Goal: Transaction & Acquisition: Purchase product/service

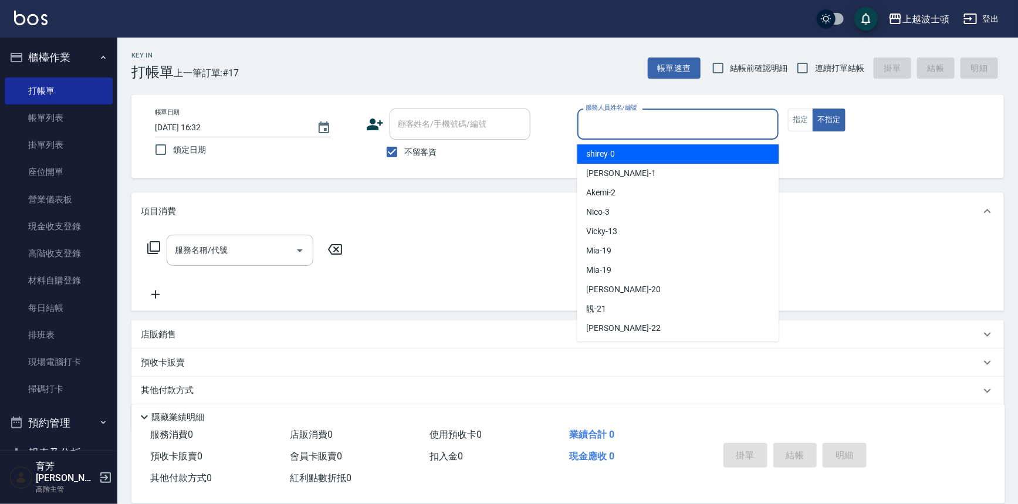
drag, startPoint x: 609, startPoint y: 124, endPoint x: 616, endPoint y: 144, distance: 20.8
click at [609, 124] on input "服務人員姓名/編號" at bounding box center [678, 124] width 191 height 21
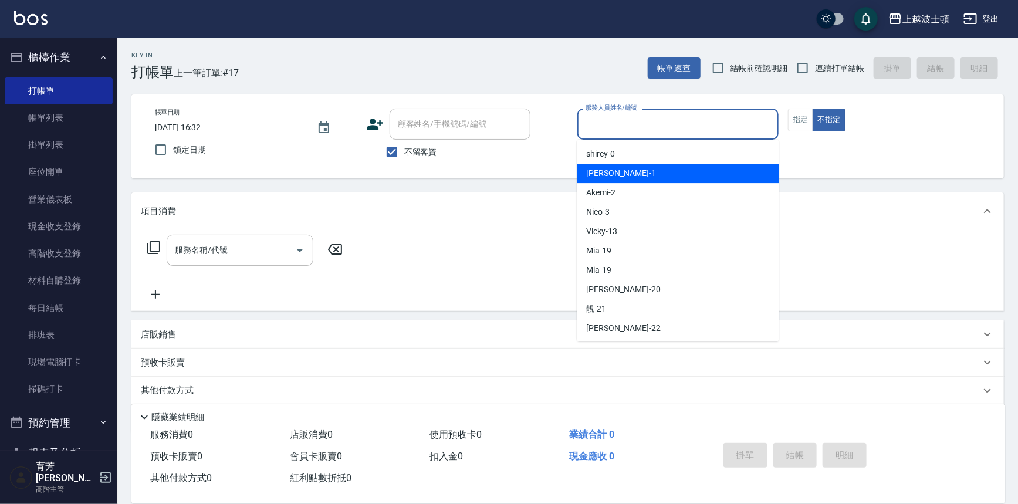
click at [617, 170] on div "[PERSON_NAME] -1" at bounding box center [678, 173] width 202 height 19
type input "[PERSON_NAME]-1"
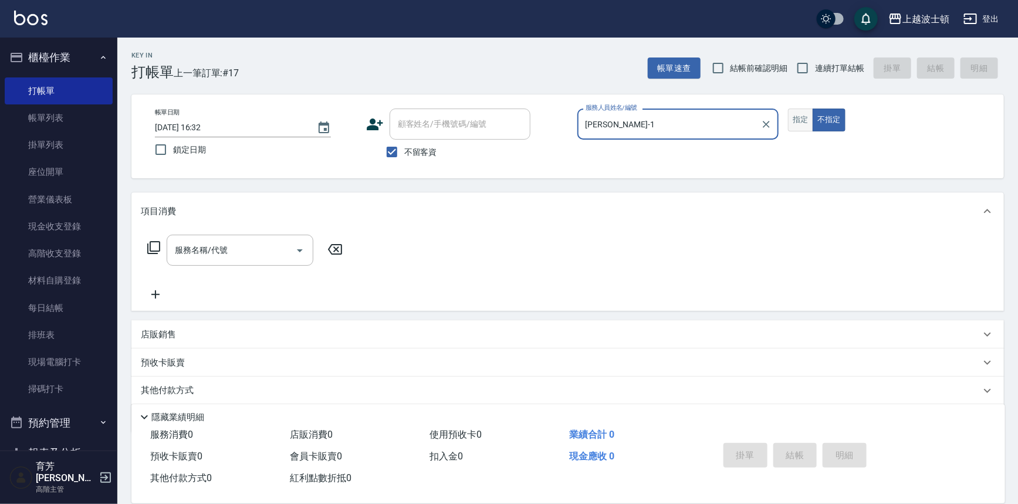
click at [795, 119] on button "指定" at bounding box center [800, 120] width 25 height 23
click at [400, 146] on input "不留客資" at bounding box center [392, 152] width 25 height 25
checkbox input "false"
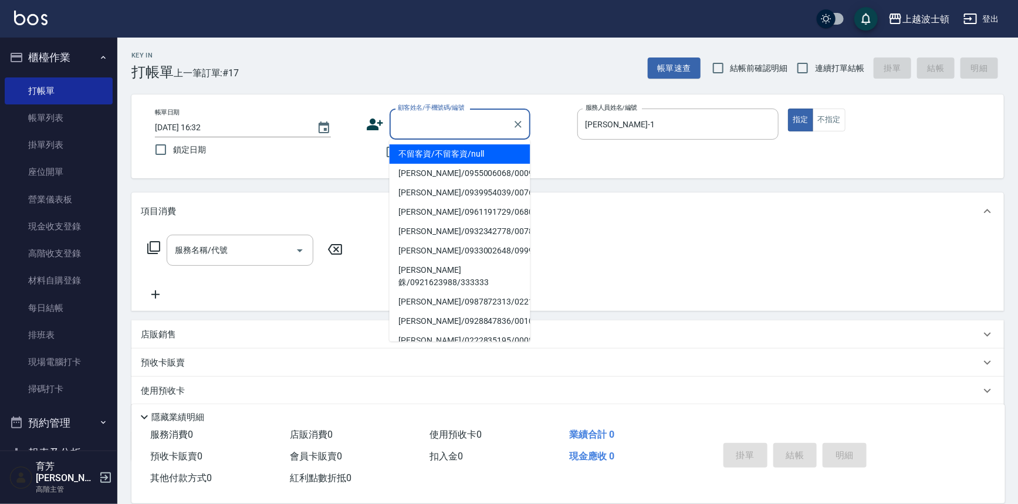
click at [435, 123] on input "顧客姓名/手機號碼/編號" at bounding box center [451, 124] width 113 height 21
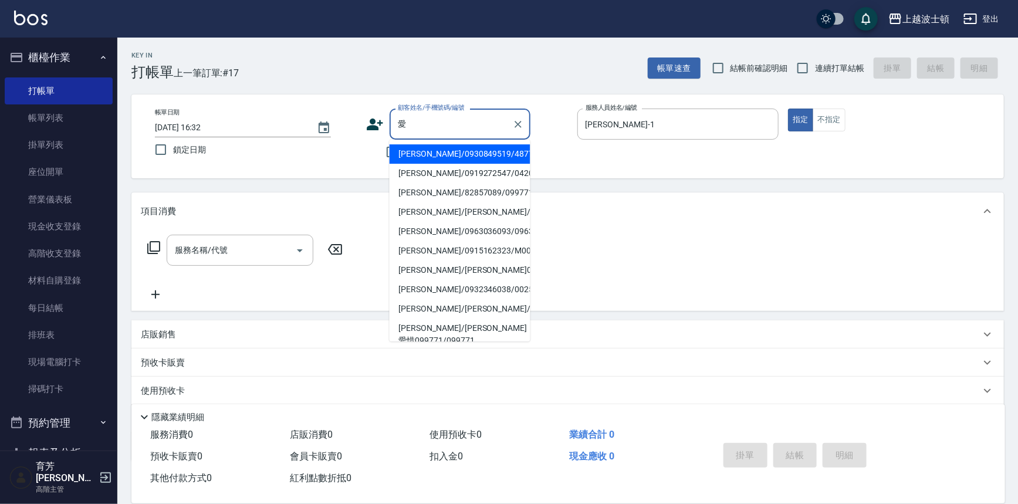
click at [438, 153] on li "[PERSON_NAME]/0930849519/48777" at bounding box center [460, 153] width 141 height 19
type input "[PERSON_NAME]/0930849519/48777"
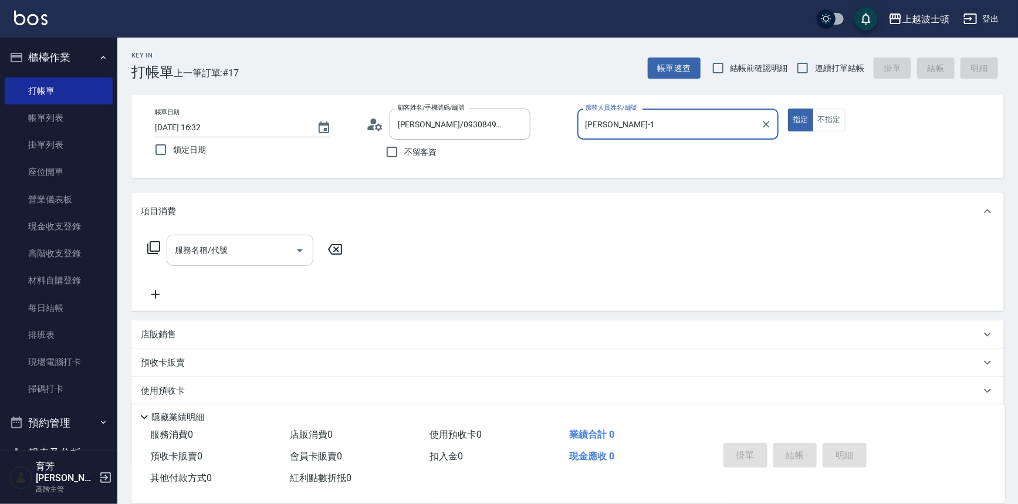
click at [208, 259] on input "服務名稱/代號" at bounding box center [231, 250] width 119 height 21
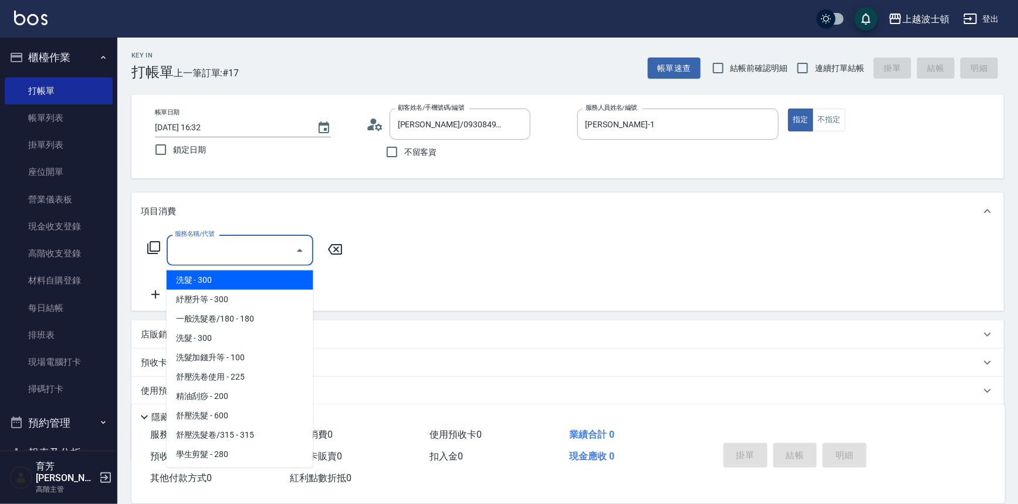
click at [211, 283] on span "洗髮 - 300" at bounding box center [240, 280] width 147 height 19
type input "洗髮(201)"
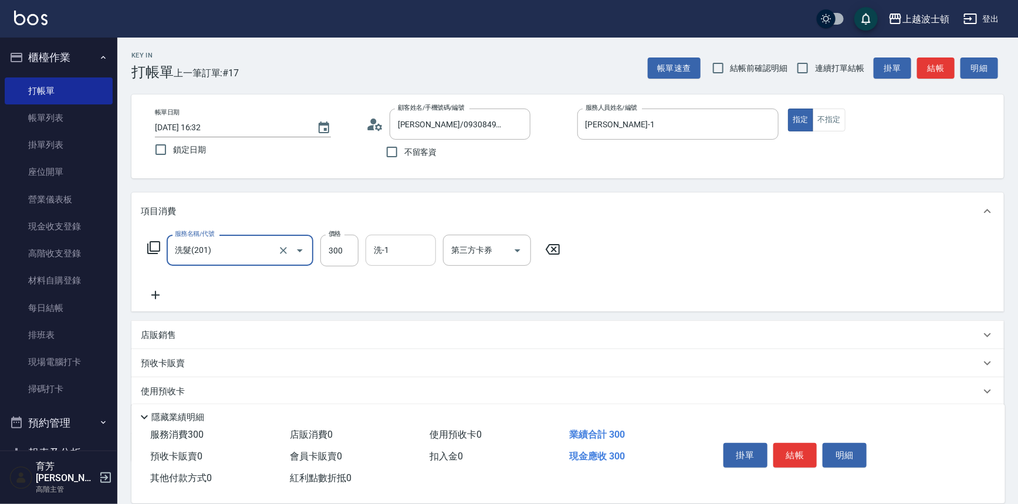
click at [388, 252] on input "洗-1" at bounding box center [401, 250] width 60 height 21
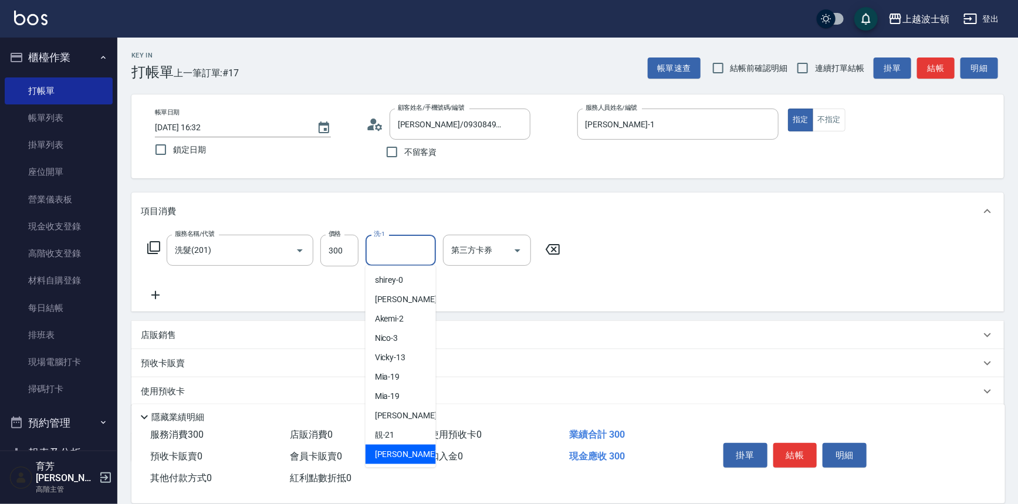
click at [396, 454] on span "雅如 -22" at bounding box center [412, 454] width 74 height 12
type input "雅如-22"
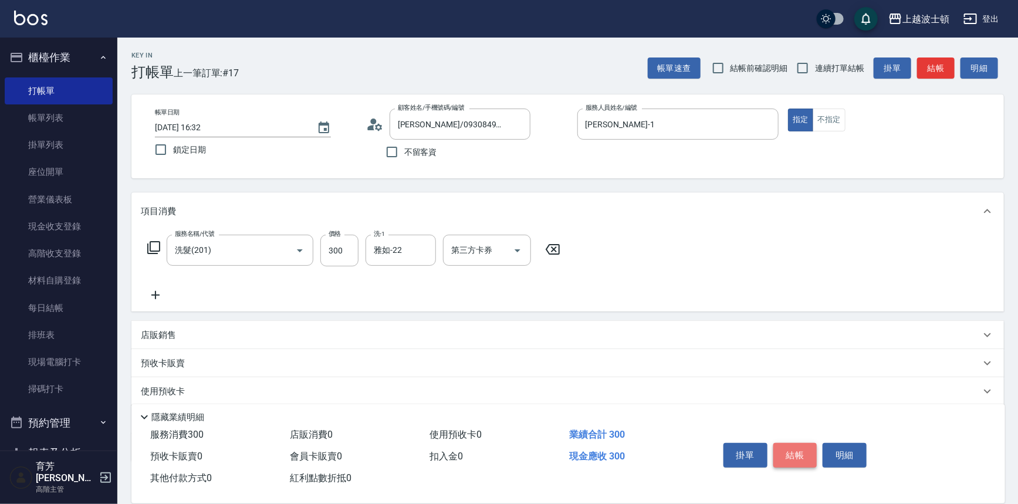
click at [785, 447] on button "結帳" at bounding box center [795, 455] width 44 height 25
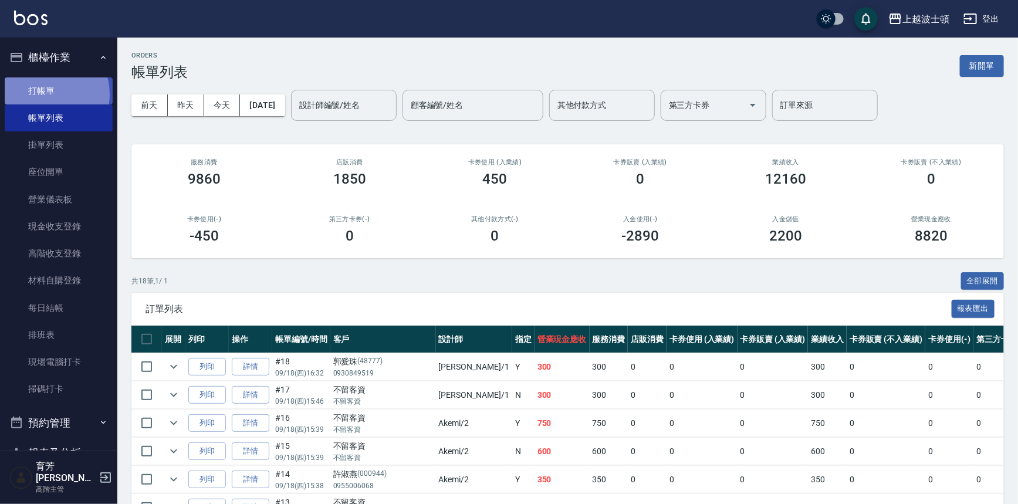
click at [47, 94] on link "打帳單" at bounding box center [59, 90] width 108 height 27
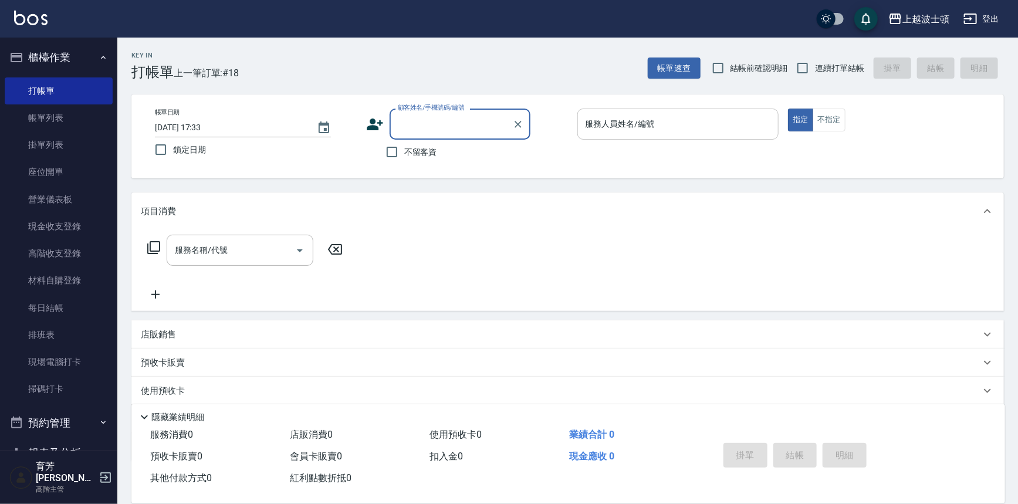
click at [603, 123] on input "服務人員姓名/編號" at bounding box center [678, 124] width 191 height 21
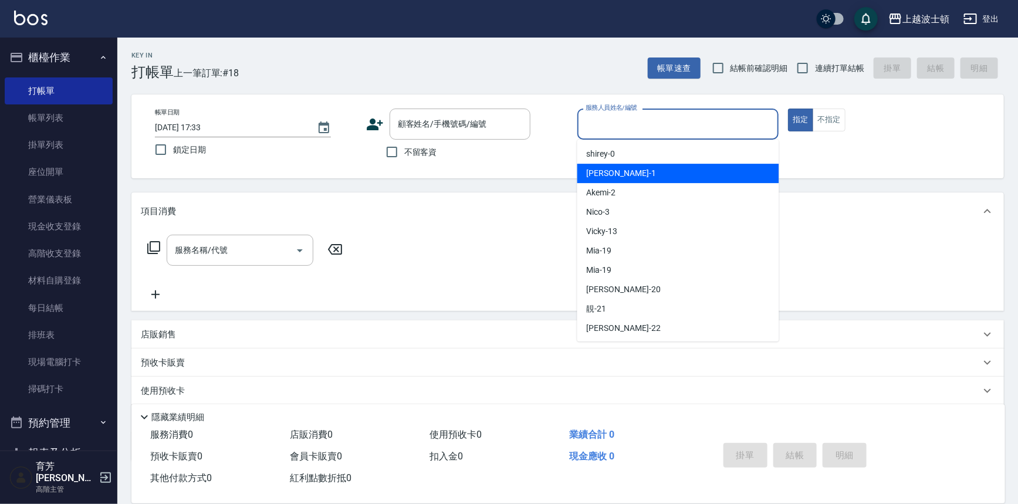
click at [611, 165] on div "[PERSON_NAME] -1" at bounding box center [678, 173] width 202 height 19
type input "[PERSON_NAME]-1"
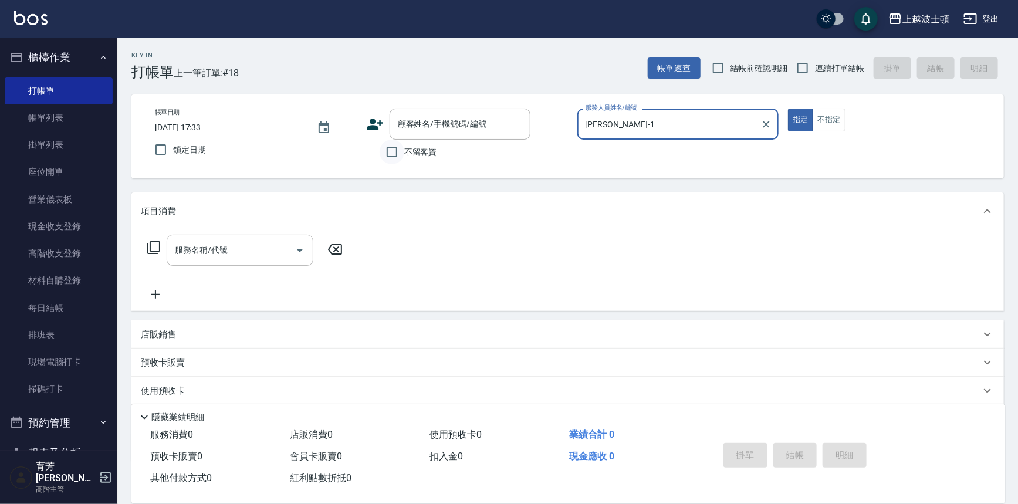
click at [393, 150] on input "不留客資" at bounding box center [392, 152] width 25 height 25
checkbox input "true"
click at [827, 121] on button "不指定" at bounding box center [829, 120] width 33 height 23
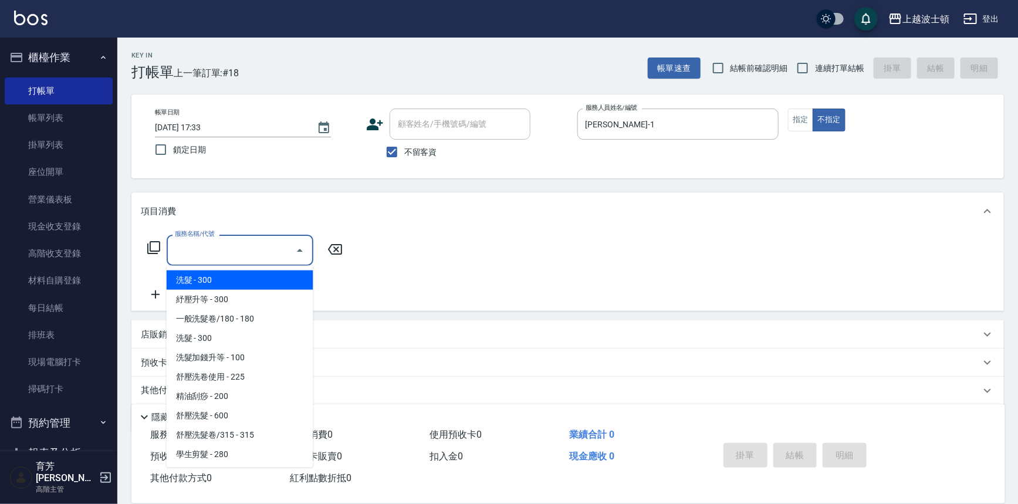
click at [195, 242] on div "服務名稱/代號 服務名稱/代號" at bounding box center [240, 250] width 147 height 31
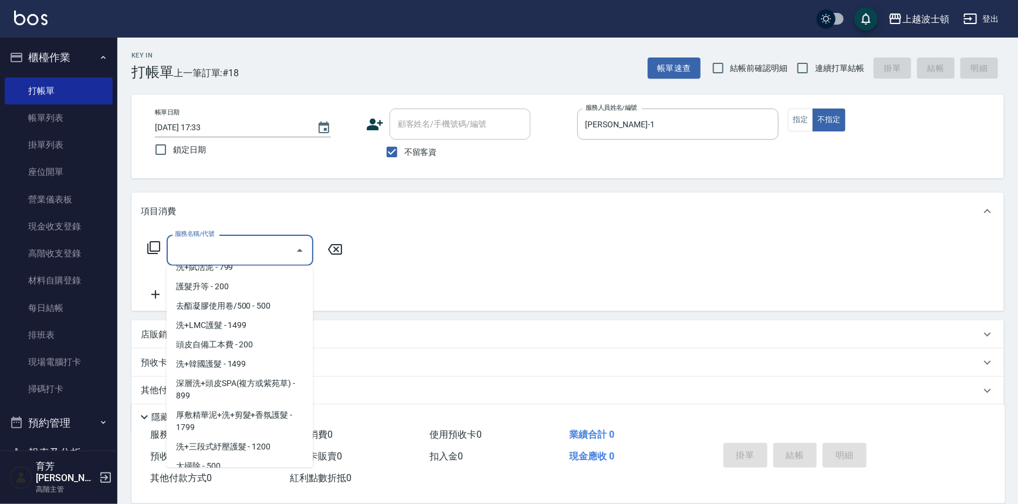
scroll to position [1458, 0]
click at [280, 354] on span "洗+韓國護髮 - 1499" at bounding box center [240, 363] width 147 height 19
type input "洗+韓國護髮(760)"
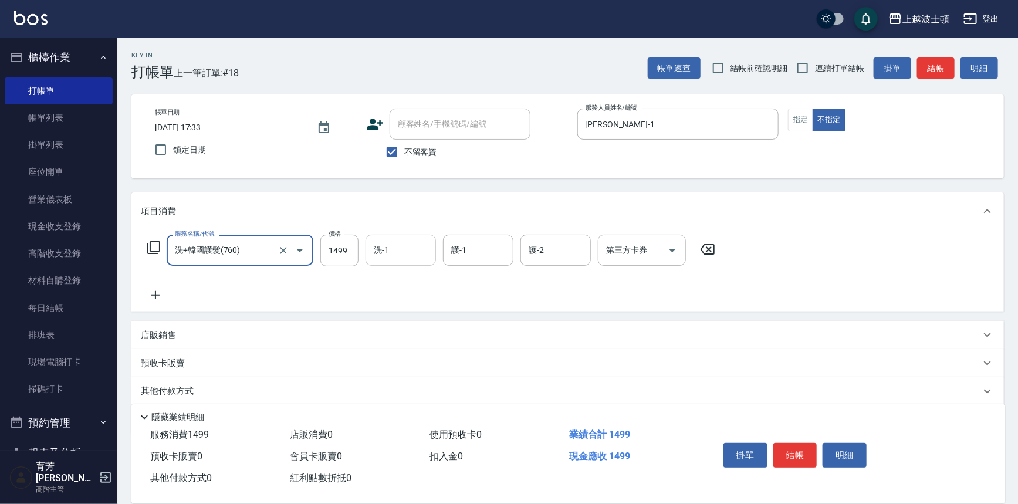
click at [380, 258] on input "洗-1" at bounding box center [401, 250] width 60 height 21
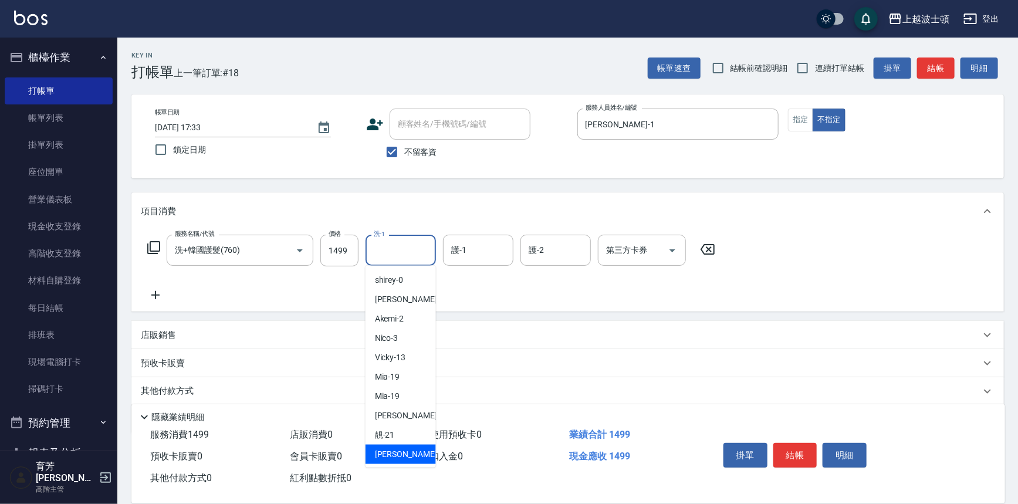
click at [388, 457] on span "雅如 -22" at bounding box center [412, 454] width 74 height 12
type input "雅如-22"
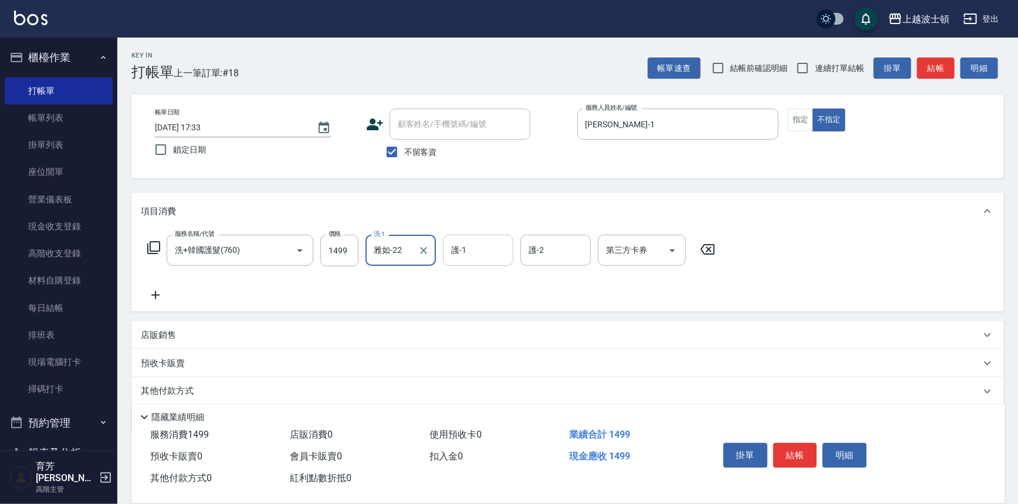
click at [469, 253] on input "護-1" at bounding box center [478, 250] width 60 height 21
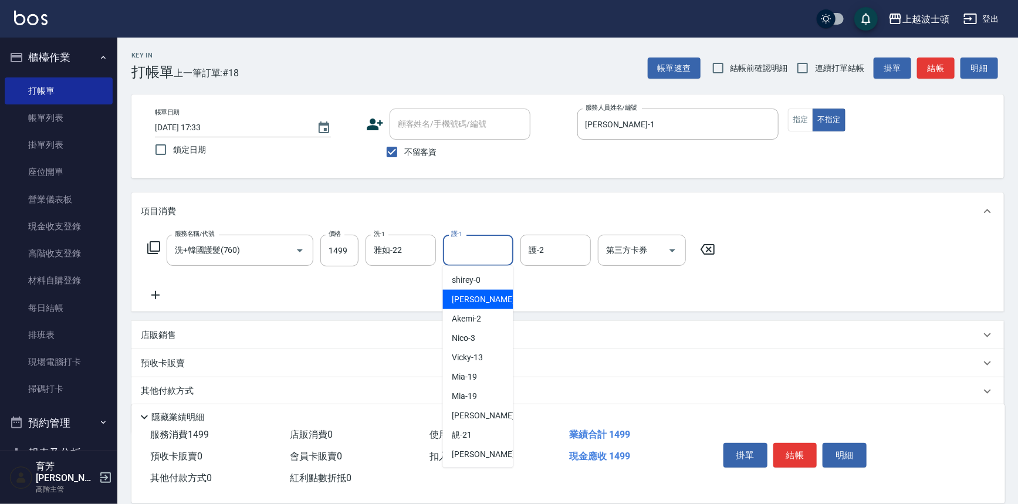
click at [482, 299] on div "[PERSON_NAME] -1" at bounding box center [478, 299] width 70 height 19
type input "[PERSON_NAME]-1"
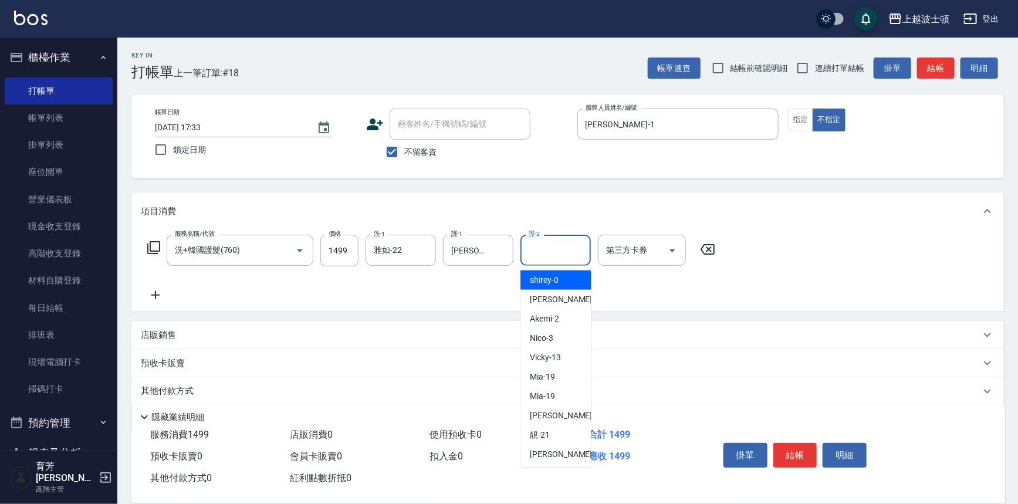
click at [562, 254] on input "護-2" at bounding box center [556, 250] width 60 height 21
click at [551, 302] on span "[PERSON_NAME] -1" at bounding box center [564, 299] width 69 height 12
type input "[PERSON_NAME]-1"
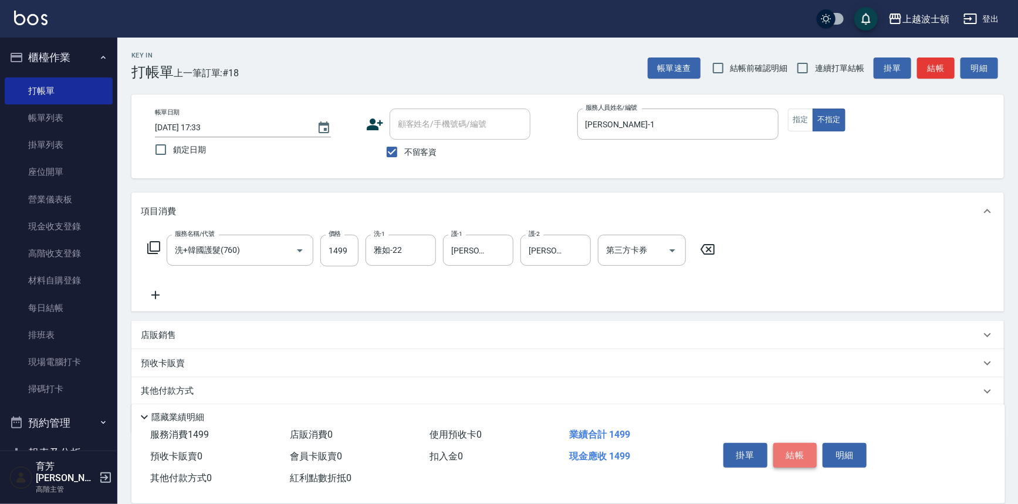
click at [803, 455] on button "結帳" at bounding box center [795, 455] width 44 height 25
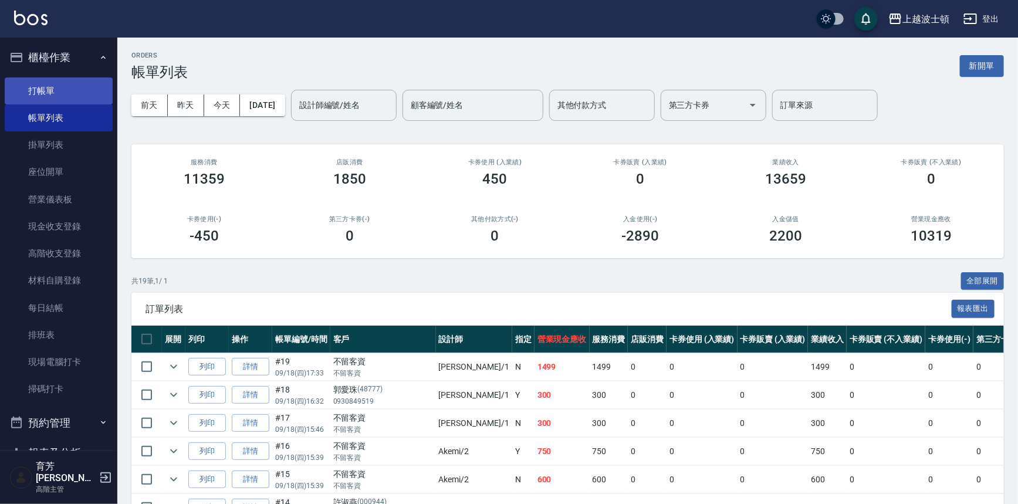
click at [51, 92] on link "打帳單" at bounding box center [59, 90] width 108 height 27
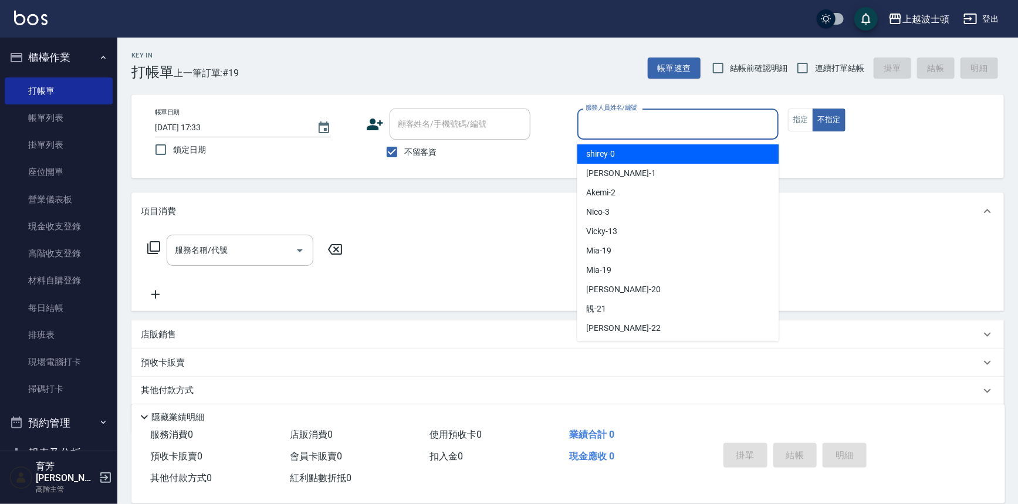
click at [611, 114] on input "服務人員姓名/編號" at bounding box center [678, 124] width 191 height 21
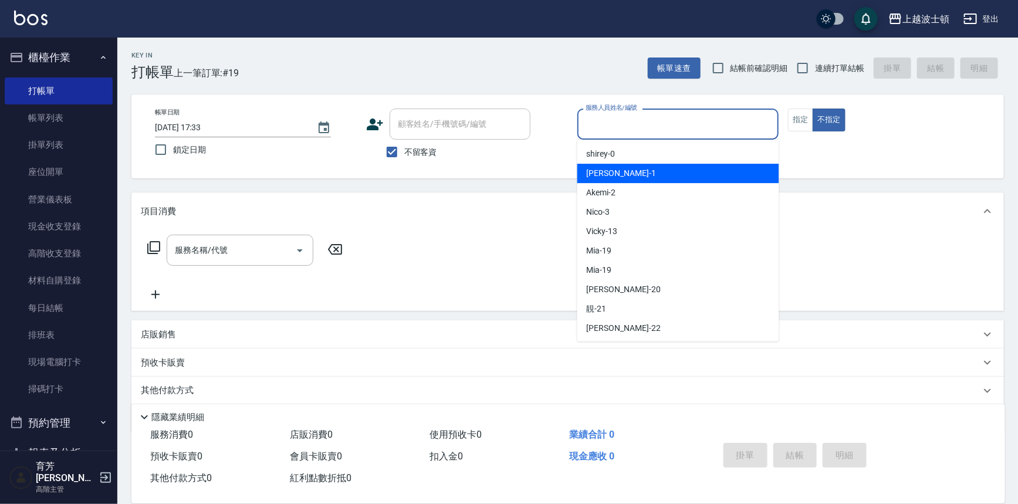
click at [615, 170] on div "[PERSON_NAME] -1" at bounding box center [678, 173] width 202 height 19
type input "[PERSON_NAME]-1"
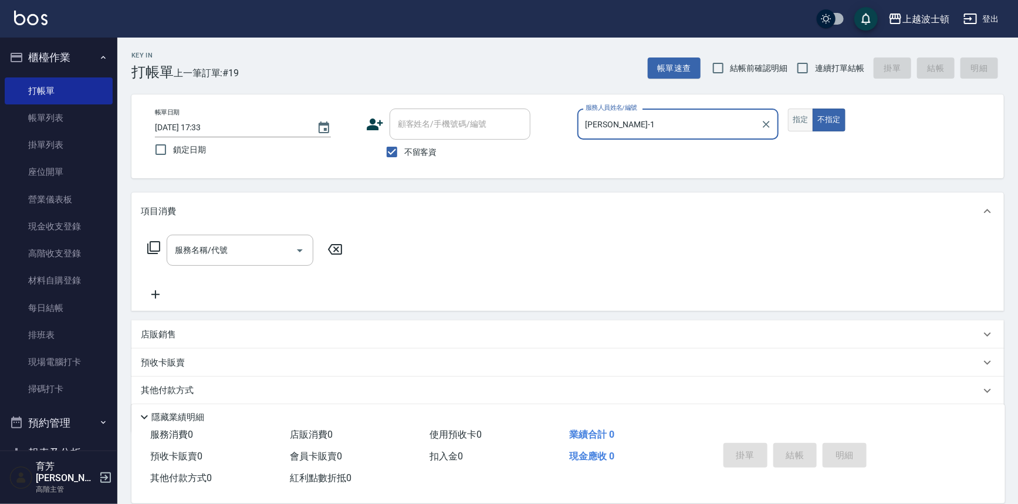
click at [802, 111] on button "指定" at bounding box center [800, 120] width 25 height 23
click at [236, 251] on input "服務名稱/代號" at bounding box center [231, 250] width 119 height 21
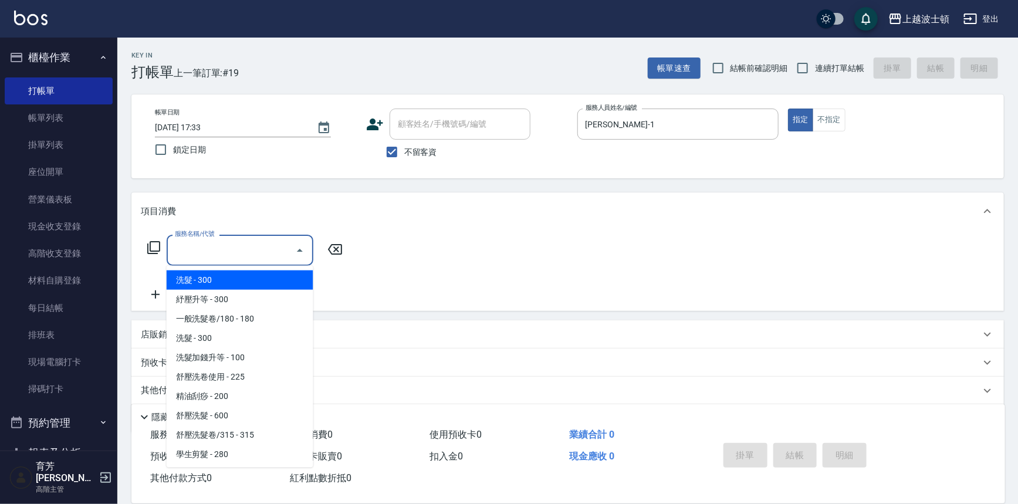
click at [231, 280] on span "洗髮 - 300" at bounding box center [240, 280] width 147 height 19
type input "洗髮(201)"
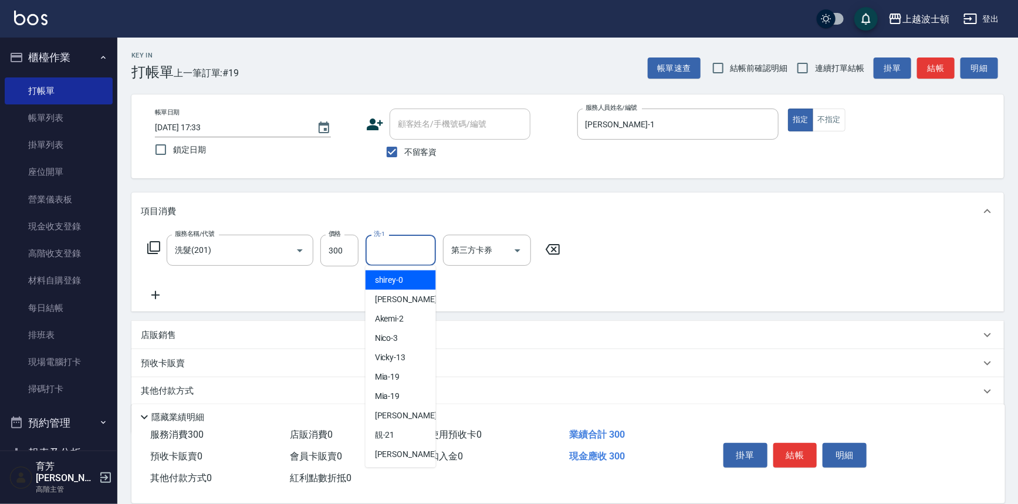
click at [391, 244] on input "洗-1" at bounding box center [401, 250] width 60 height 21
click at [387, 453] on span "雅如 -22" at bounding box center [412, 454] width 74 height 12
type input "雅如-22"
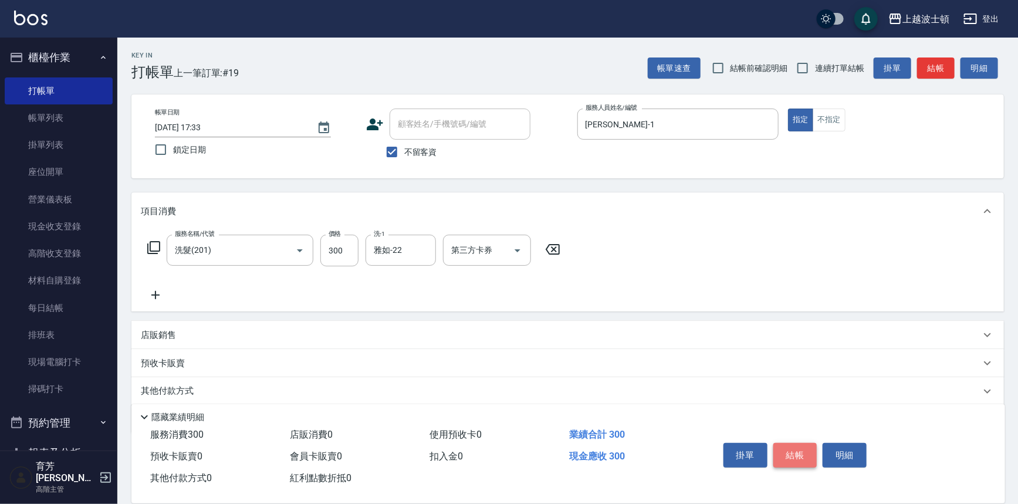
click at [793, 447] on button "結帳" at bounding box center [795, 455] width 44 height 25
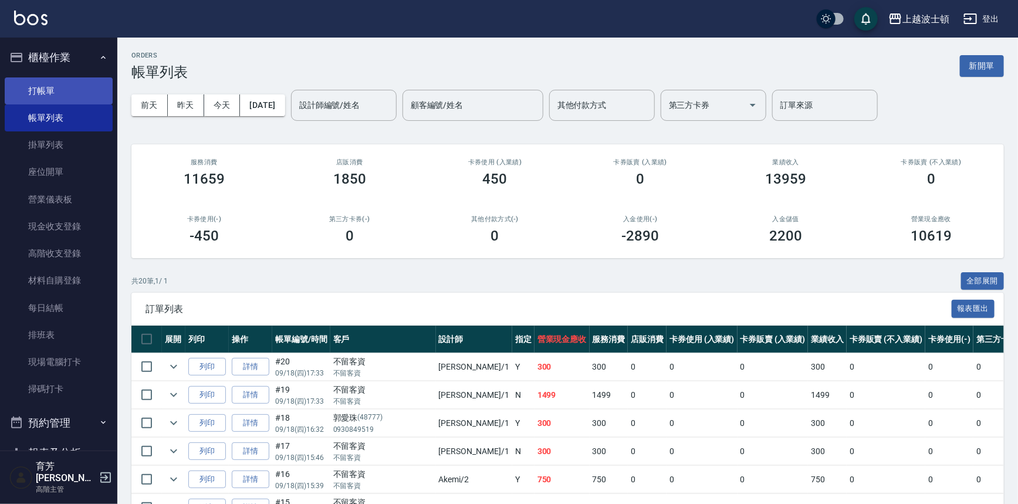
click at [12, 103] on link "打帳單" at bounding box center [59, 90] width 108 height 27
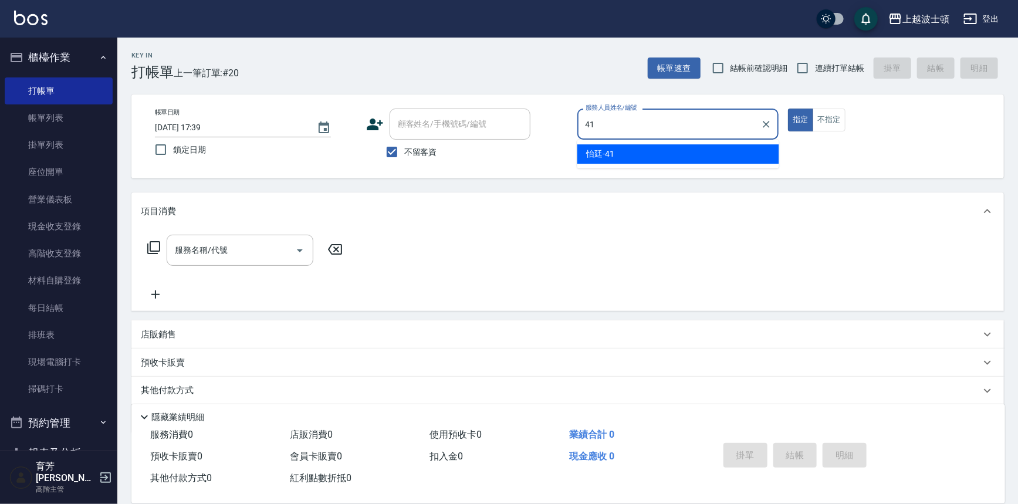
type input "怡廷-41"
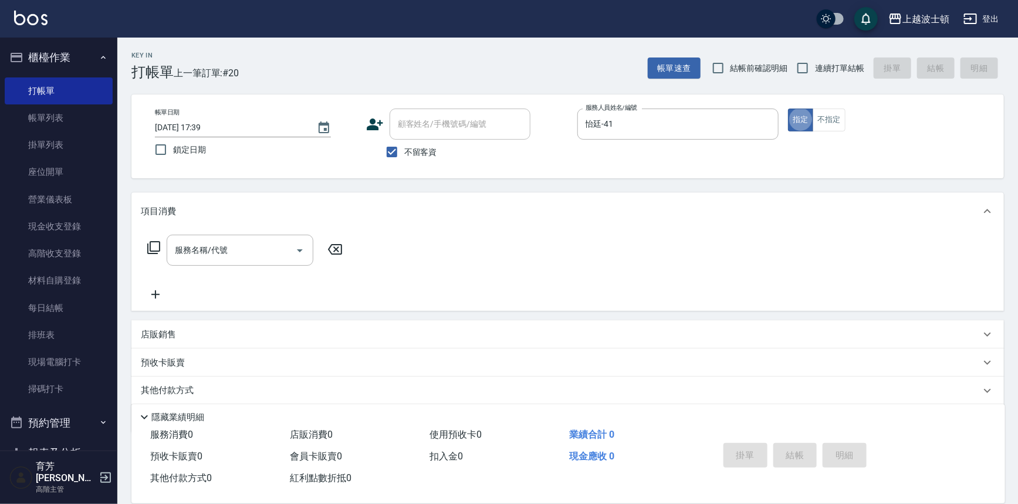
type button "true"
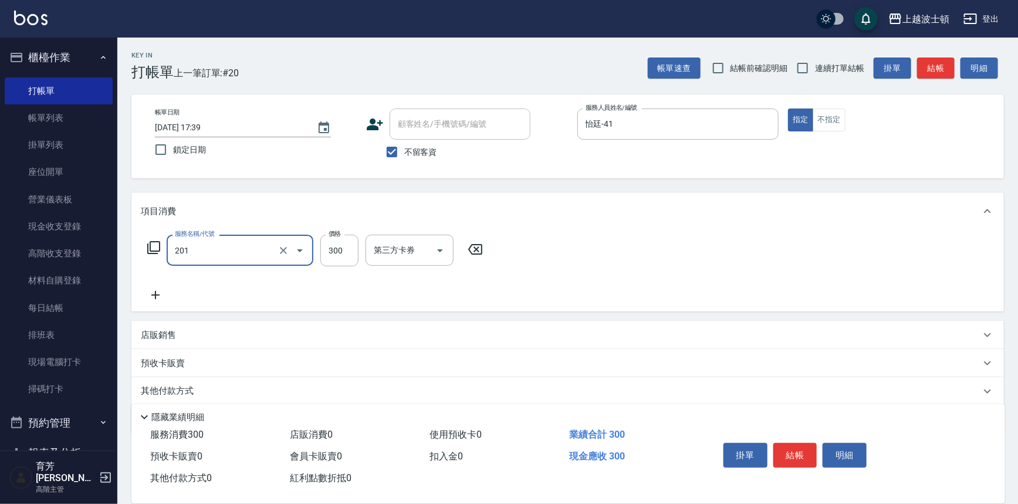
type input "洗髮(201)"
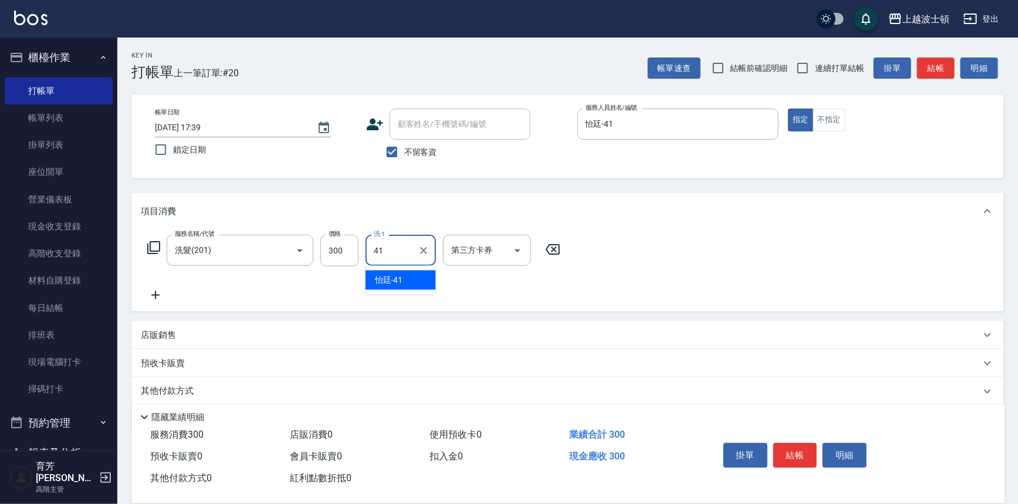
type input "怡廷-41"
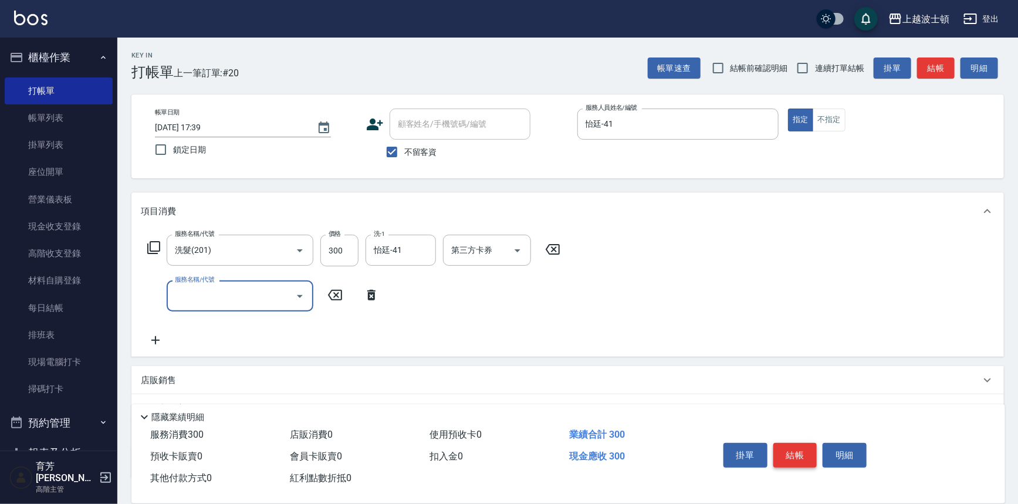
click at [780, 443] on button "結帳" at bounding box center [795, 455] width 44 height 25
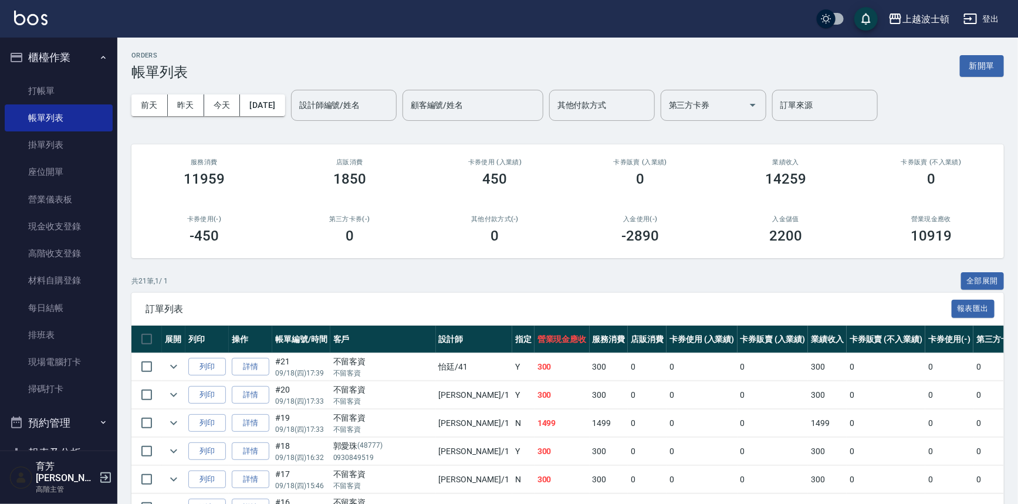
scroll to position [491, 0]
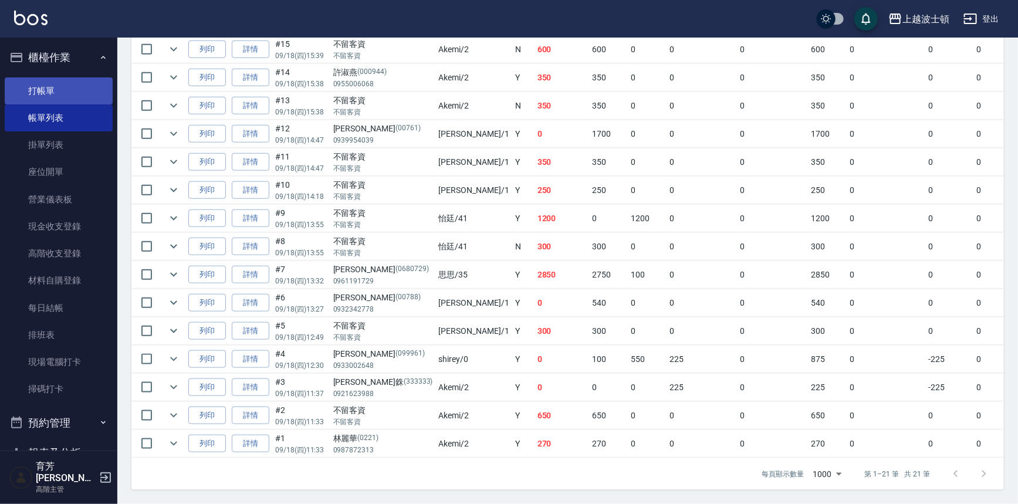
click at [38, 88] on link "打帳單" at bounding box center [59, 90] width 108 height 27
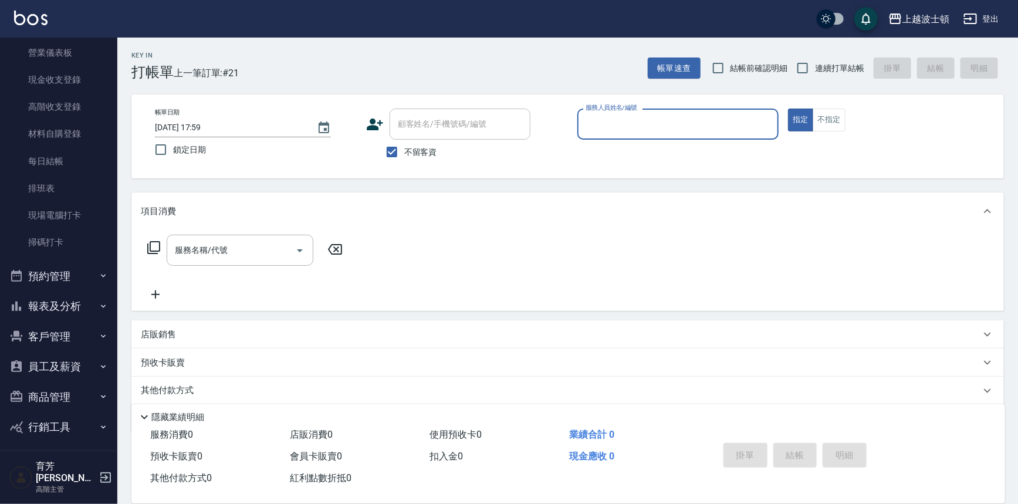
scroll to position [171, 0]
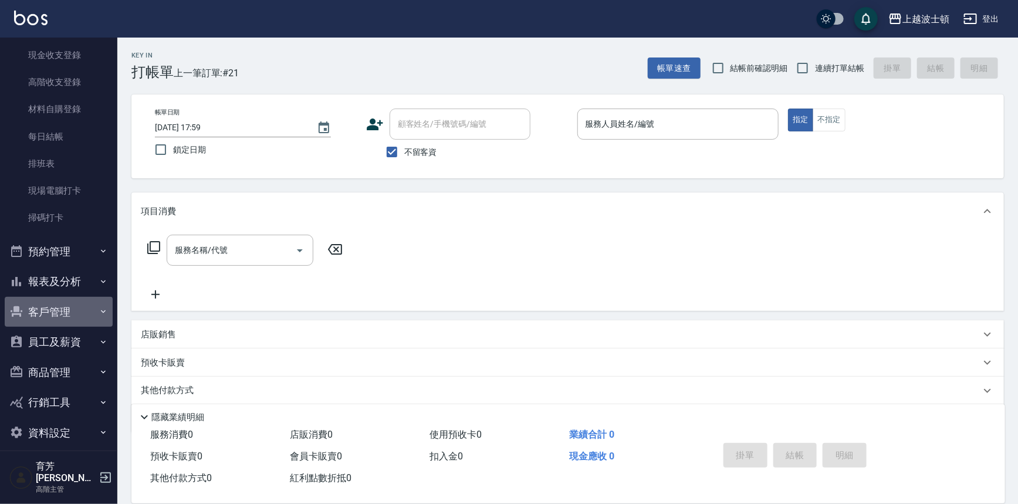
click at [64, 315] on button "客戶管理" at bounding box center [59, 312] width 108 height 31
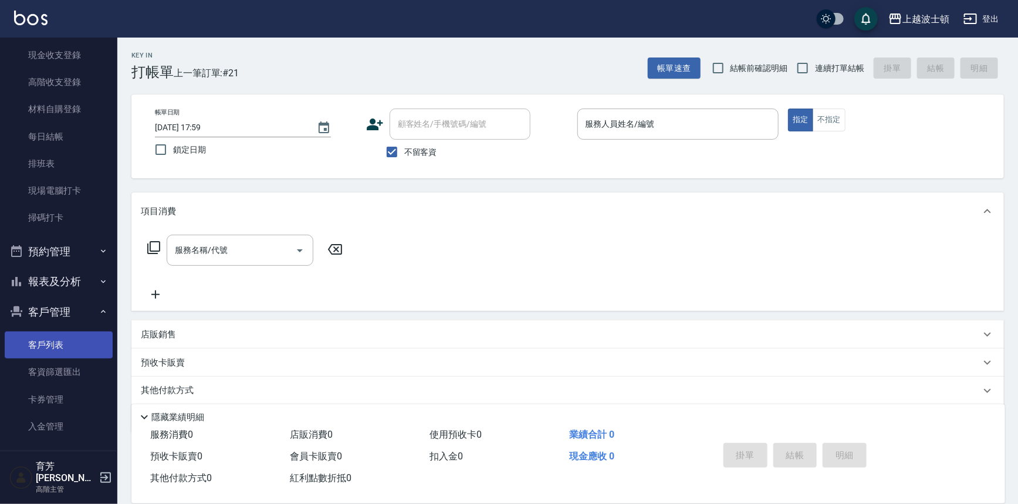
click at [50, 334] on link "客戶列表" at bounding box center [59, 345] width 108 height 27
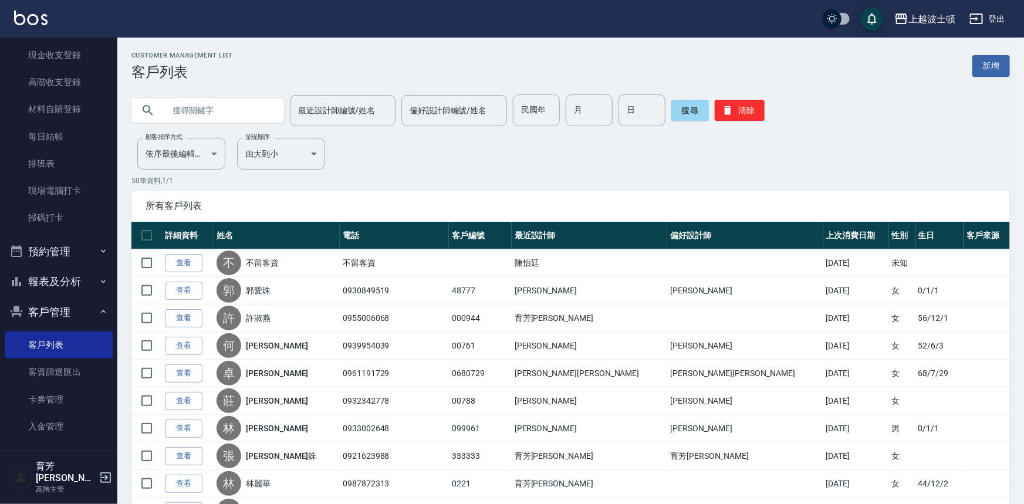
click at [205, 101] on input "text" at bounding box center [219, 110] width 110 height 32
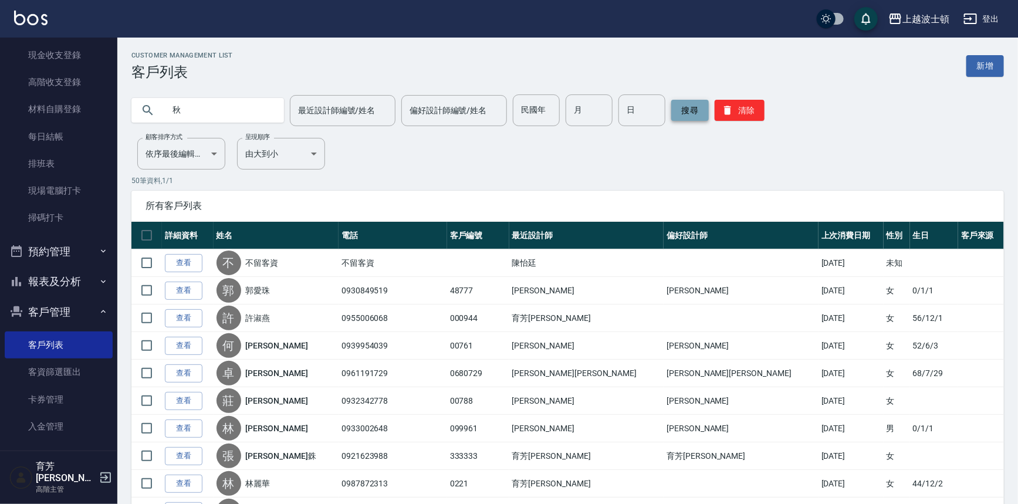
type input "秋"
click at [692, 114] on button "搜尋" at bounding box center [690, 110] width 38 height 21
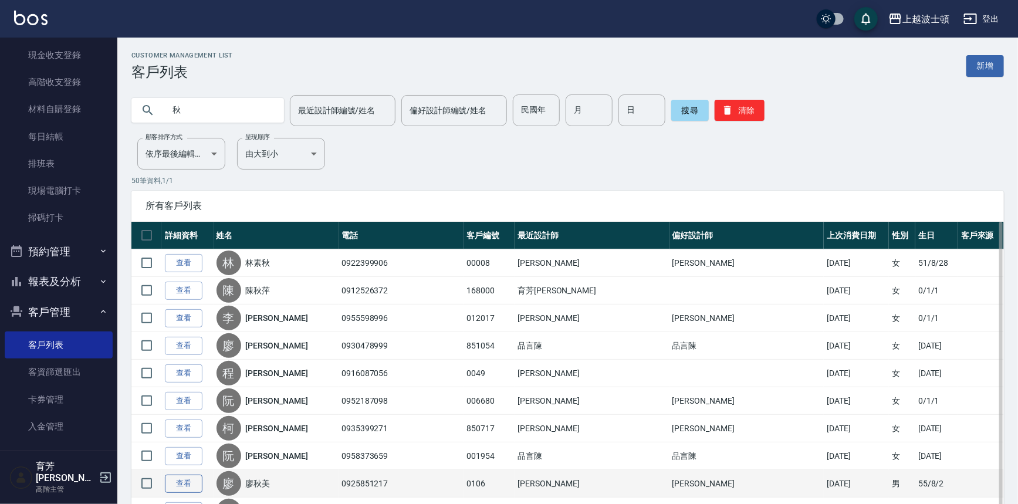
click at [182, 487] on link "查看" at bounding box center [184, 484] width 38 height 18
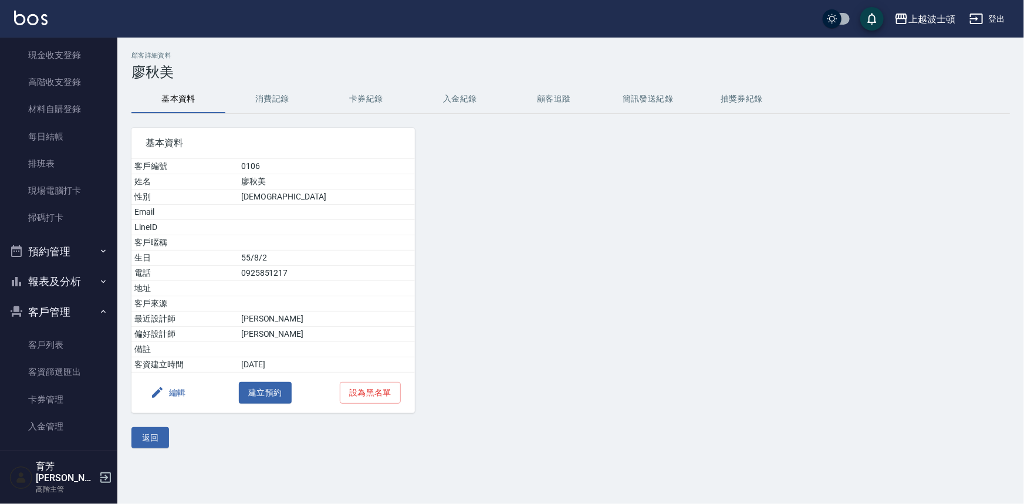
click at [263, 95] on button "消費記錄" at bounding box center [272, 99] width 94 height 28
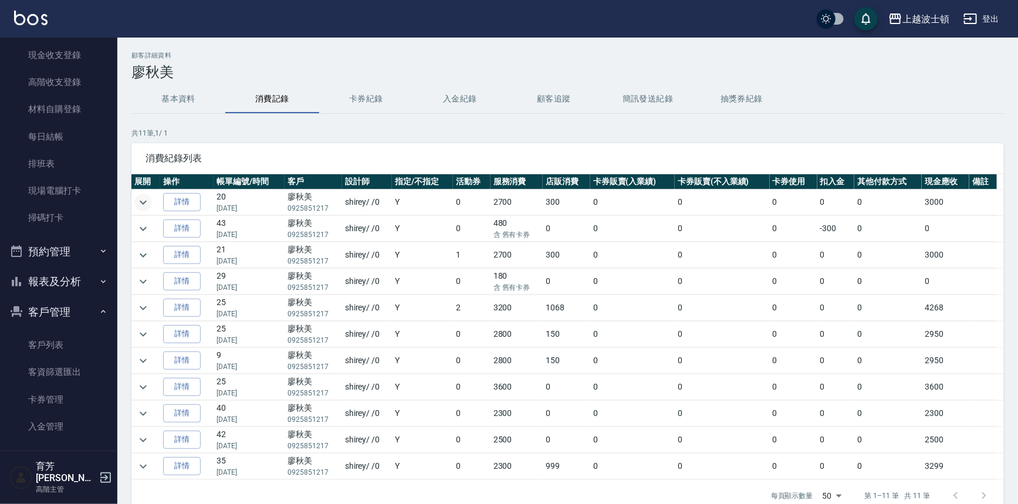
click at [139, 198] on icon "expand row" at bounding box center [143, 202] width 14 height 14
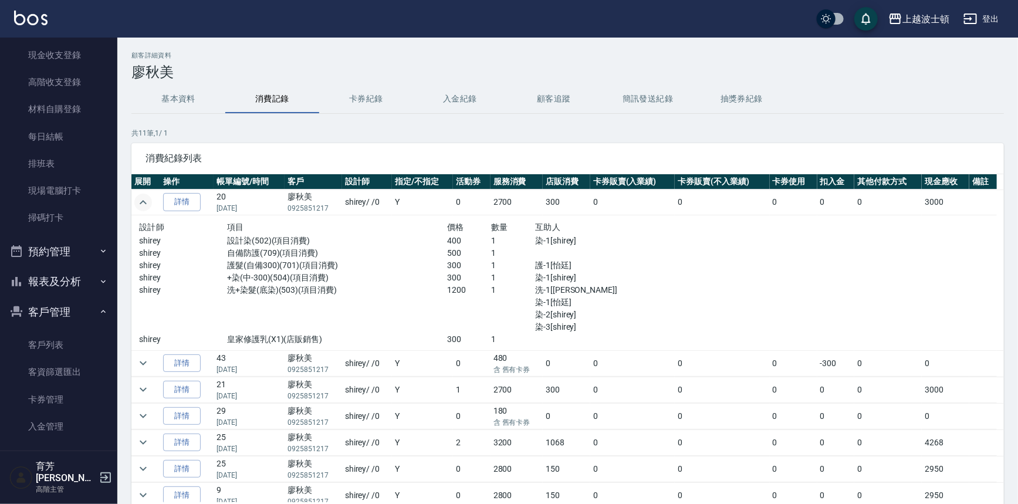
scroll to position [53, 0]
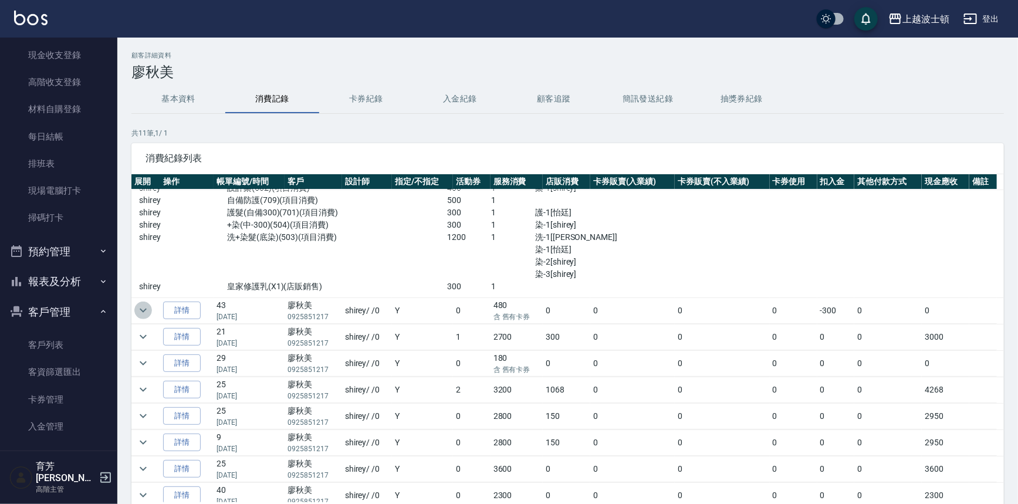
click at [138, 310] on icon "expand row" at bounding box center [143, 310] width 14 height 14
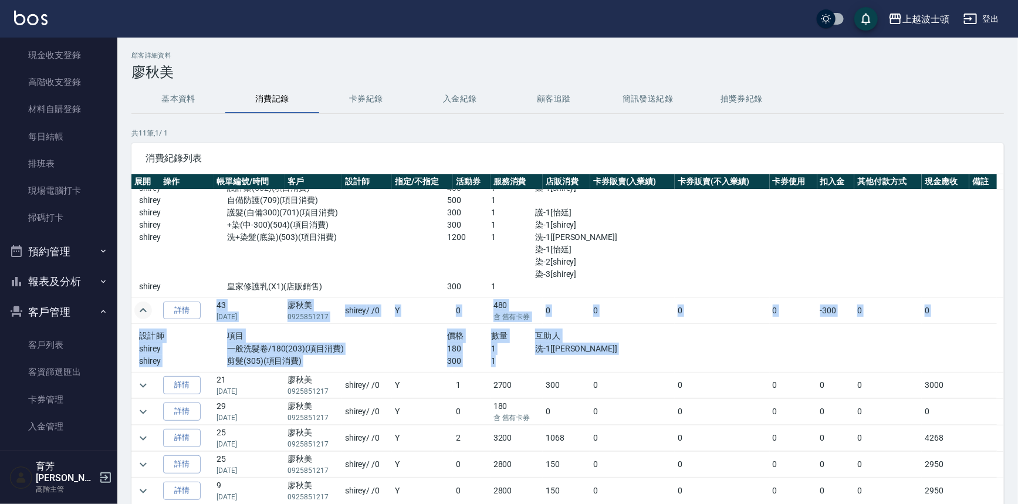
drag, startPoint x: 993, startPoint y: 334, endPoint x: 989, endPoint y: 273, distance: 60.6
click at [989, 273] on tbody "詳情 20 [DATE] [PERSON_NAME]0925851217 shirey / /0 Y 0 2700 300 0 0 0 0 0 3000 設計…" at bounding box center [567, 374] width 873 height 474
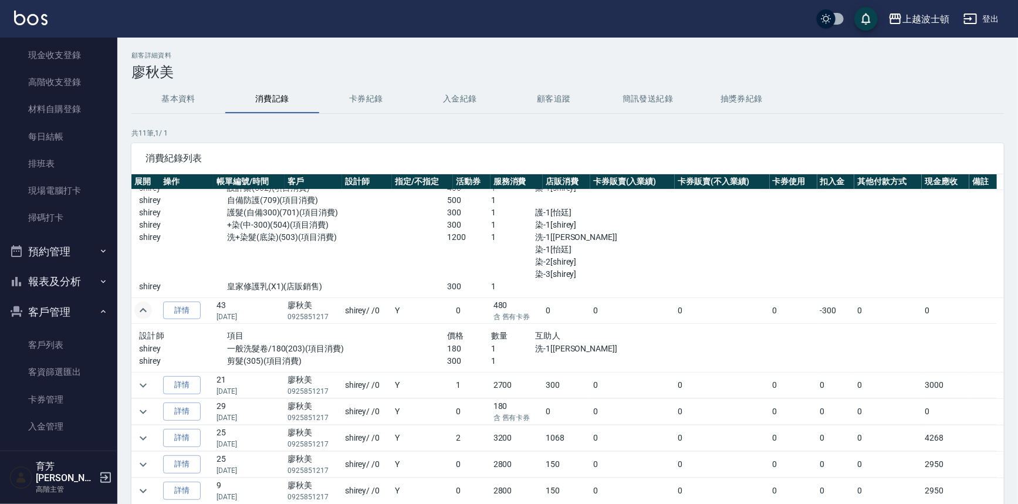
click at [957, 155] on span "消費紀錄列表" at bounding box center [568, 159] width 844 height 12
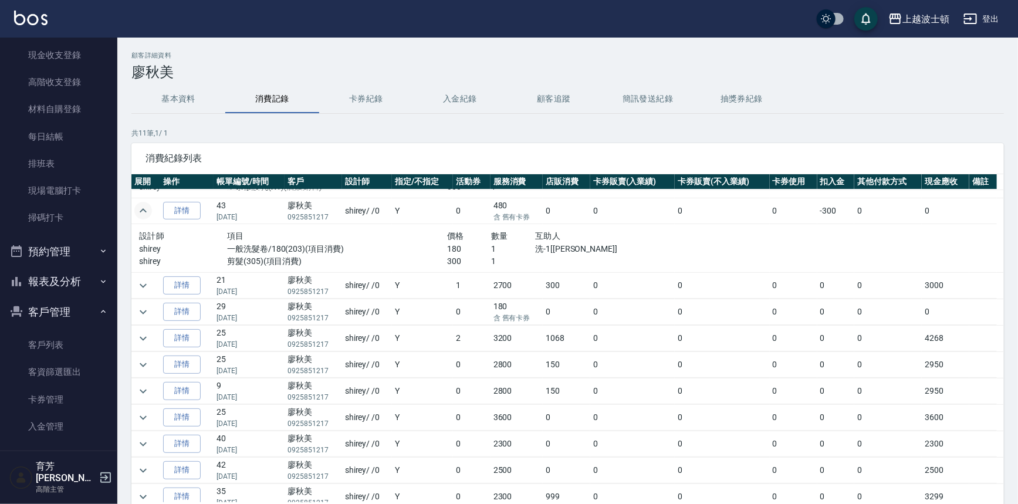
scroll to position [159, 0]
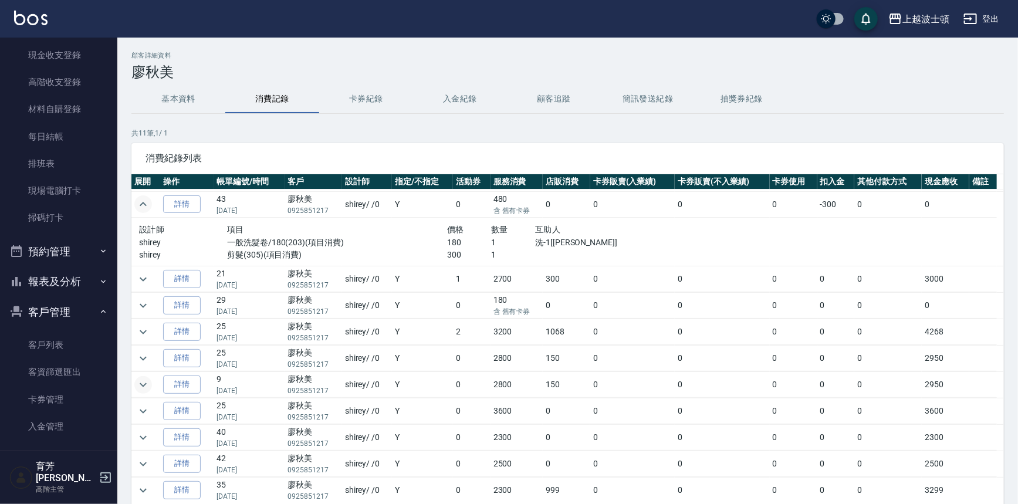
click at [140, 383] on icon "expand row" at bounding box center [143, 385] width 7 height 4
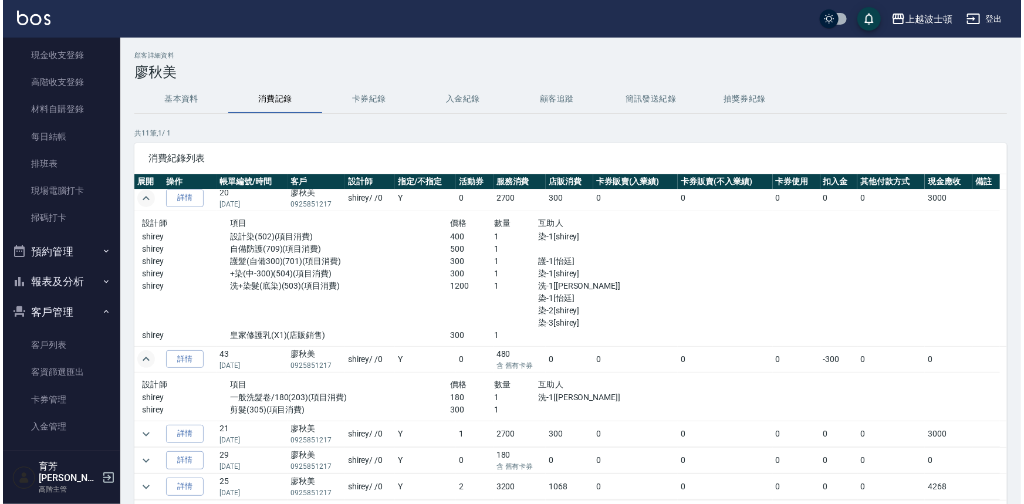
scroll to position [0, 0]
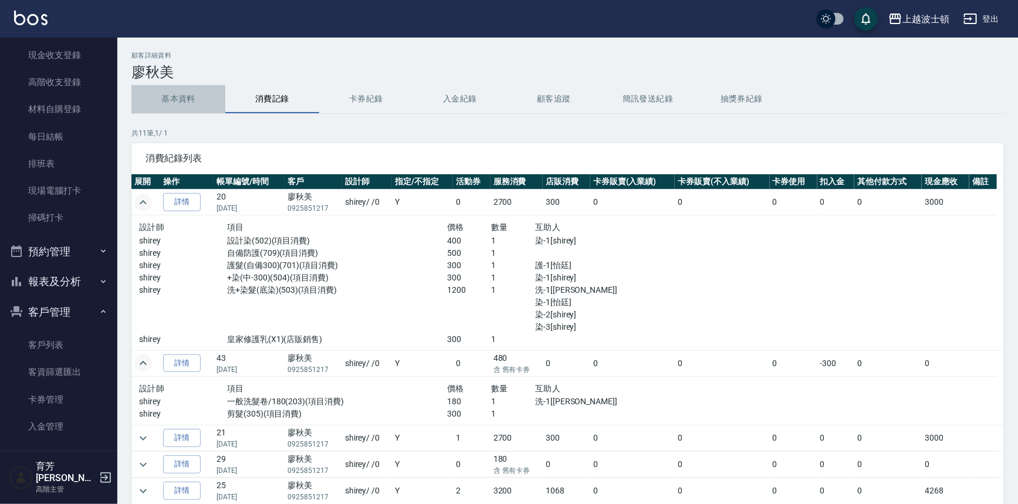
click at [186, 89] on button "基本資料" at bounding box center [178, 99] width 94 height 28
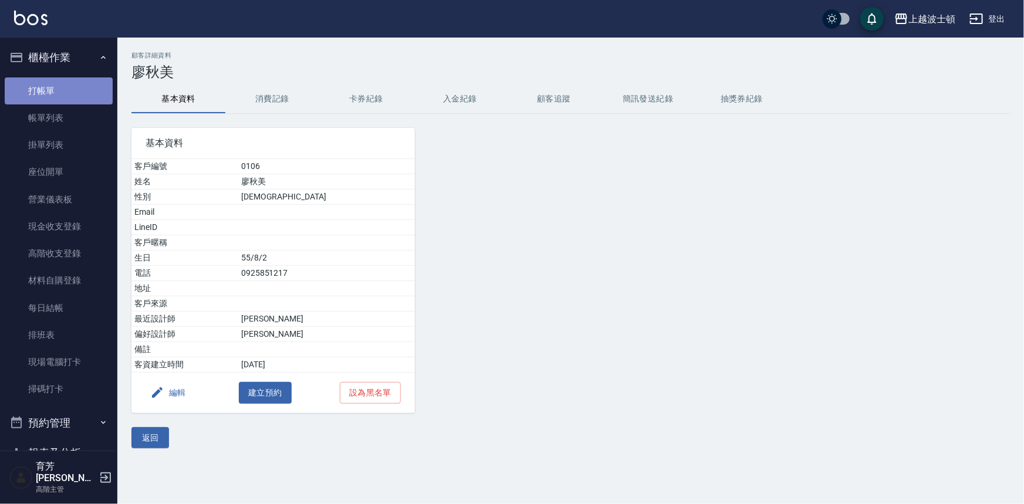
click at [79, 97] on link "打帳單" at bounding box center [59, 90] width 108 height 27
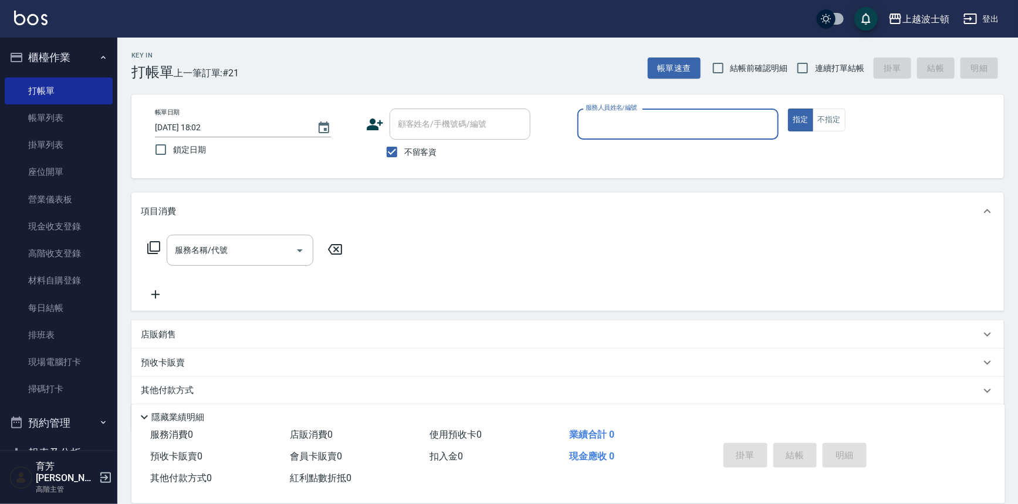
click at [626, 129] on input "服務人員姓名/編號" at bounding box center [678, 124] width 191 height 21
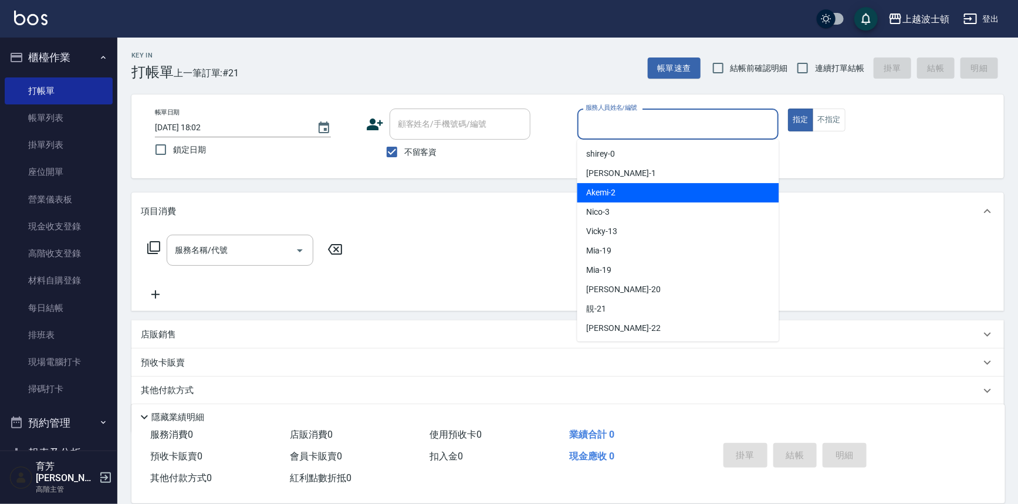
click at [644, 196] on div "Akemi -2" at bounding box center [678, 192] width 202 height 19
type input "Akemi-2"
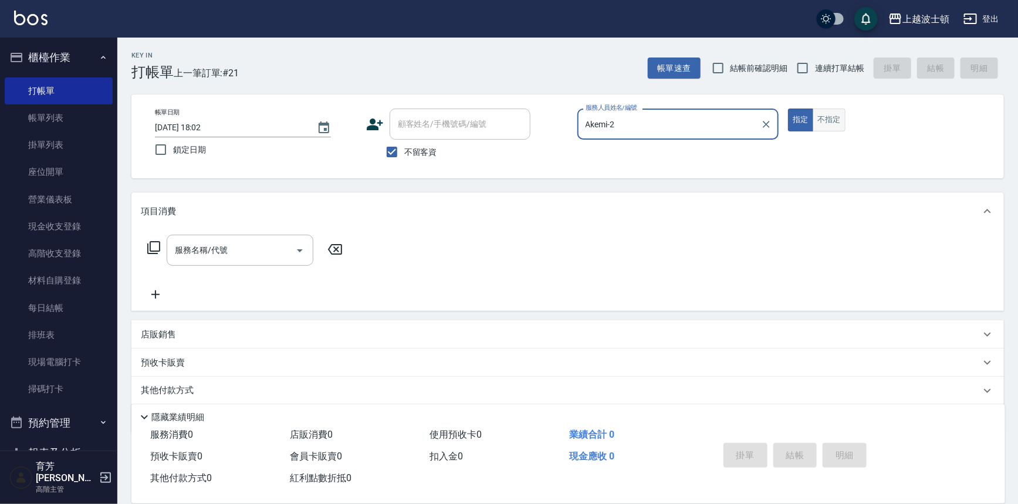
click at [838, 117] on button "不指定" at bounding box center [829, 120] width 33 height 23
click at [235, 247] on input "服務名稱/代號" at bounding box center [231, 250] width 119 height 21
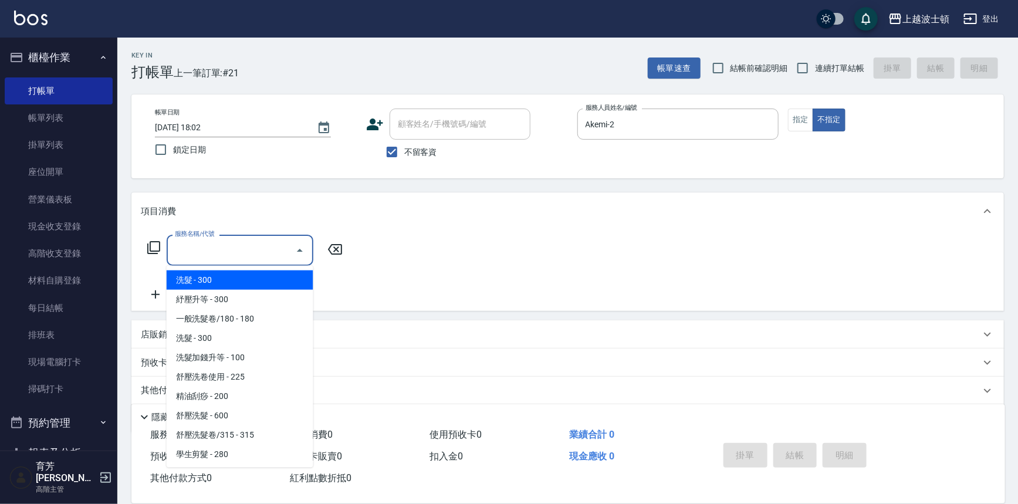
click at [241, 280] on span "洗髮 - 300" at bounding box center [240, 280] width 147 height 19
type input "洗髮(201)"
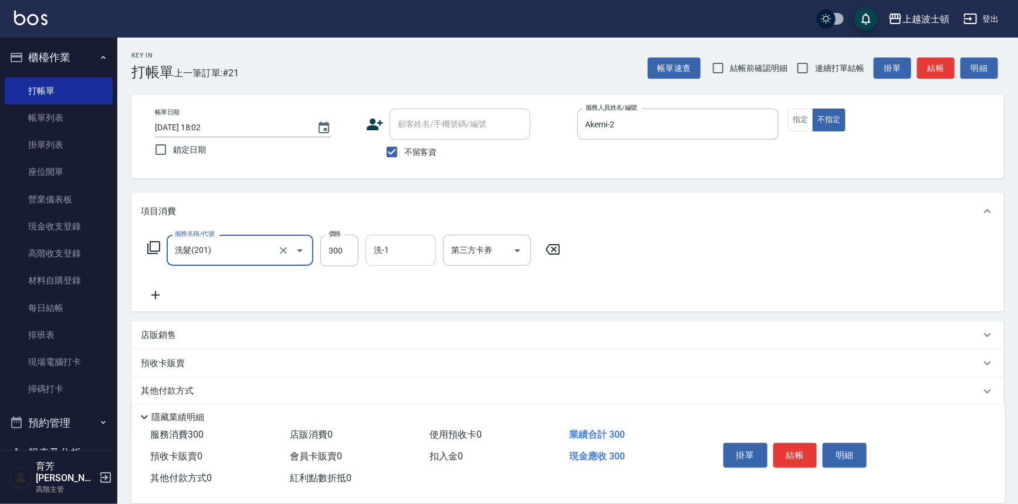
click at [404, 246] on input "洗-1" at bounding box center [401, 250] width 60 height 21
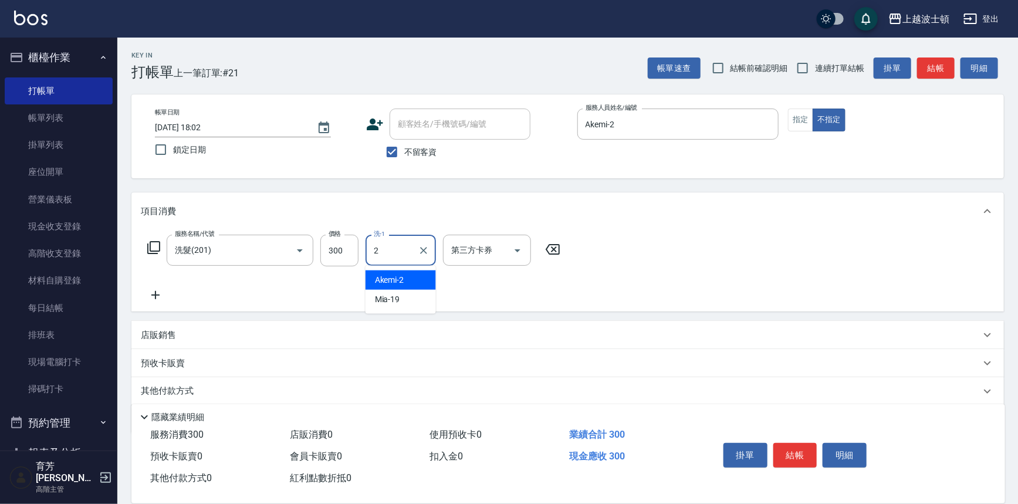
click at [413, 282] on div "Akemi -2" at bounding box center [401, 280] width 70 height 19
type input "Akemi-2"
click at [151, 292] on icon at bounding box center [155, 295] width 29 height 14
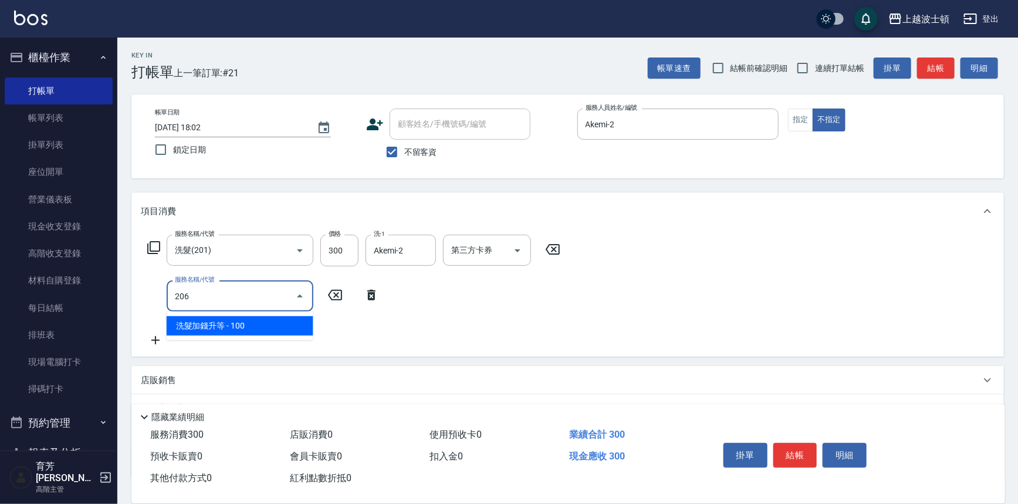
click at [217, 338] on ul "洗髮加錢升等 - 100" at bounding box center [240, 326] width 147 height 29
click at [298, 329] on span "洗髮加錢升等 - 100" at bounding box center [240, 325] width 147 height 19
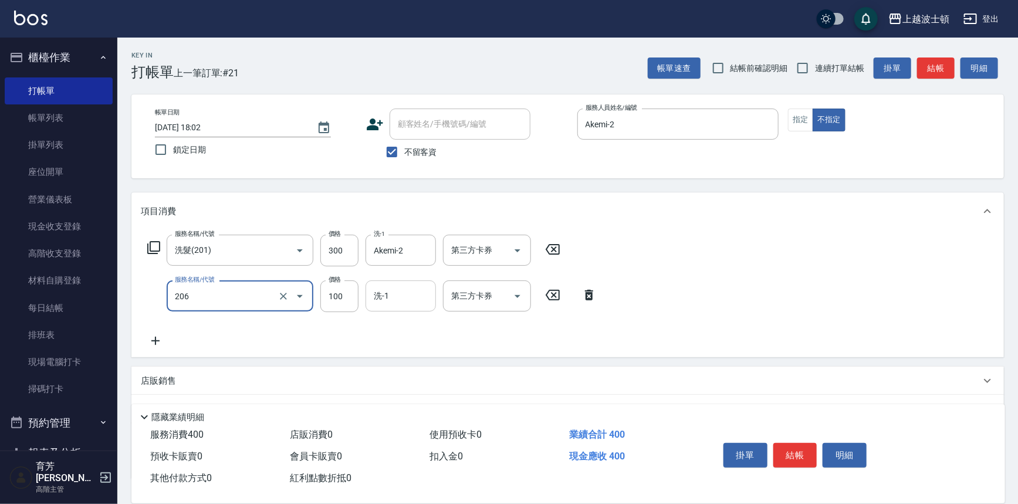
type input "洗髮加錢升等(206)"
click at [396, 290] on input "洗-1" at bounding box center [401, 296] width 60 height 21
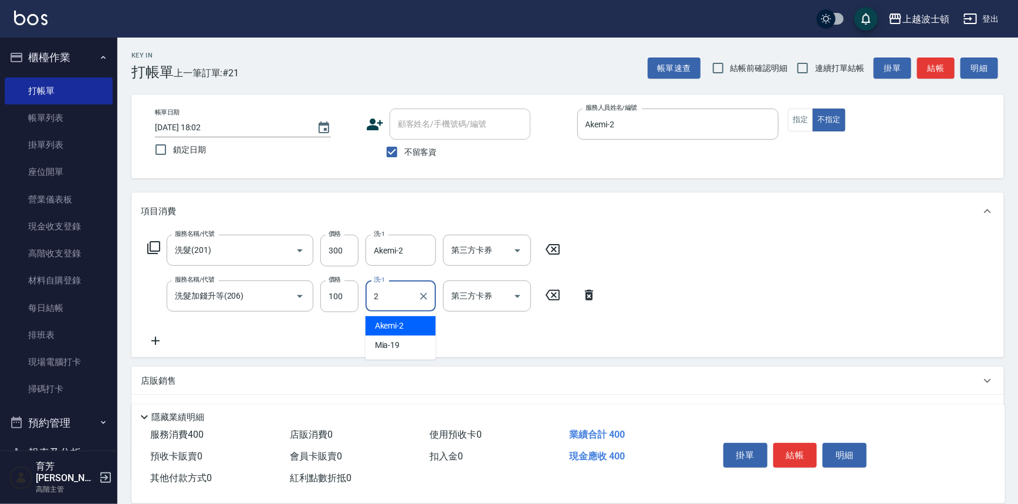
click at [411, 322] on div "Akemi -2" at bounding box center [401, 325] width 70 height 19
type input "Akemi-2"
click at [715, 266] on div "服務名稱/代號 洗髮(201) 服務名稱/代號 價格 300 價格 洗-1 Akemi-2 洗-1 第三方卡券 第三方卡券 服務名稱/代號 洗髮加錢升等(20…" at bounding box center [567, 293] width 873 height 127
click at [795, 449] on button "結帳" at bounding box center [795, 455] width 44 height 25
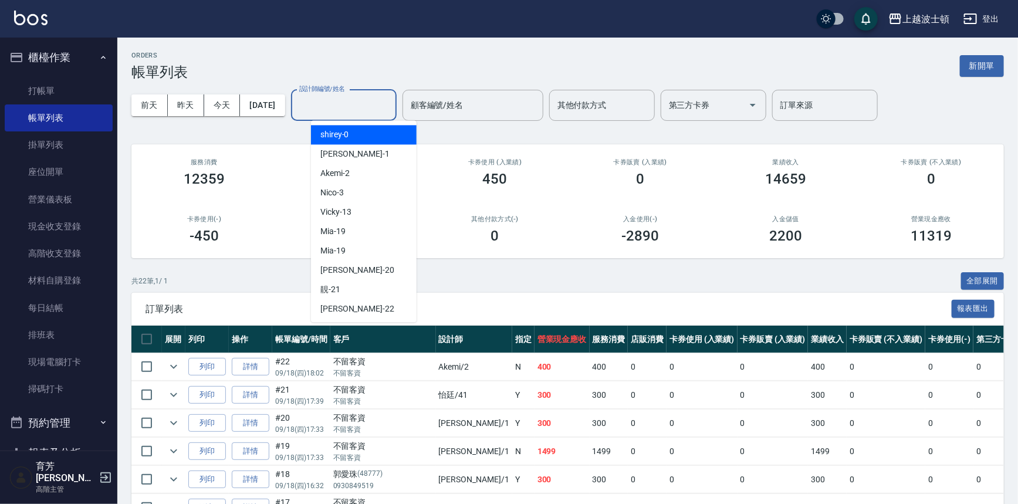
drag, startPoint x: 380, startPoint y: 102, endPoint x: 377, endPoint y: 125, distance: 23.0
click at [380, 103] on input "設計師編號/姓名" at bounding box center [343, 105] width 95 height 21
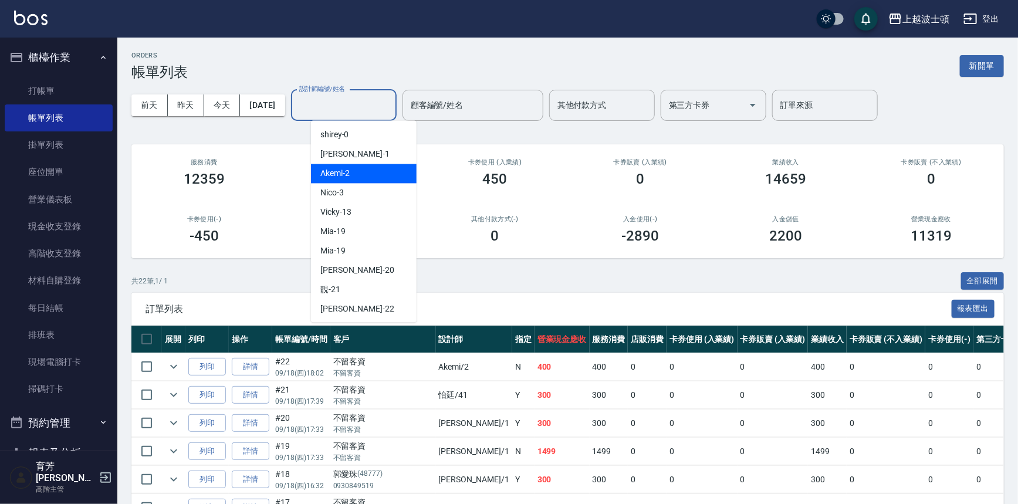
click at [373, 173] on div "Akemi -2" at bounding box center [364, 173] width 106 height 19
type input "Akemi-2"
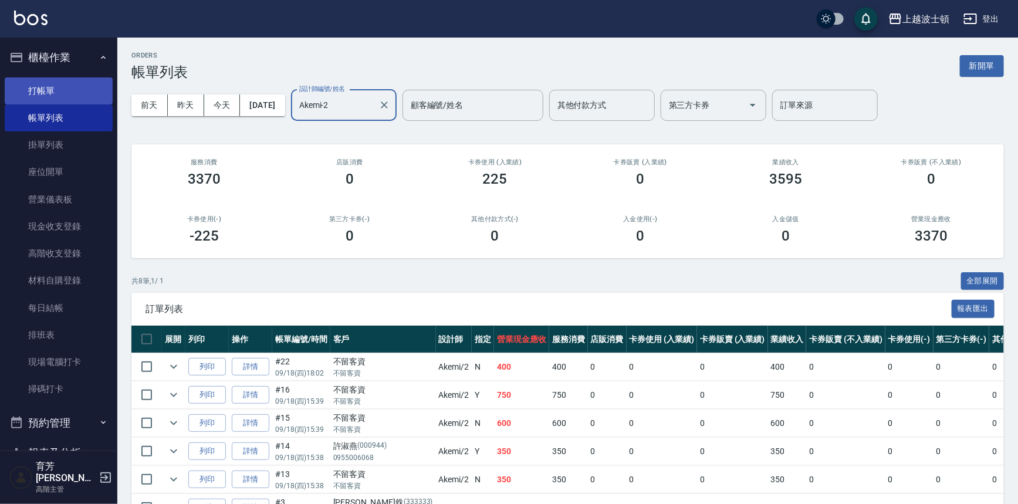
click at [29, 89] on link "打帳單" at bounding box center [59, 90] width 108 height 27
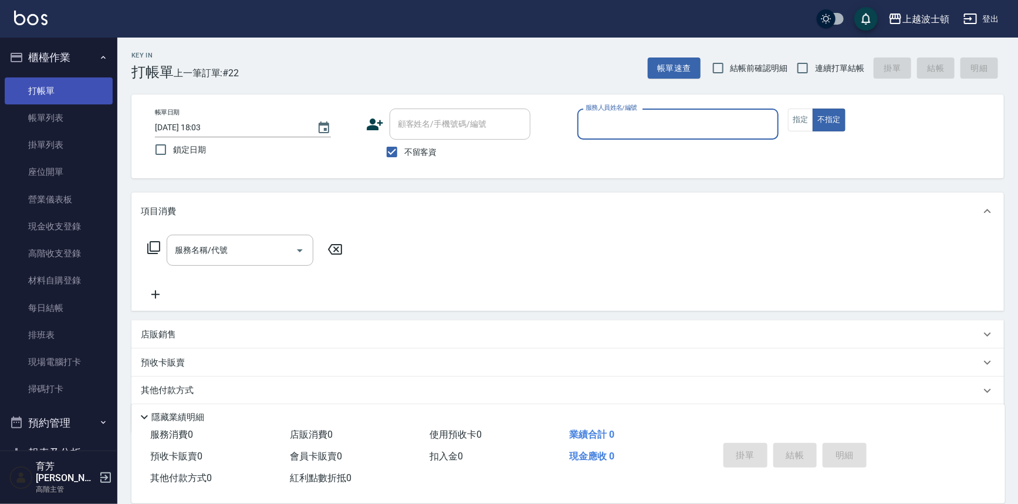
click at [813, 109] on button "不指定" at bounding box center [829, 120] width 33 height 23
type button "false"
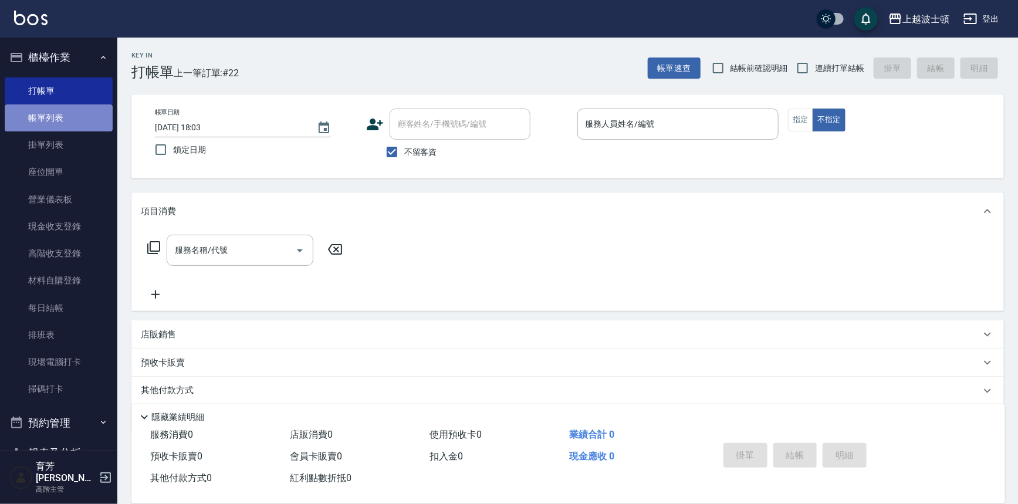
click at [60, 116] on link "帳單列表" at bounding box center [59, 117] width 108 height 27
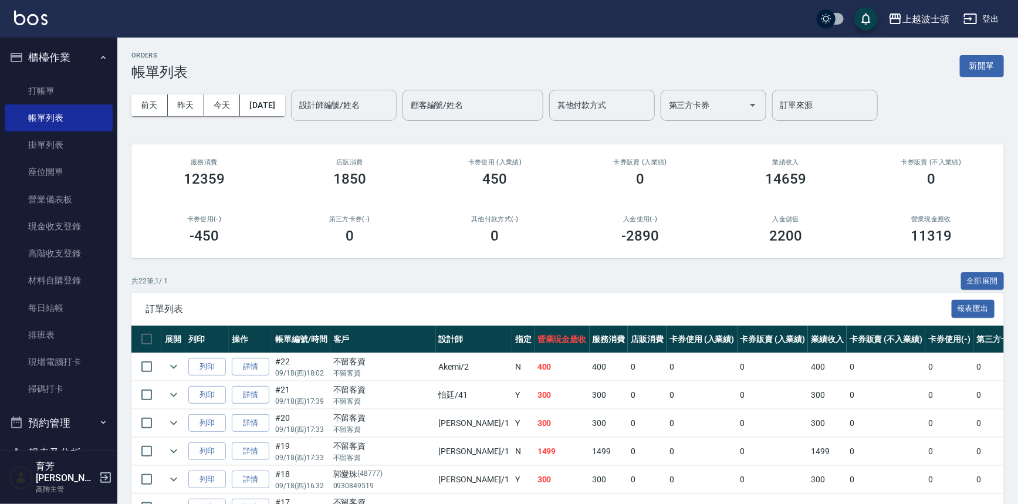
click at [333, 100] on input "設計師編號/姓名" at bounding box center [343, 105] width 95 height 21
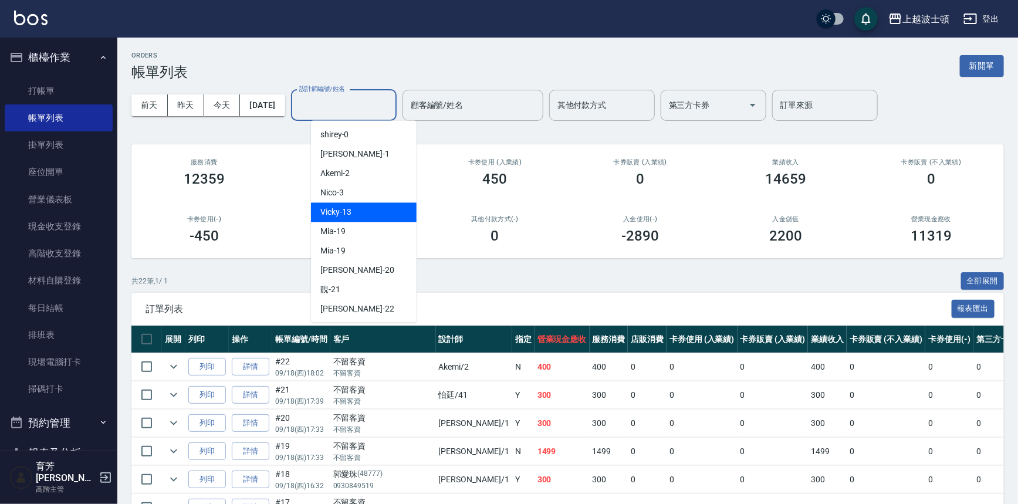
click at [347, 211] on span "Vicky -13" at bounding box center [335, 212] width 31 height 12
type input "Vicky-13"
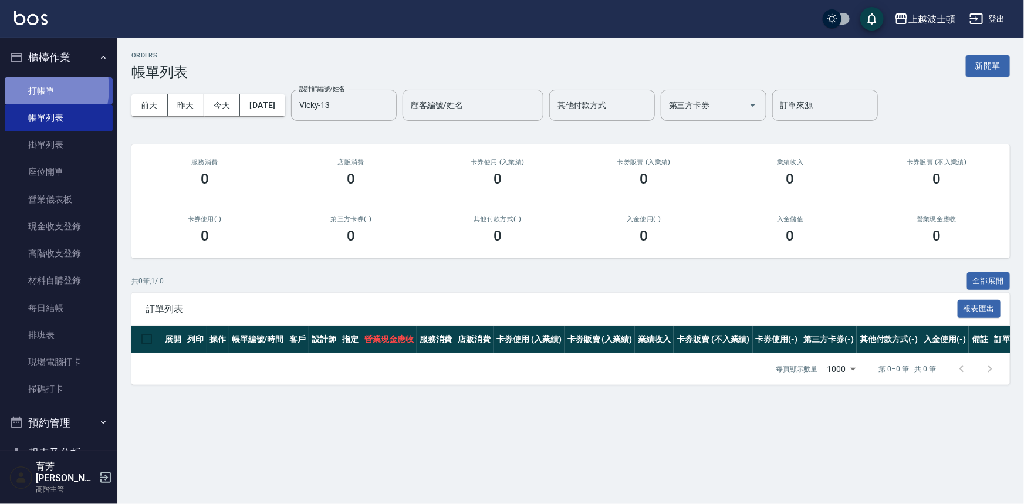
click at [32, 88] on link "打帳單" at bounding box center [59, 90] width 108 height 27
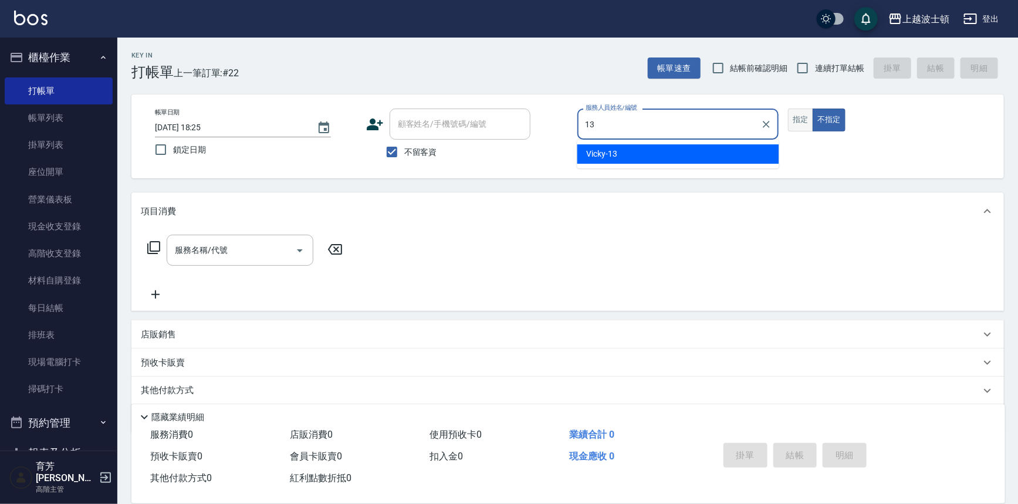
type input "Vicky-13"
type button "false"
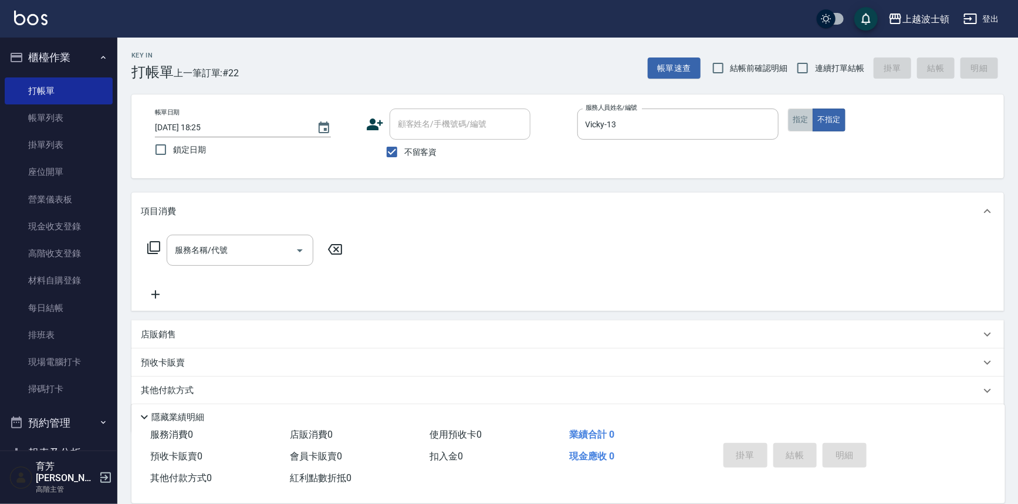
click at [796, 118] on button "指定" at bounding box center [800, 120] width 25 height 23
click at [207, 248] on input "服務名稱/代號" at bounding box center [231, 250] width 119 height 21
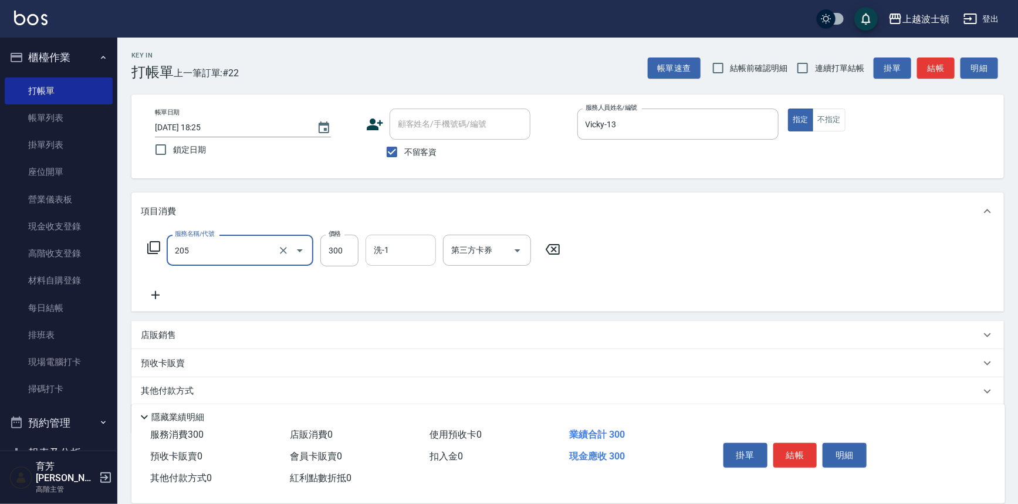
click at [396, 261] on div "洗-1" at bounding box center [401, 250] width 70 height 31
type input "洗髮(205)"
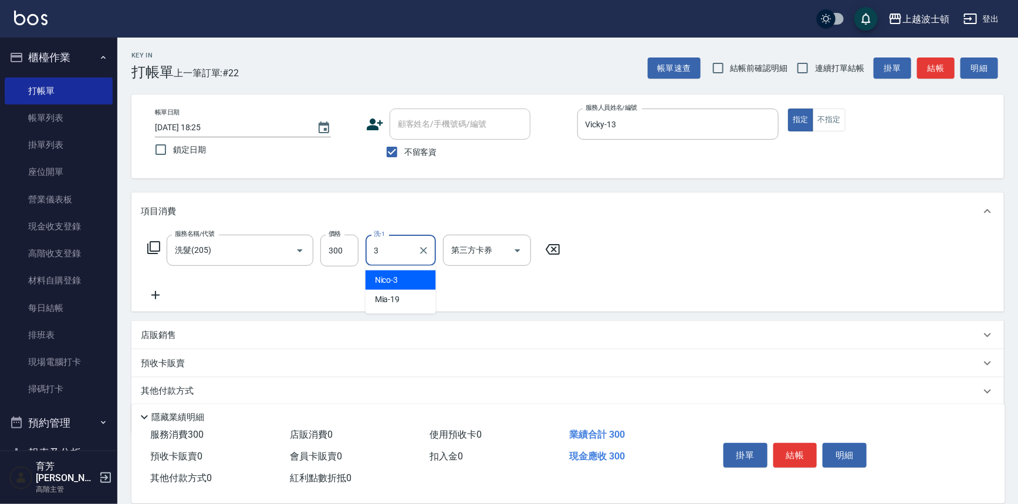
drag, startPoint x: 396, startPoint y: 252, endPoint x: 373, endPoint y: 248, distance: 23.3
click at [373, 248] on input "3" at bounding box center [392, 250] width 42 height 21
type input "雅如-22"
click at [158, 292] on icon at bounding box center [155, 295] width 29 height 14
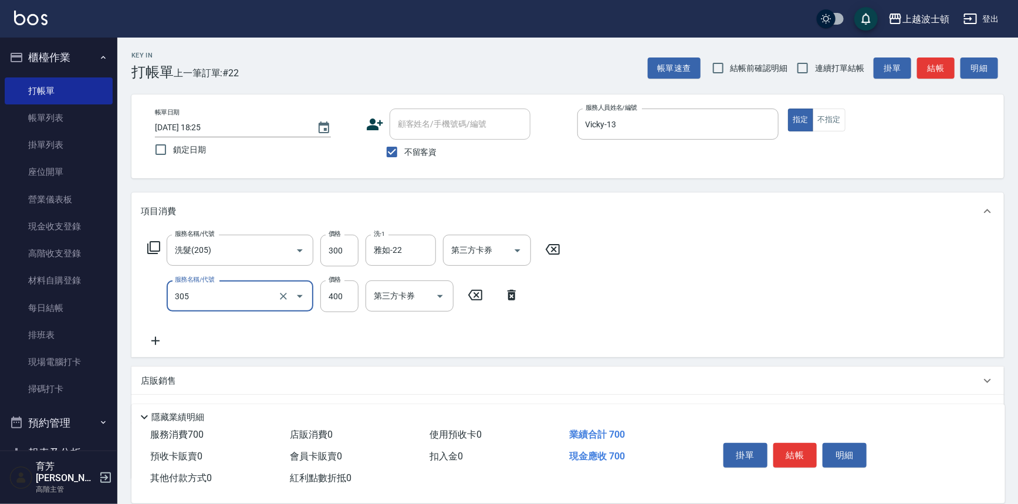
type input "剪髮(305)"
click at [361, 299] on div "服務名稱/代號 剪髮(305) 服務名稱/代號 價格 400 價格 第三方卡券 第三方卡券" at bounding box center [334, 296] width 386 height 32
click at [350, 291] on input "400" at bounding box center [339, 296] width 38 height 32
type input "350"
click at [788, 444] on button "結帳" at bounding box center [795, 455] width 44 height 25
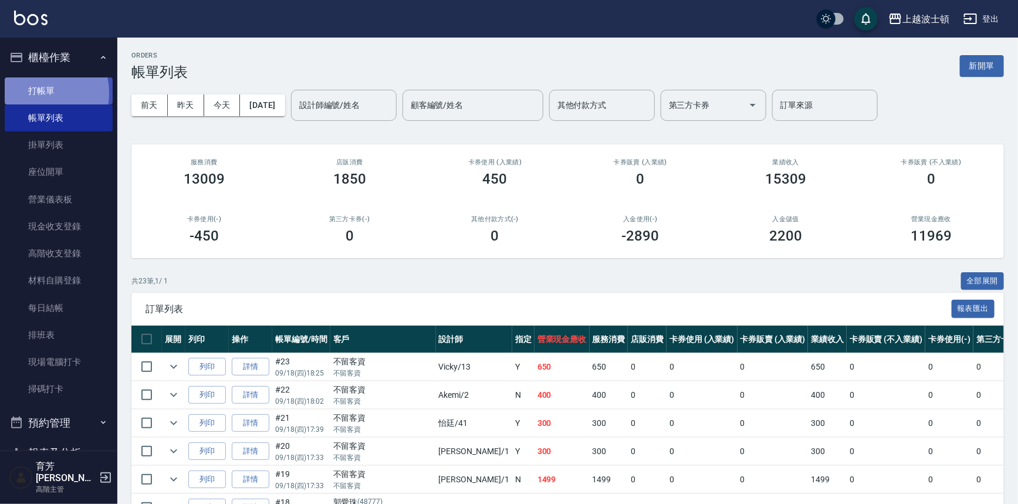
click at [29, 93] on link "打帳單" at bounding box center [59, 90] width 108 height 27
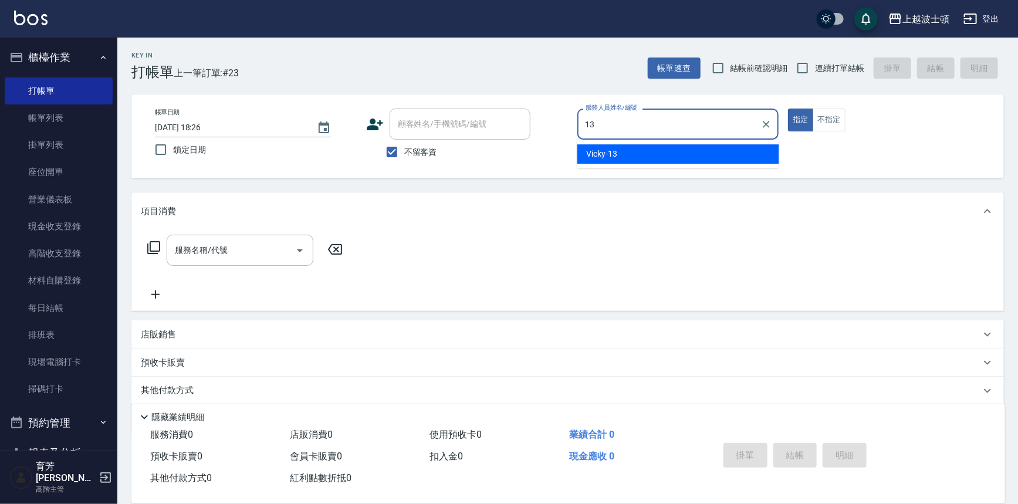
type input "Vicky-13"
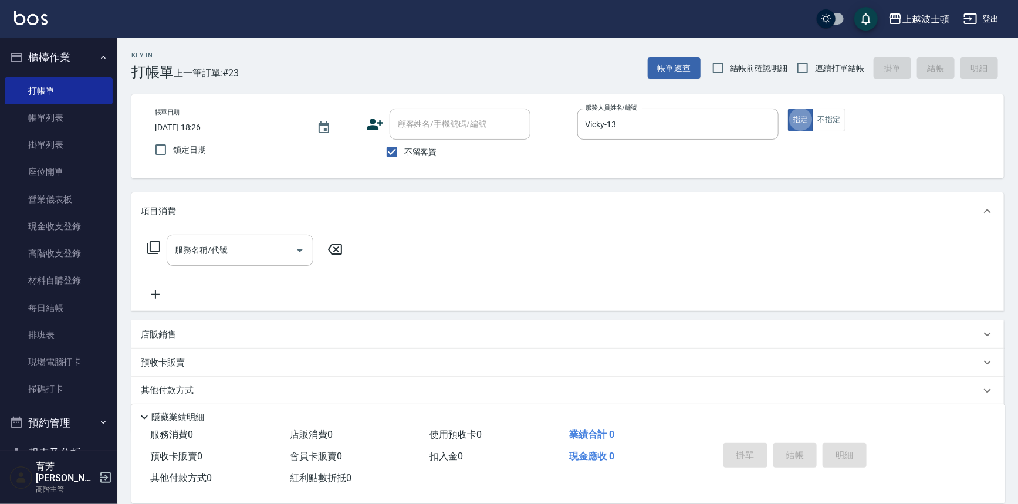
type button "true"
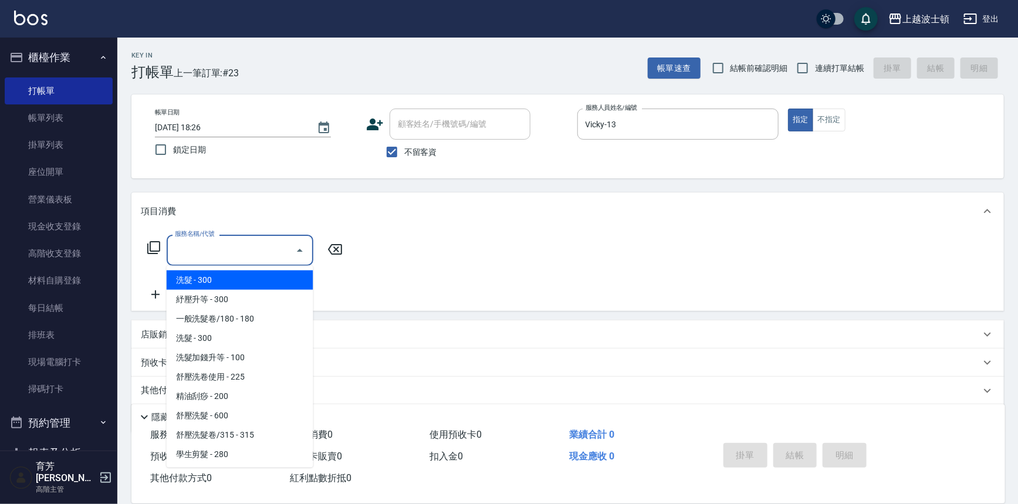
click at [264, 241] on input "服務名稱/代號" at bounding box center [231, 250] width 119 height 21
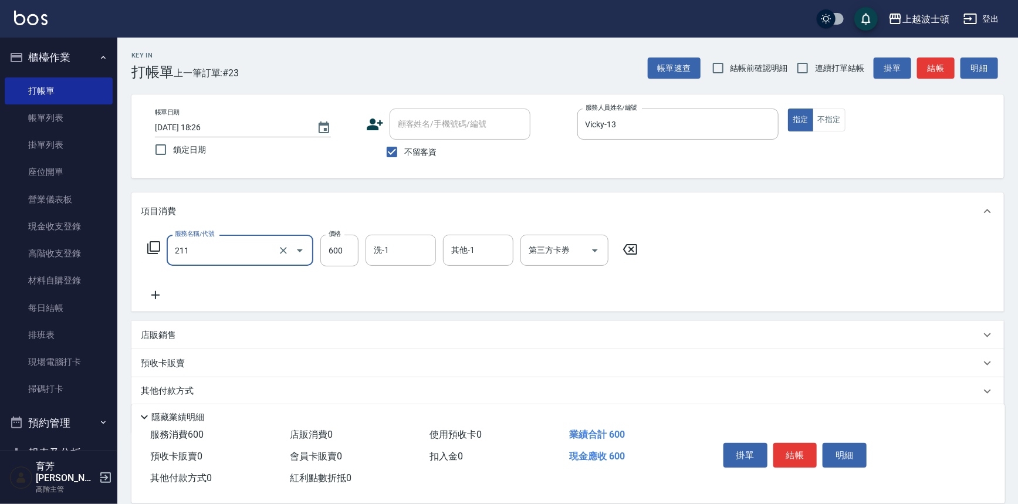
type input "舒壓洗髮(211)"
click at [156, 295] on icon at bounding box center [155, 295] width 8 height 8
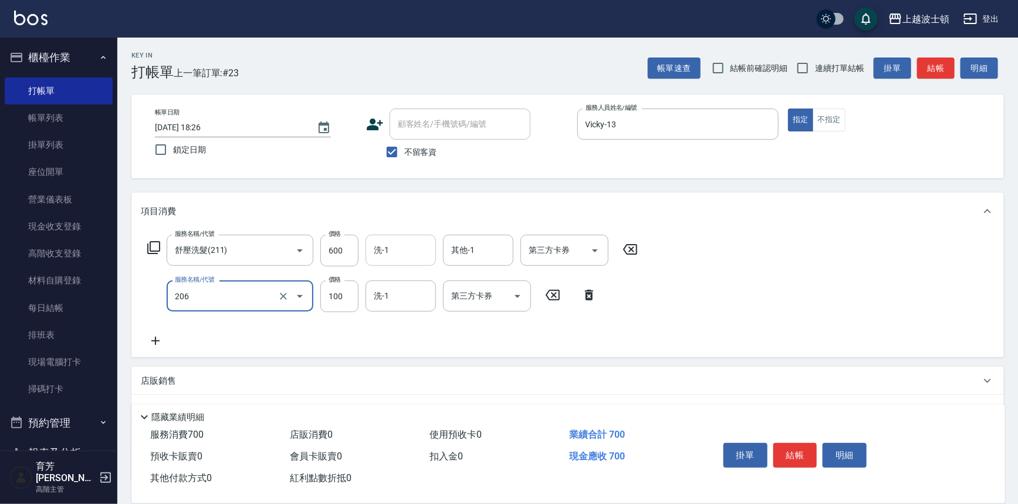
type input "洗髮加錢升等(206)"
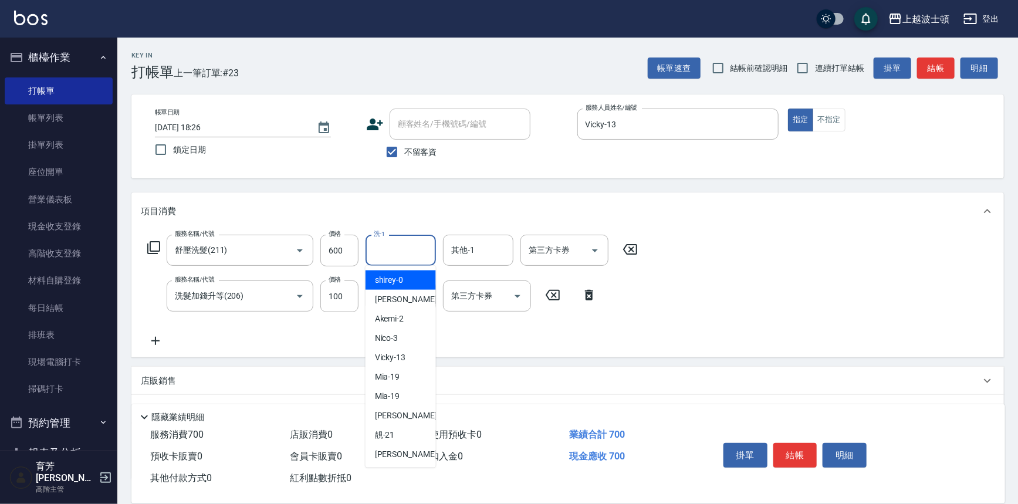
click at [398, 249] on input "洗-1" at bounding box center [401, 250] width 60 height 21
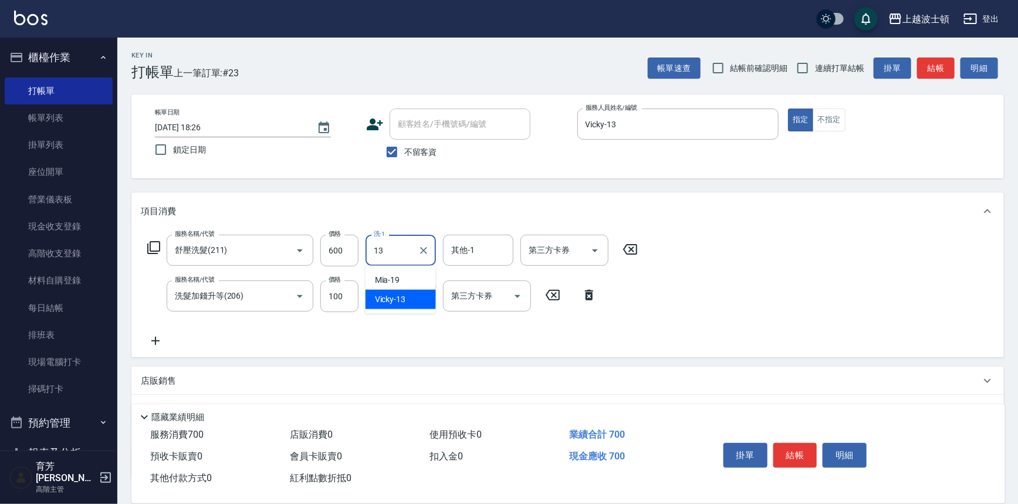
type input "Vicky-13"
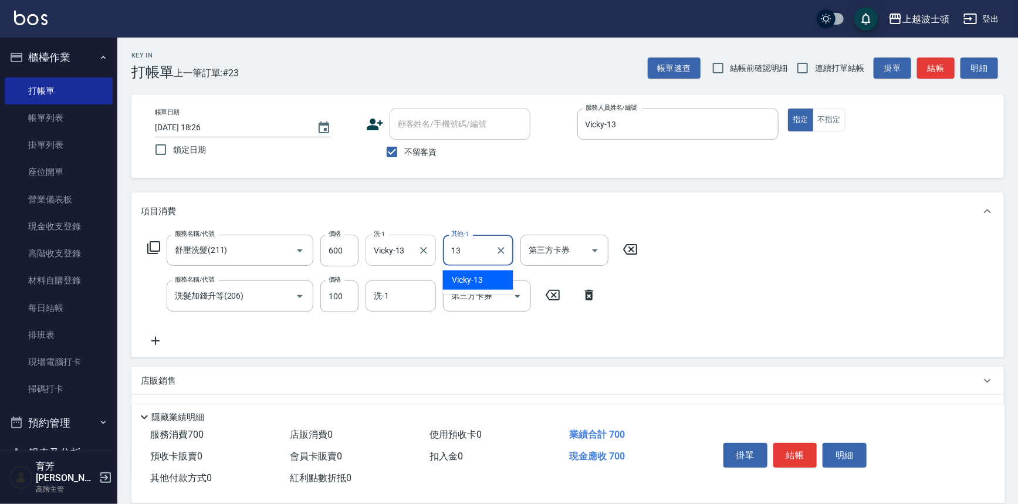
type input "Vicky-13"
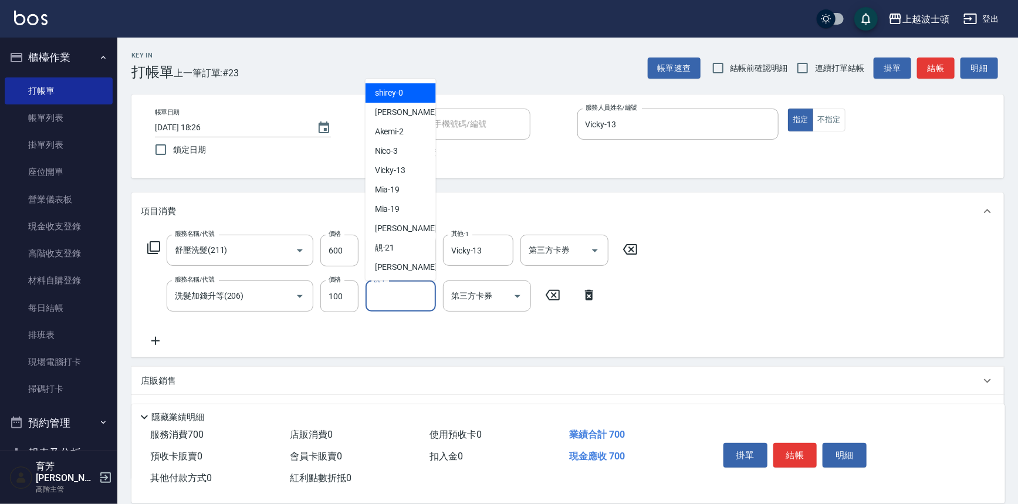
click at [391, 292] on input "洗-1" at bounding box center [401, 296] width 60 height 21
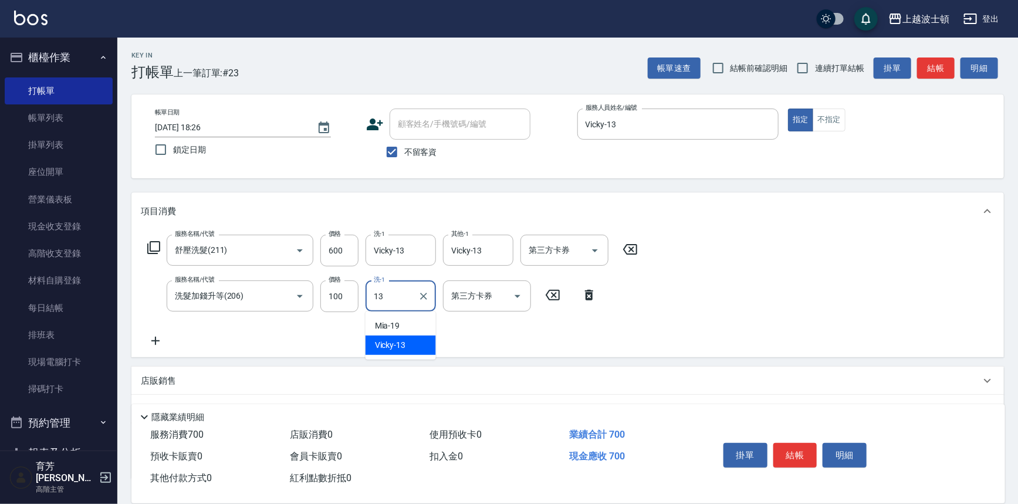
type input "Vicky-13"
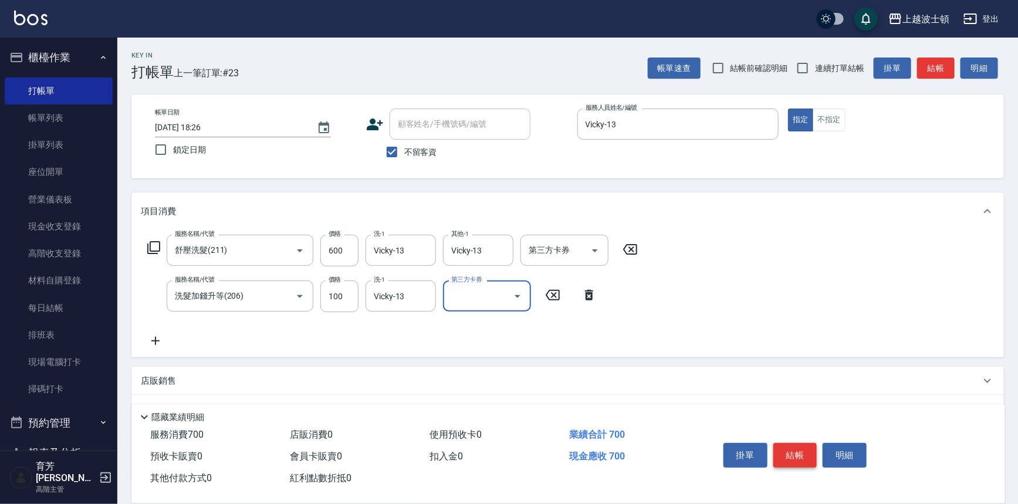
click at [794, 445] on button "結帳" at bounding box center [795, 455] width 44 height 25
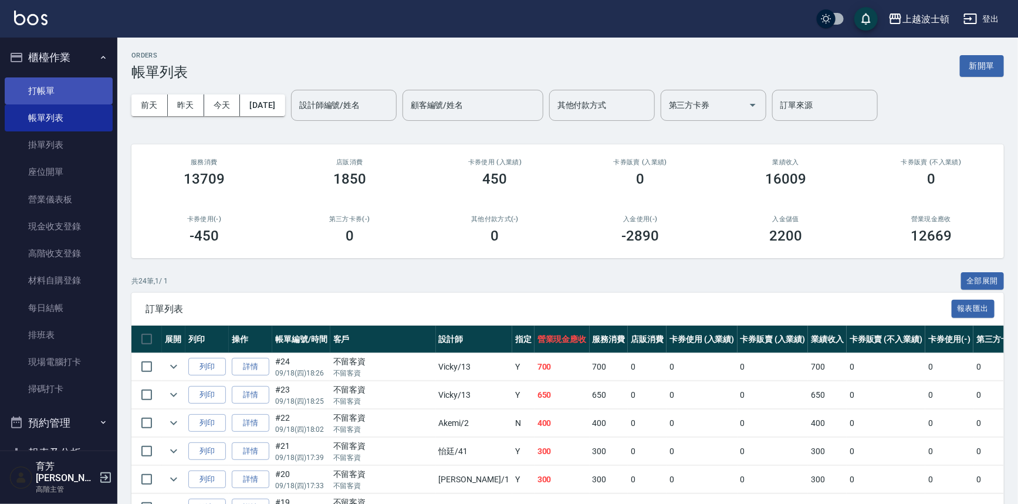
click at [34, 88] on link "打帳單" at bounding box center [59, 90] width 108 height 27
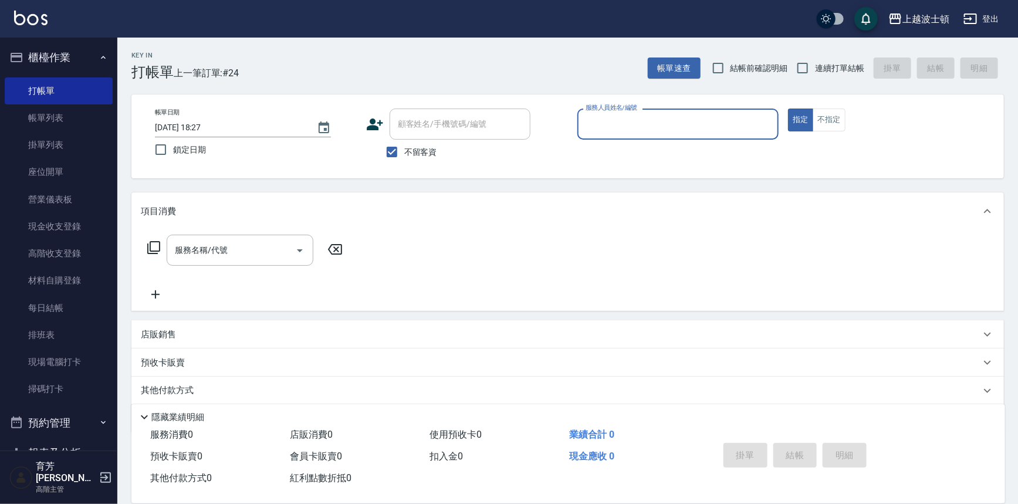
click at [425, 144] on label "不留客資" at bounding box center [409, 152] width 58 height 25
click at [404, 144] on input "不留客資" at bounding box center [392, 152] width 25 height 25
checkbox input "false"
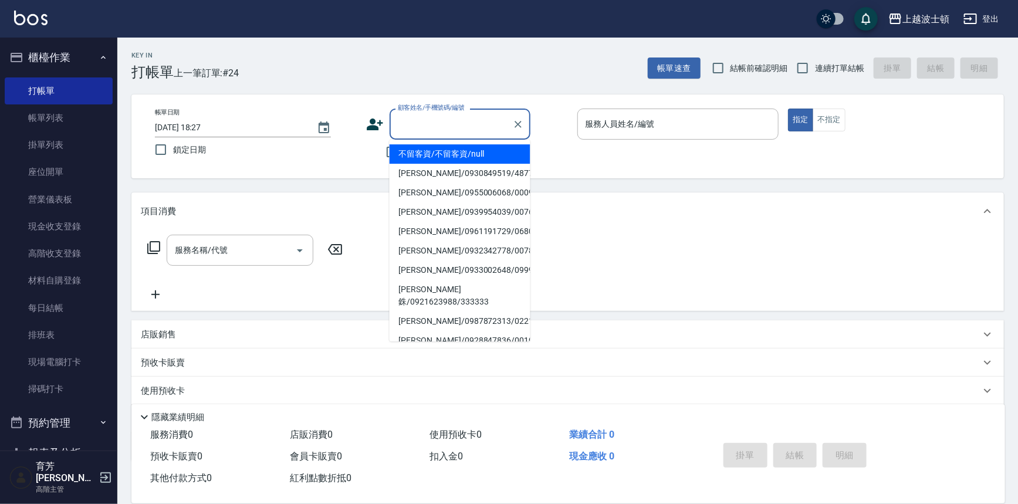
click at [427, 129] on input "顧客姓名/手機號碼/編號" at bounding box center [451, 124] width 113 height 21
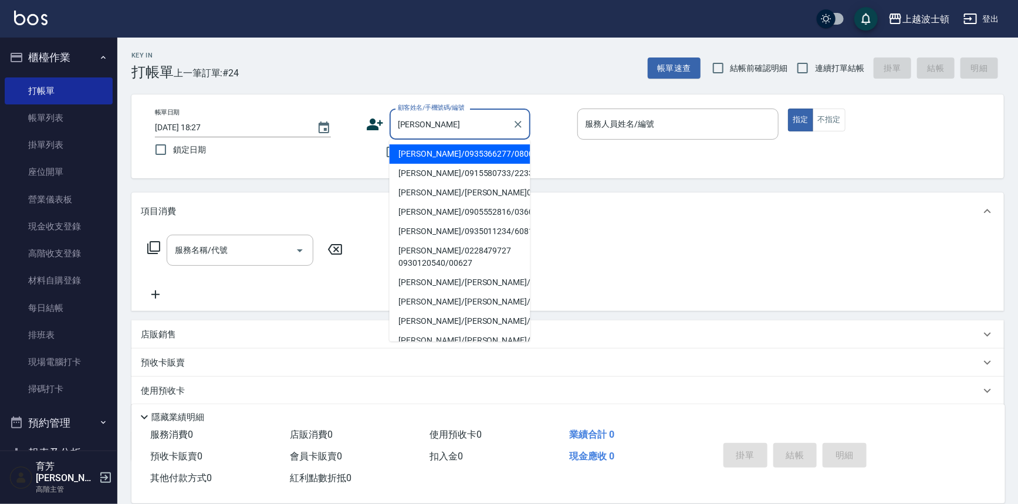
click at [428, 154] on li "[PERSON_NAME]/0935366277/080002" at bounding box center [460, 153] width 141 height 19
type input "[PERSON_NAME]/0935366277/080002"
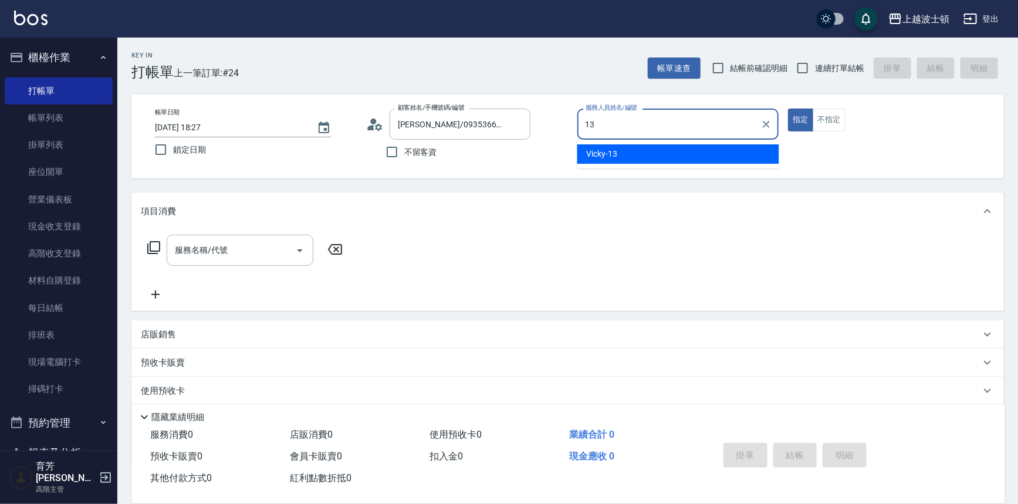
type input "Vicky-13"
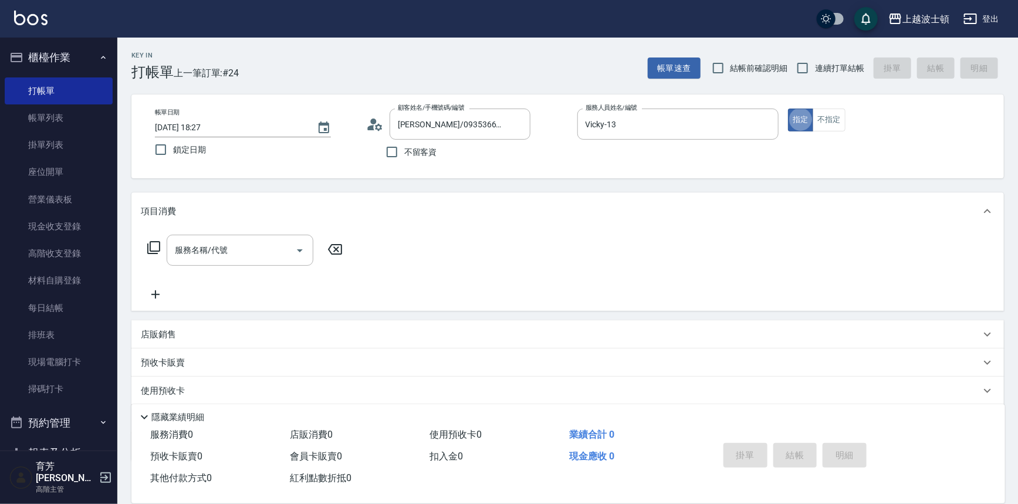
type button "true"
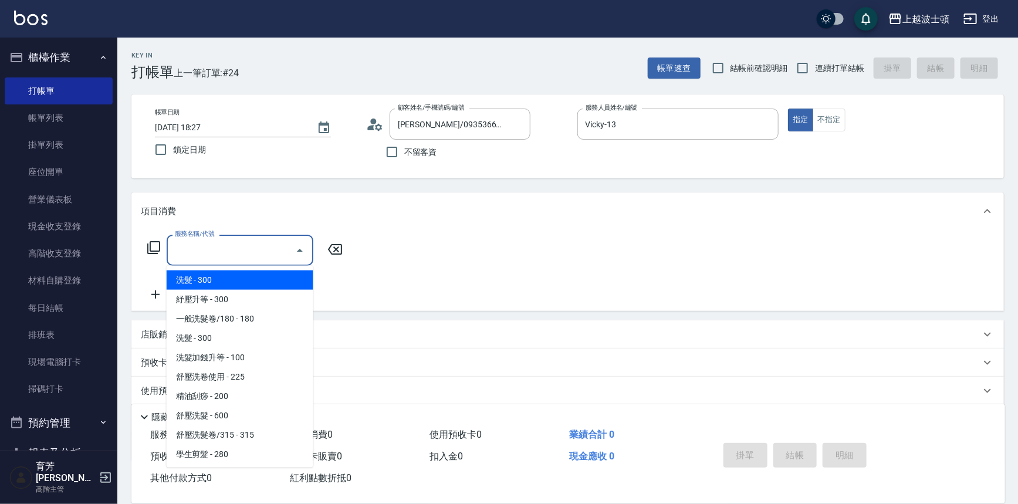
click at [272, 247] on input "服務名稱/代號" at bounding box center [231, 250] width 119 height 21
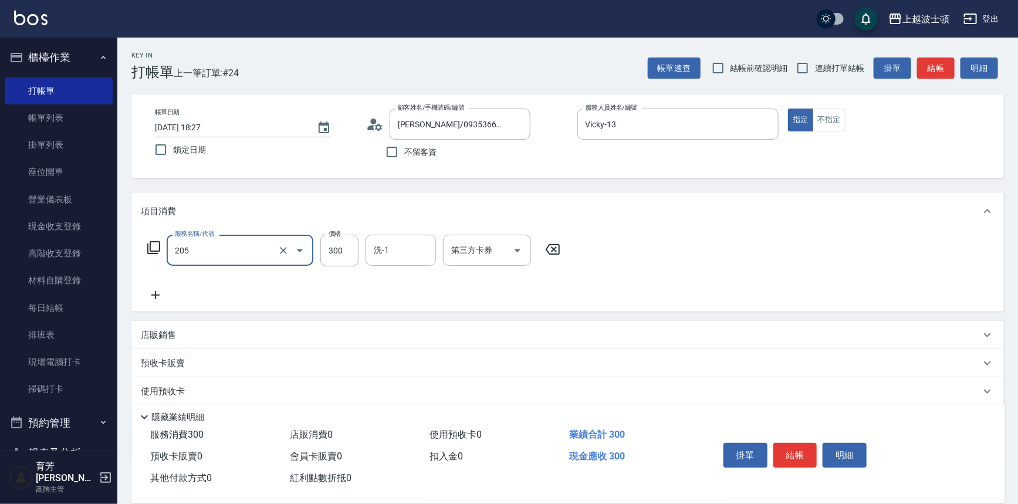
type input "洗髮(205)"
click at [159, 294] on icon at bounding box center [155, 295] width 29 height 14
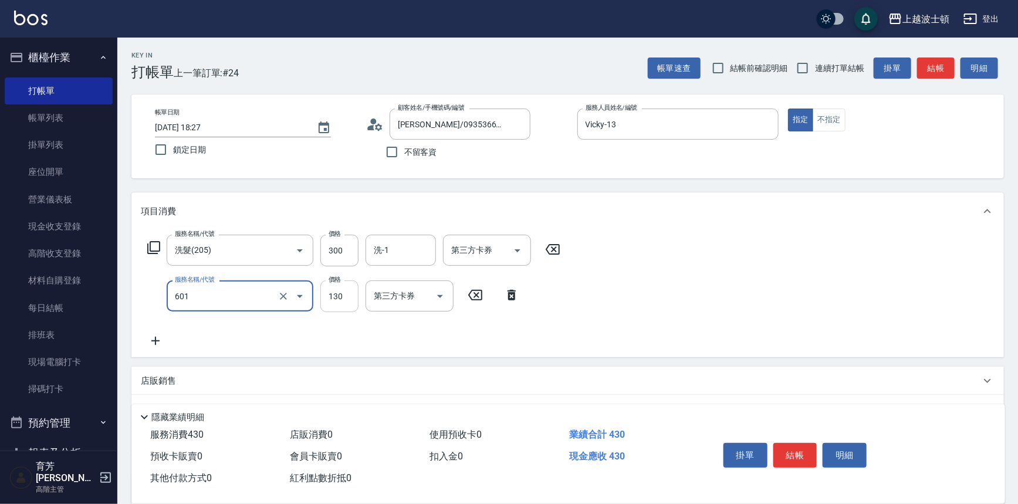
type input "單梳(601)"
click at [343, 288] on input "130" at bounding box center [339, 296] width 38 height 32
type input "100"
click at [396, 246] on input "洗-1" at bounding box center [401, 250] width 60 height 21
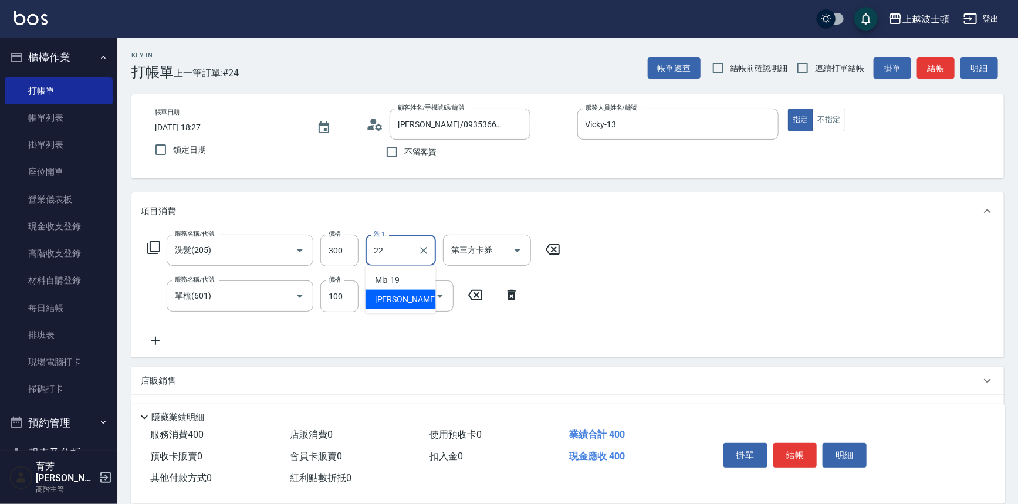
type input "雅如-22"
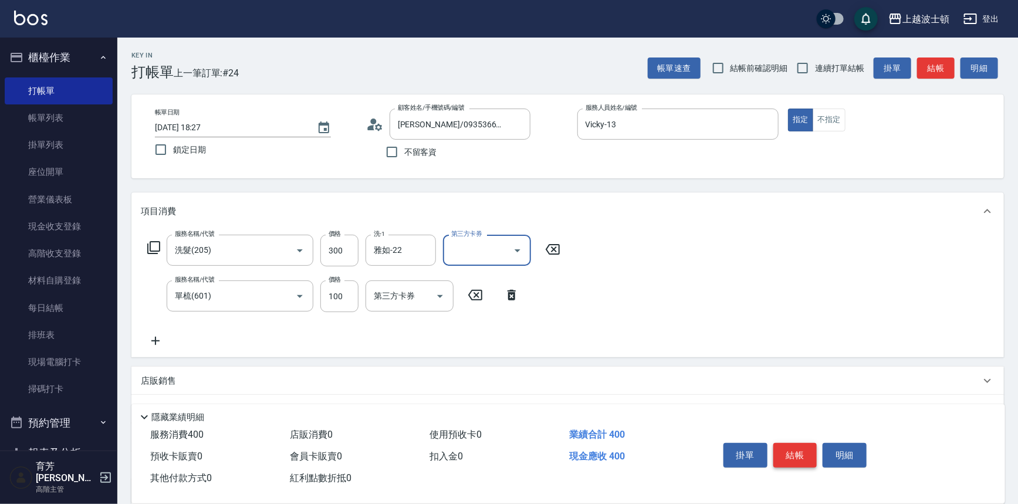
click at [814, 454] on button "結帳" at bounding box center [795, 455] width 44 height 25
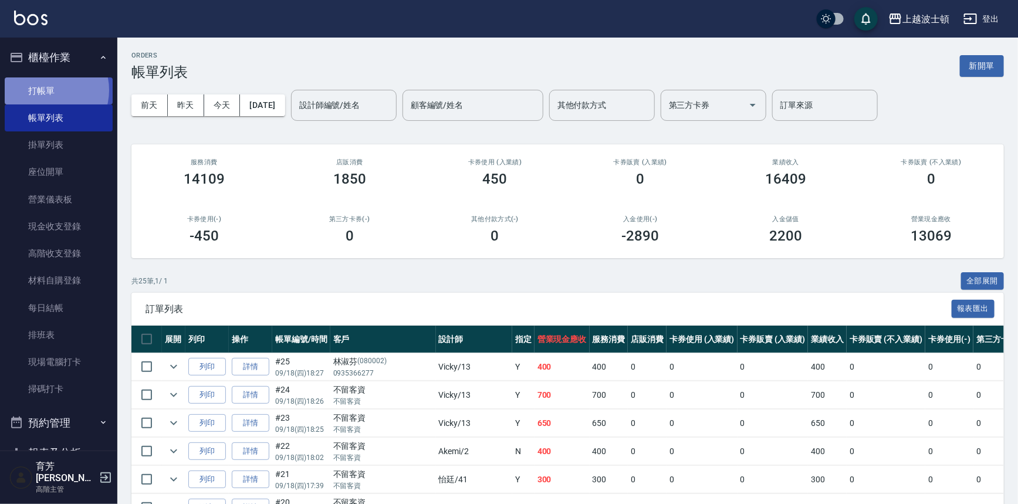
click at [48, 90] on link "打帳單" at bounding box center [59, 90] width 108 height 27
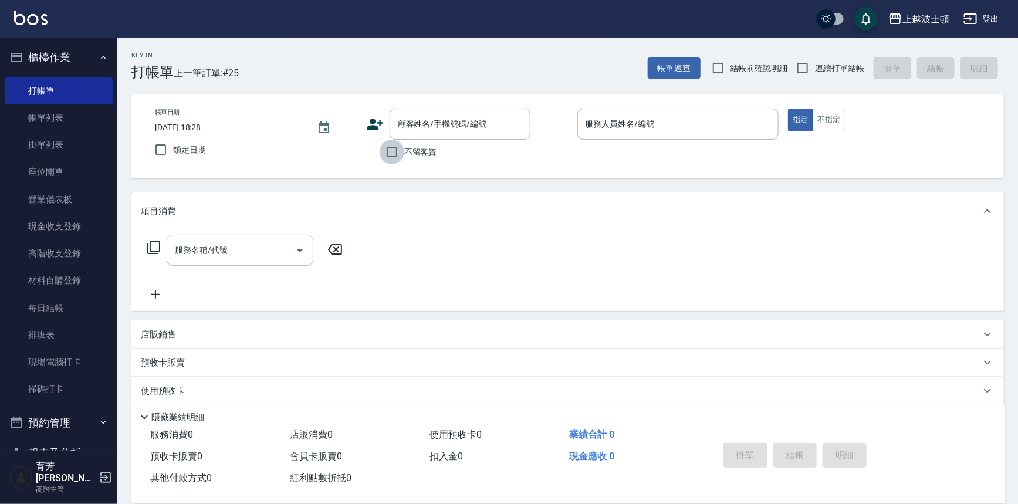
click at [401, 149] on input "不留客資" at bounding box center [392, 152] width 25 height 25
checkbox input "true"
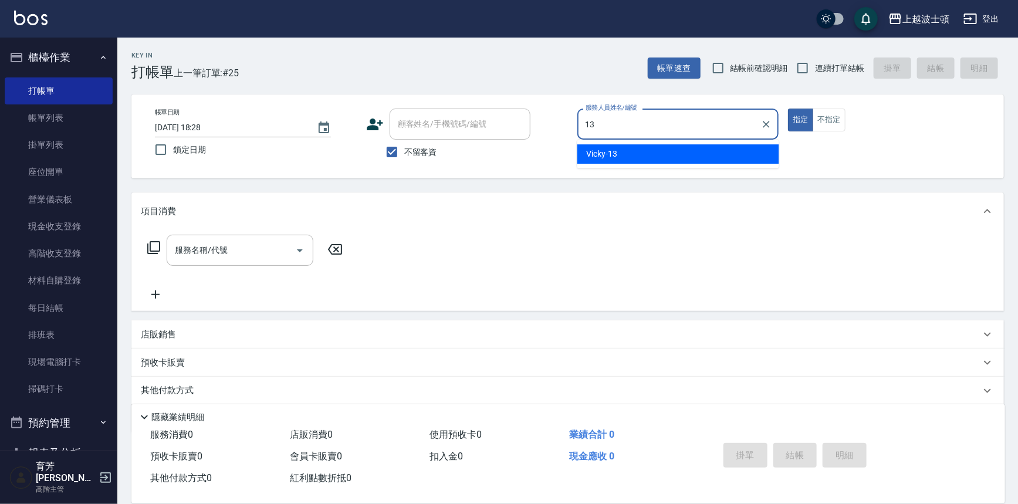
type input "Vicky-13"
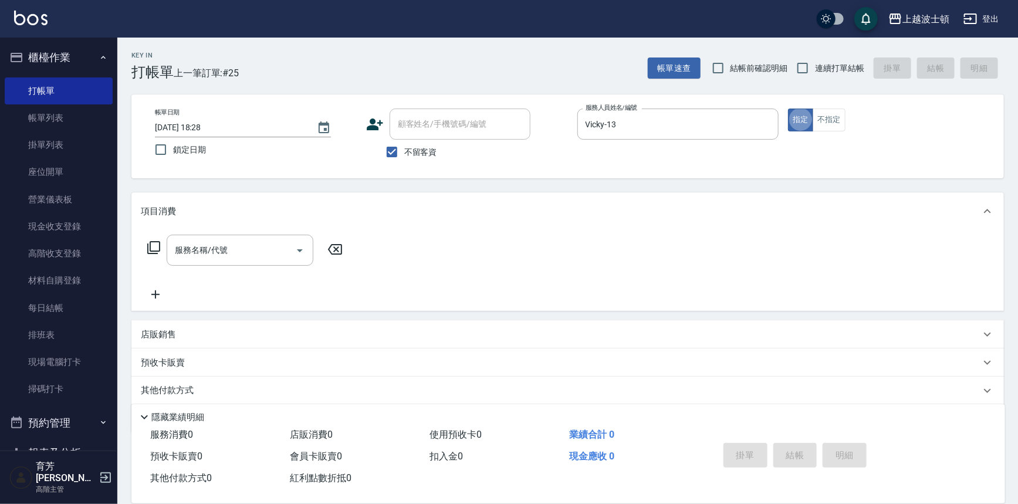
type button "true"
click at [265, 246] on input "服務名稱/代號" at bounding box center [231, 250] width 119 height 21
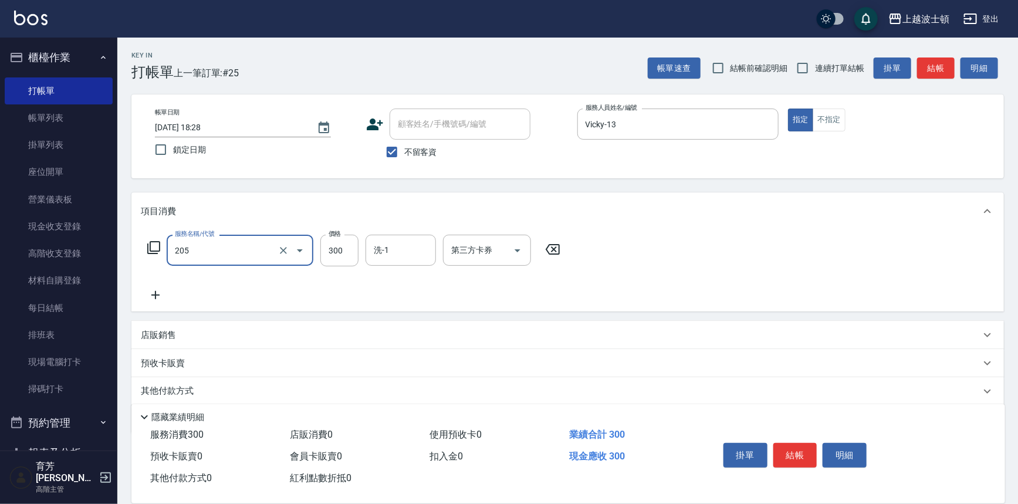
type input "洗髮(205)"
click at [158, 290] on icon at bounding box center [155, 295] width 29 height 14
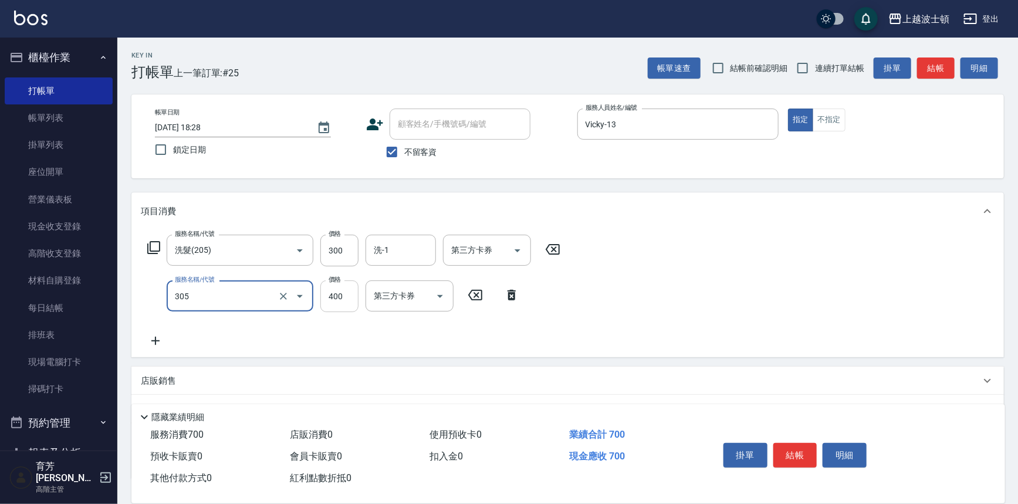
type input "剪髮(305)"
click at [344, 305] on input "400" at bounding box center [339, 296] width 38 height 32
type input "350"
click at [384, 249] on input "洗-1" at bounding box center [401, 250] width 60 height 21
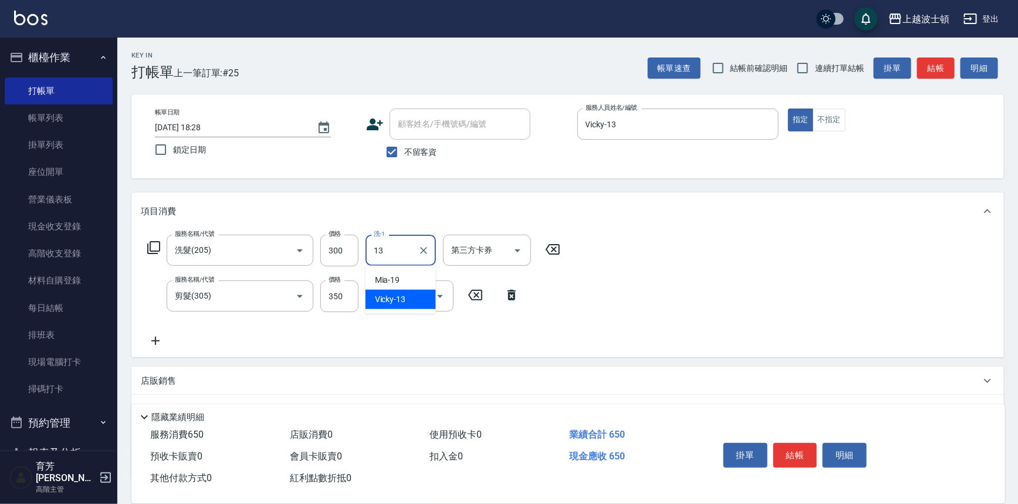
type input "Vicky-13"
click at [775, 445] on button "結帳" at bounding box center [795, 455] width 44 height 25
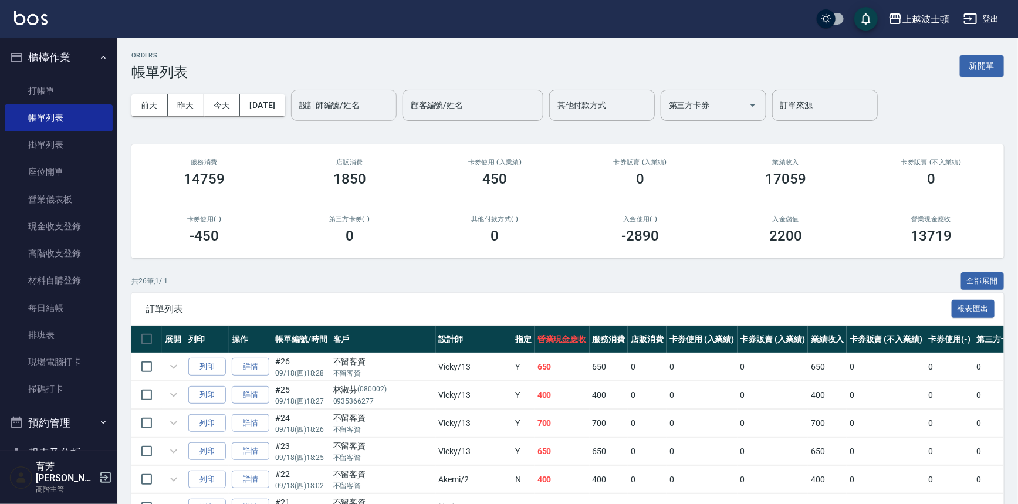
click at [350, 104] on input "設計師編號/姓名" at bounding box center [343, 105] width 95 height 21
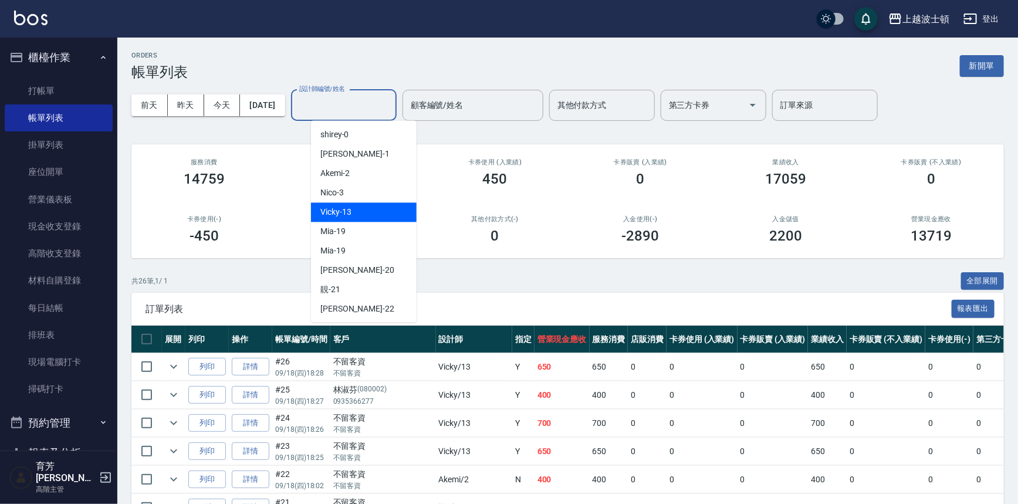
click at [358, 210] on div "Vicky -13" at bounding box center [364, 211] width 106 height 19
type input "Vicky-13"
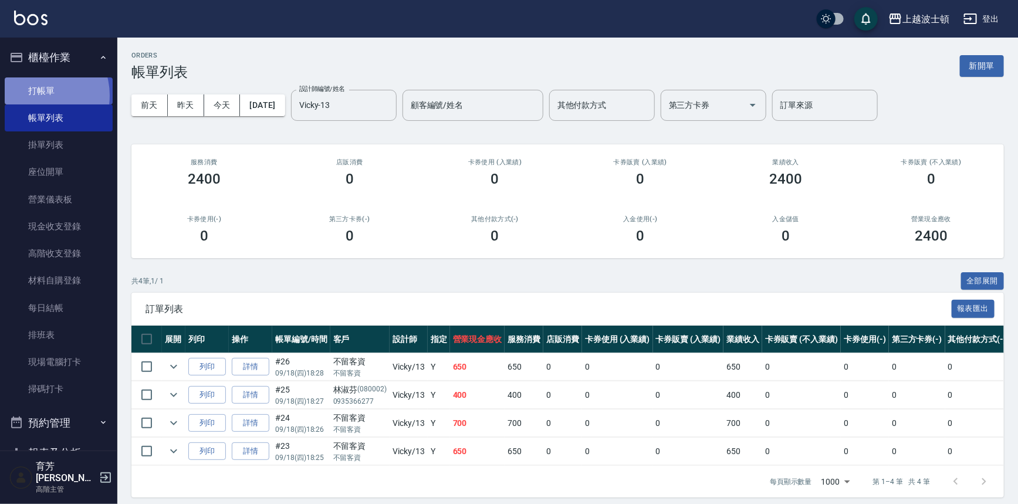
click at [38, 95] on link "打帳單" at bounding box center [59, 90] width 108 height 27
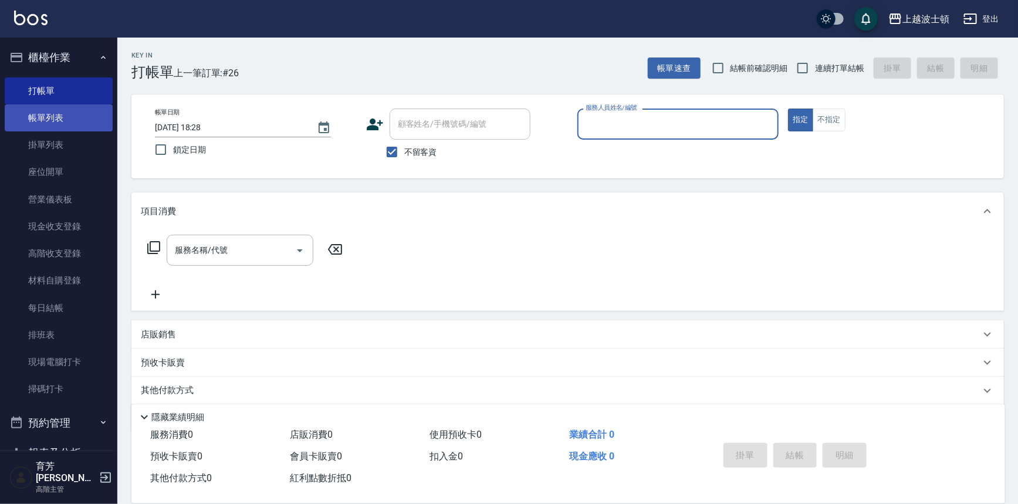
click at [53, 119] on link "帳單列表" at bounding box center [59, 117] width 108 height 27
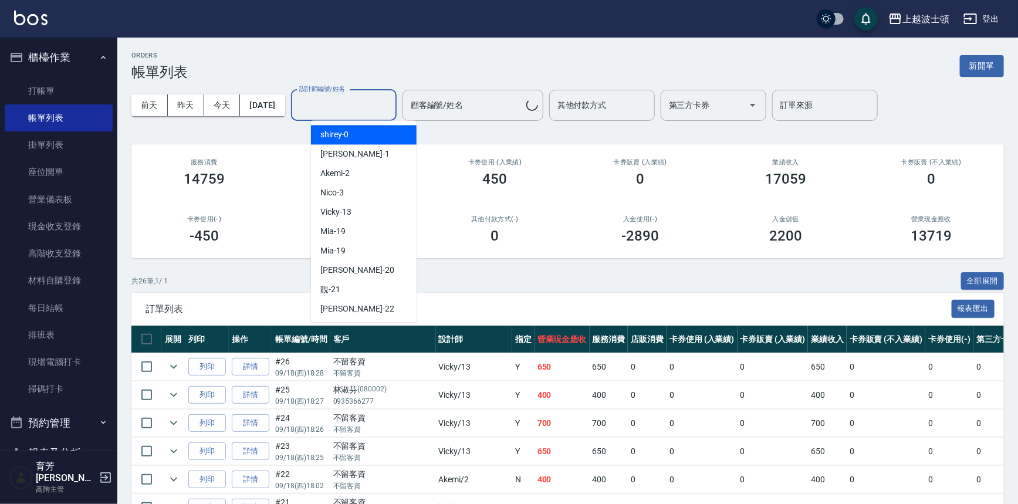
drag, startPoint x: 375, startPoint y: 105, endPoint x: 371, endPoint y: 157, distance: 52.4
click at [374, 105] on input "設計師編號/姓名" at bounding box center [343, 105] width 95 height 21
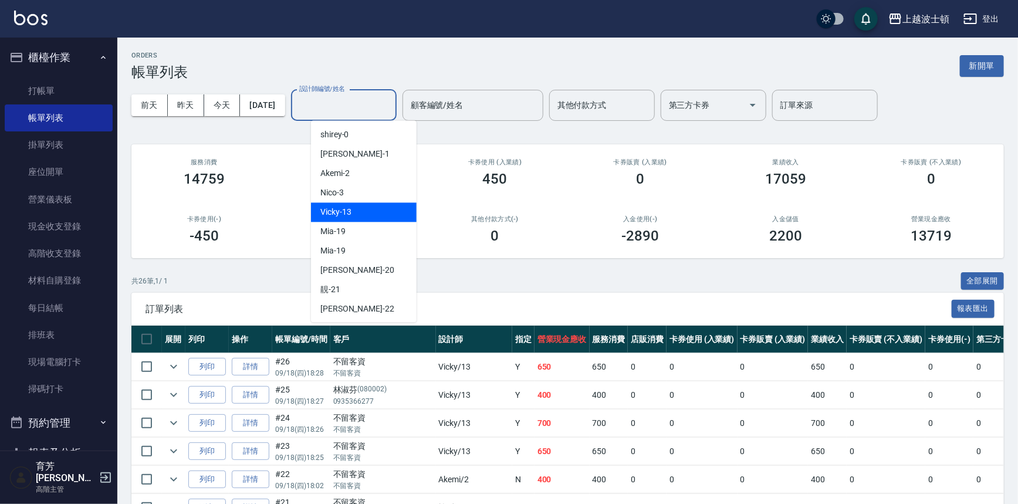
click at [350, 217] on span "Vicky -13" at bounding box center [335, 212] width 31 height 12
type input "Vicky-13"
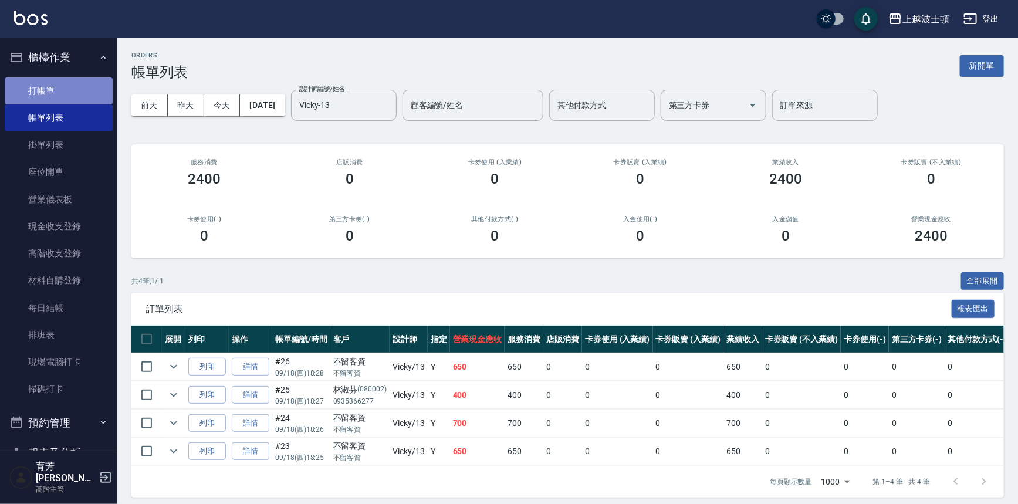
click at [60, 87] on link "打帳單" at bounding box center [59, 90] width 108 height 27
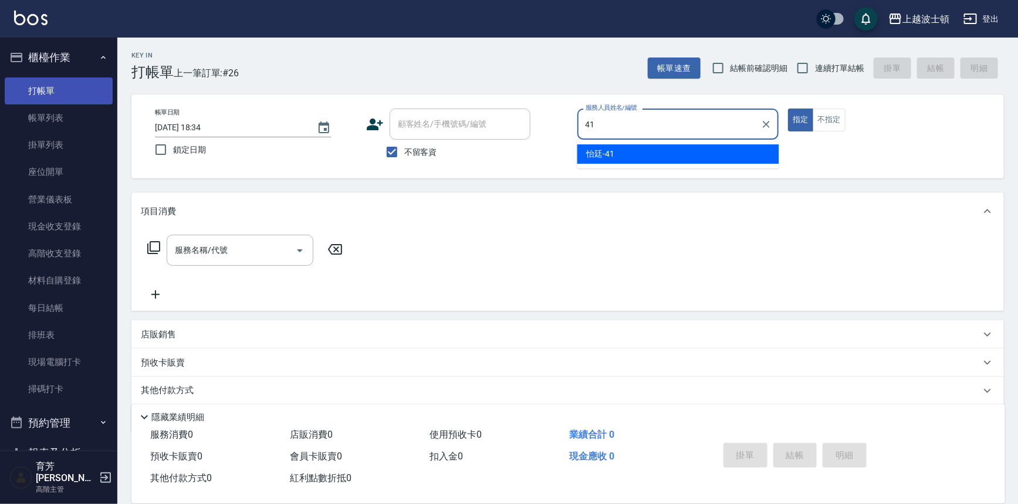
type input "怡廷-41"
type button "true"
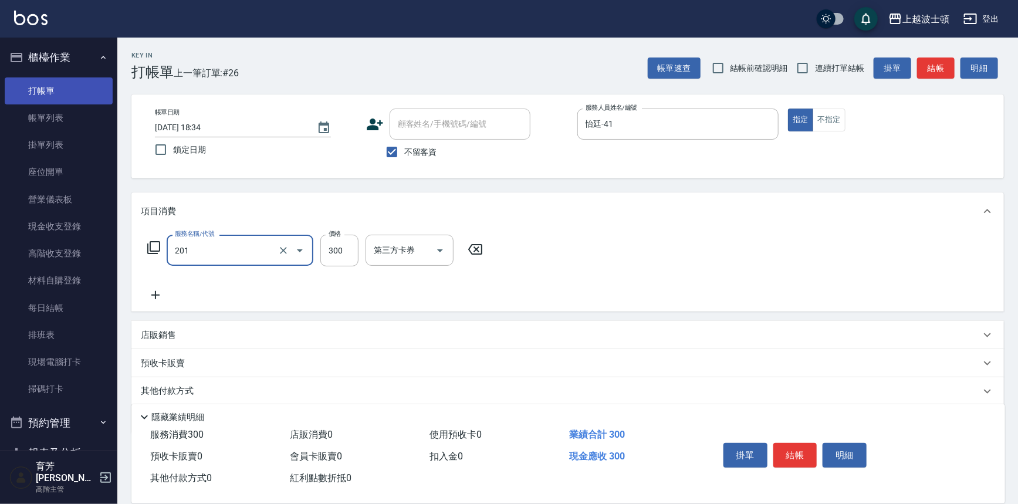
type input "洗髮(201)"
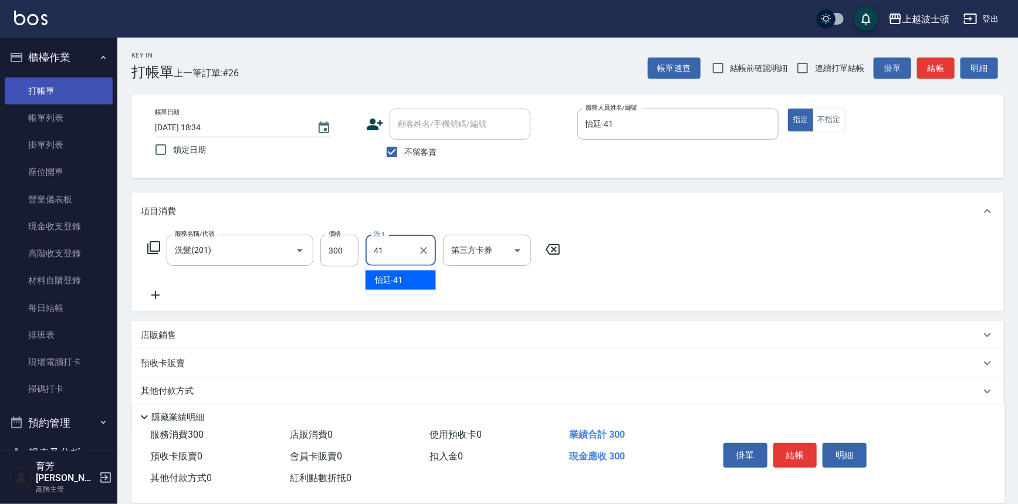
type input "怡廷-41"
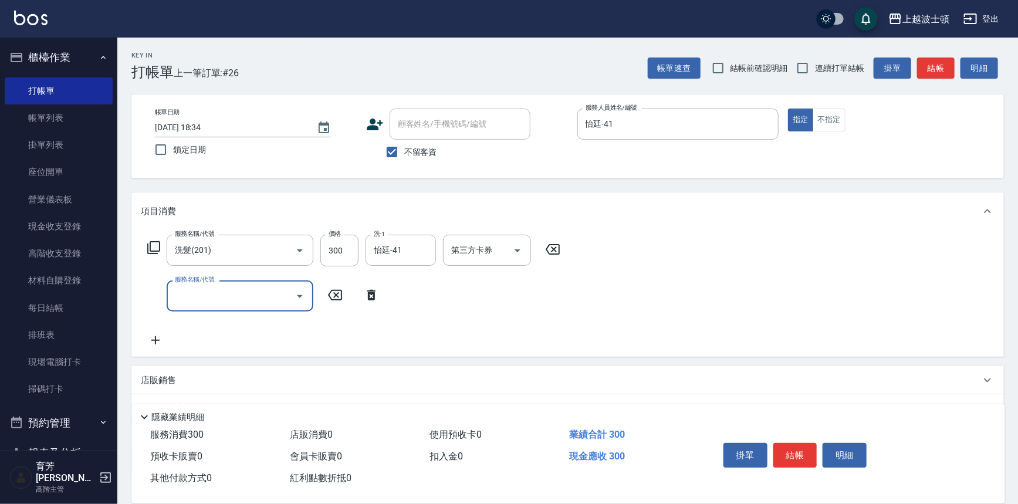
drag, startPoint x: 802, startPoint y: 452, endPoint x: 811, endPoint y: 387, distance: 65.8
click at [806, 451] on button "結帳" at bounding box center [795, 455] width 44 height 25
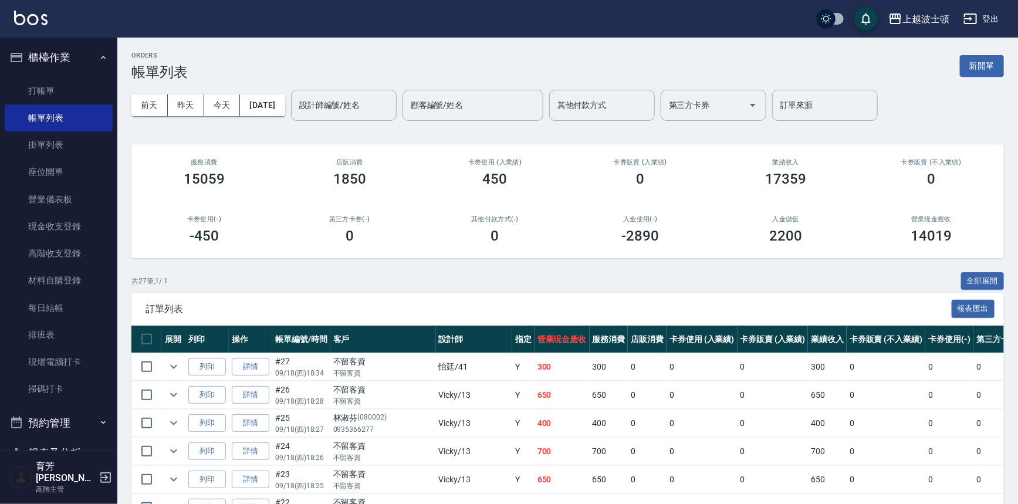
click at [847, 427] on td "0" at bounding box center [886, 424] width 79 height 28
click at [847, 407] on td "0" at bounding box center [886, 395] width 79 height 28
click at [87, 87] on link "打帳單" at bounding box center [59, 90] width 108 height 27
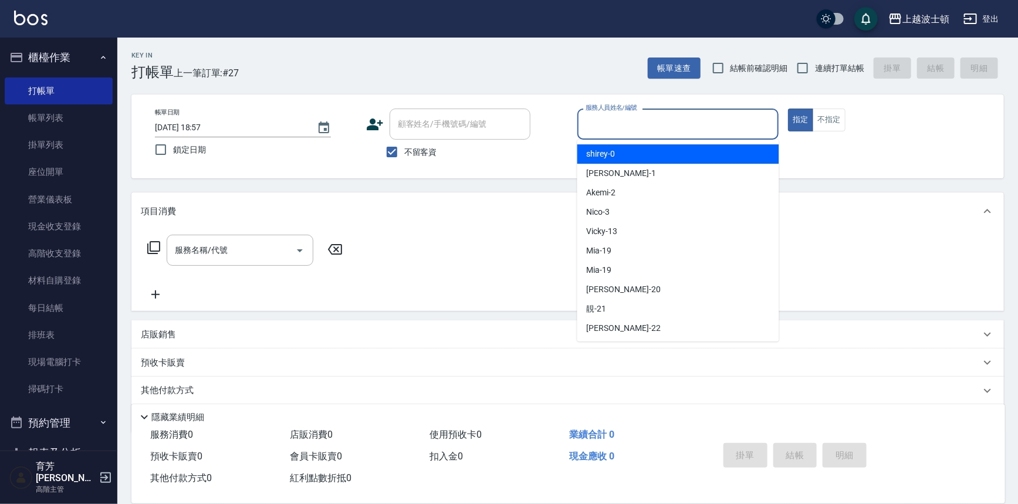
click at [609, 123] on input "服務人員姓名/編號" at bounding box center [678, 124] width 191 height 21
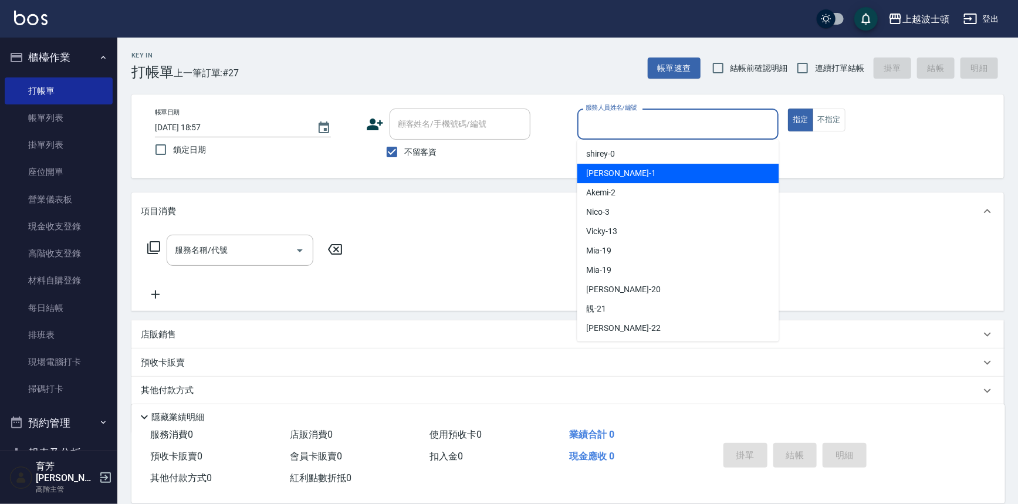
click at [620, 178] on div "[PERSON_NAME] -1" at bounding box center [678, 173] width 202 height 19
type input "[PERSON_NAME]-1"
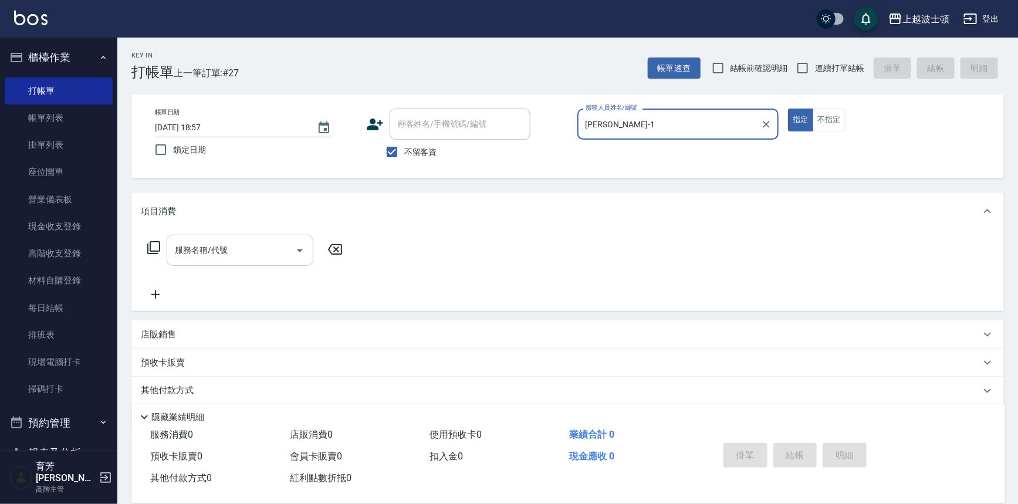
click at [216, 248] on input "服務名稱/代號" at bounding box center [231, 250] width 119 height 21
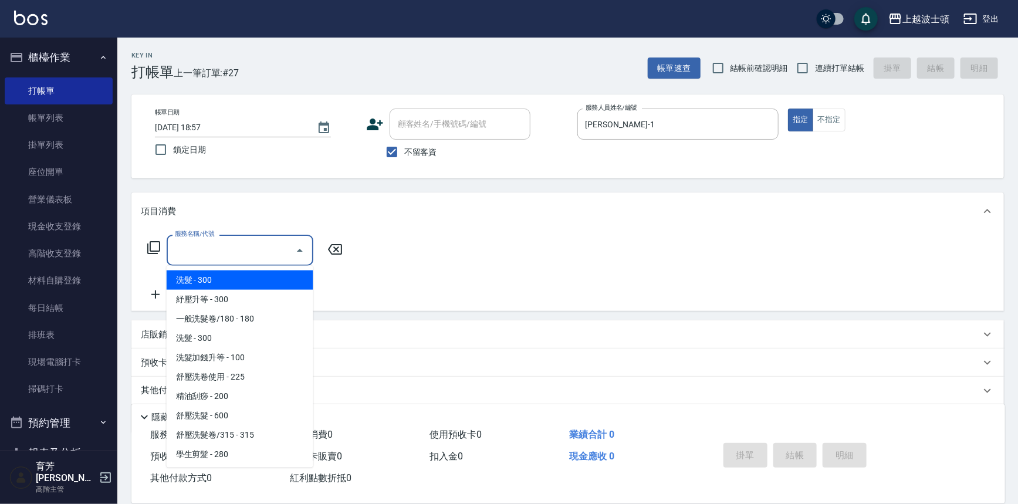
click at [216, 281] on span "洗髮 - 300" at bounding box center [240, 280] width 147 height 19
type input "洗髮(201)"
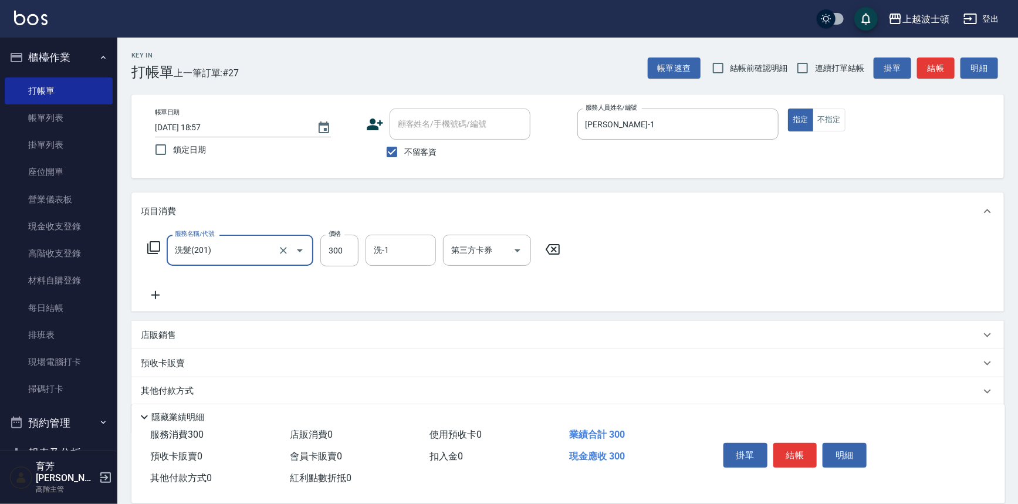
click at [157, 297] on icon at bounding box center [155, 295] width 29 height 14
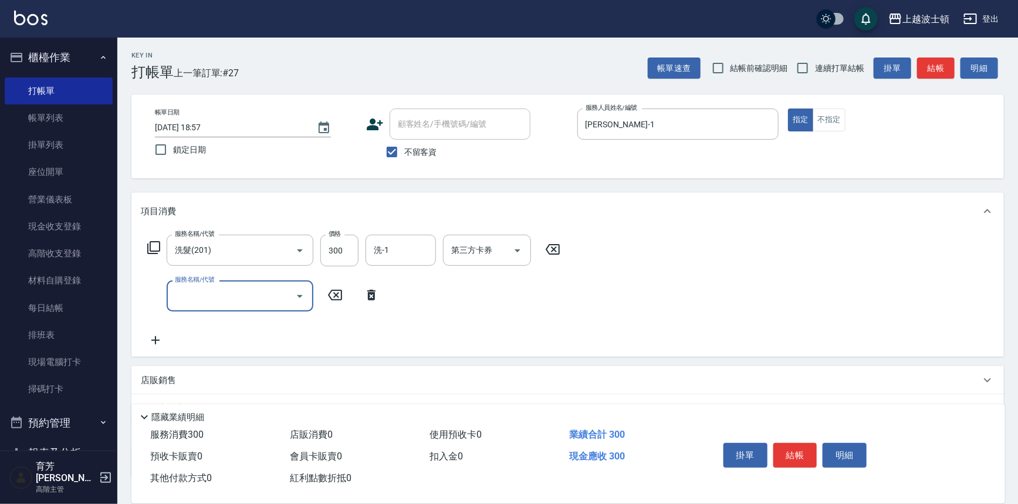
drag, startPoint x: 189, startPoint y: 289, endPoint x: 190, endPoint y: 283, distance: 6.6
click at [190, 287] on input "服務名稱/代號" at bounding box center [231, 296] width 119 height 21
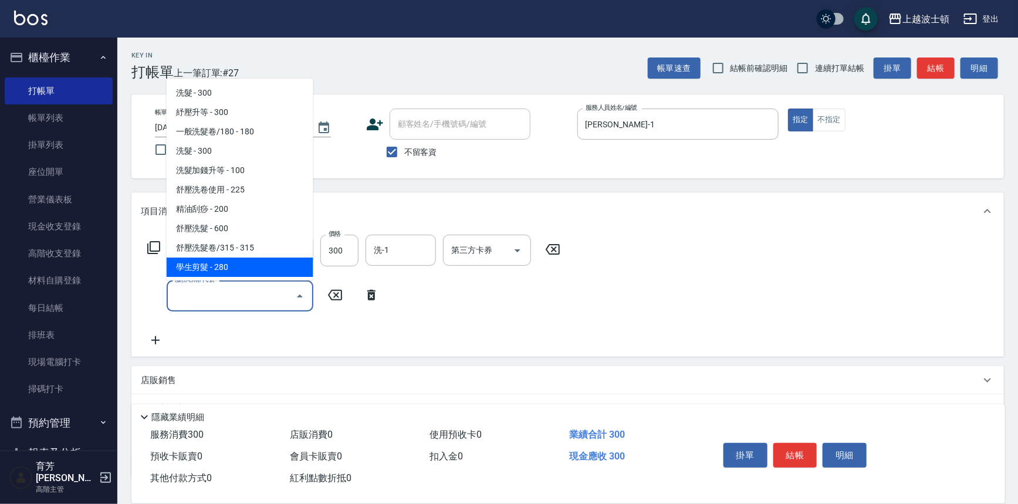
click at [259, 266] on span "學生剪髮 - 280" at bounding box center [240, 267] width 147 height 19
type input "學生剪髮(301)"
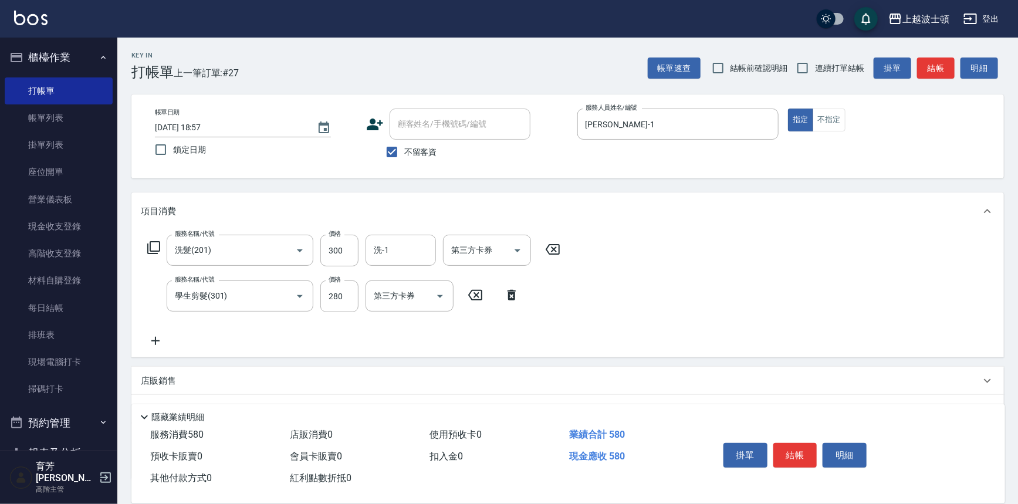
click at [339, 283] on label "價格" at bounding box center [335, 279] width 12 height 9
click at [339, 283] on input "280" at bounding box center [339, 296] width 38 height 32
type input "250"
click at [382, 249] on input "洗-1" at bounding box center [401, 250] width 60 height 21
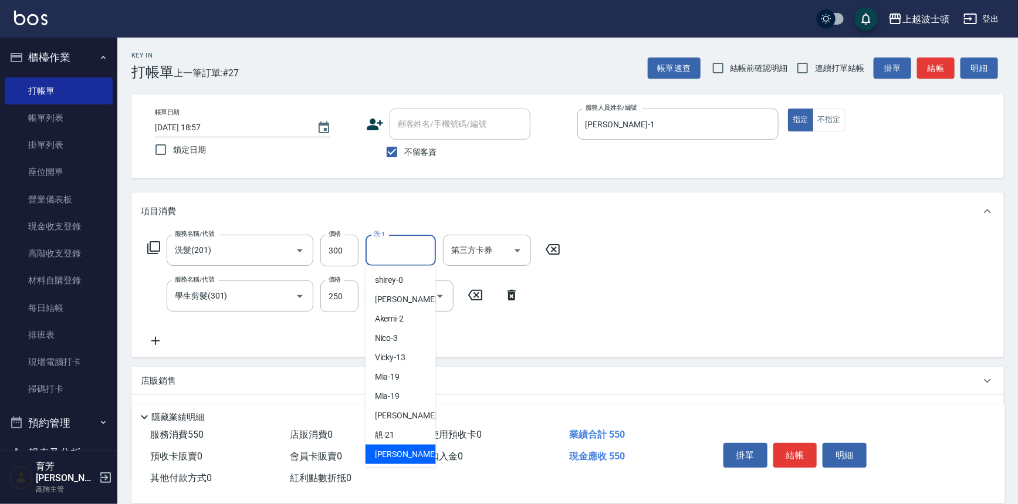
click at [401, 454] on span "雅如 -22" at bounding box center [412, 454] width 74 height 12
type input "雅如-22"
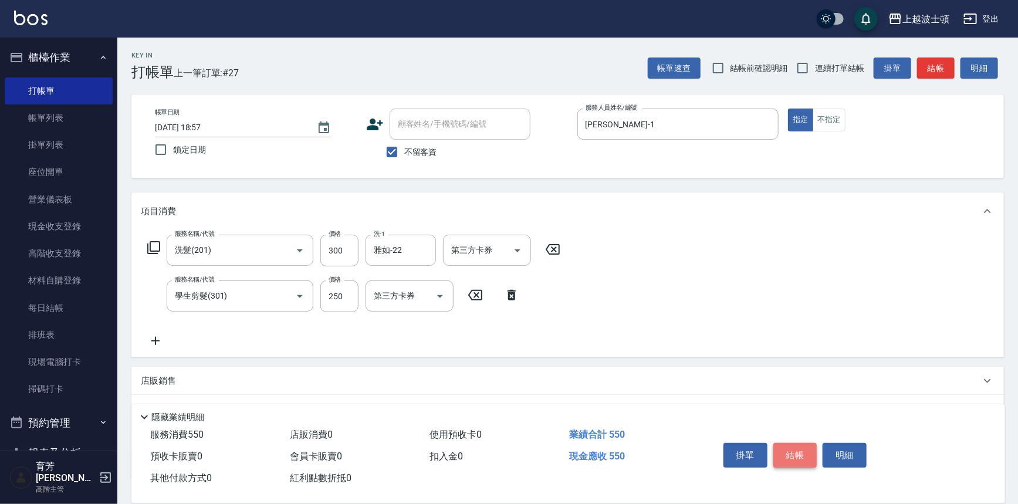
click at [788, 460] on button "結帳" at bounding box center [795, 455] width 44 height 25
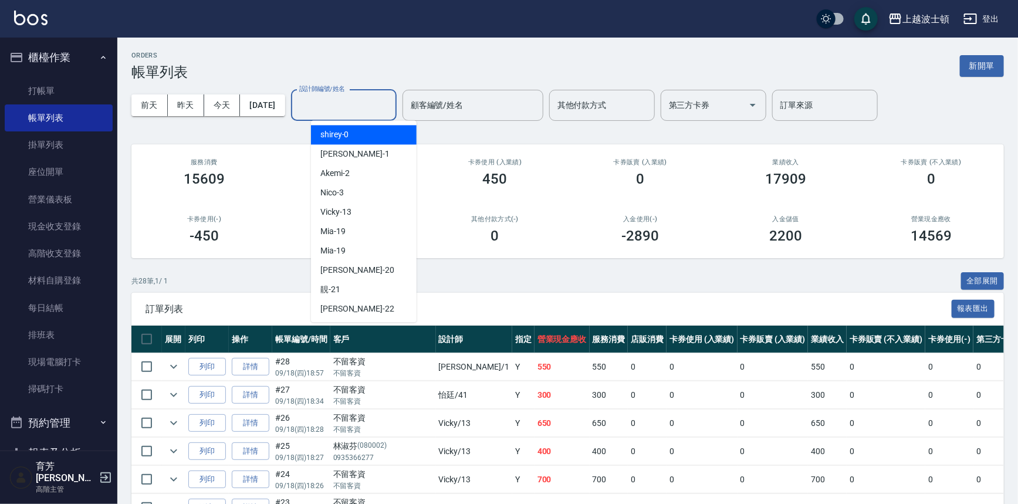
click at [329, 109] on input "設計師編號/姓名" at bounding box center [343, 105] width 95 height 21
click at [334, 160] on span "[PERSON_NAME] -1" at bounding box center [354, 154] width 69 height 12
type input "[PERSON_NAME]-1"
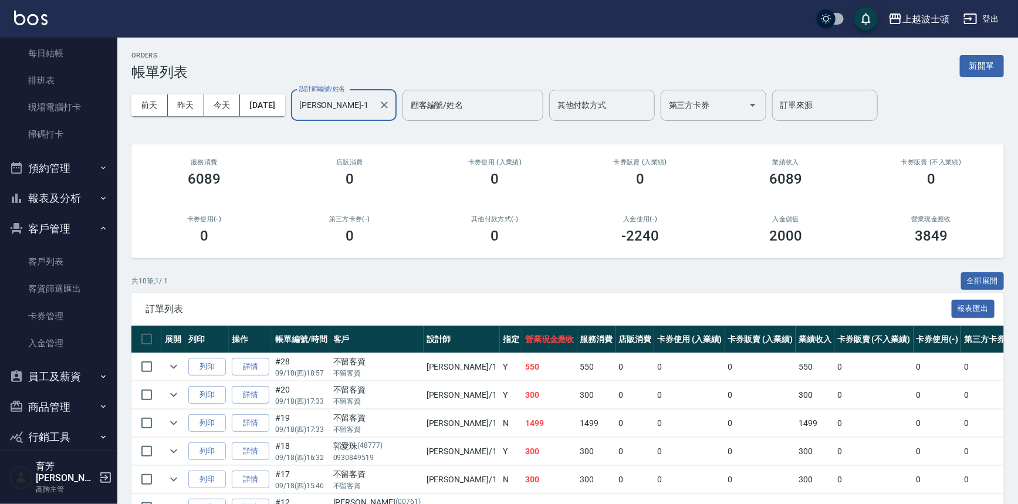
scroll to position [256, 0]
click at [39, 194] on button "報表及分析" at bounding box center [59, 197] width 108 height 31
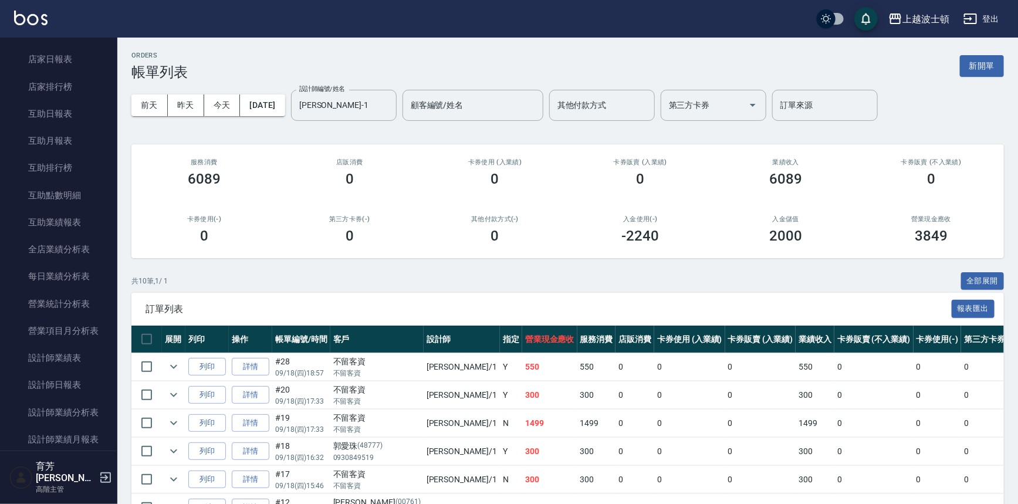
scroll to position [613, 0]
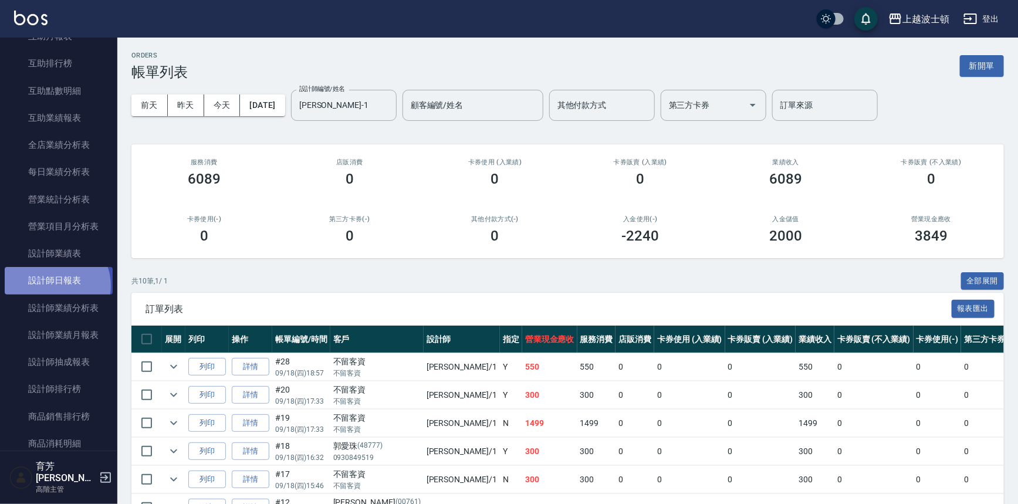
click at [54, 286] on link "設計師日報表" at bounding box center [59, 280] width 108 height 27
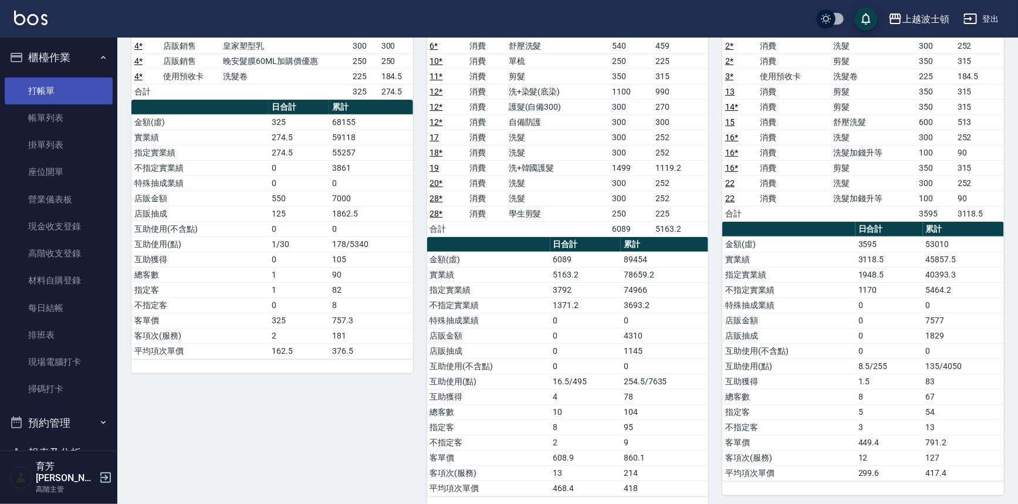
click at [65, 89] on link "打帳單" at bounding box center [59, 90] width 108 height 27
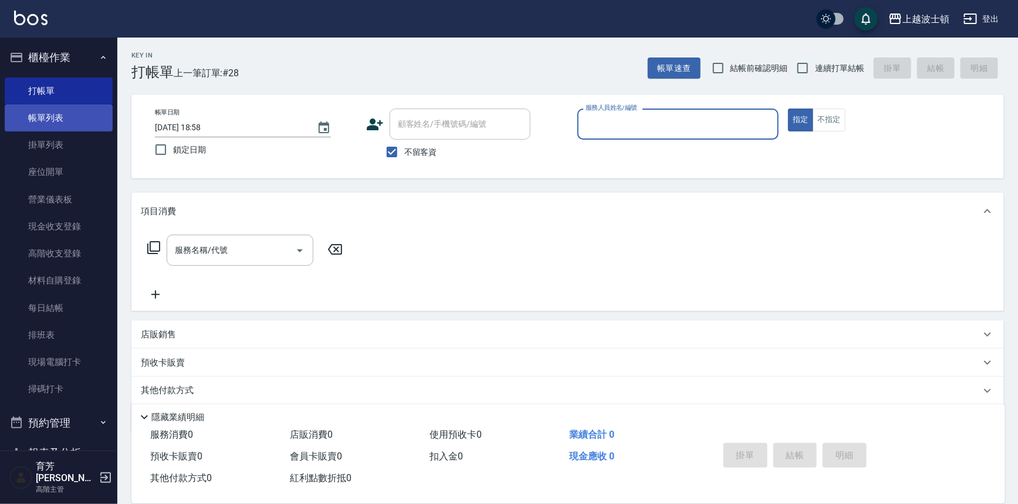
click at [62, 117] on link "帳單列表" at bounding box center [59, 117] width 108 height 27
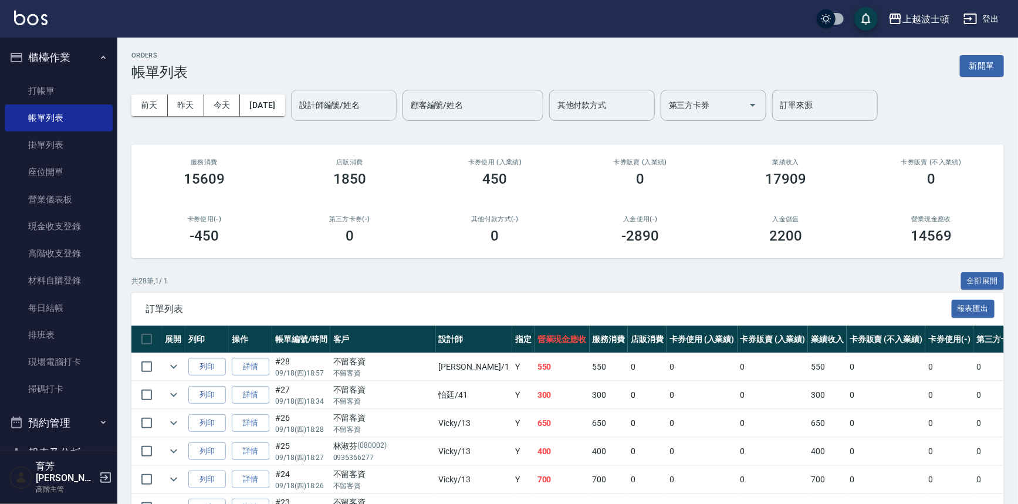
click at [388, 104] on input "設計師編號/姓名" at bounding box center [343, 105] width 95 height 21
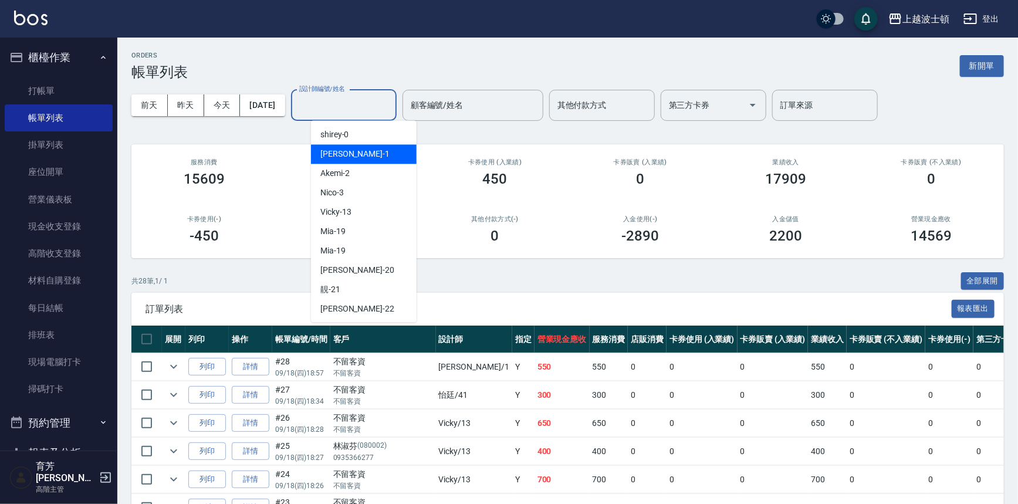
click at [379, 150] on div "[PERSON_NAME] -1" at bounding box center [364, 153] width 106 height 19
type input "[PERSON_NAME]-1"
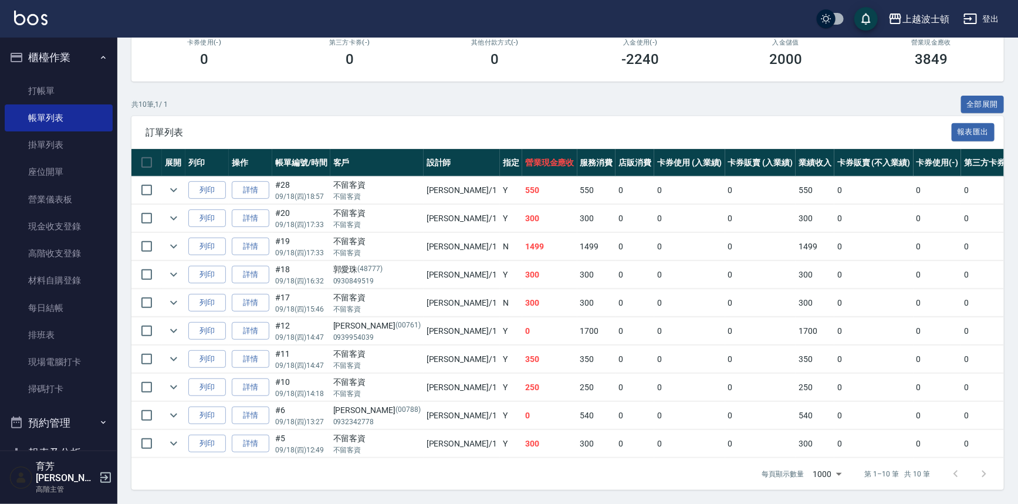
scroll to position [181, 0]
click at [43, 96] on link "打帳單" at bounding box center [59, 90] width 108 height 27
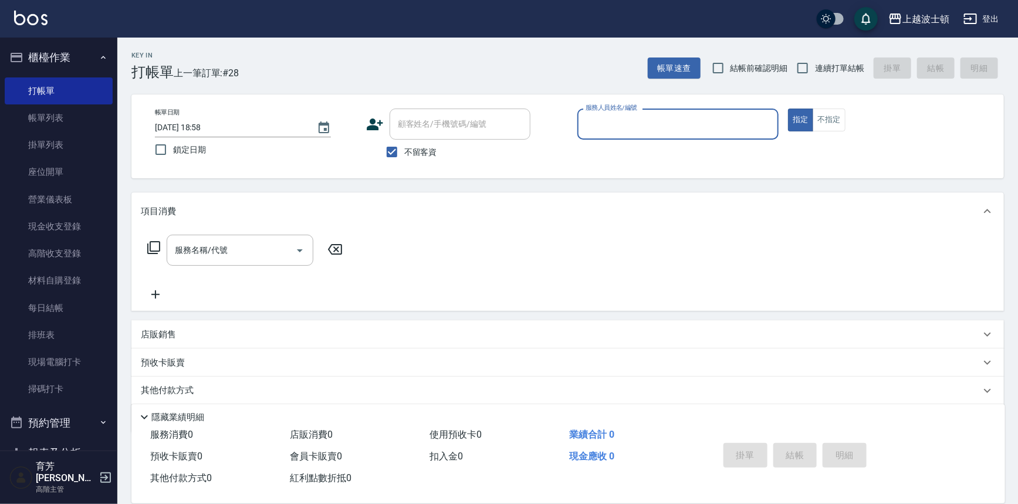
click at [788, 109] on button "指定" at bounding box center [800, 120] width 25 height 23
type button "true"
click at [197, 201] on div "項目消費" at bounding box center [567, 211] width 873 height 38
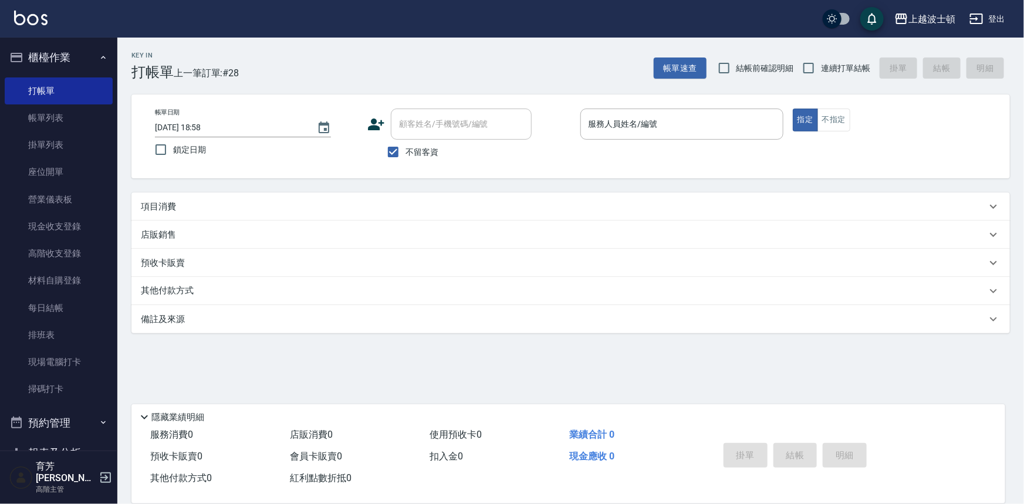
click at [196, 198] on div "項目消費" at bounding box center [570, 206] width 878 height 28
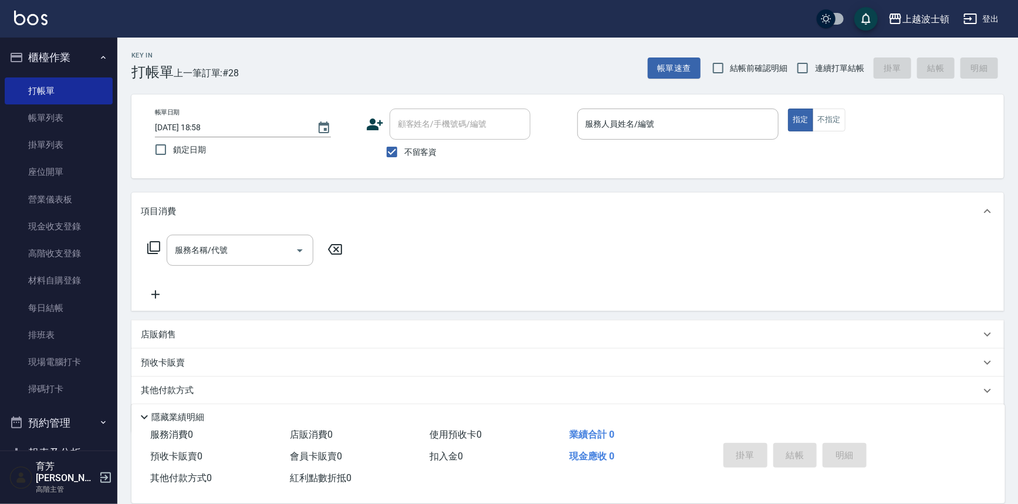
click at [196, 198] on div "項目消費" at bounding box center [567, 211] width 873 height 38
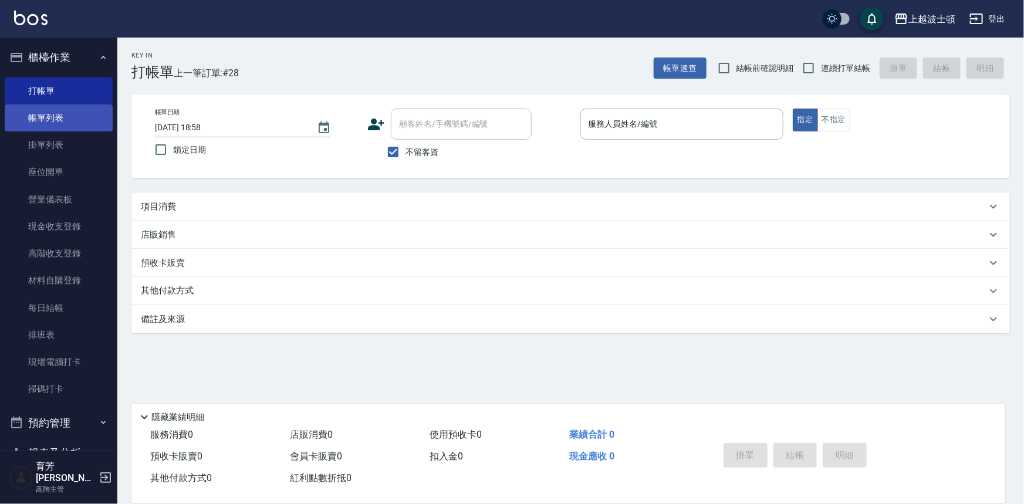
click at [42, 112] on link "帳單列表" at bounding box center [59, 117] width 108 height 27
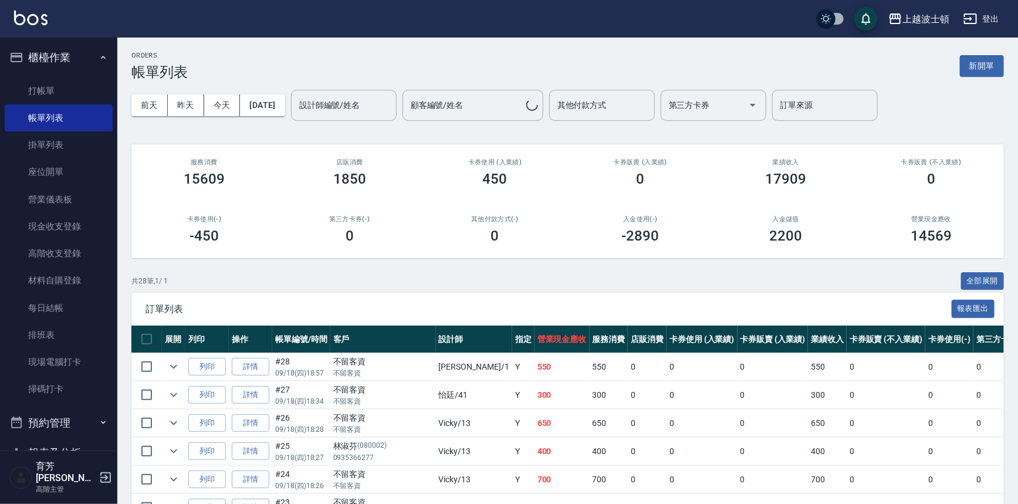
click at [353, 103] on input "設計師編號/姓名" at bounding box center [343, 105] width 95 height 21
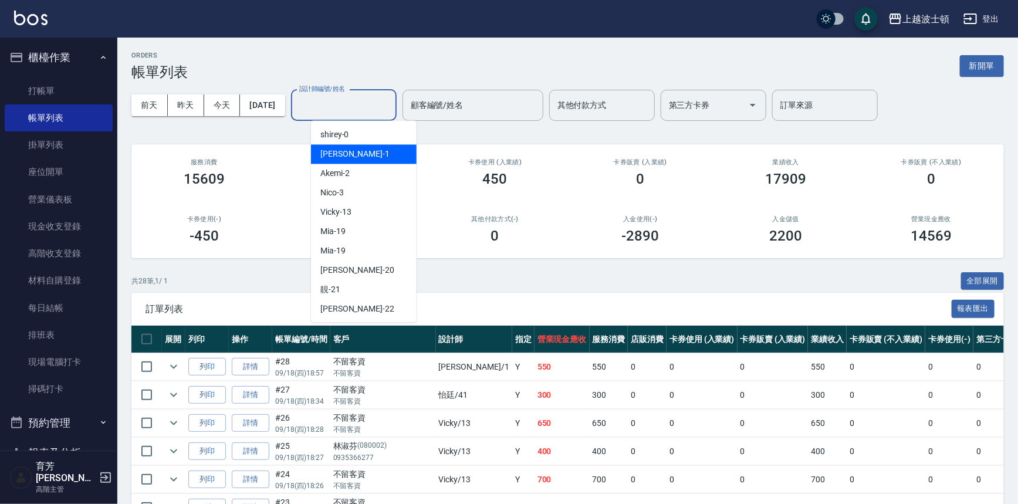
click at [349, 157] on div "[PERSON_NAME] -1" at bounding box center [364, 153] width 106 height 19
type input "[PERSON_NAME]-1"
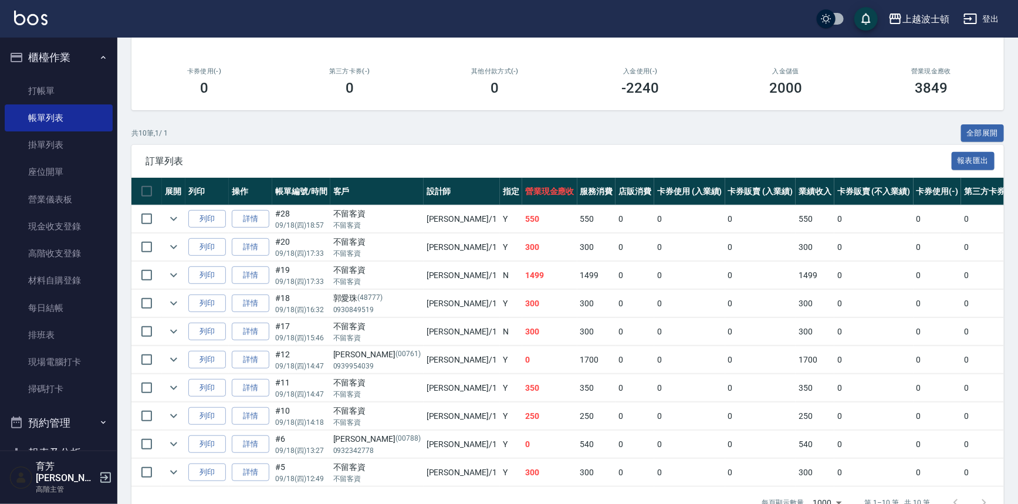
scroll to position [182, 0]
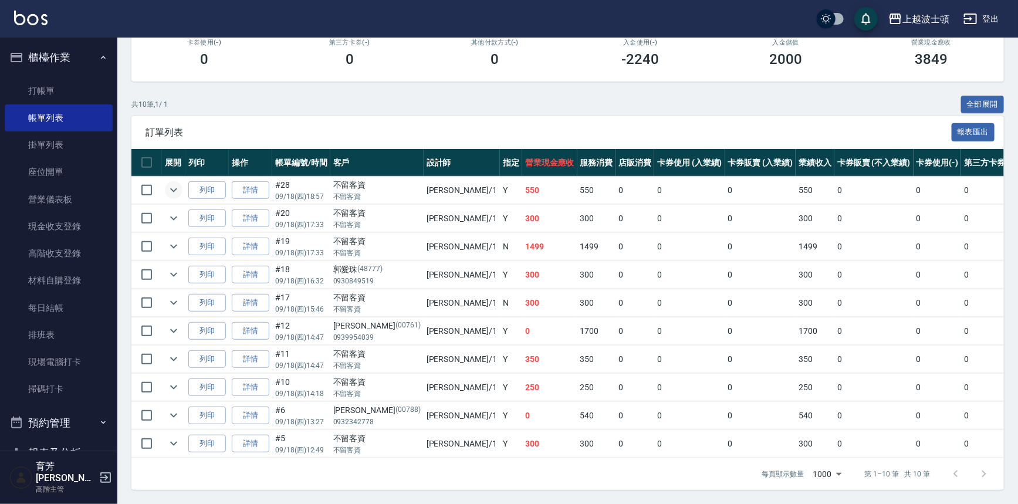
click at [170, 183] on icon "expand row" at bounding box center [174, 190] width 14 height 14
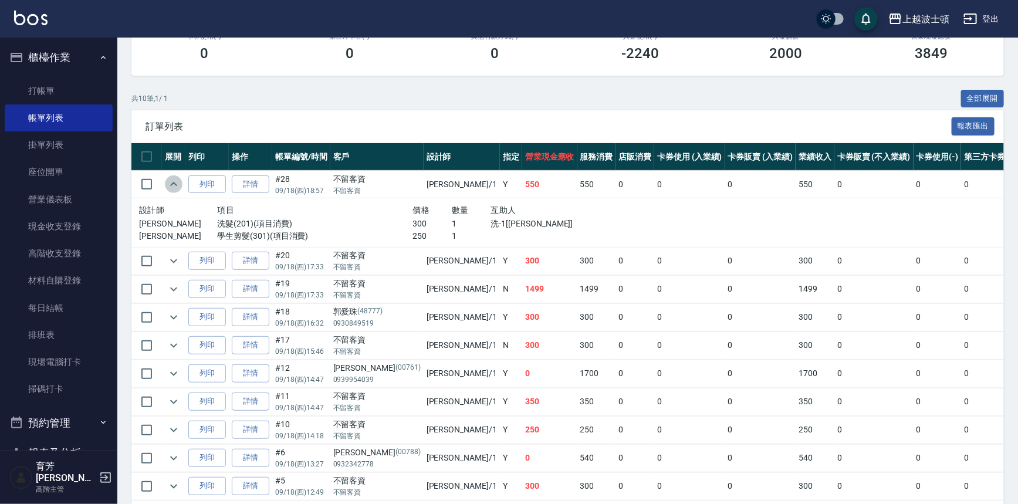
click at [170, 182] on icon "expand row" at bounding box center [174, 184] width 14 height 14
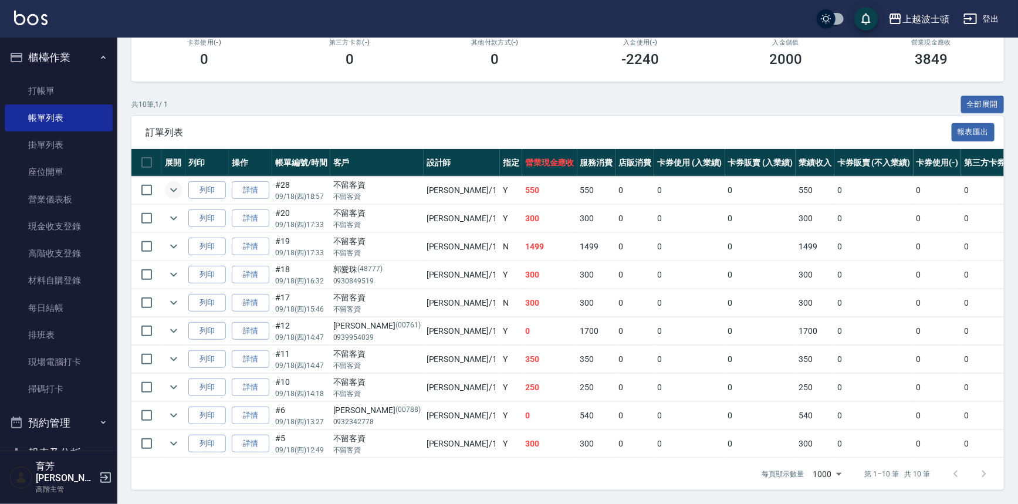
click at [166, 196] on td at bounding box center [173, 191] width 23 height 28
click at [170, 212] on icon "expand row" at bounding box center [174, 218] width 14 height 14
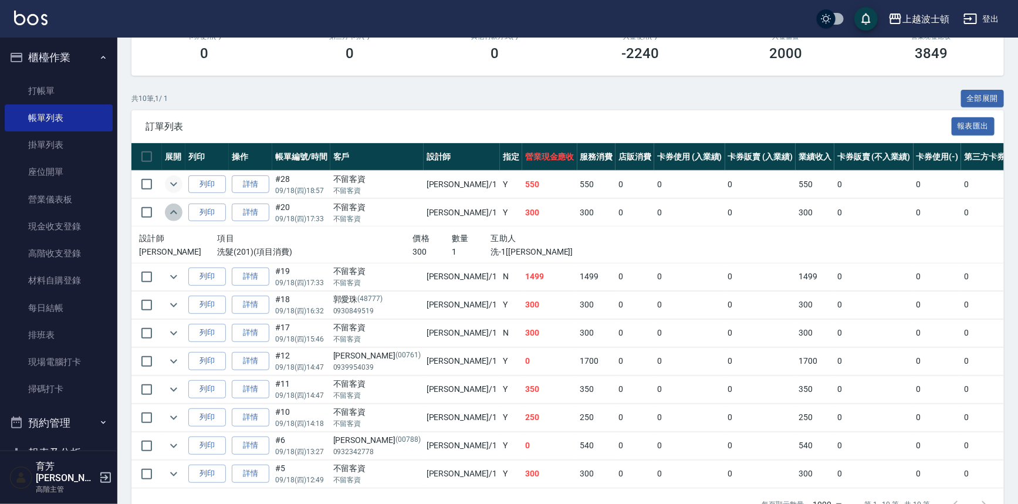
click at [170, 212] on icon "expand row" at bounding box center [174, 212] width 14 height 14
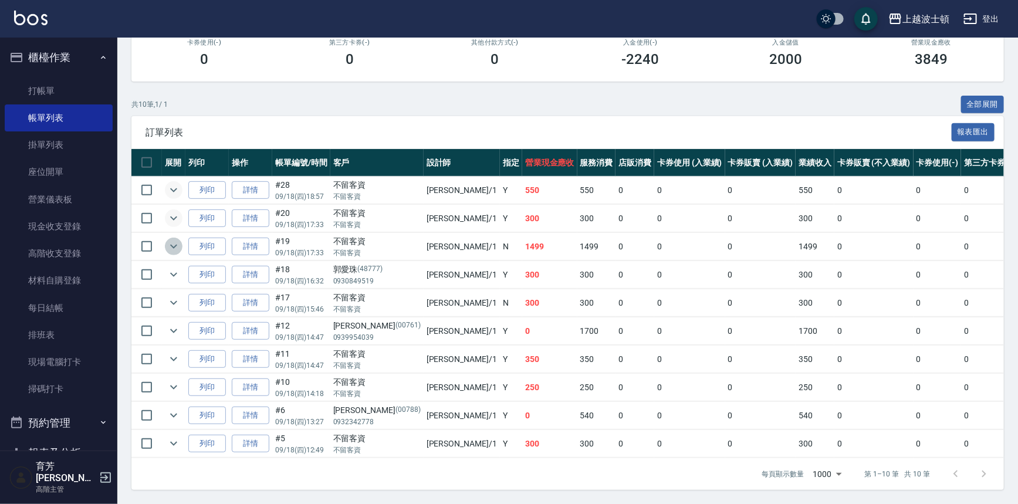
click at [177, 239] on icon "expand row" at bounding box center [174, 246] width 14 height 14
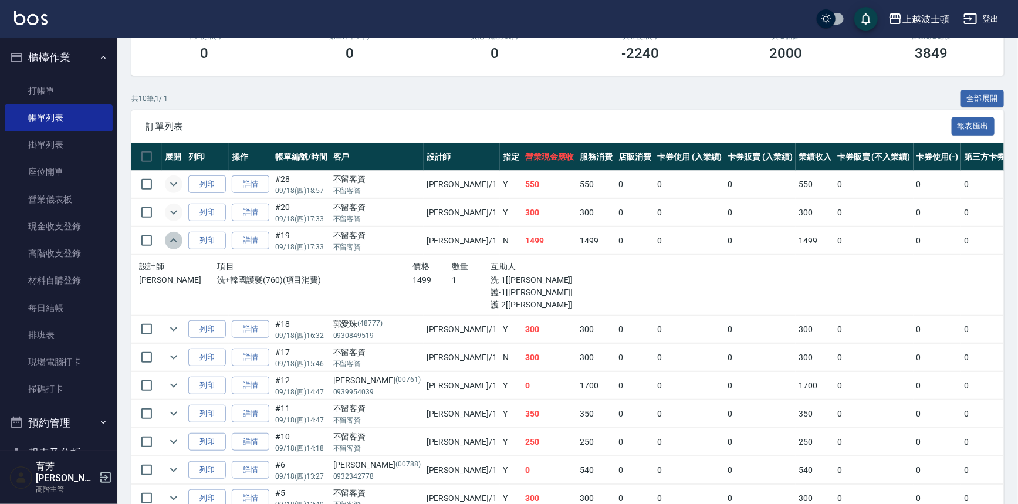
click at [177, 239] on icon "expand row" at bounding box center [174, 241] width 14 height 14
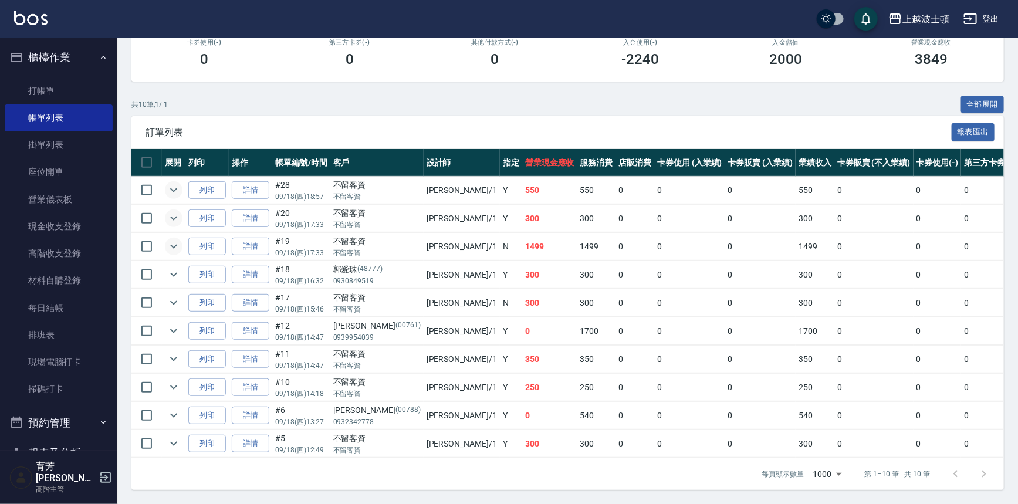
click at [177, 239] on icon "expand row" at bounding box center [174, 246] width 14 height 14
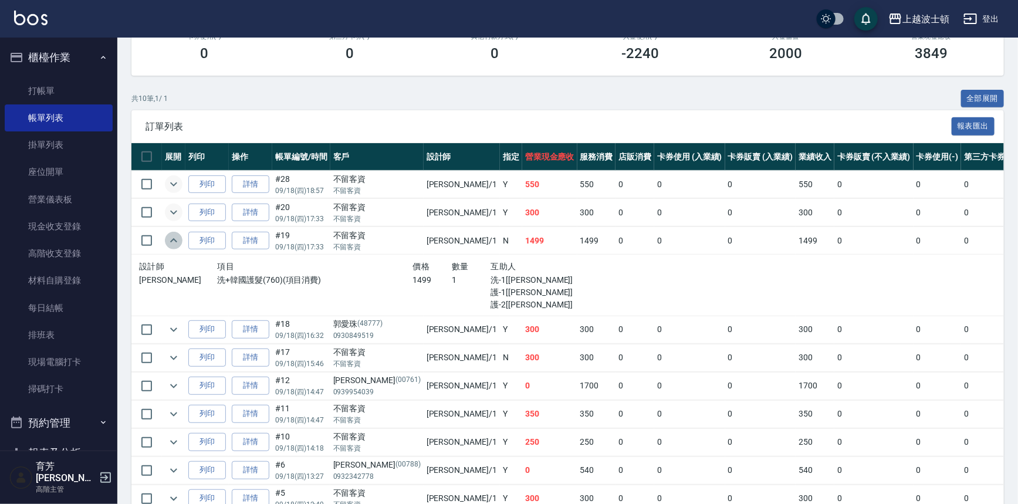
click at [177, 239] on icon "expand row" at bounding box center [174, 241] width 14 height 14
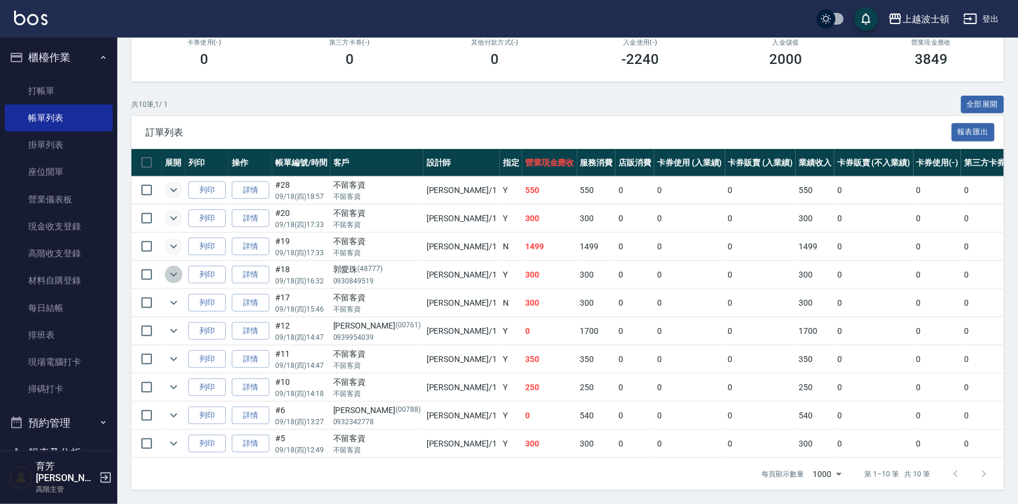
click at [178, 271] on icon "expand row" at bounding box center [174, 275] width 14 height 14
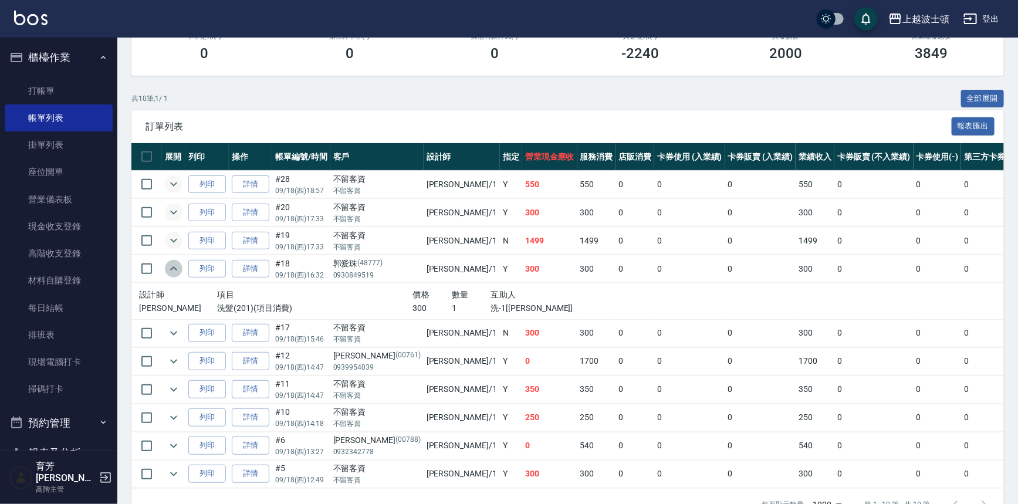
click at [178, 271] on icon "expand row" at bounding box center [174, 269] width 14 height 14
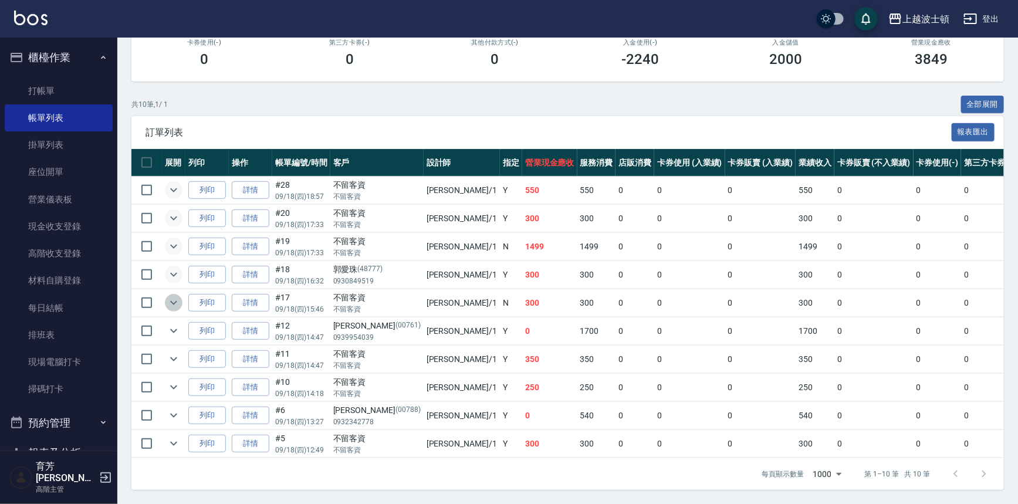
click at [173, 296] on icon "expand row" at bounding box center [174, 303] width 14 height 14
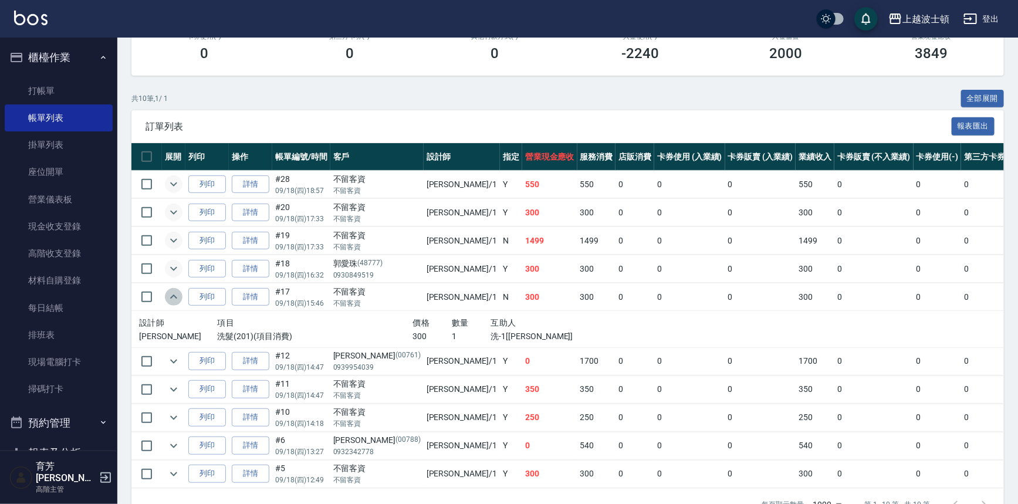
click at [173, 290] on icon "expand row" at bounding box center [174, 297] width 14 height 14
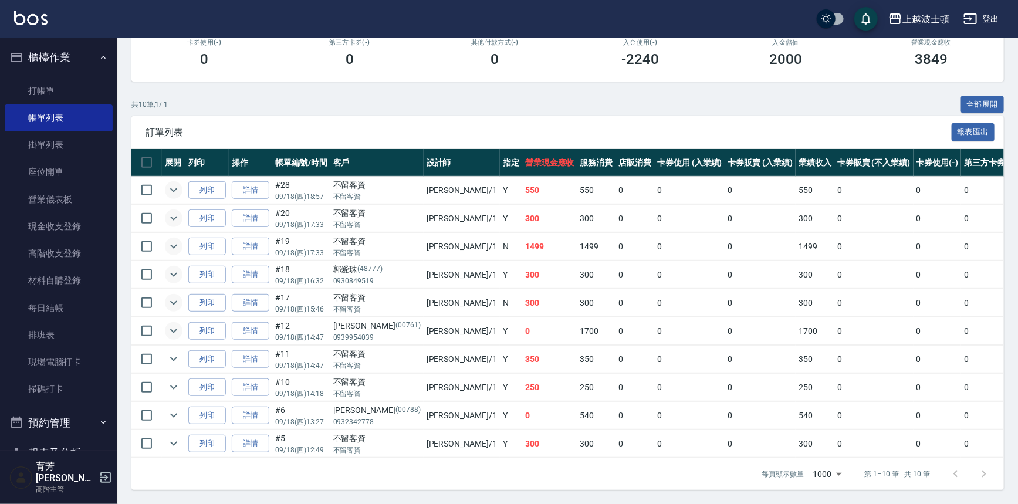
click at [170, 325] on icon "expand row" at bounding box center [174, 331] width 14 height 14
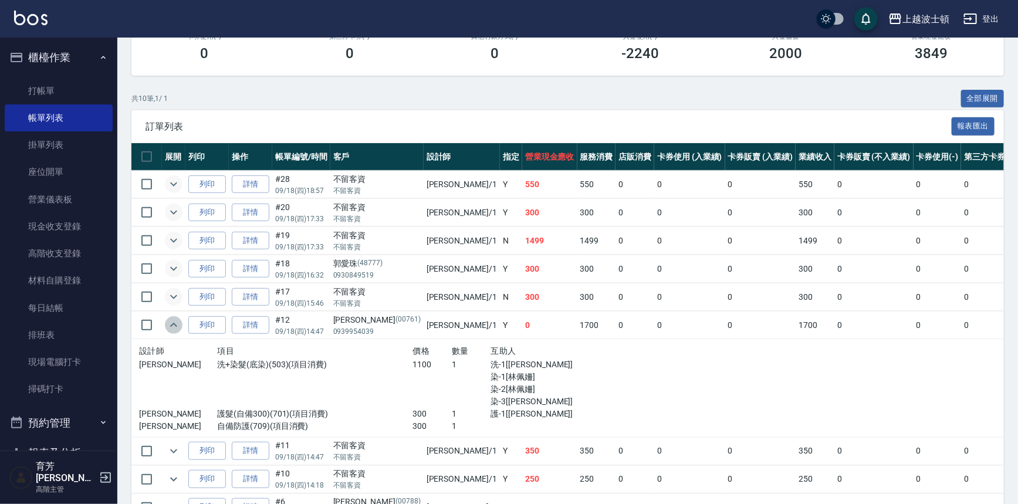
click at [170, 325] on icon "expand row" at bounding box center [174, 325] width 14 height 14
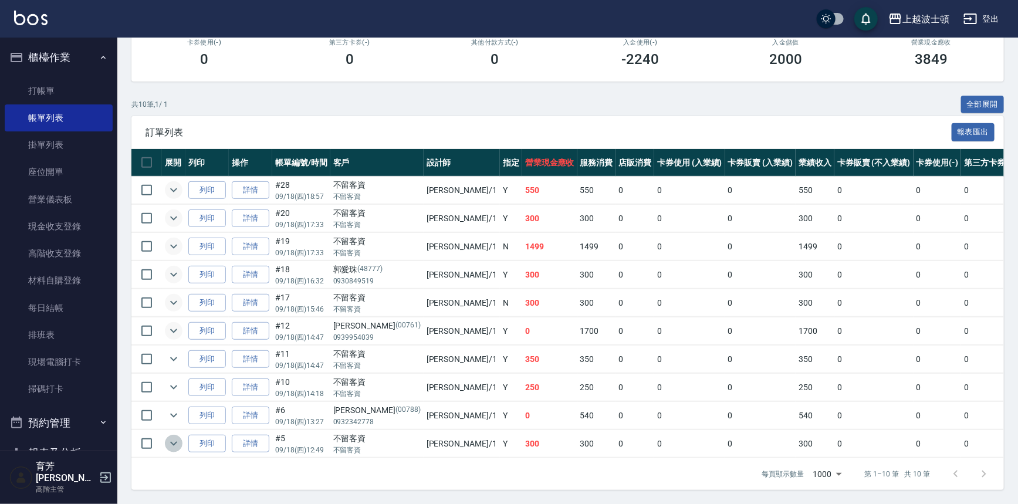
click at [176, 442] on icon "expand row" at bounding box center [173, 444] width 7 height 4
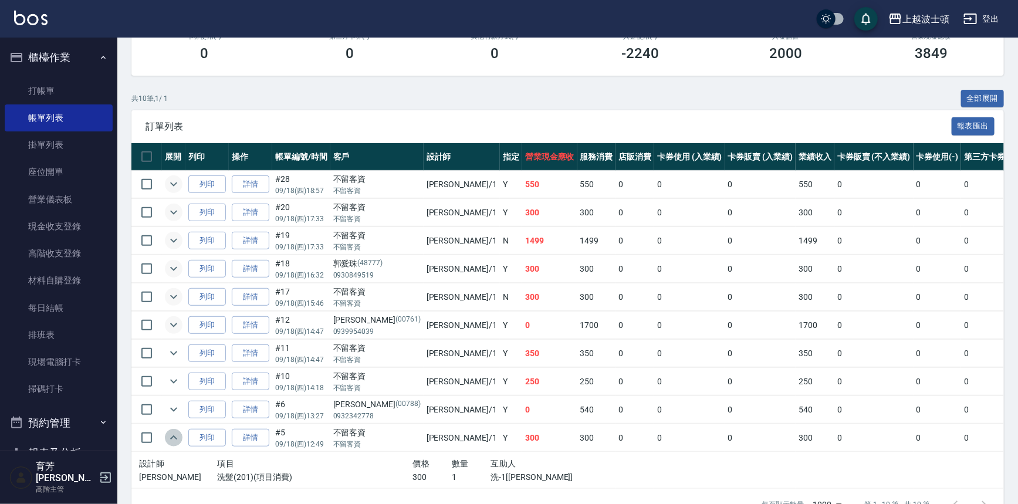
click at [176, 435] on icon "expand row" at bounding box center [174, 438] width 14 height 14
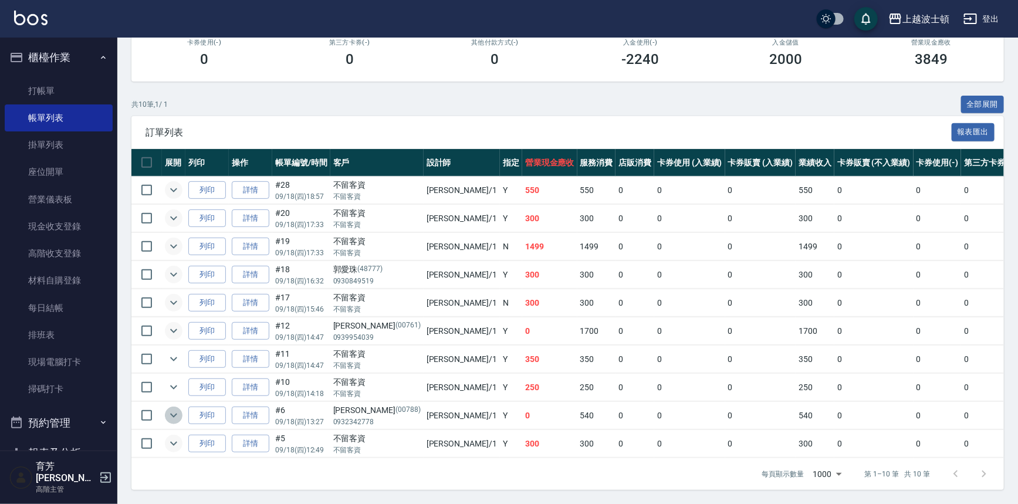
click at [174, 414] on icon "expand row" at bounding box center [173, 416] width 7 height 4
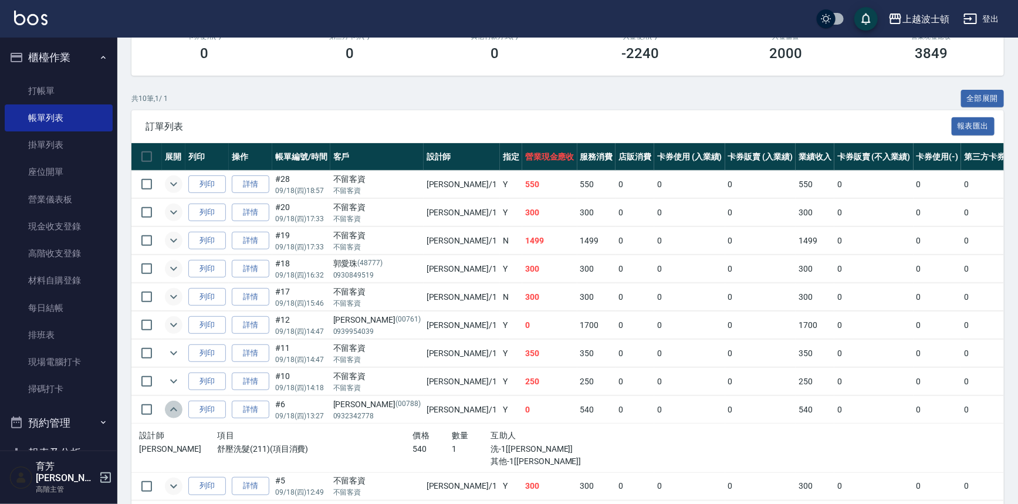
click at [174, 409] on icon "expand row" at bounding box center [174, 410] width 14 height 14
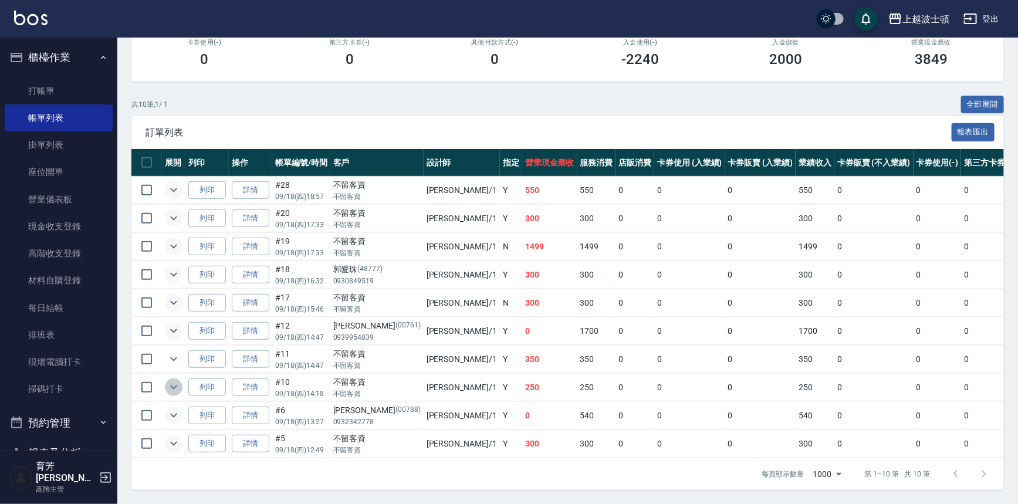
click at [165, 383] on button "expand row" at bounding box center [174, 387] width 18 height 18
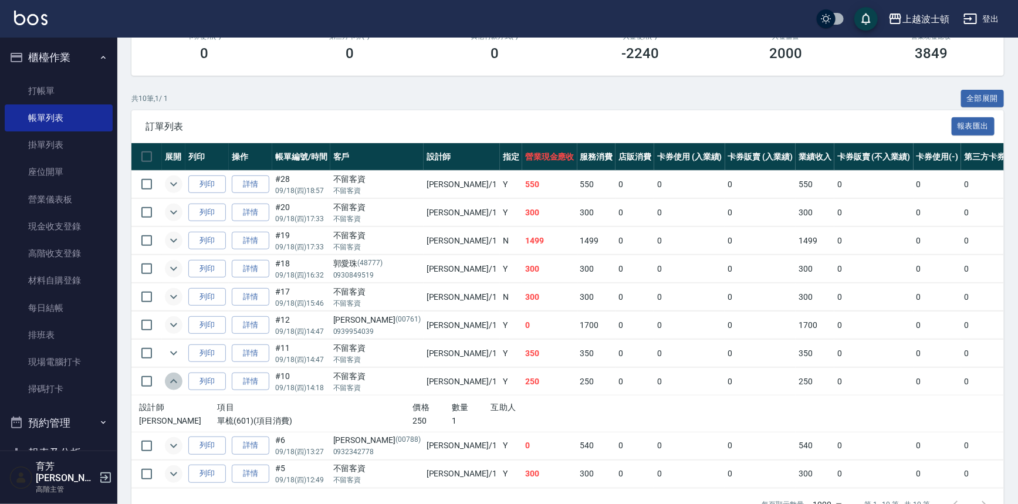
click at [165, 383] on button "expand row" at bounding box center [174, 382] width 18 height 18
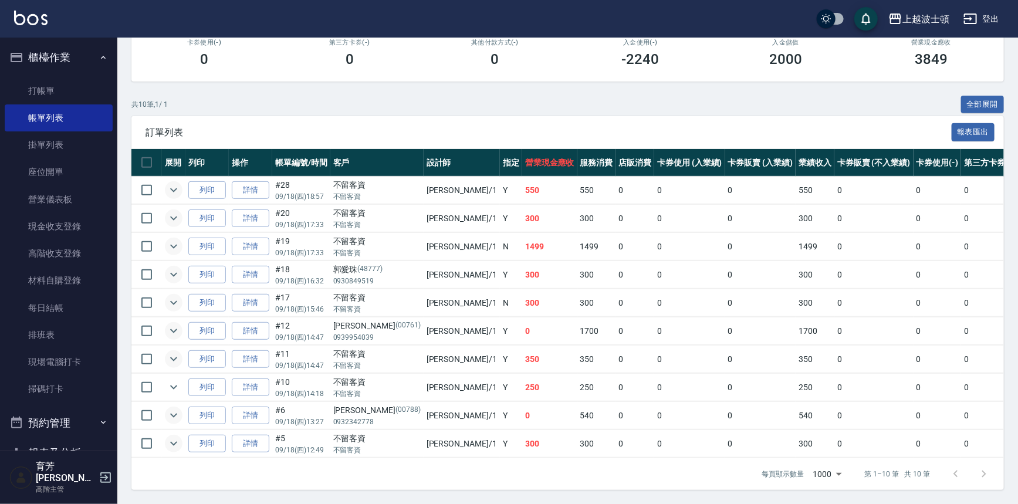
click at [174, 350] on button "expand row" at bounding box center [174, 359] width 18 height 18
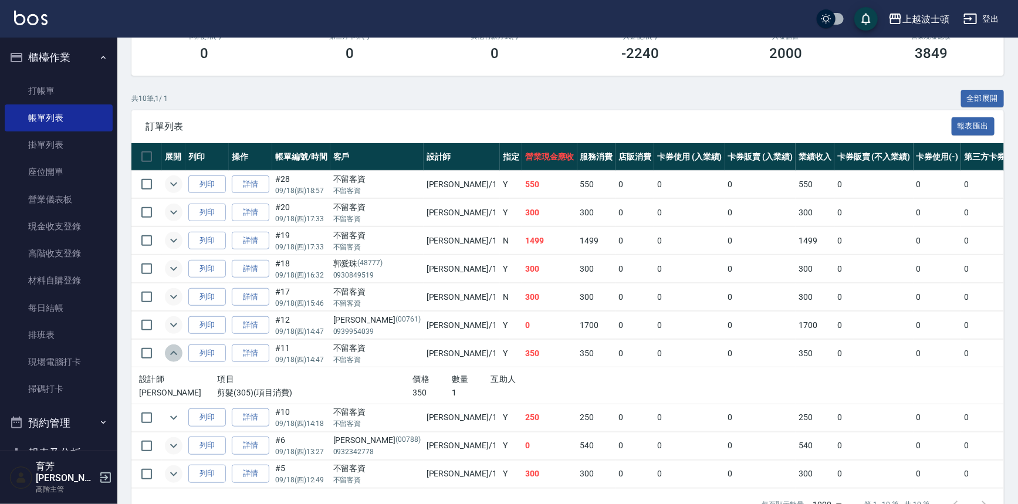
click at [174, 344] on button "expand row" at bounding box center [174, 353] width 18 height 18
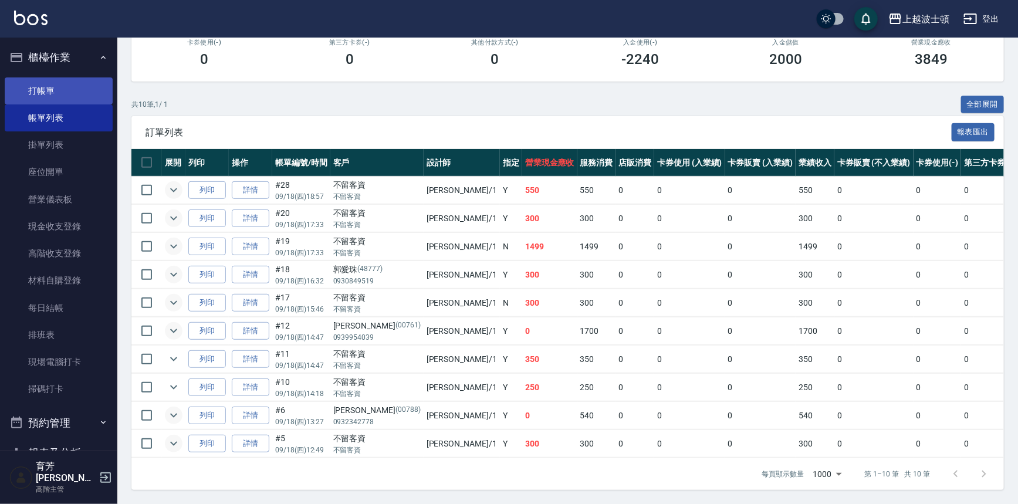
click at [22, 92] on link "打帳單" at bounding box center [59, 90] width 108 height 27
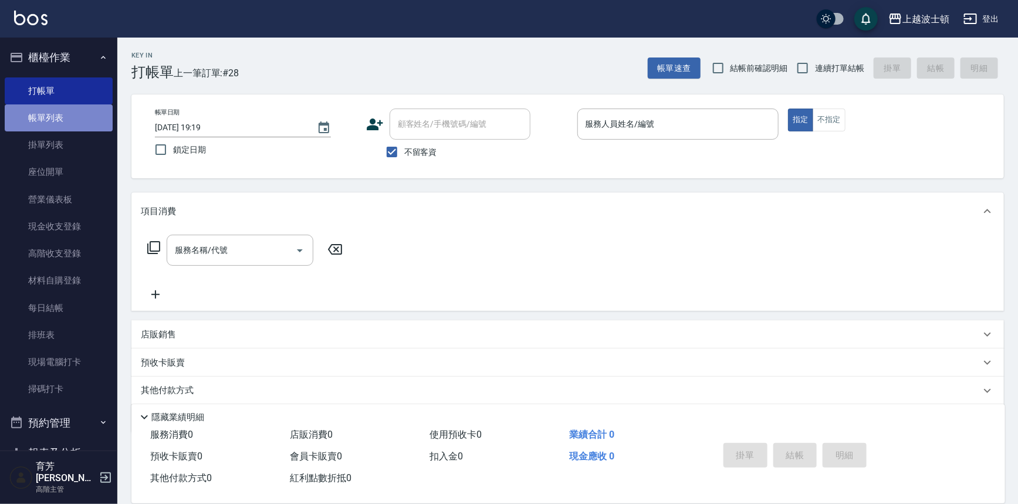
click at [75, 111] on link "帳單列表" at bounding box center [59, 117] width 108 height 27
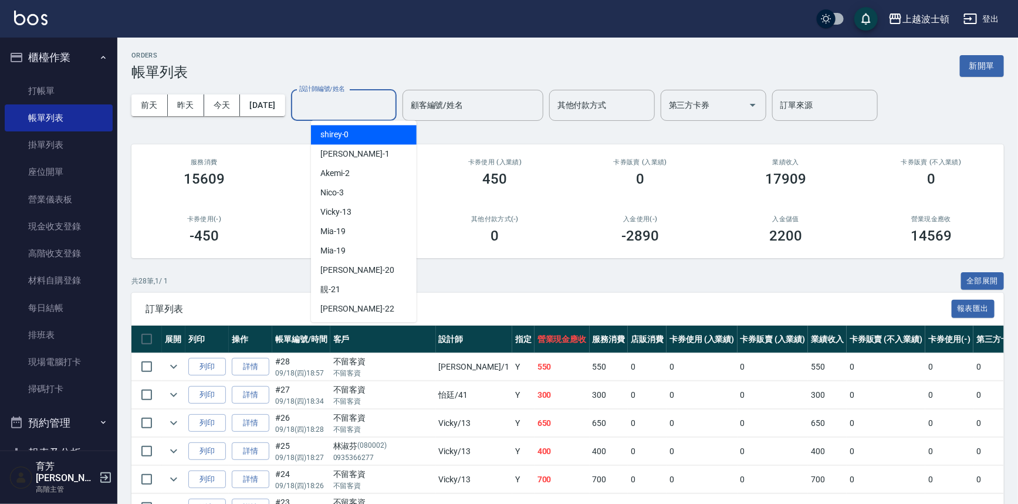
click at [361, 107] on input "設計師編號/姓名" at bounding box center [343, 105] width 95 height 21
click at [365, 142] on div "shirey -0" at bounding box center [364, 134] width 106 height 19
type input "shirey-0"
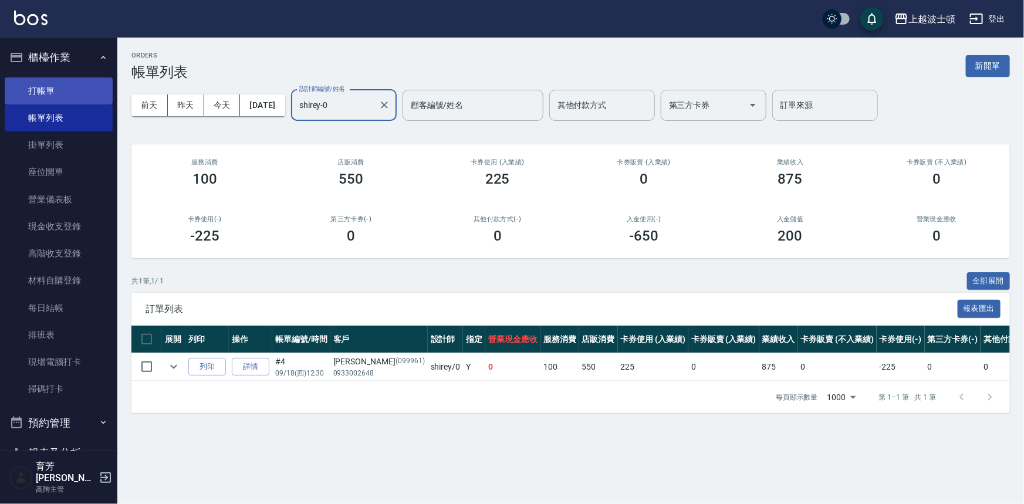
click at [29, 82] on link "打帳單" at bounding box center [59, 90] width 108 height 27
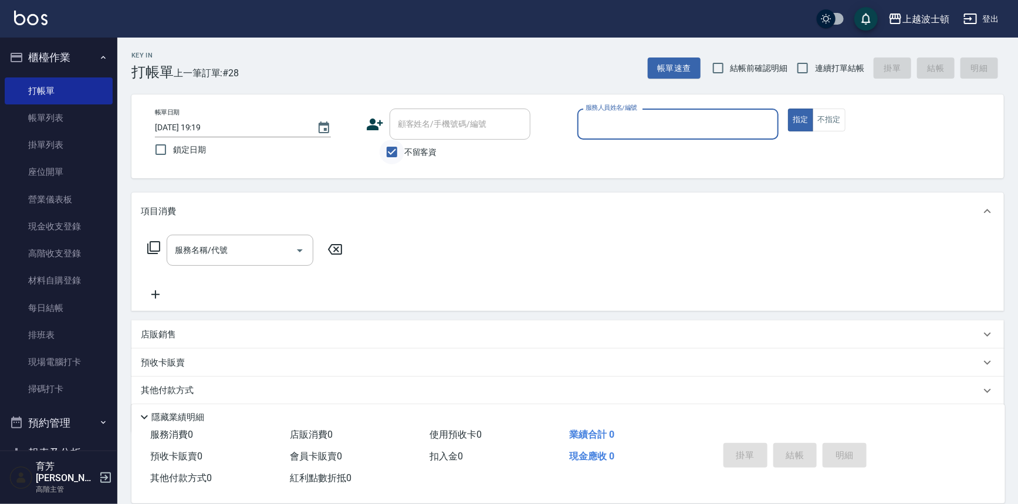
click at [389, 148] on input "不留客資" at bounding box center [392, 152] width 25 height 25
checkbox input "false"
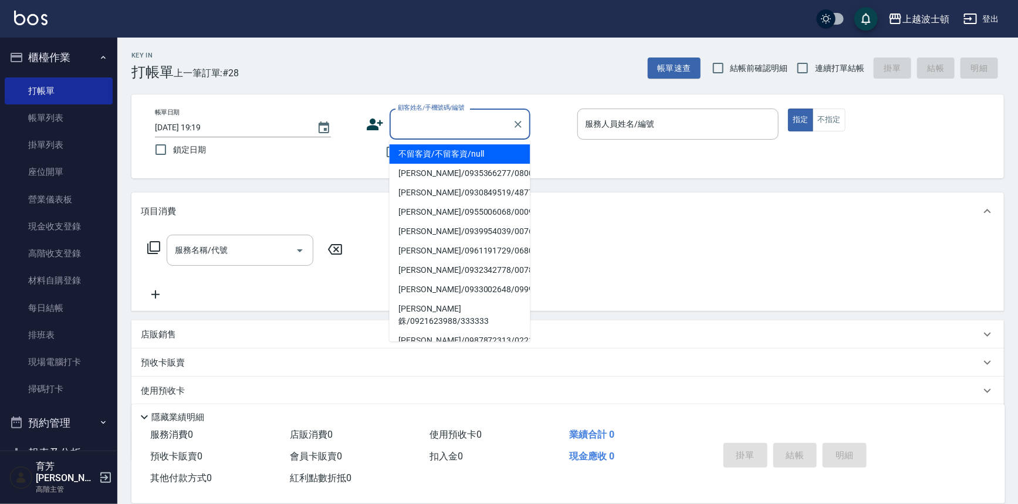
click at [405, 128] on input "顧客姓名/手機號碼/編號" at bounding box center [451, 124] width 113 height 21
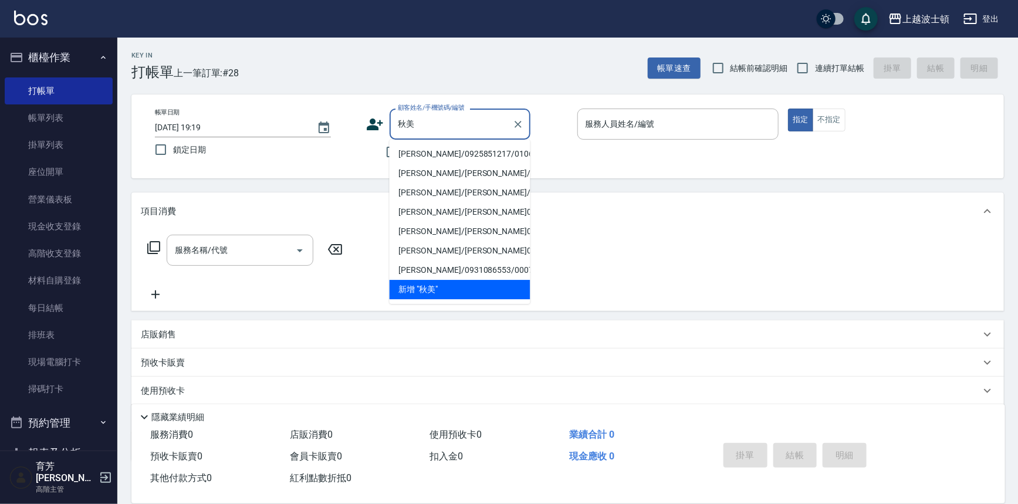
click at [451, 151] on li "[PERSON_NAME]/0925851217/0106" at bounding box center [460, 153] width 141 height 19
type input "[PERSON_NAME]/0925851217/0106"
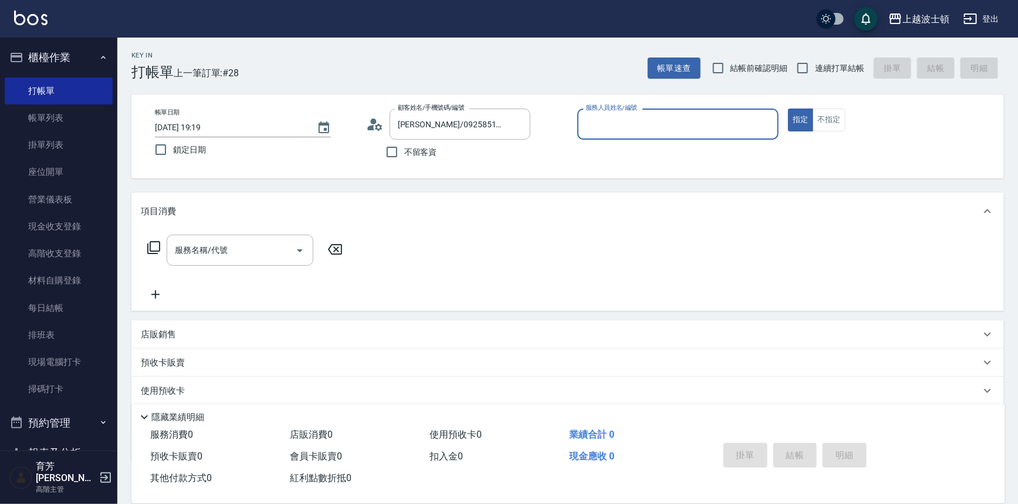
type input "shirey-0"
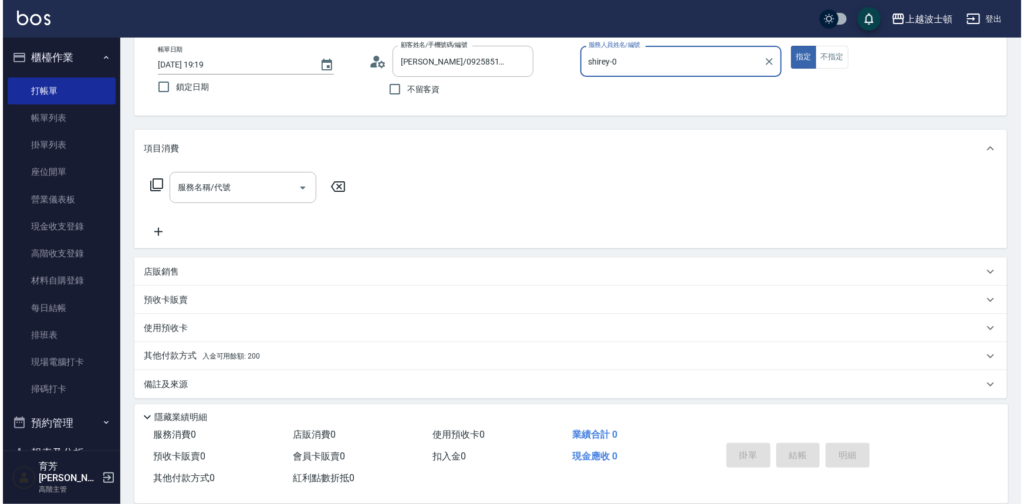
scroll to position [67, 0]
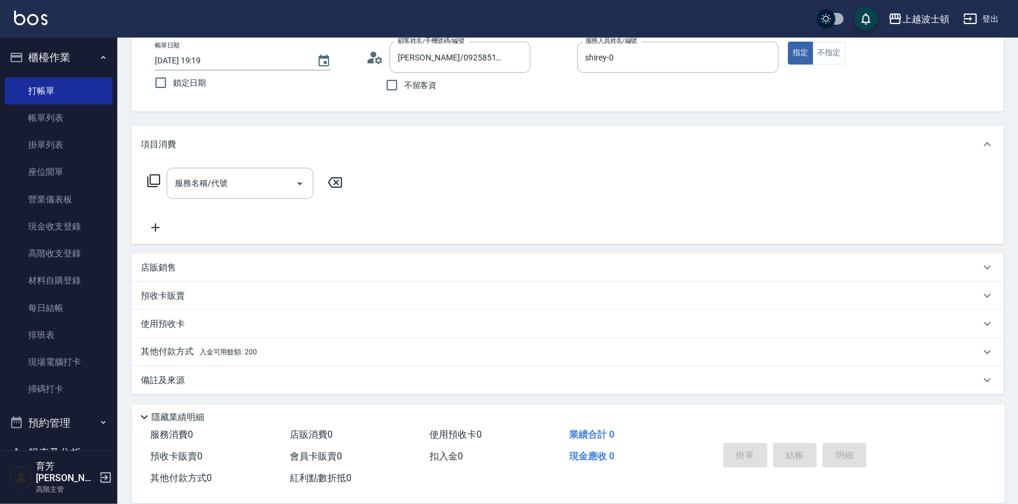
click at [157, 177] on icon at bounding box center [154, 181] width 14 height 14
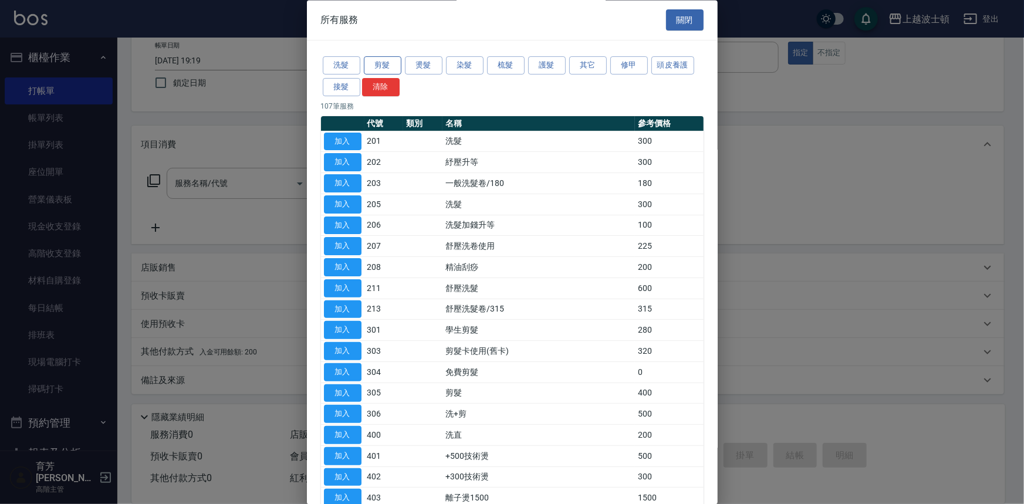
click at [396, 70] on button "剪髮" at bounding box center [383, 66] width 38 height 18
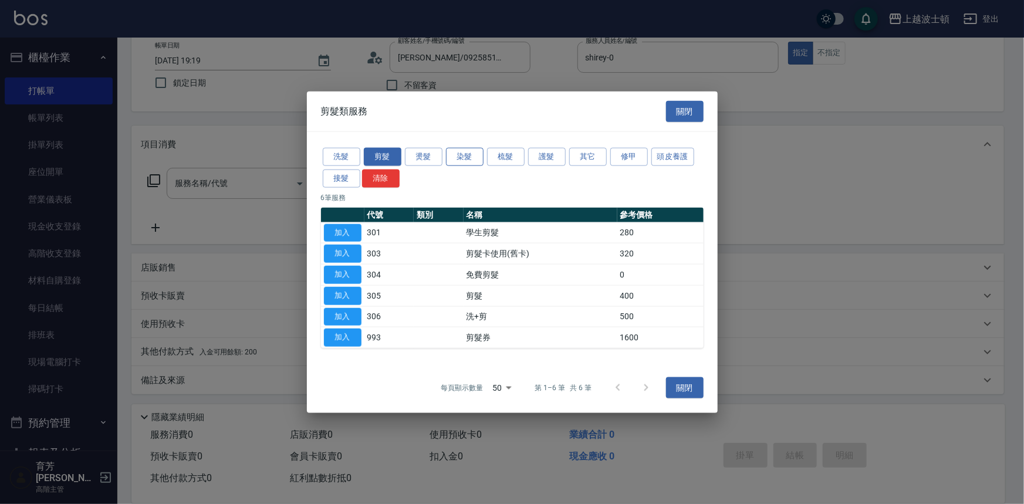
click at [461, 155] on button "染髮" at bounding box center [465, 157] width 38 height 18
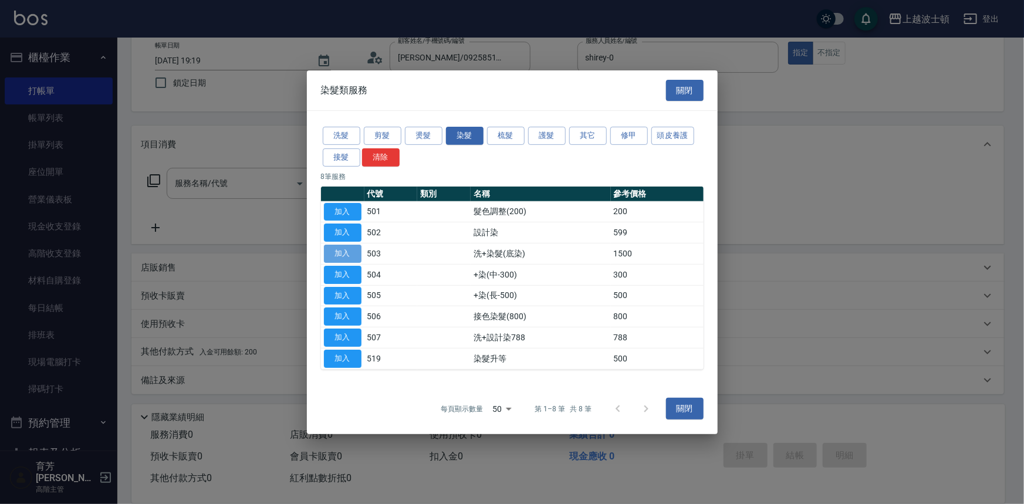
click at [357, 253] on button "加入" at bounding box center [343, 254] width 38 height 18
type input "洗+染髮(底染)(503)"
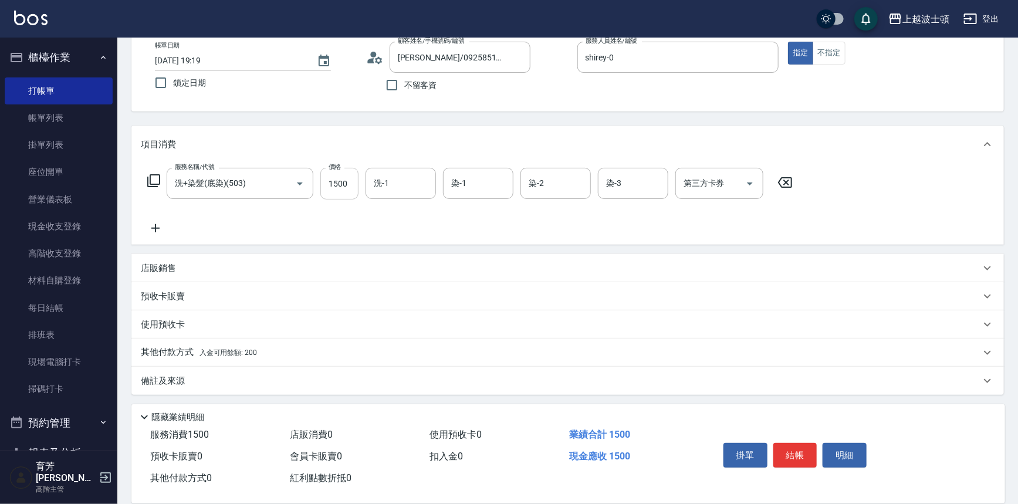
click at [345, 181] on input "1500" at bounding box center [339, 184] width 38 height 32
type input "1200"
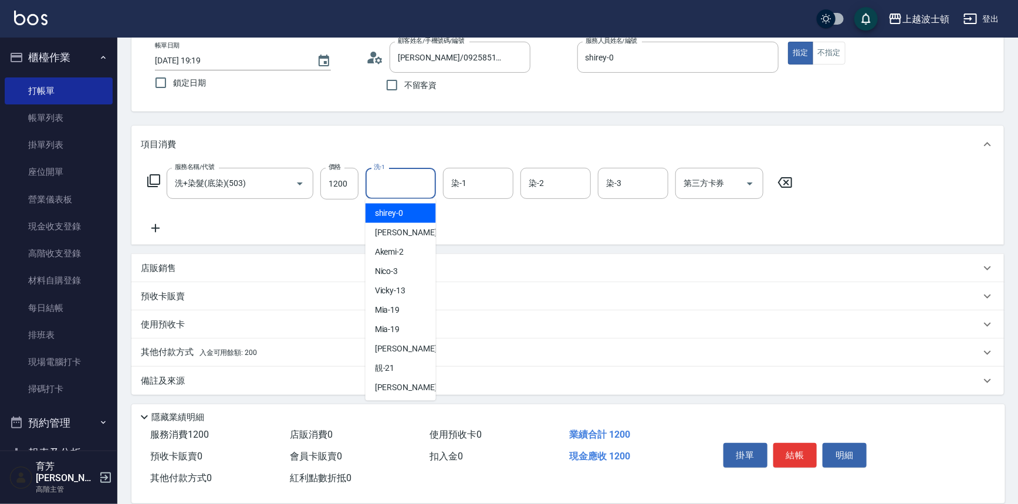
click at [404, 177] on input "洗-1" at bounding box center [401, 183] width 60 height 21
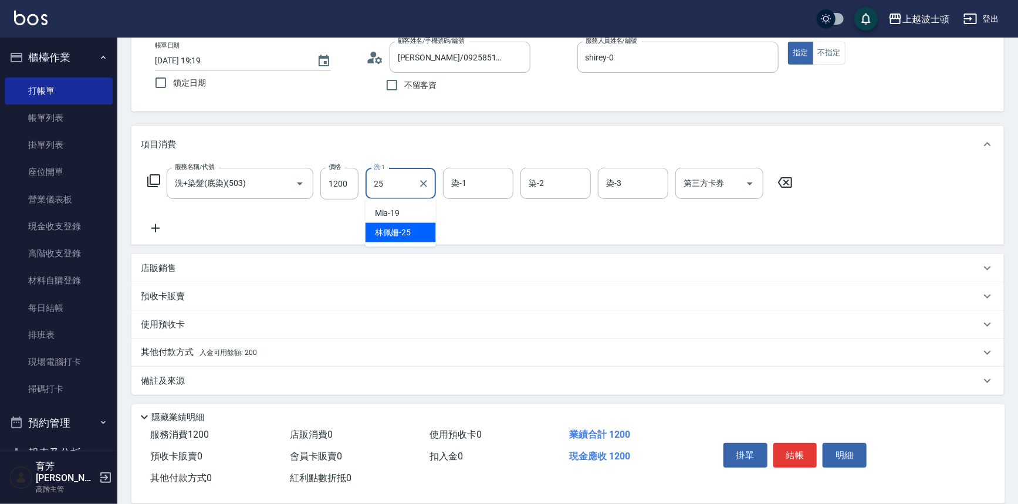
click at [391, 227] on span "[PERSON_NAME]-25" at bounding box center [393, 233] width 36 height 12
type input "[PERSON_NAME]-25"
click at [467, 175] on input "染-1" at bounding box center [478, 183] width 60 height 21
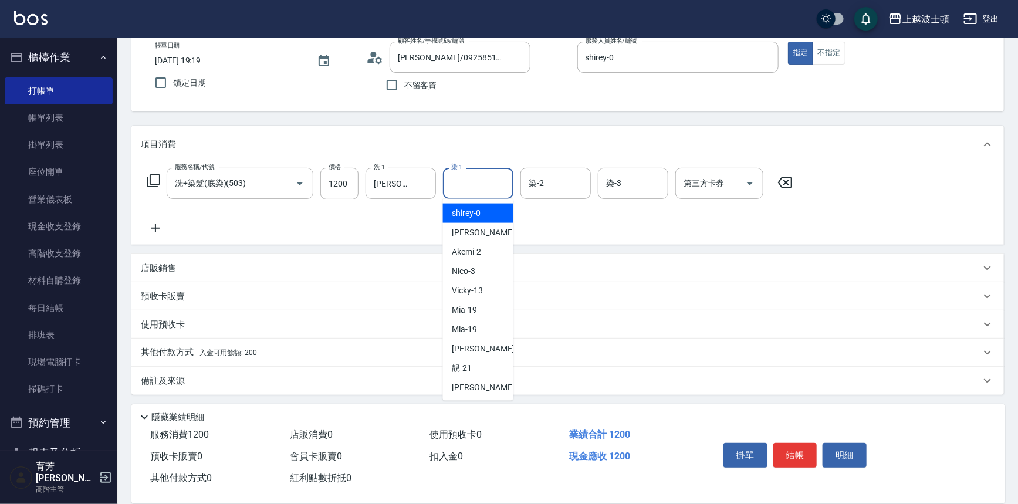
click at [467, 207] on span "shirey -0" at bounding box center [466, 213] width 29 height 12
type input "shirey-0"
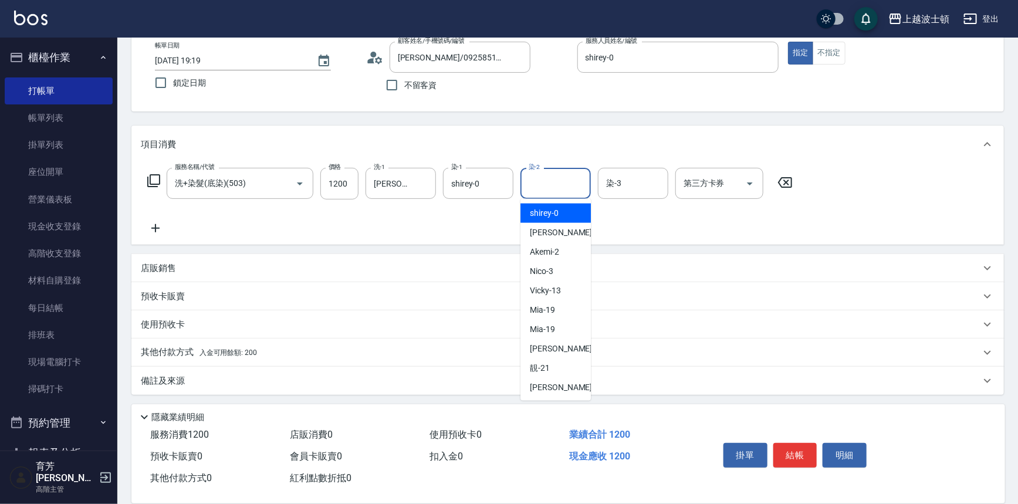
click at [540, 182] on input "染-2" at bounding box center [556, 183] width 60 height 21
drag, startPoint x: 540, startPoint y: 214, endPoint x: 567, endPoint y: 200, distance: 30.4
click at [543, 213] on span "shirey -0" at bounding box center [544, 213] width 29 height 12
type input "shirey-0"
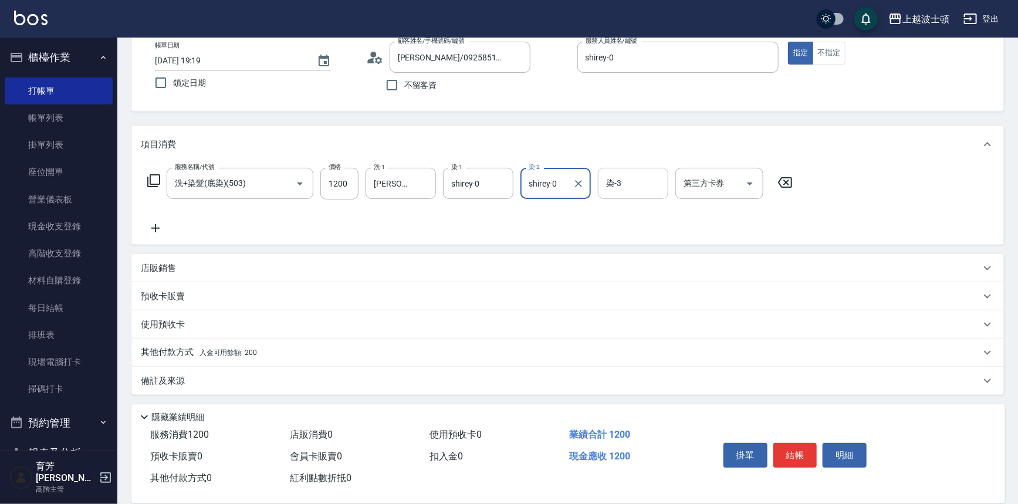
click at [628, 177] on input "染-3" at bounding box center [633, 183] width 60 height 21
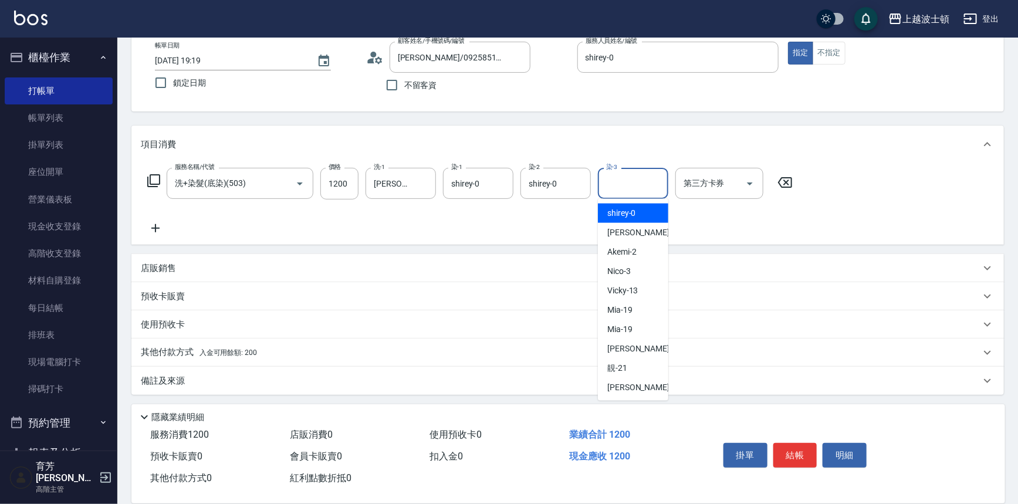
click at [616, 215] on span "shirey -0" at bounding box center [621, 213] width 29 height 12
type input "shirey-0"
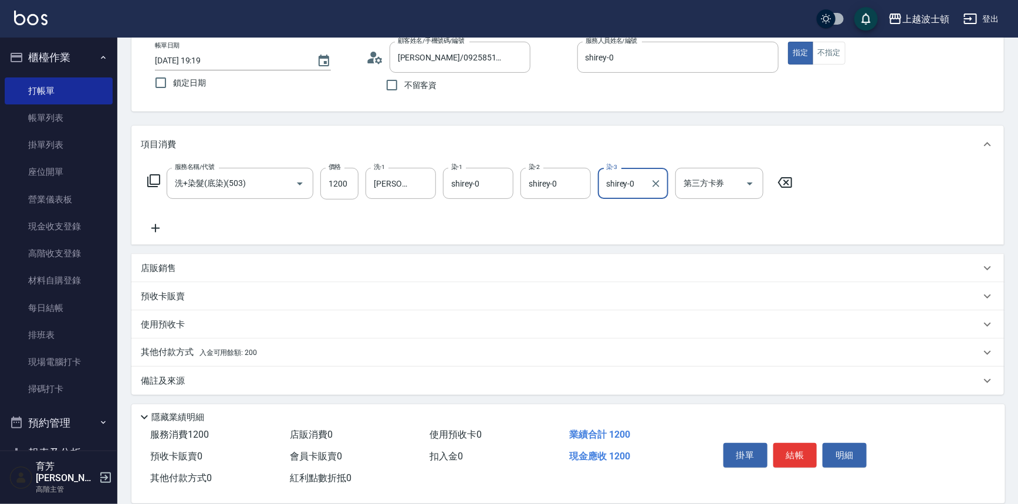
click at [158, 178] on icon at bounding box center [154, 181] width 14 height 14
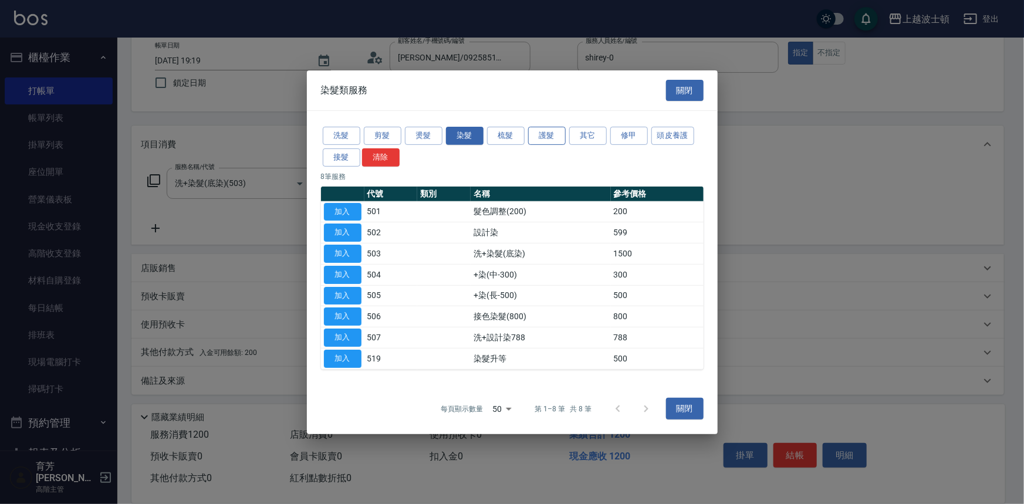
click at [552, 140] on button "護髮" at bounding box center [547, 136] width 38 height 18
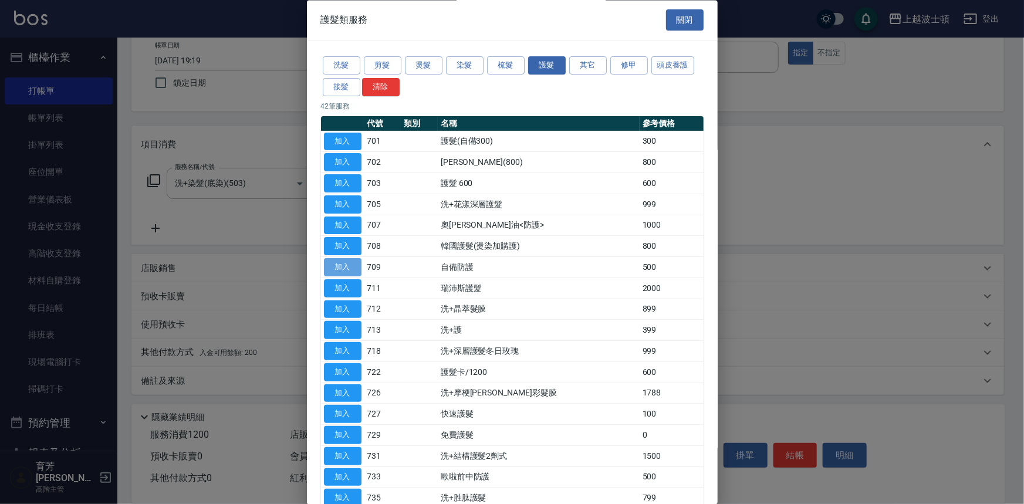
click at [358, 262] on button "加入" at bounding box center [343, 268] width 38 height 18
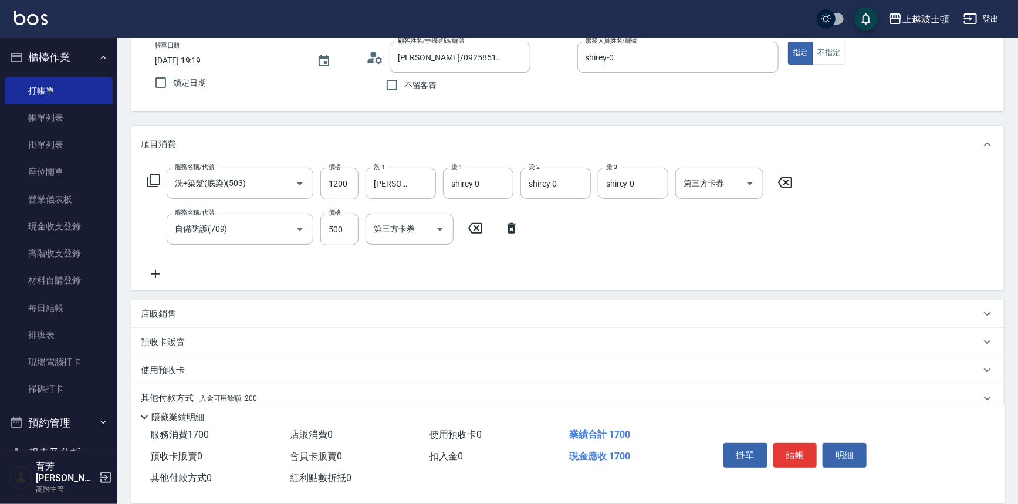
click at [155, 184] on icon at bounding box center [153, 180] width 13 height 13
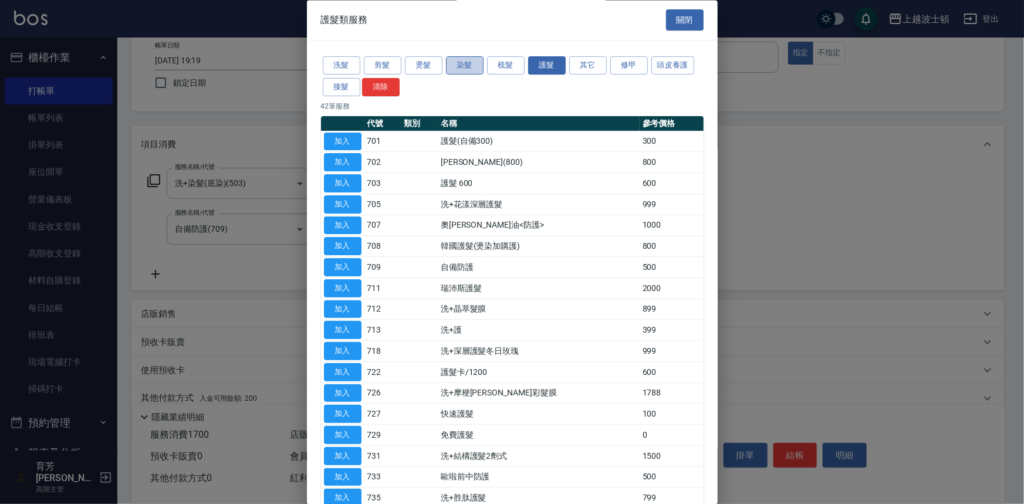
click at [462, 69] on button "染髮" at bounding box center [465, 66] width 38 height 18
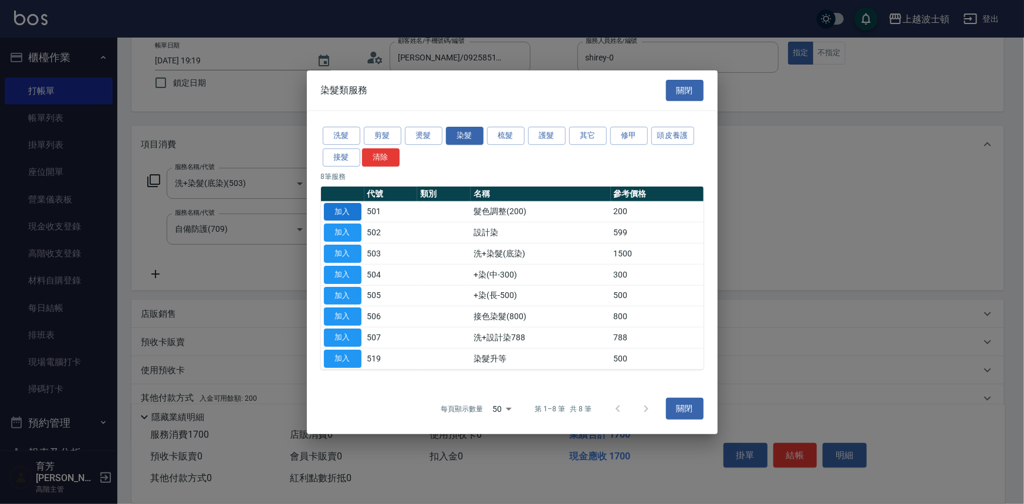
click at [356, 209] on button "加入" at bounding box center [343, 211] width 38 height 18
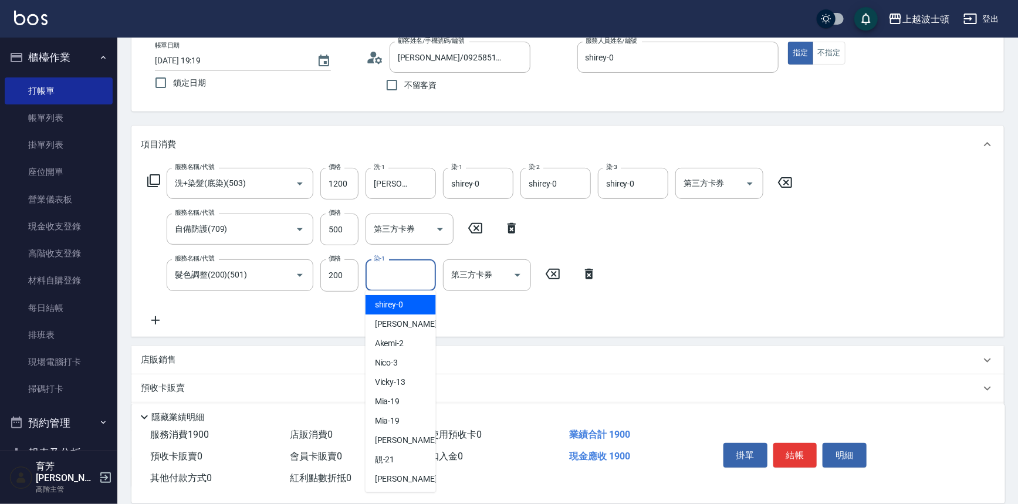
click at [396, 282] on input "染-1" at bounding box center [401, 275] width 60 height 21
click at [396, 297] on div "shirey -0" at bounding box center [401, 304] width 70 height 19
type input "shirey-0"
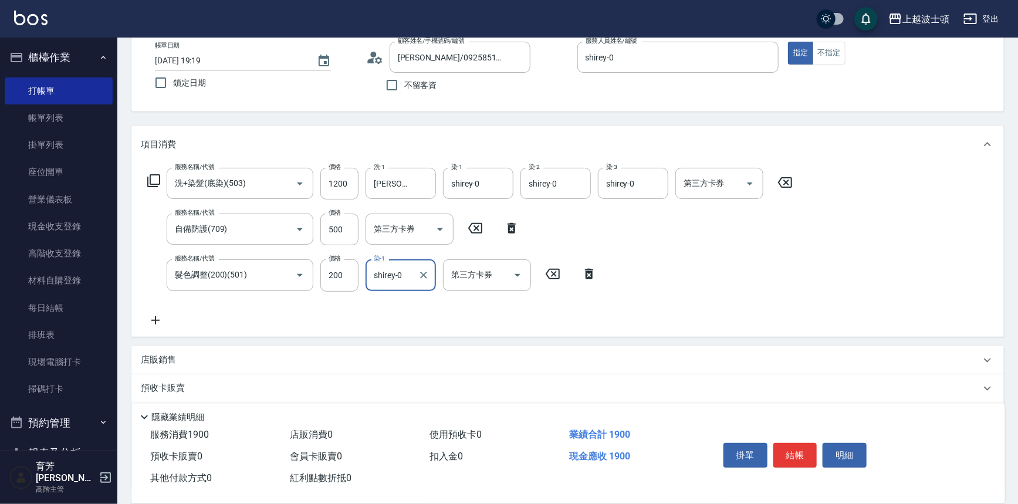
click at [148, 181] on icon at bounding box center [153, 180] width 13 height 13
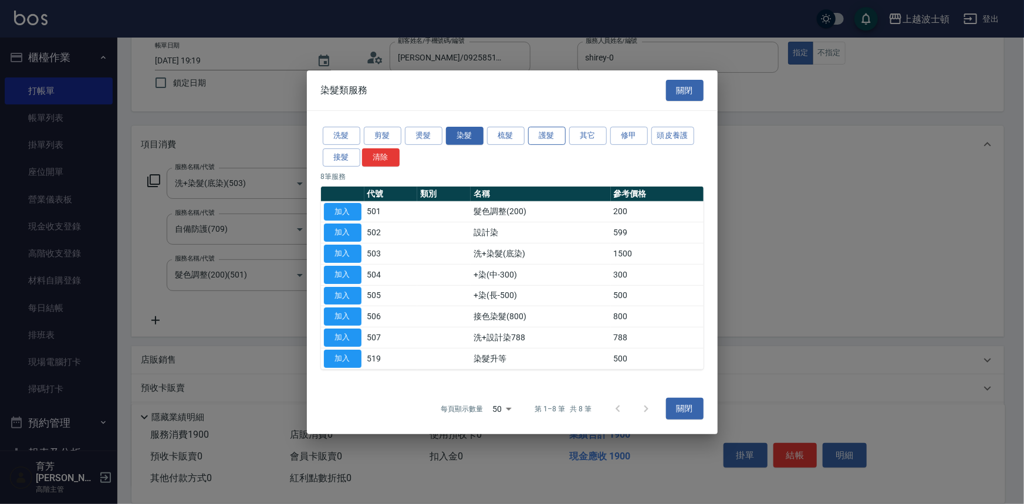
click at [539, 141] on button "護髮" at bounding box center [547, 136] width 38 height 18
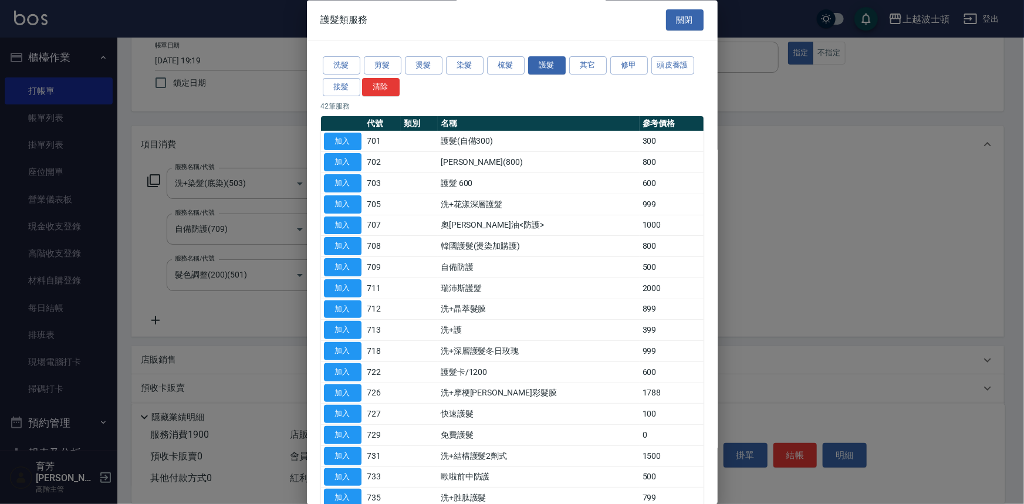
drag, startPoint x: 711, startPoint y: 215, endPoint x: 696, endPoint y: 275, distance: 62.2
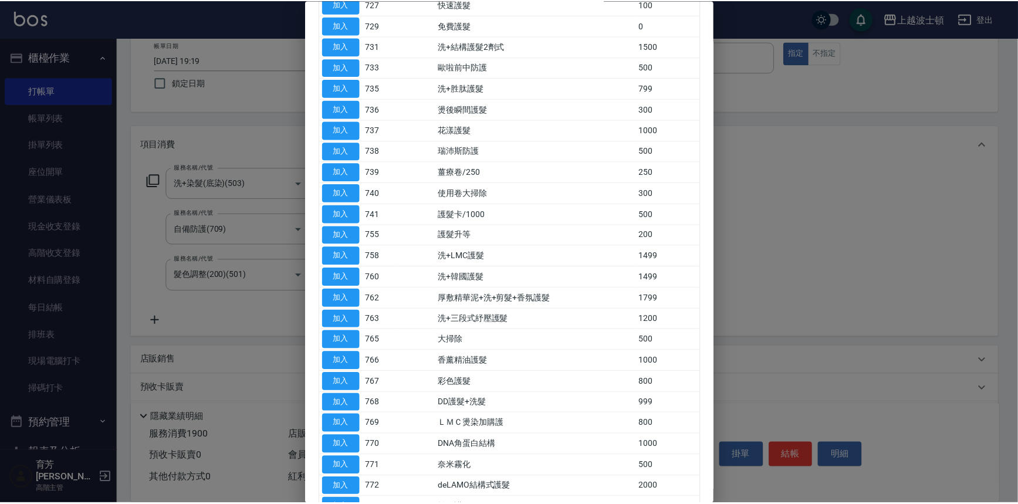
scroll to position [412, 0]
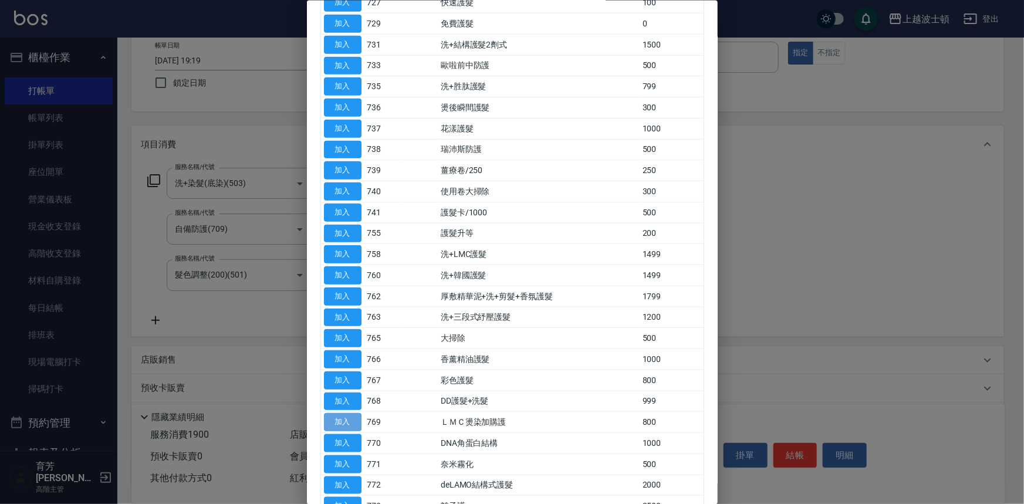
click at [344, 416] on button "加入" at bounding box center [343, 422] width 38 height 18
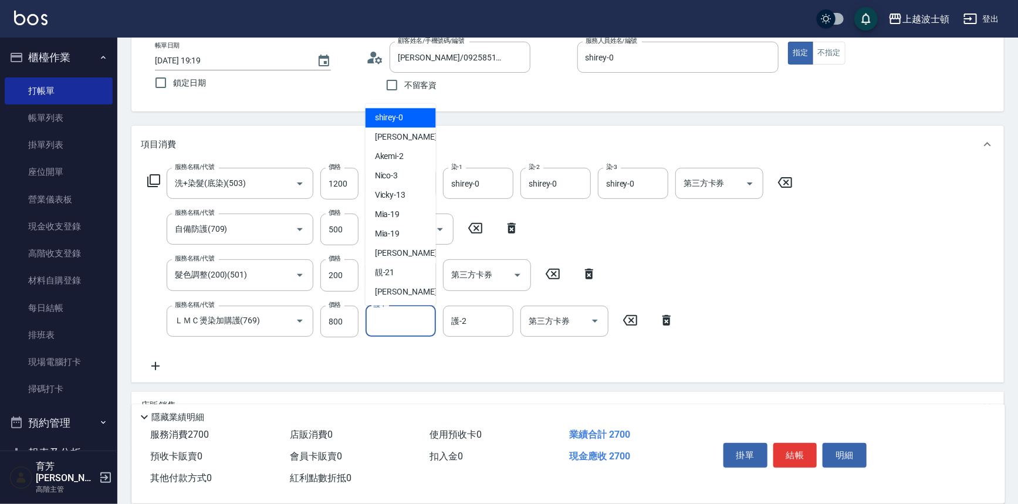
click at [402, 312] on input "護-1" at bounding box center [401, 321] width 60 height 21
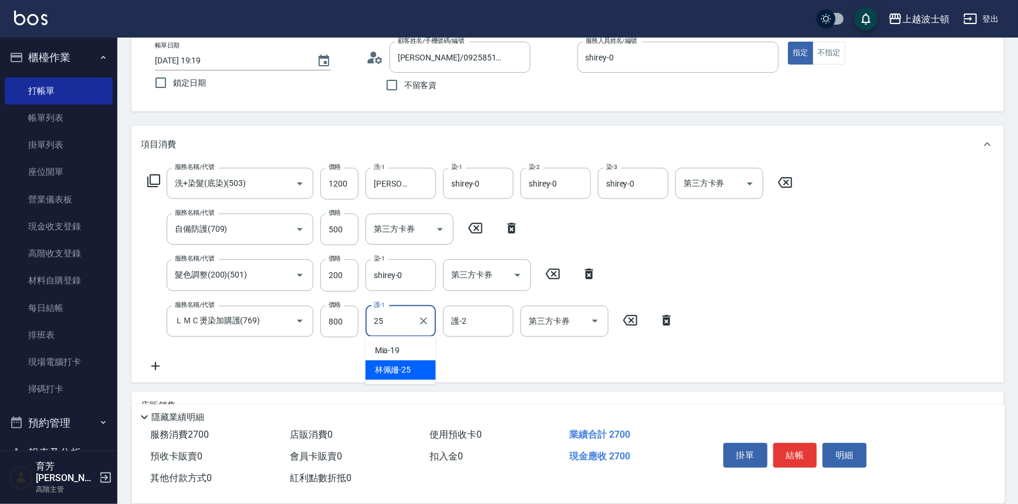
drag, startPoint x: 425, startPoint y: 368, endPoint x: 475, endPoint y: 339, distance: 58.4
click at [425, 366] on div "[PERSON_NAME]-25" at bounding box center [401, 369] width 70 height 19
type input "[PERSON_NAME]-25"
click at [485, 329] on input "護-2" at bounding box center [478, 321] width 60 height 21
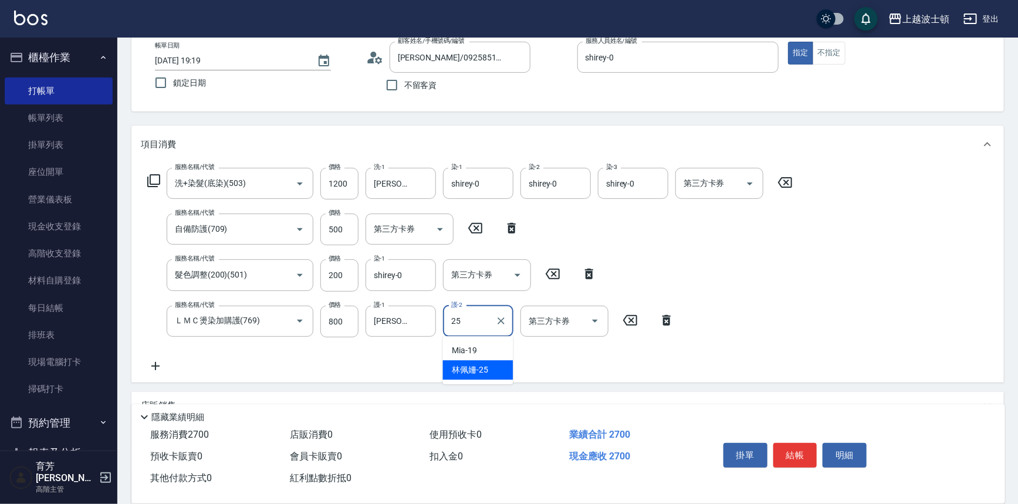
click at [488, 368] on span "[PERSON_NAME]-25" at bounding box center [470, 370] width 36 height 12
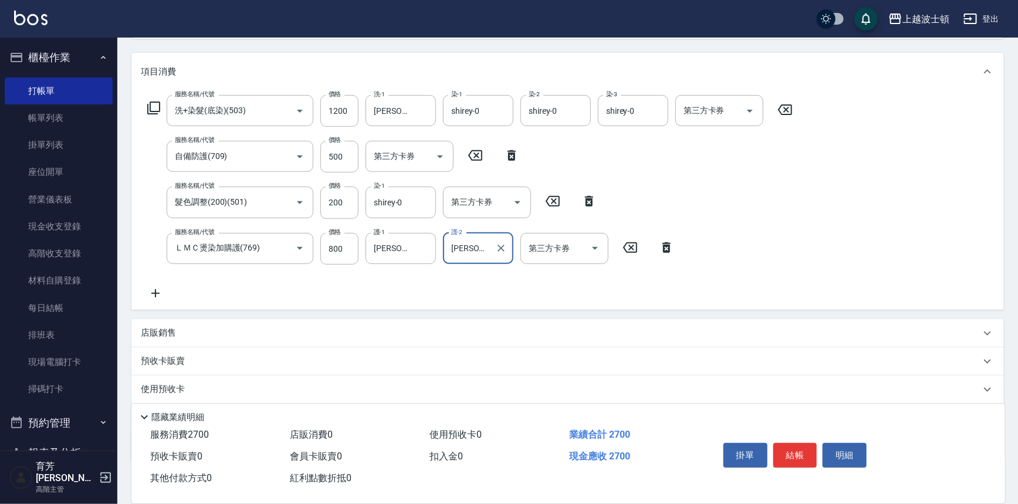
scroll to position [192, 0]
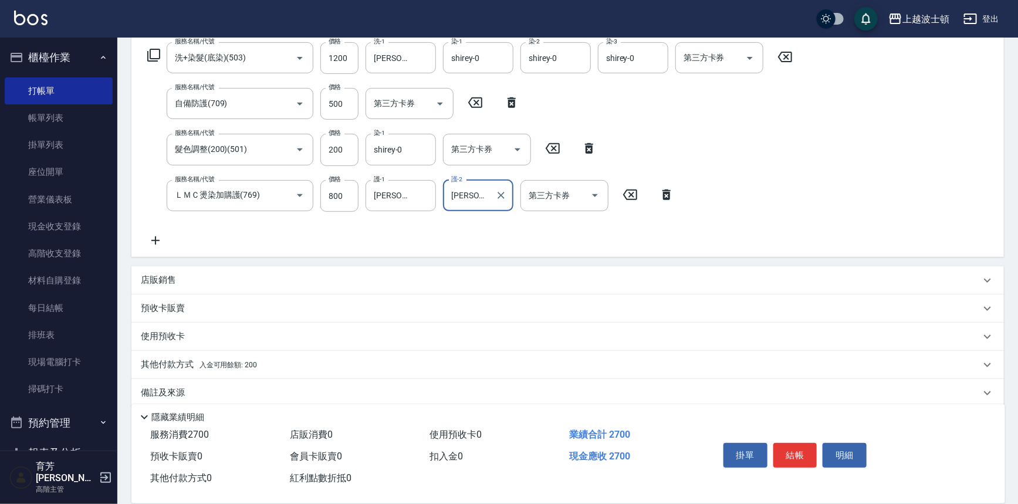
type input "[PERSON_NAME]-25"
click at [158, 282] on p "店販銷售" at bounding box center [158, 280] width 35 height 12
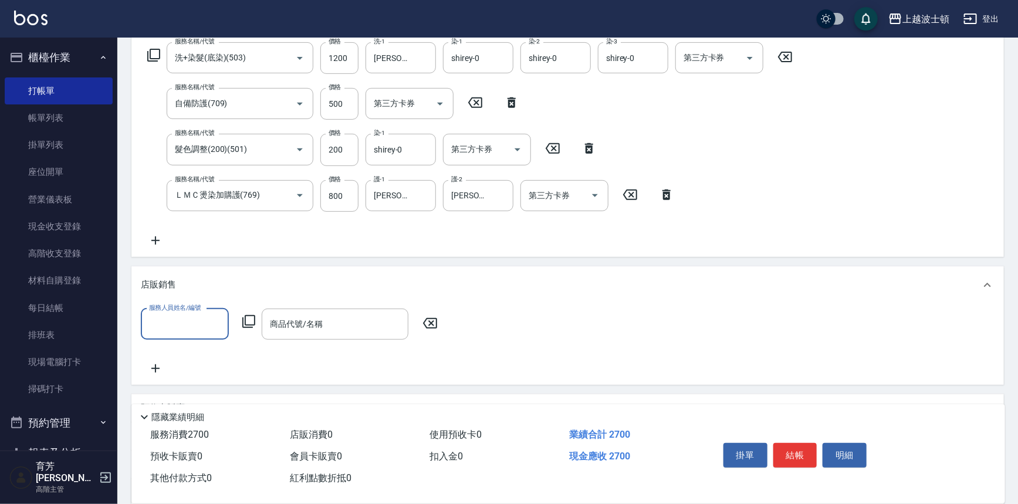
scroll to position [0, 0]
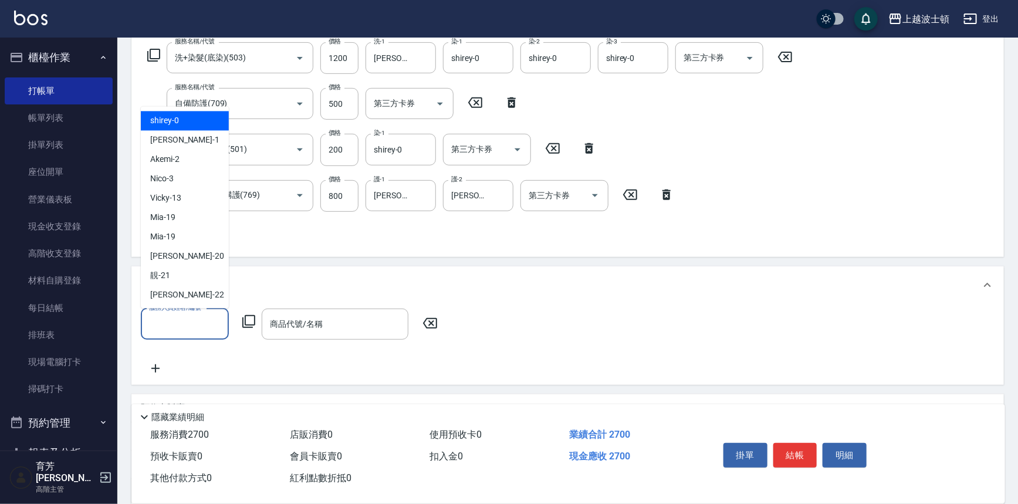
click at [185, 320] on input "服務人員姓名/編號" at bounding box center [184, 324] width 77 height 21
drag, startPoint x: 181, startPoint y: 123, endPoint x: 224, endPoint y: 194, distance: 82.7
click at [182, 123] on div "shirey -0" at bounding box center [185, 120] width 88 height 19
type input "shirey-0"
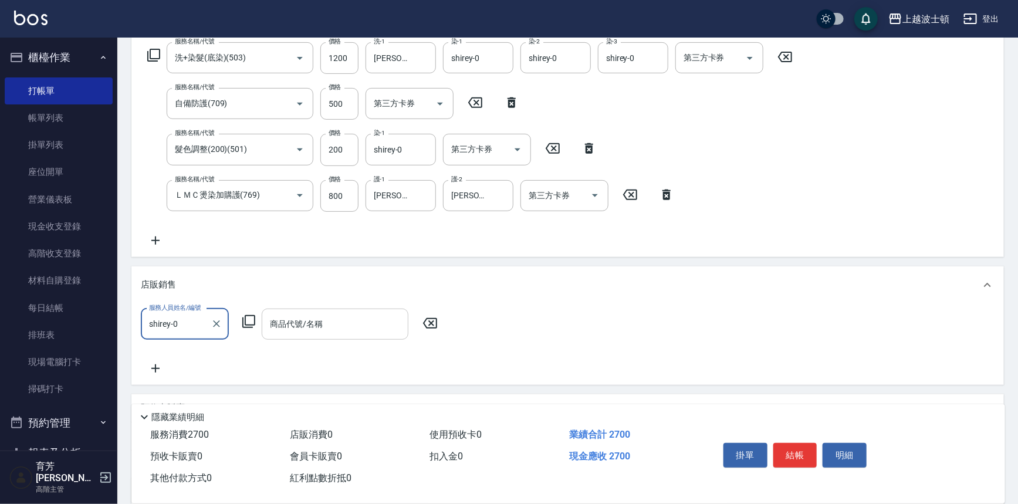
click at [309, 331] on input "商品代號/名稱" at bounding box center [335, 324] width 136 height 21
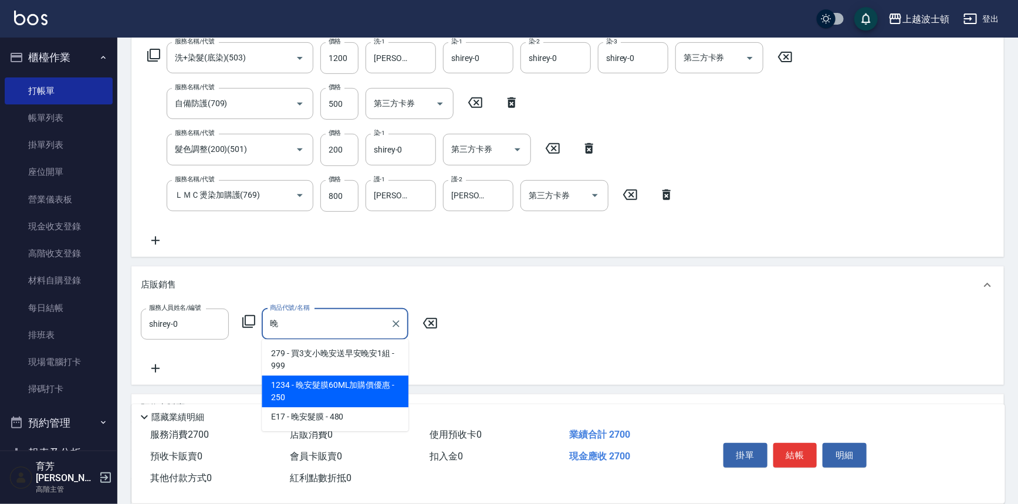
click at [352, 387] on span "1234 - 晚安髮膜60ML加購價優惠 - 250" at bounding box center [335, 392] width 147 height 32
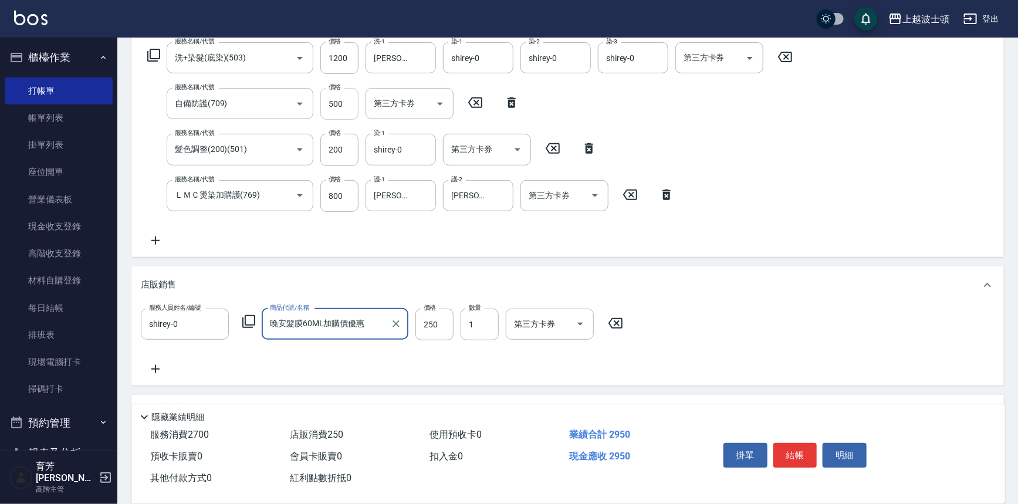
type input "晚安髮膜60ML加購價優惠"
click at [346, 103] on input "500" at bounding box center [339, 104] width 38 height 32
type input "350"
click at [795, 452] on button "結帳" at bounding box center [795, 455] width 44 height 25
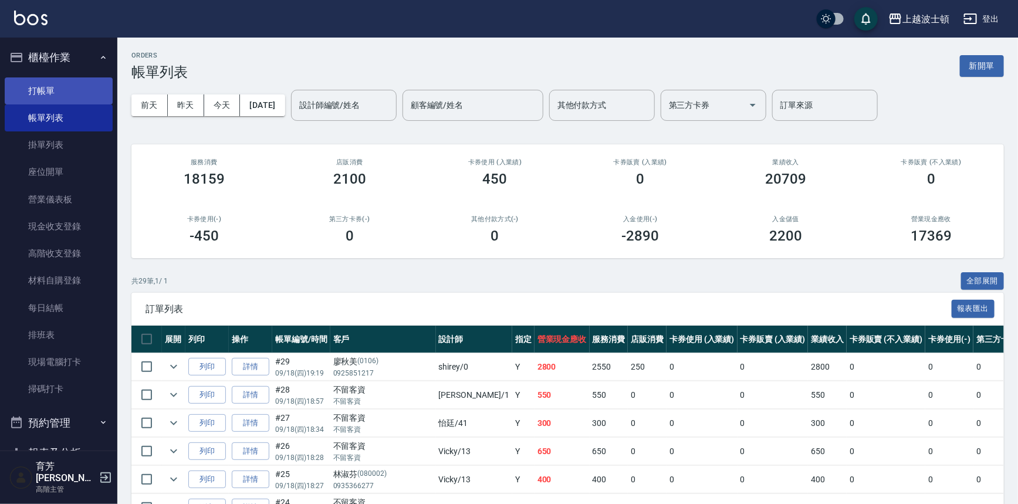
click at [47, 85] on link "打帳單" at bounding box center [59, 90] width 108 height 27
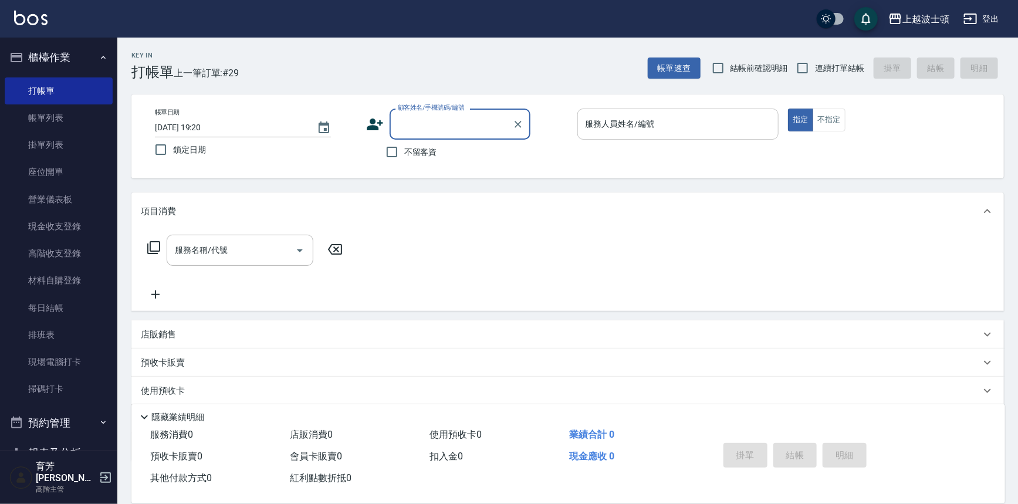
click at [626, 133] on input "服務人員姓名/編號" at bounding box center [678, 124] width 191 height 21
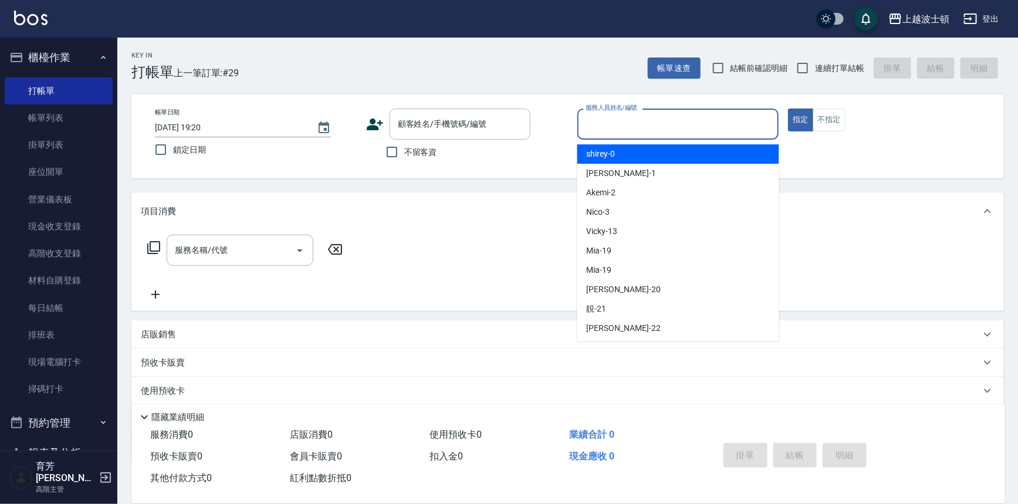
click at [626, 155] on div "shirey -0" at bounding box center [678, 153] width 202 height 19
type input "shirey-0"
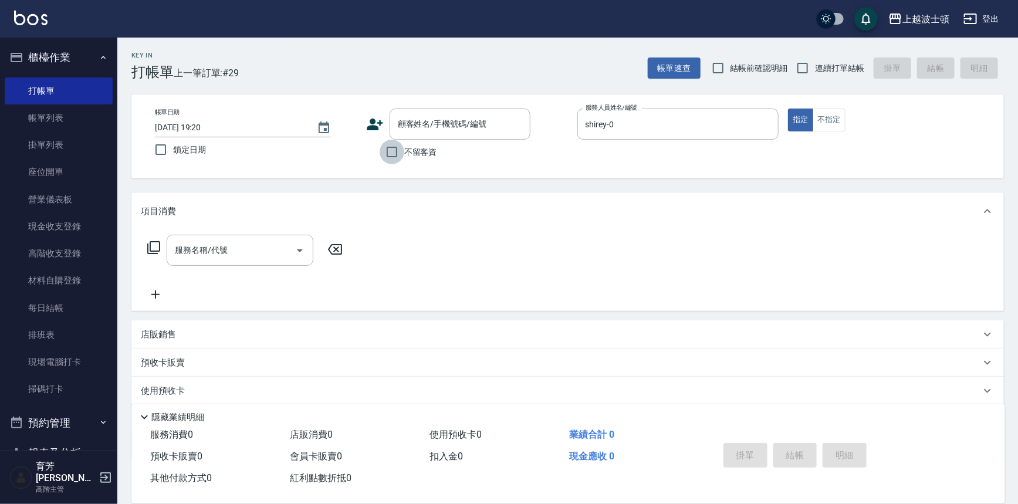
click at [400, 153] on input "不留客資" at bounding box center [392, 152] width 25 height 25
checkbox input "true"
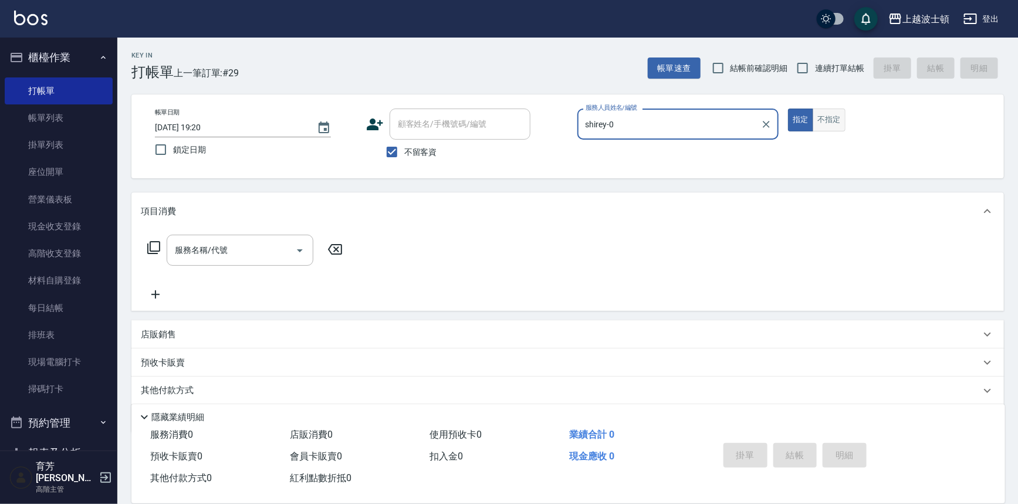
click at [830, 110] on button "不指定" at bounding box center [829, 120] width 33 height 23
click at [151, 244] on icon at bounding box center [154, 248] width 14 height 14
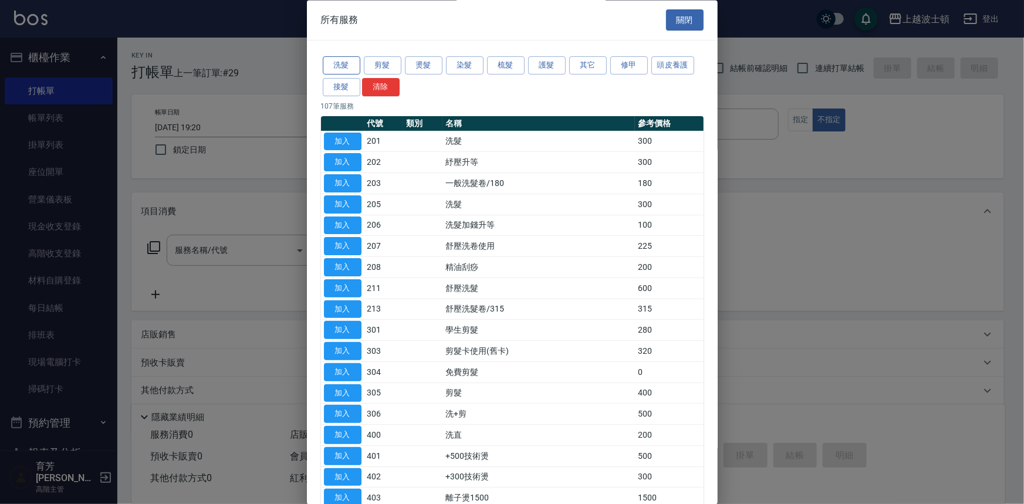
click at [347, 72] on button "洗髮" at bounding box center [342, 66] width 38 height 18
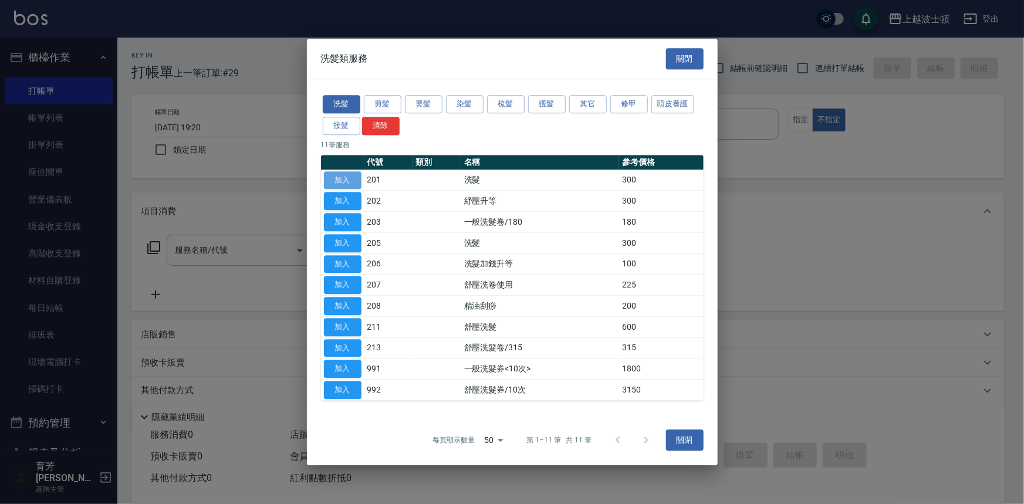
click at [349, 187] on button "加入" at bounding box center [343, 180] width 38 height 18
type input "洗髮(201)"
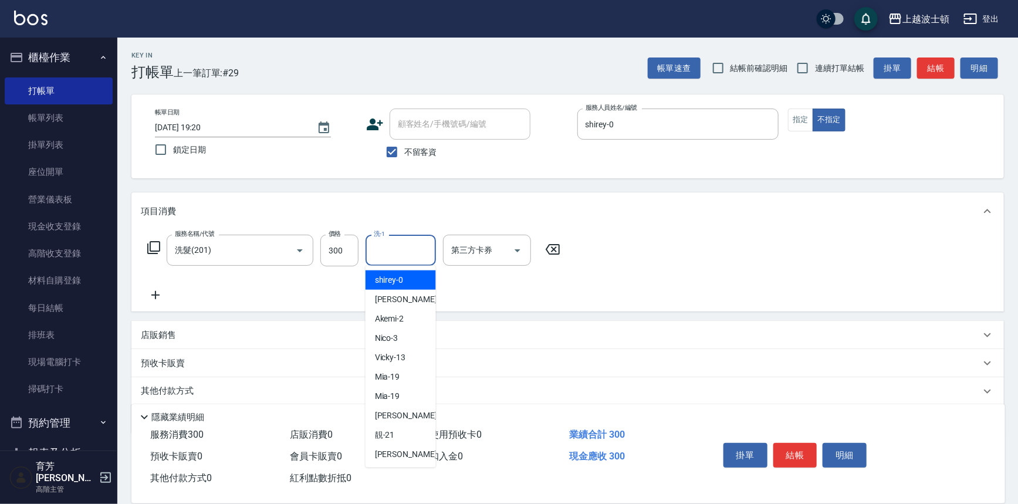
click at [411, 243] on input "洗-1" at bounding box center [401, 250] width 60 height 21
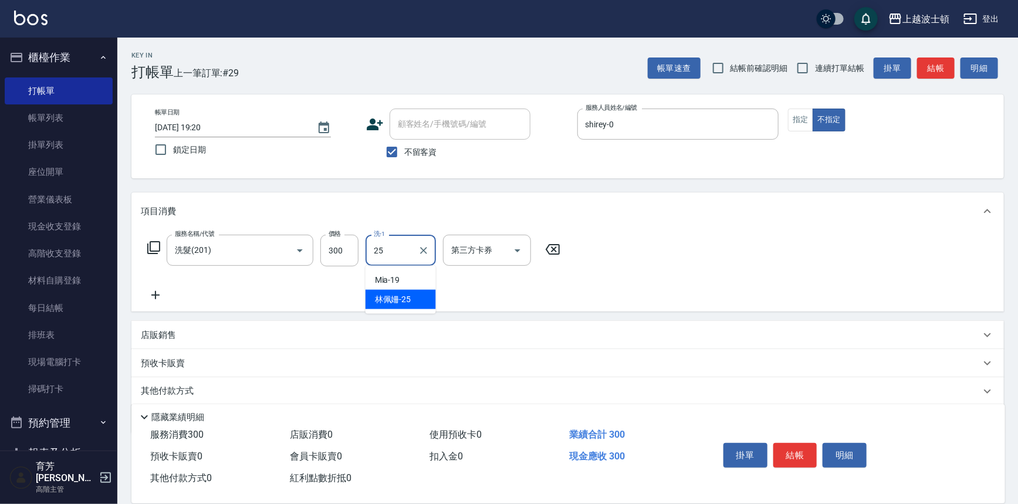
click at [410, 299] on span "[PERSON_NAME]-25" at bounding box center [393, 299] width 36 height 12
type input "[PERSON_NAME]-25"
click at [154, 242] on icon at bounding box center [153, 247] width 13 height 13
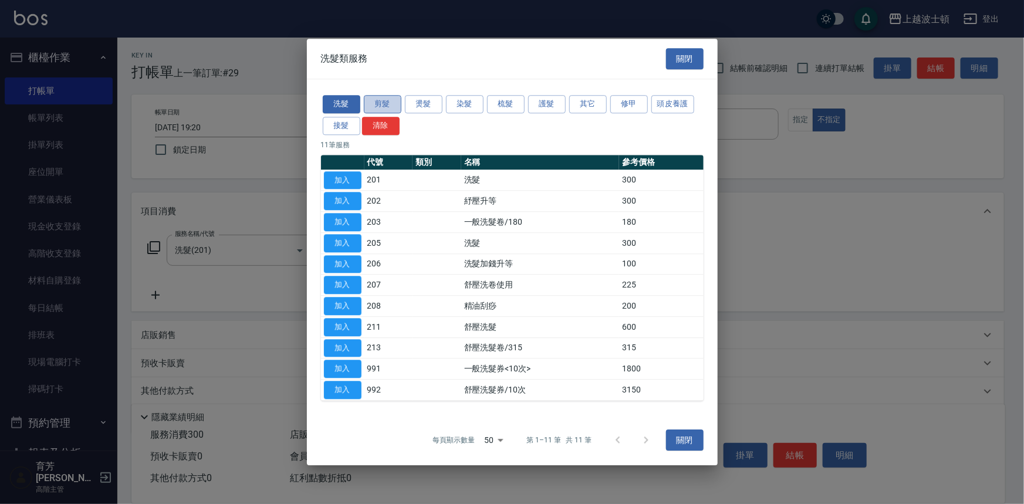
click at [381, 105] on button "剪髮" at bounding box center [383, 104] width 38 height 18
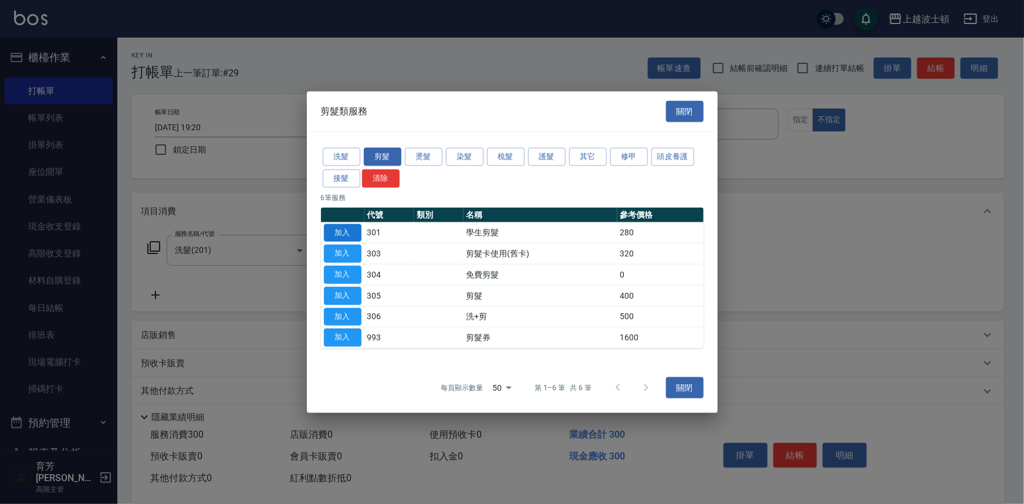
click at [352, 224] on button "加入" at bounding box center [343, 233] width 38 height 18
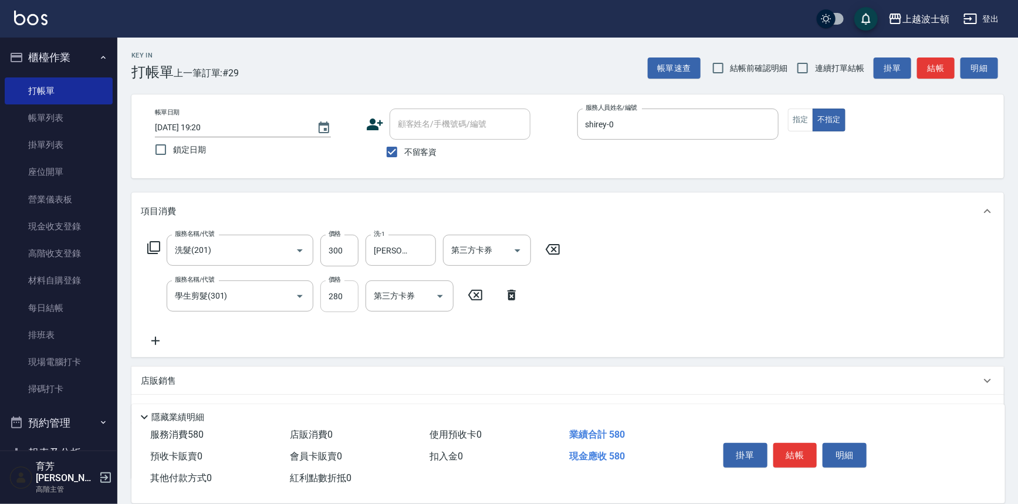
click at [350, 296] on input "280" at bounding box center [339, 296] width 38 height 32
type input "250"
click at [158, 246] on icon at bounding box center [154, 248] width 14 height 14
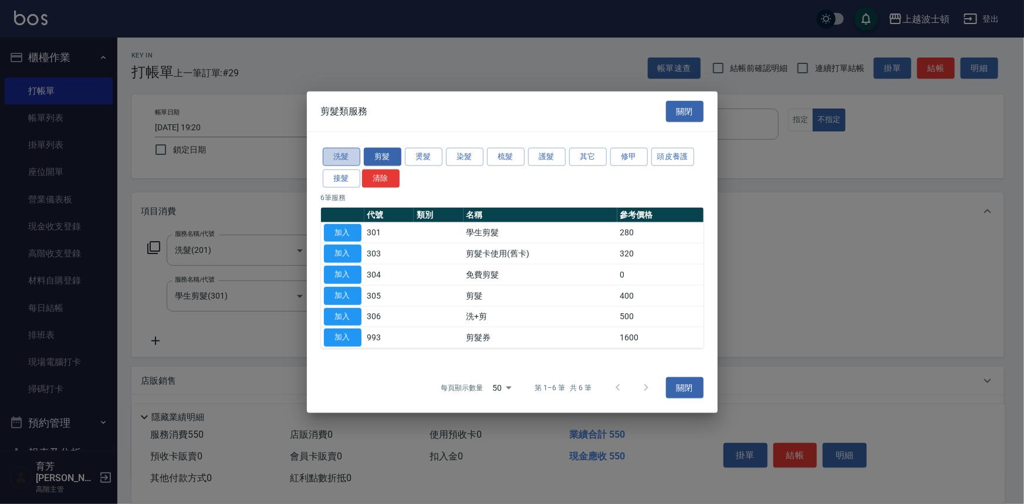
drag, startPoint x: 328, startPoint y: 149, endPoint x: 334, endPoint y: 153, distance: 7.4
click at [329, 151] on button "洗髮" at bounding box center [342, 157] width 38 height 18
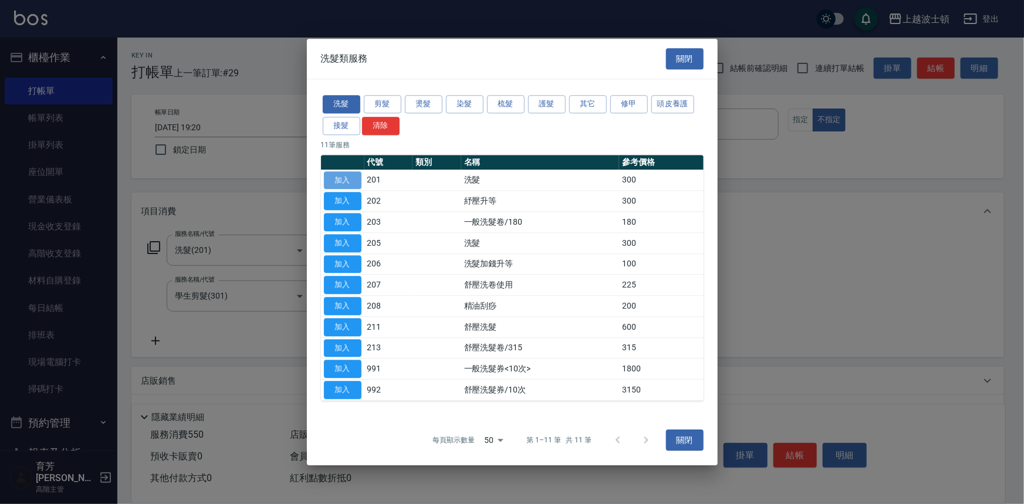
click at [347, 186] on button "加入" at bounding box center [343, 180] width 38 height 18
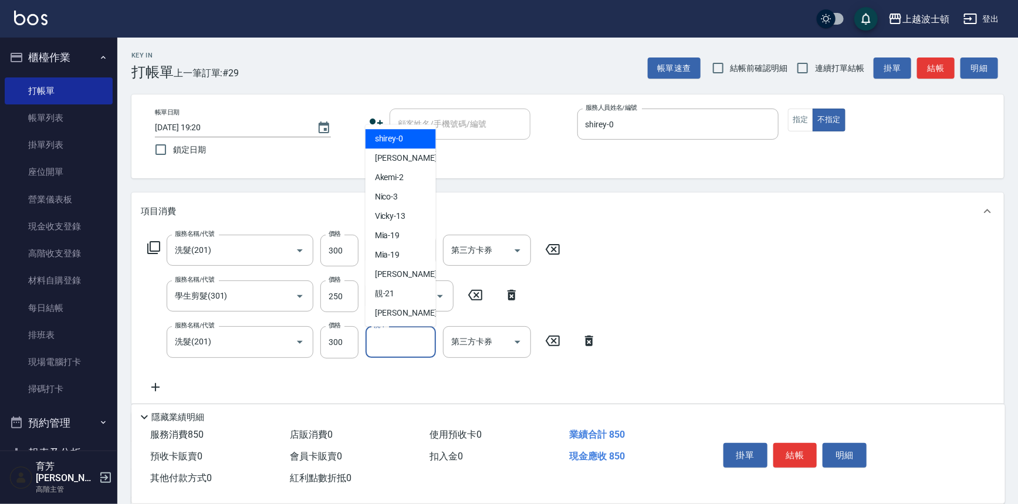
click at [404, 342] on input "洗-1" at bounding box center [401, 342] width 60 height 21
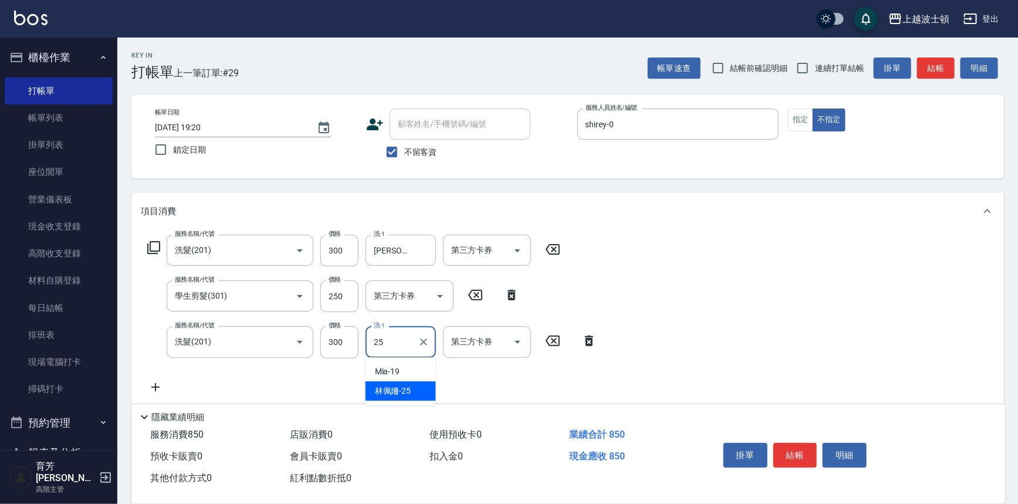
click at [417, 395] on div "[PERSON_NAME]-25" at bounding box center [401, 390] width 70 height 19
type input "[PERSON_NAME]-25"
click at [148, 251] on icon at bounding box center [153, 247] width 13 height 13
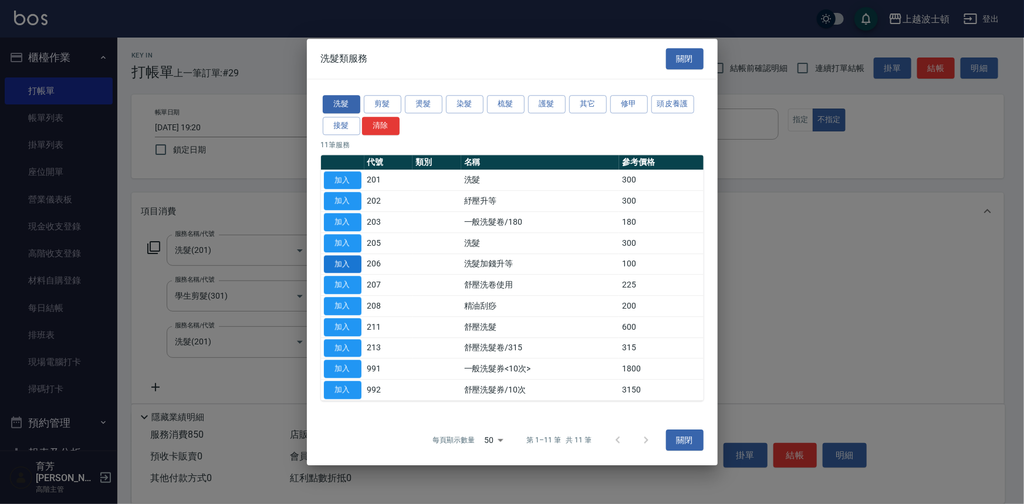
click at [358, 263] on button "加入" at bounding box center [343, 264] width 38 height 18
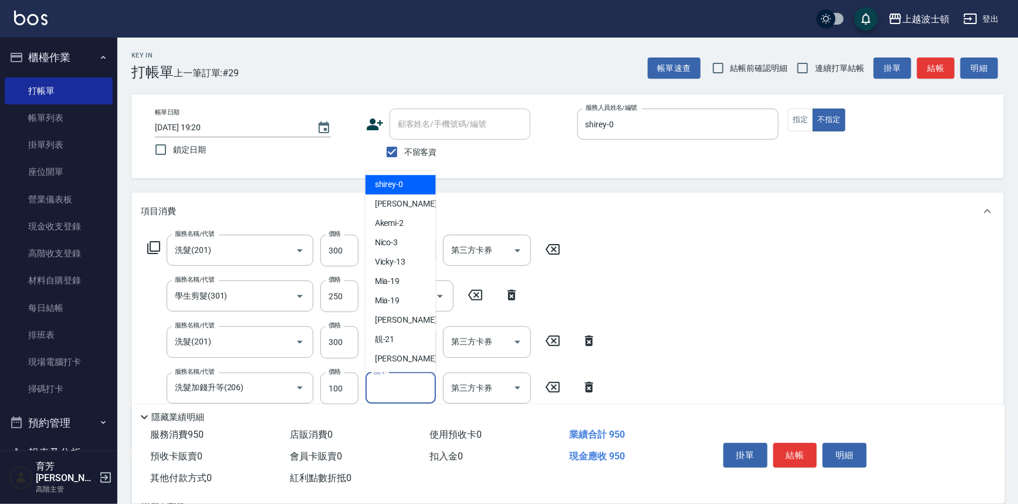
click at [403, 384] on input "洗-1" at bounding box center [401, 388] width 60 height 21
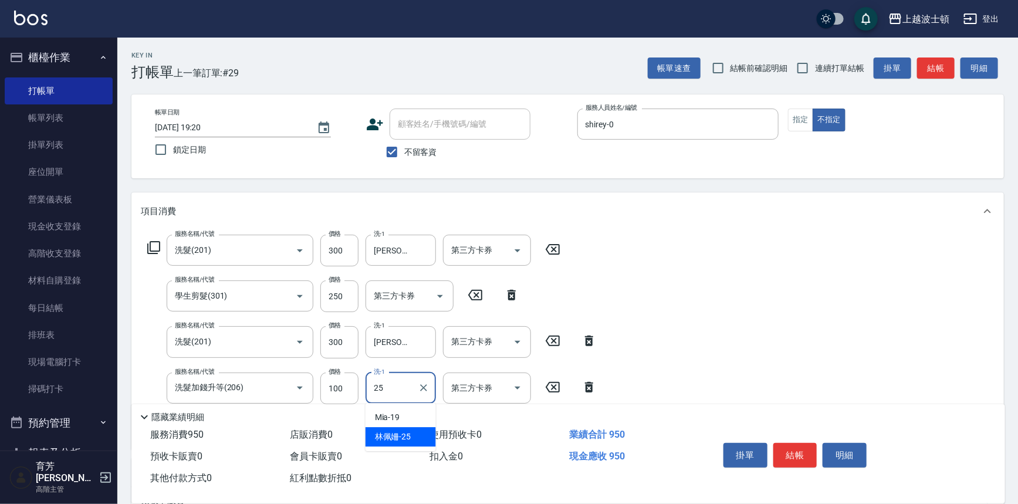
click at [410, 439] on span "[PERSON_NAME]-25" at bounding box center [393, 437] width 36 height 12
type input "[PERSON_NAME]-25"
click at [782, 443] on button "結帳" at bounding box center [795, 455] width 44 height 25
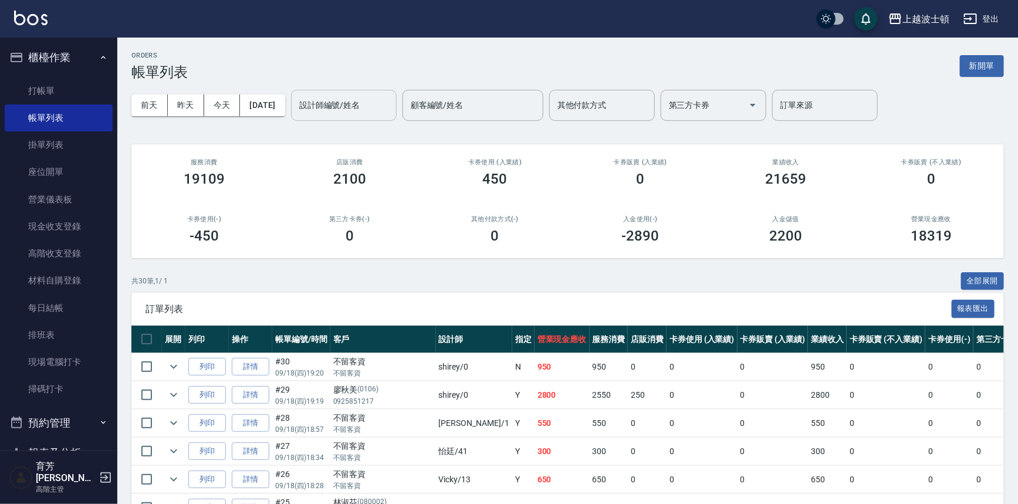
click at [335, 117] on div "設計師編號/姓名" at bounding box center [344, 105] width 106 height 31
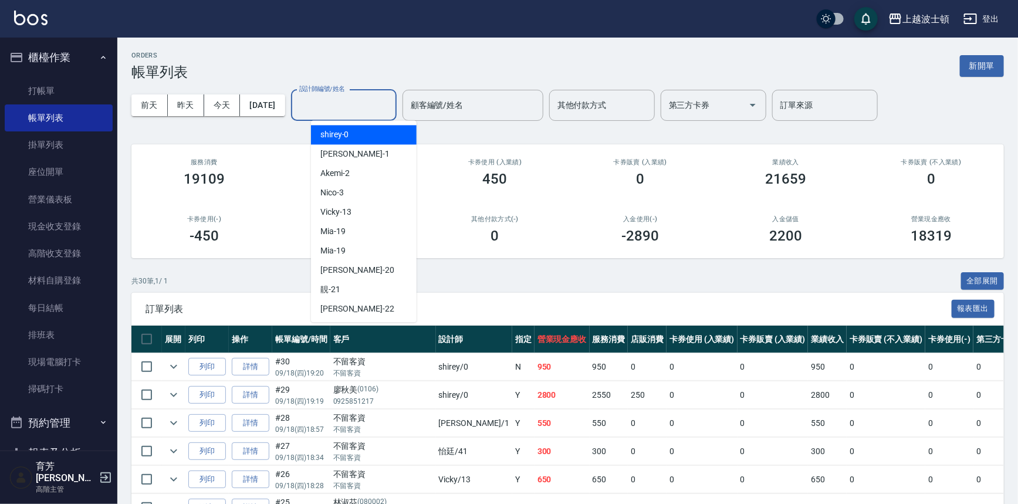
click at [340, 131] on span "shirey -0" at bounding box center [334, 135] width 29 height 12
type input "shirey-0"
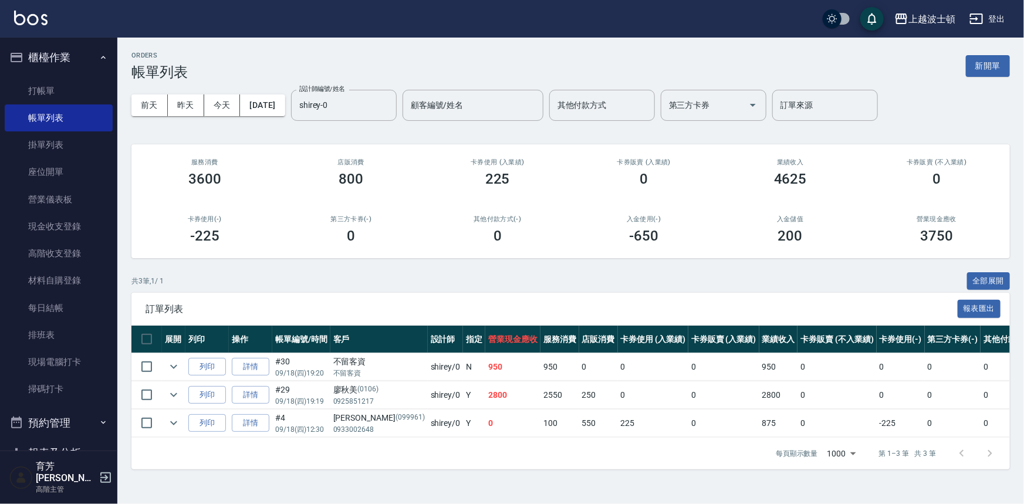
drag, startPoint x: 916, startPoint y: 323, endPoint x: 612, endPoint y: 69, distance: 395.8
click at [612, 69] on div "ORDERS 帳單列表 新開單" at bounding box center [570, 66] width 878 height 29
click at [179, 106] on button "昨天" at bounding box center [186, 105] width 36 height 22
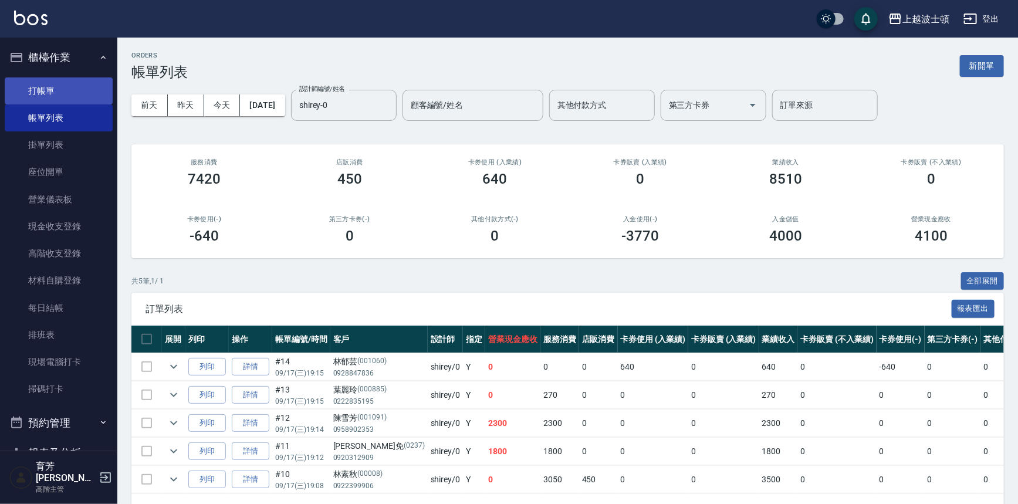
click at [66, 100] on link "打帳單" at bounding box center [59, 90] width 108 height 27
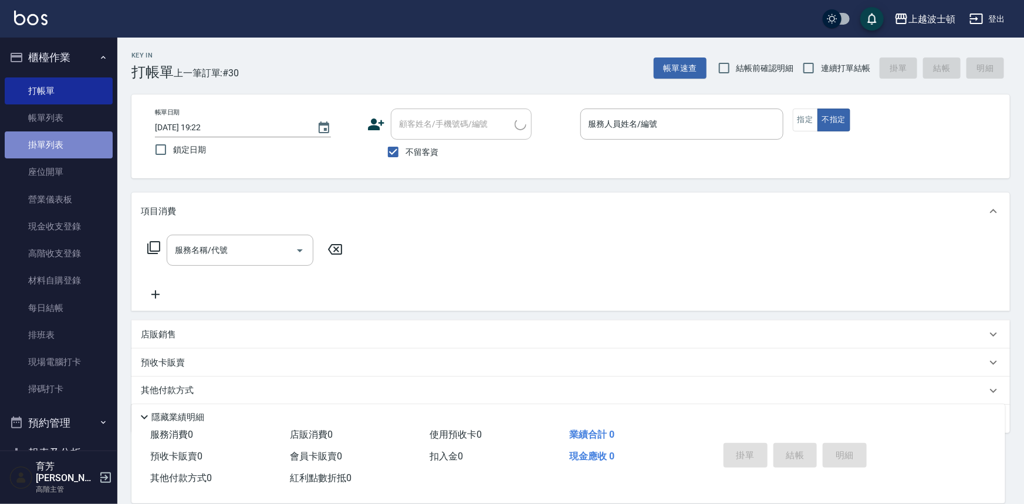
click at [59, 131] on link "掛單列表" at bounding box center [59, 144] width 108 height 27
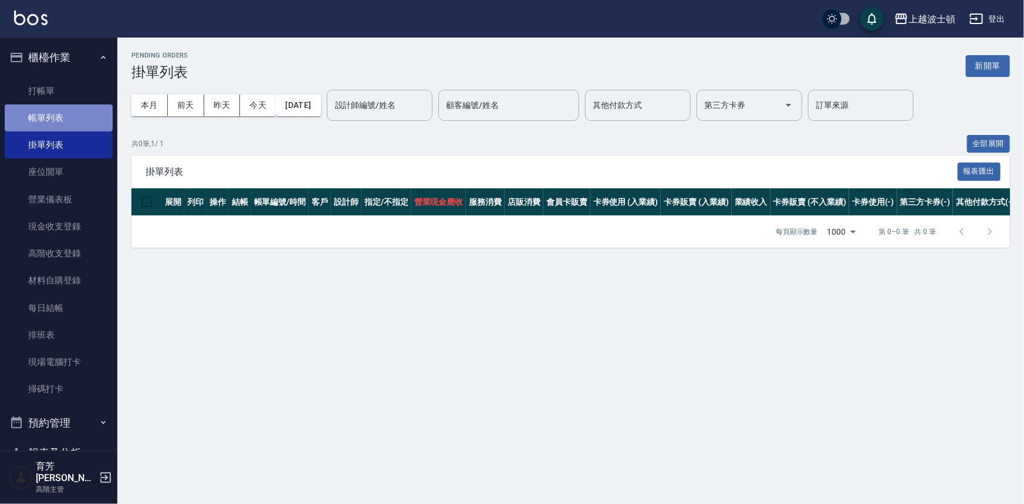
click at [59, 123] on link "帳單列表" at bounding box center [59, 117] width 108 height 27
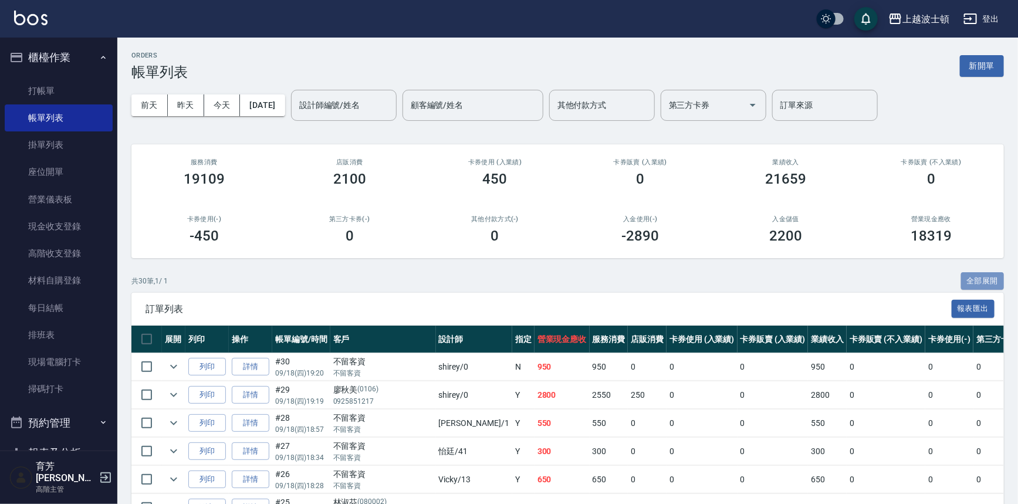
drag, startPoint x: 972, startPoint y: 279, endPoint x: 1002, endPoint y: 242, distance: 47.9
click at [972, 278] on button "全部展開" at bounding box center [982, 281] width 43 height 18
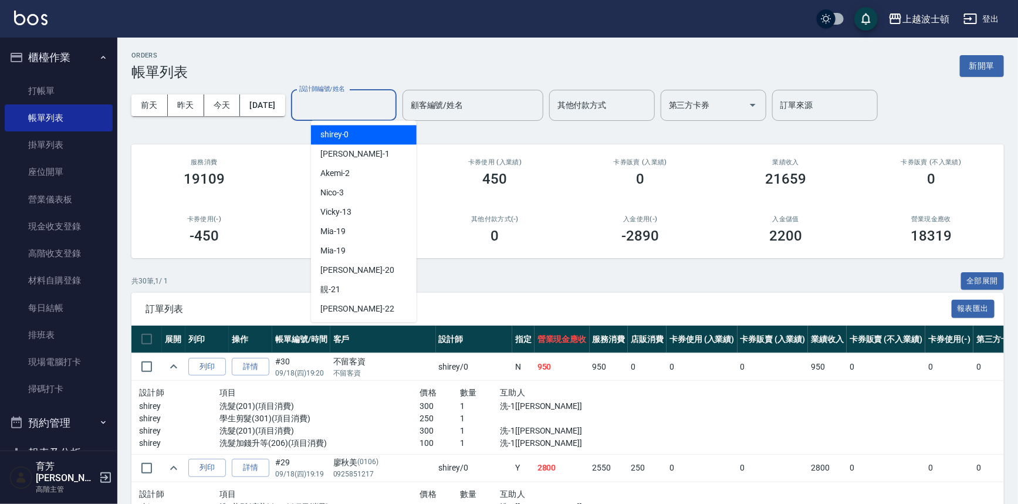
click at [383, 108] on input "設計師編號/姓名" at bounding box center [343, 105] width 95 height 21
click at [383, 130] on ul "shirey -0 [PERSON_NAME] -1 Akemi -2 Nico -3 Vicky -13 Mia -19 Mia -19 燕如 -20 靚 …" at bounding box center [364, 221] width 106 height 202
click at [383, 130] on div "shirey -0" at bounding box center [364, 134] width 106 height 19
type input "shirey-0"
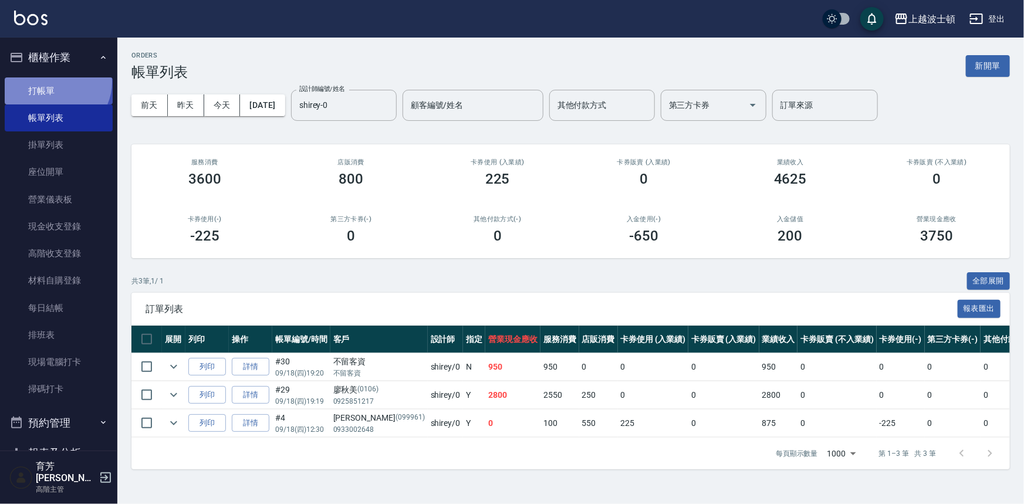
click at [56, 82] on link "打帳單" at bounding box center [59, 90] width 108 height 27
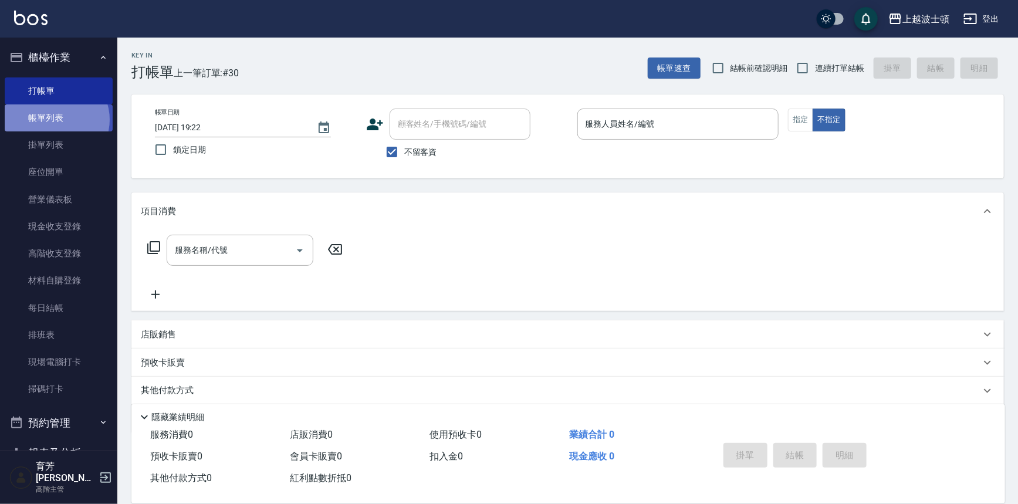
click at [55, 120] on link "帳單列表" at bounding box center [59, 117] width 108 height 27
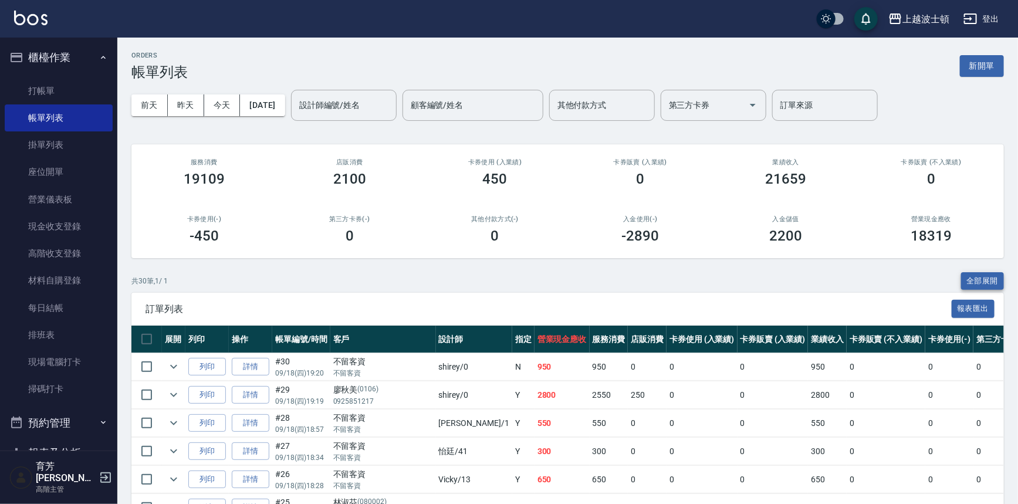
click at [994, 276] on button "全部展開" at bounding box center [982, 281] width 43 height 18
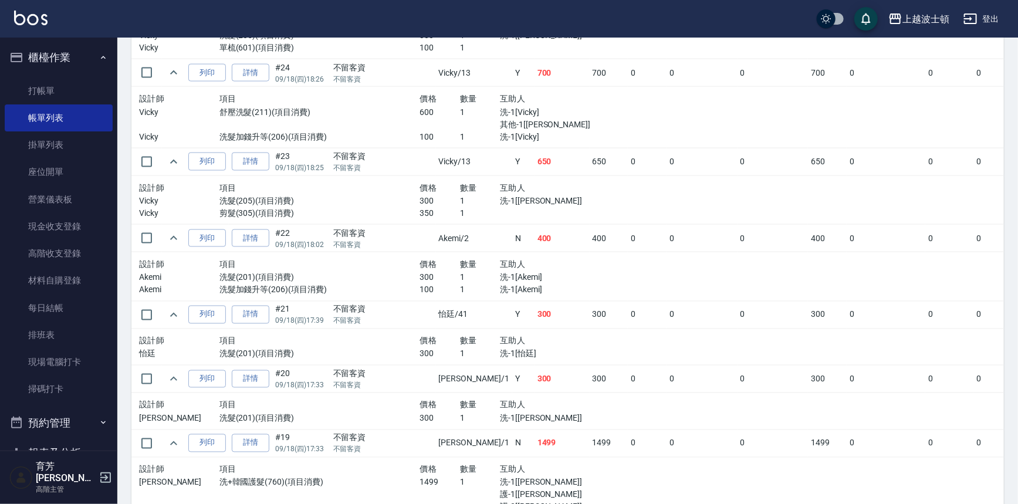
scroll to position [882, 0]
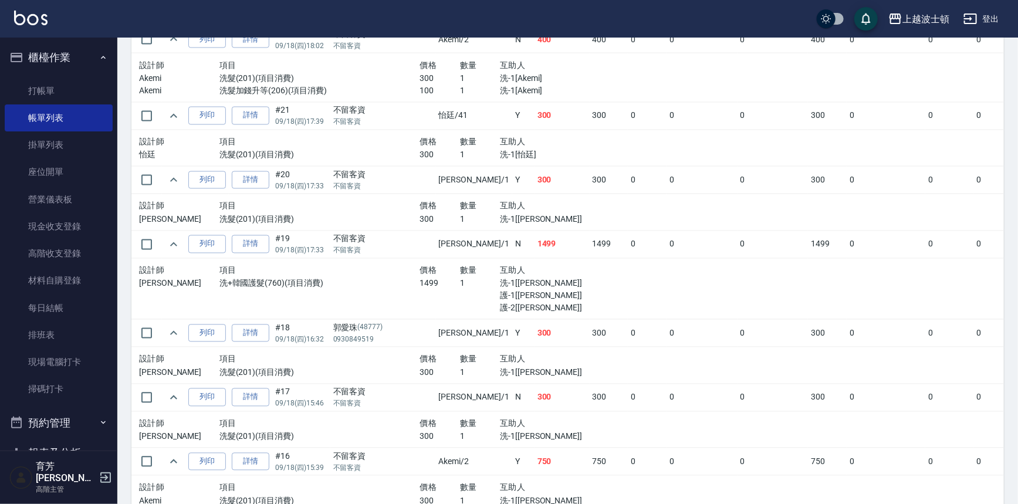
scroll to position [1060, 0]
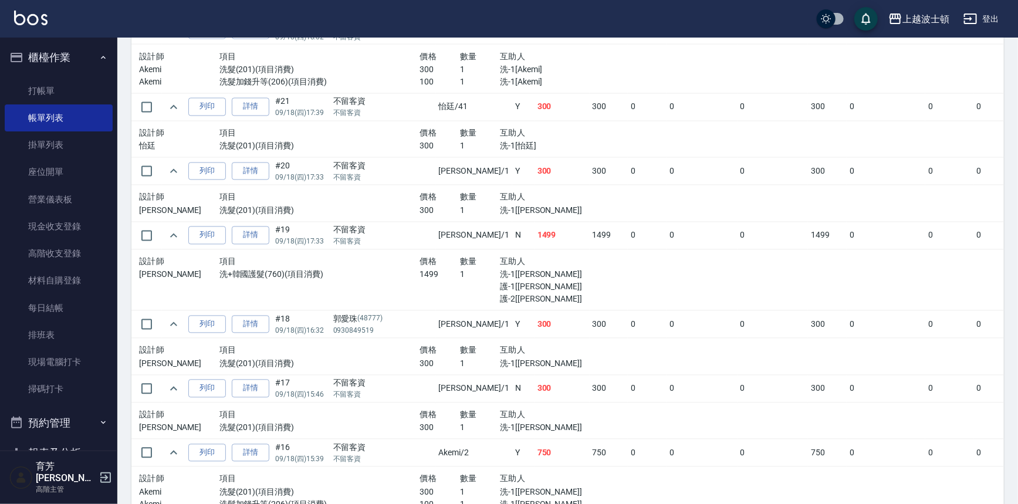
click at [1016, 257] on div "ORDERS 帳單列表 新開單 [DATE] [DATE] [DATE] [DATE] 設計師編號/姓名 設計師編號/姓名 顧客編號/姓名 顧客編號/姓名 其…" at bounding box center [567, 381] width 901 height 2807
click at [1015, 262] on div "ORDERS 帳單列表 新開單 [DATE] [DATE] [DATE] [DATE] 設計師編號/姓名 設計師編號/姓名 顧客編號/姓名 顧客編號/姓名 其…" at bounding box center [567, 381] width 901 height 2807
drag, startPoint x: 1015, startPoint y: 275, endPoint x: 1017, endPoint y: 293, distance: 18.3
click at [1017, 293] on div "ORDERS 帳單列表 新開單 [DATE] [DATE] [DATE] [DATE] 設計師編號/姓名 設計師編號/姓名 顧客編號/姓名 顧客編號/姓名 其…" at bounding box center [567, 381] width 901 height 2807
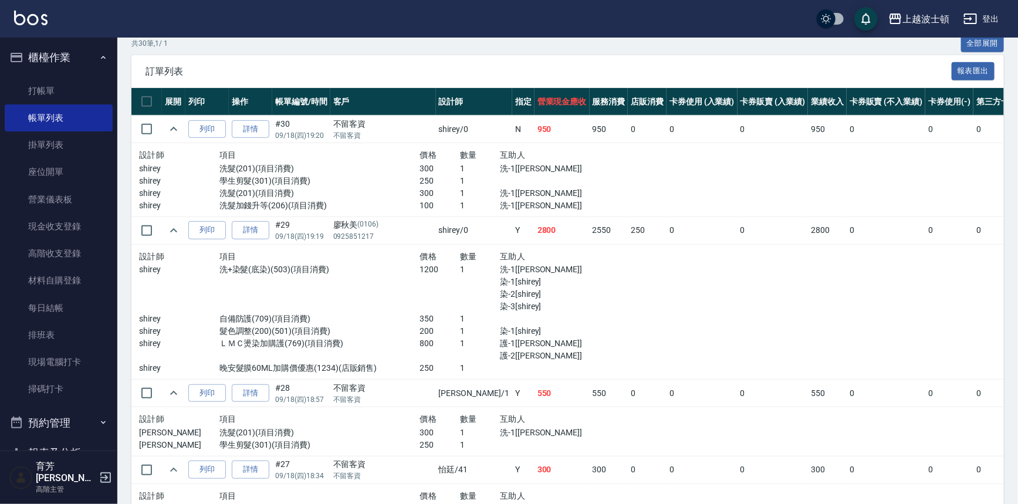
scroll to position [229, 0]
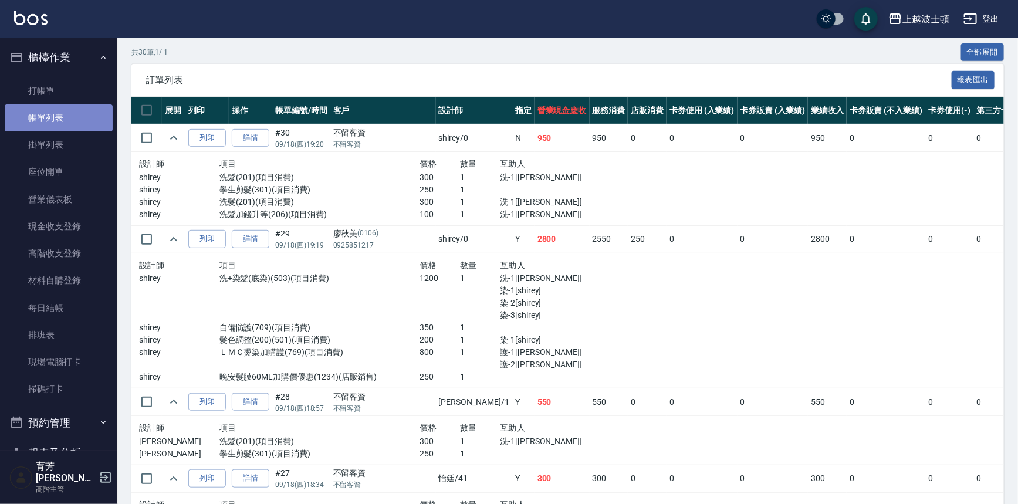
click at [67, 121] on link "帳單列表" at bounding box center [59, 117] width 108 height 27
click at [39, 86] on link "打帳單" at bounding box center [59, 90] width 108 height 27
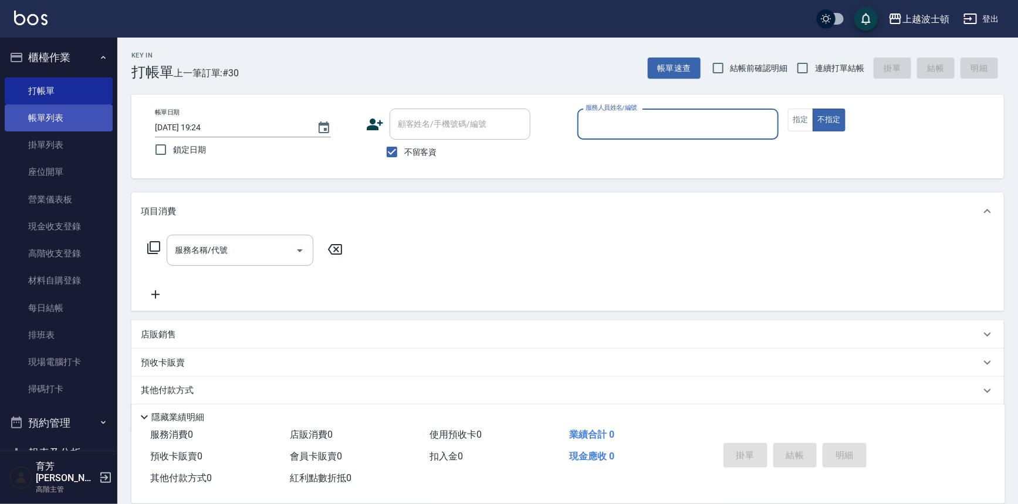
click at [86, 117] on link "帳單列表" at bounding box center [59, 117] width 108 height 27
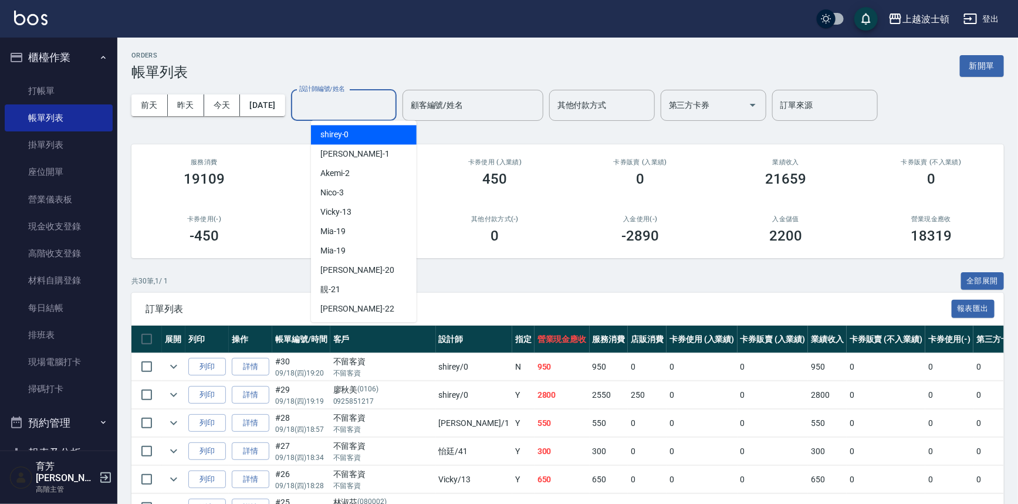
click at [349, 110] on input "設計師編號/姓名" at bounding box center [343, 105] width 95 height 21
click at [352, 136] on div "shirey -0" at bounding box center [364, 134] width 106 height 19
type input "shirey-0"
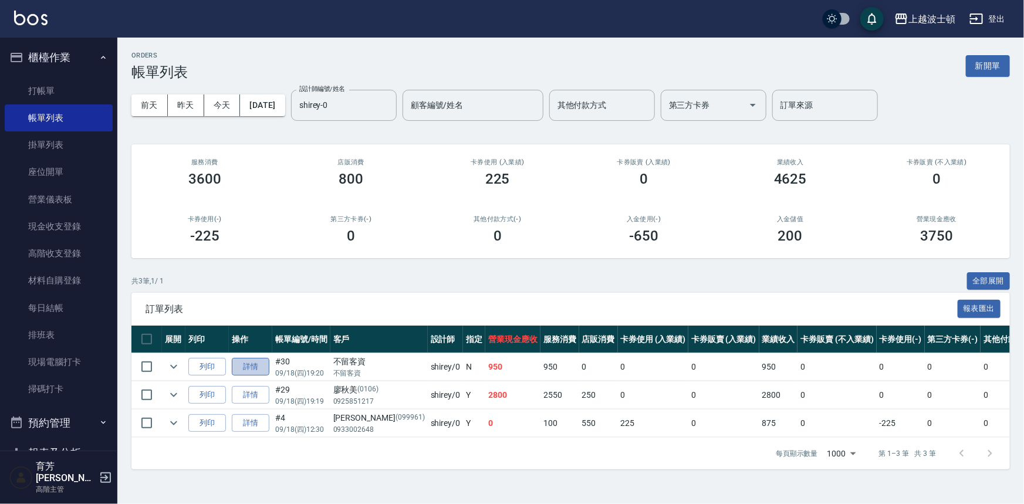
click at [241, 363] on link "詳情" at bounding box center [251, 367] width 38 height 18
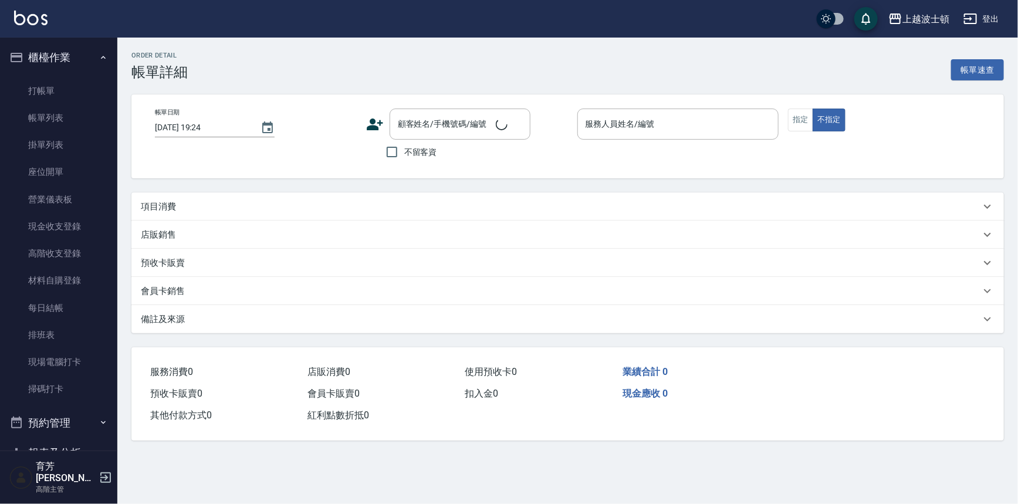
type input "[DATE] 19:20"
checkbox input "true"
type input "shirey-0"
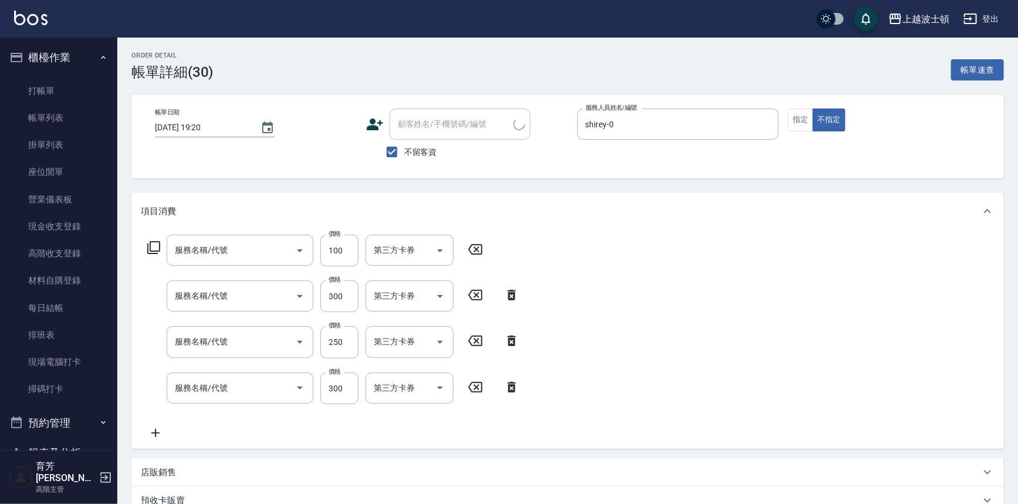
type input "洗髮加錢升等(206)"
type input "洗髮(201)"
type input "學生剪髮(301)"
type input "洗髮(201)"
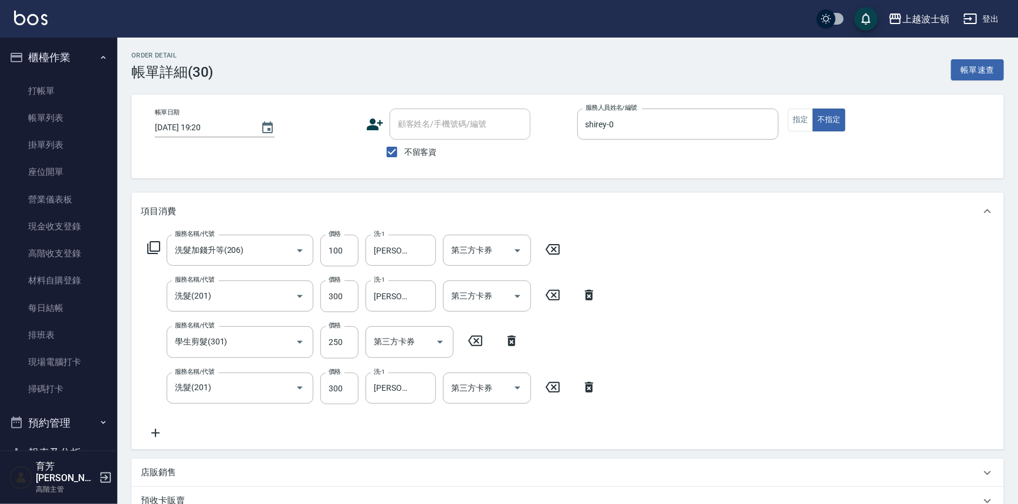
click at [152, 244] on icon at bounding box center [154, 248] width 14 height 14
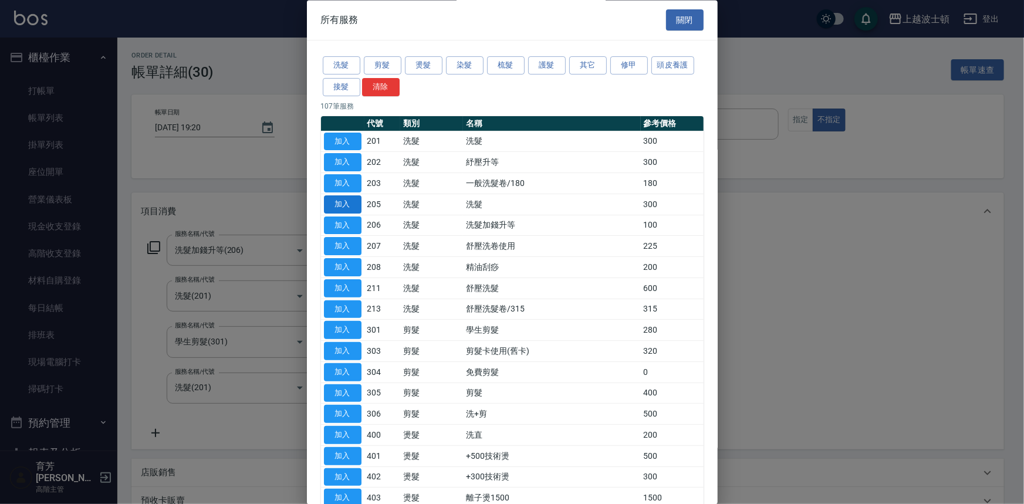
click at [340, 204] on button "加入" at bounding box center [343, 204] width 38 height 18
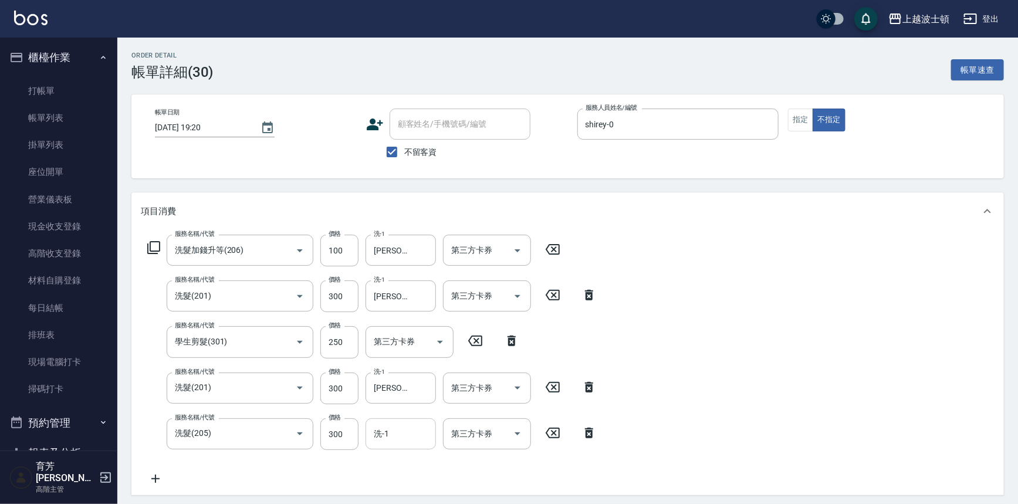
click at [421, 437] on input "洗-1" at bounding box center [401, 434] width 60 height 21
click at [417, 474] on div "[PERSON_NAME]-25" at bounding box center [401, 482] width 70 height 19
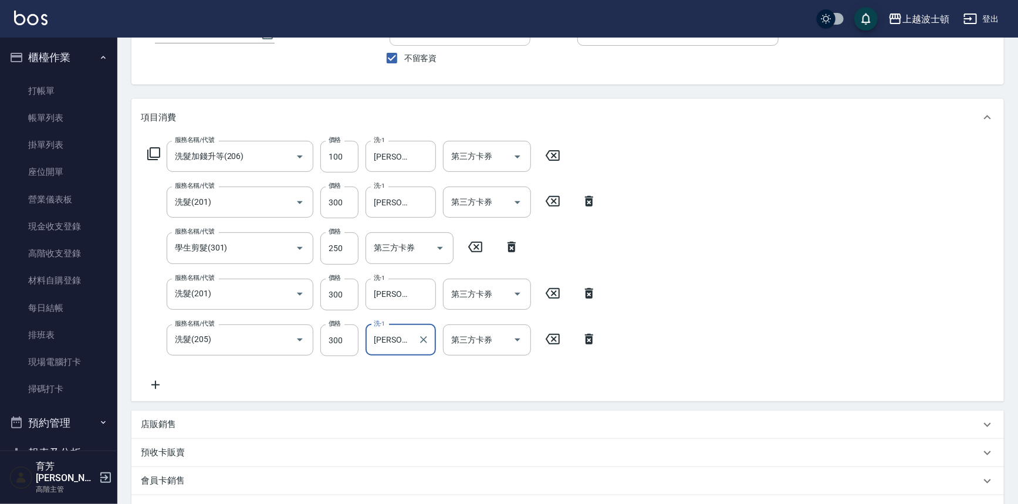
scroll to position [265, 0]
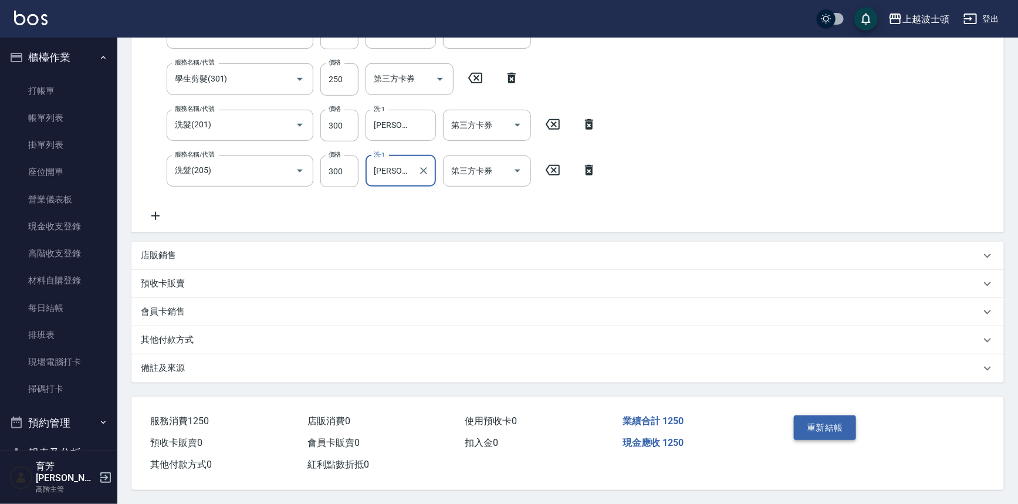
type input "[PERSON_NAME]-25"
click at [842, 423] on button "重新結帳" at bounding box center [825, 427] width 62 height 25
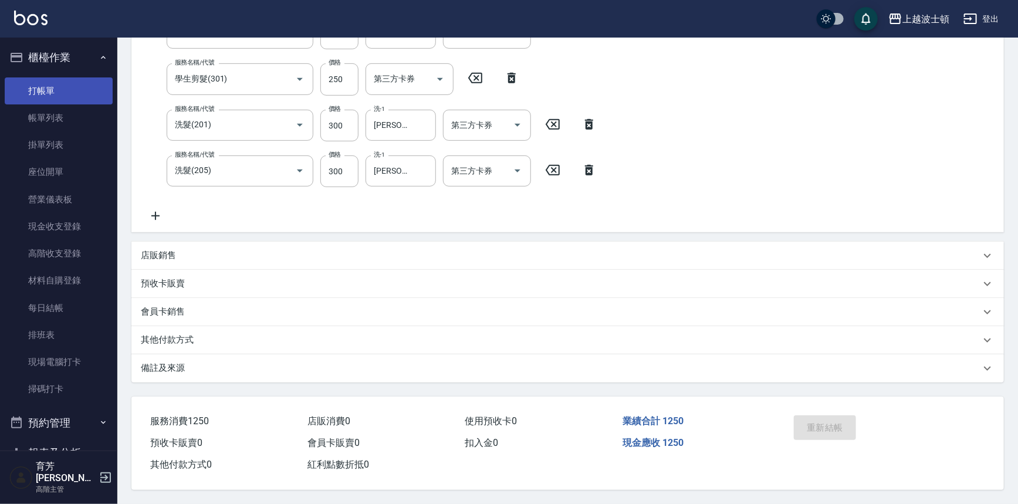
click at [43, 85] on link "打帳單" at bounding box center [59, 90] width 108 height 27
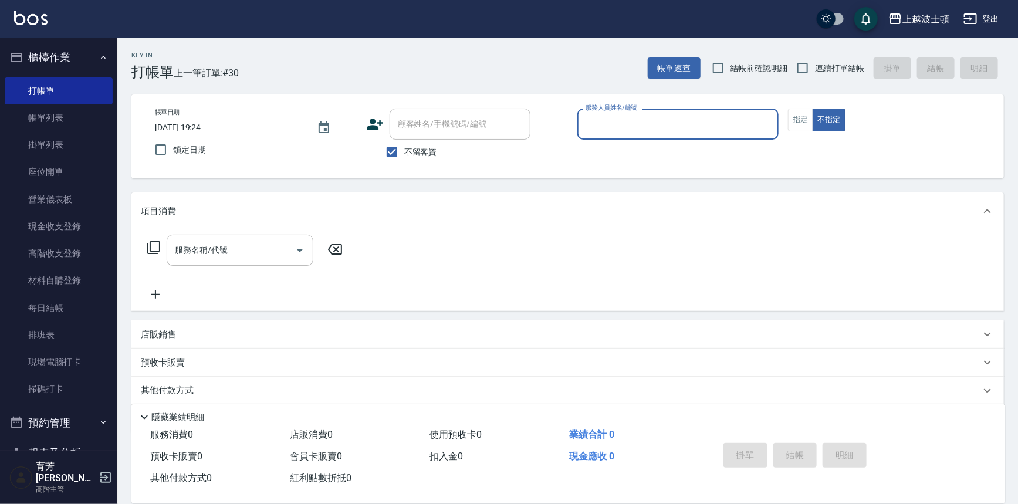
click at [39, 59] on button "櫃檯作業" at bounding box center [59, 57] width 108 height 31
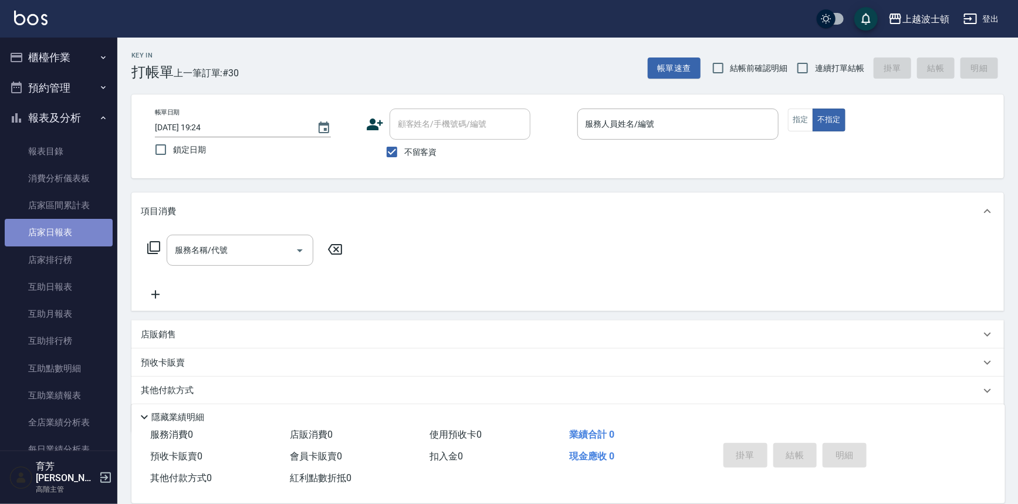
click at [74, 234] on link "店家日報表" at bounding box center [59, 232] width 108 height 27
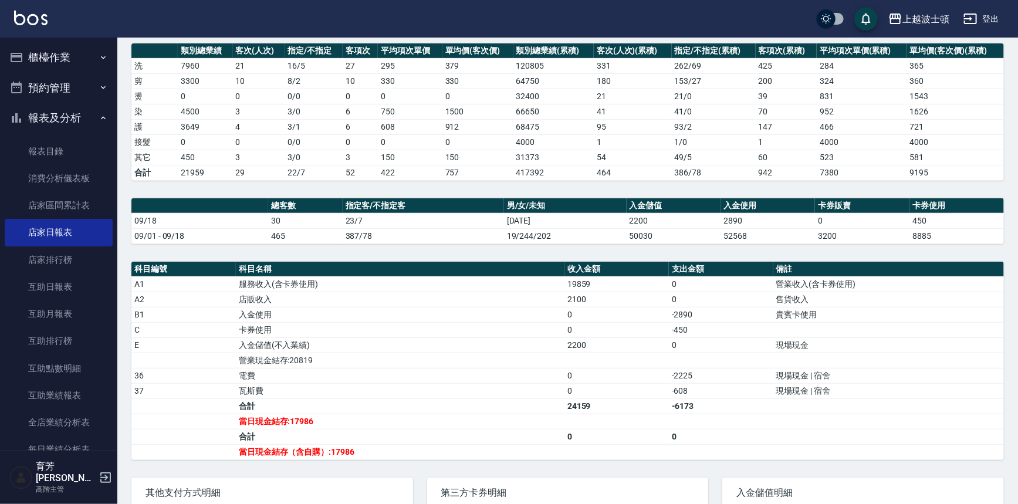
scroll to position [269, 0]
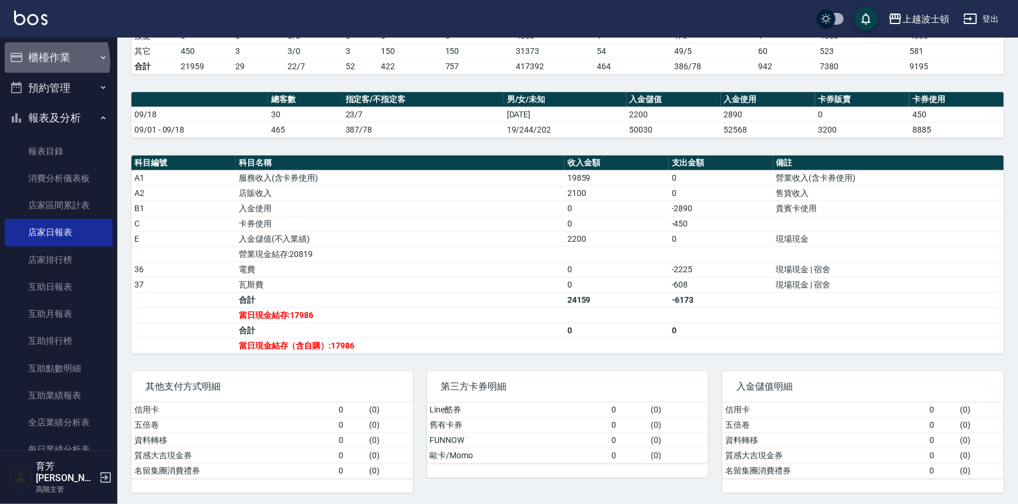
click at [43, 62] on button "櫃檯作業" at bounding box center [59, 57] width 108 height 31
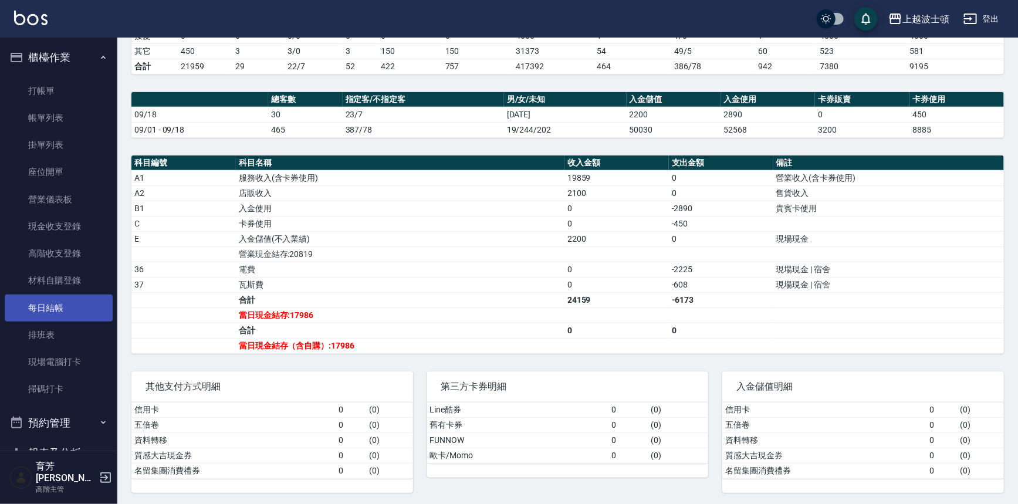
click at [62, 311] on link "每日結帳" at bounding box center [59, 308] width 108 height 27
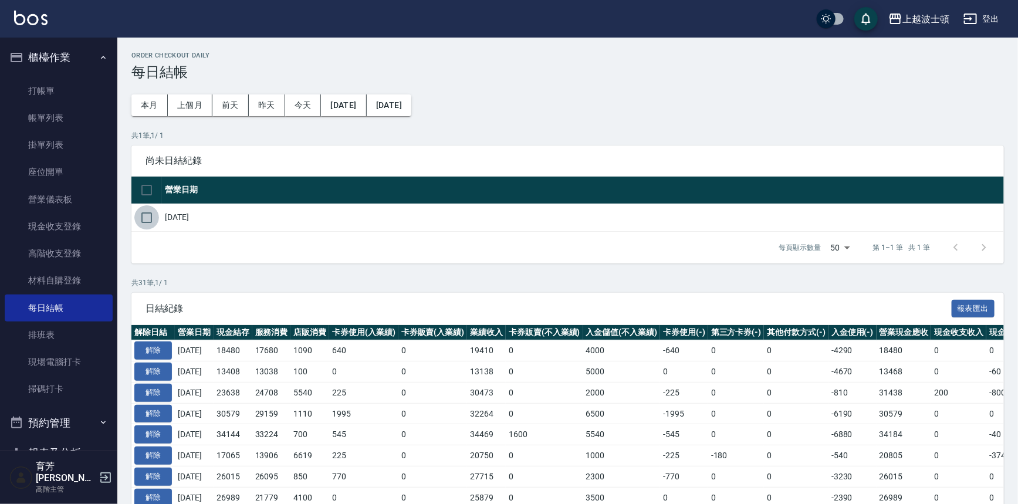
click at [151, 216] on input "checkbox" at bounding box center [146, 217] width 25 height 25
checkbox input "true"
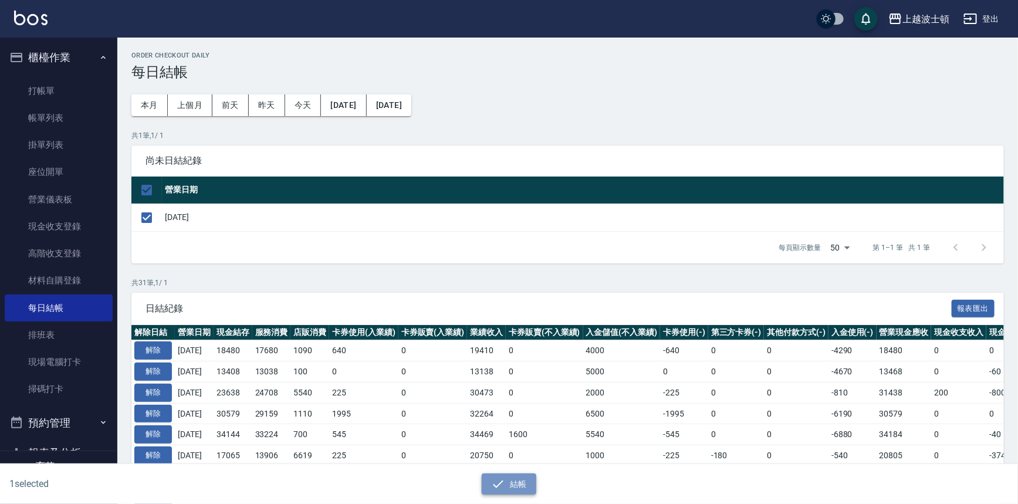
click at [518, 475] on button "結帳" at bounding box center [509, 485] width 55 height 22
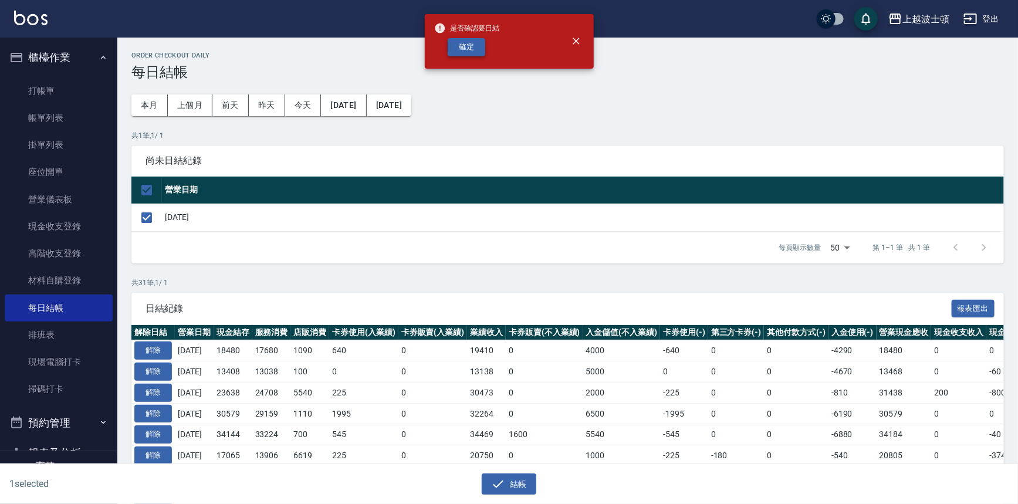
click at [473, 52] on button "確定" at bounding box center [467, 47] width 38 height 18
checkbox input "false"
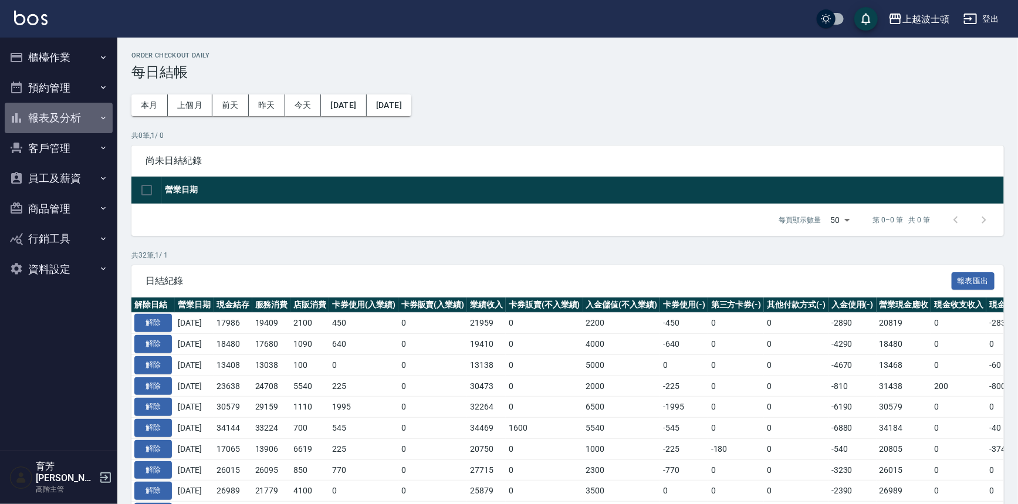
click at [67, 117] on button "報表及分析" at bounding box center [59, 118] width 108 height 31
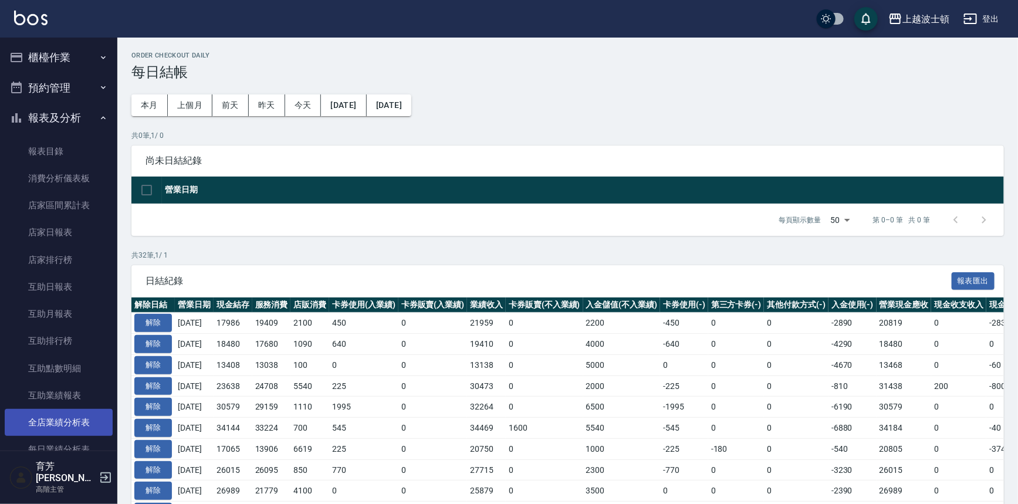
click at [76, 415] on link "全店業績分析表" at bounding box center [59, 422] width 108 height 27
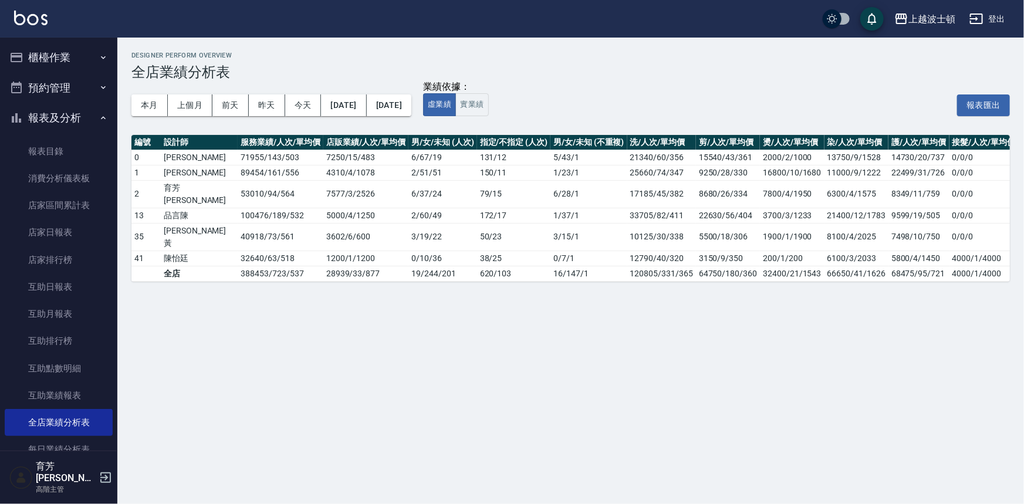
click at [43, 55] on button "櫃檯作業" at bounding box center [59, 57] width 108 height 31
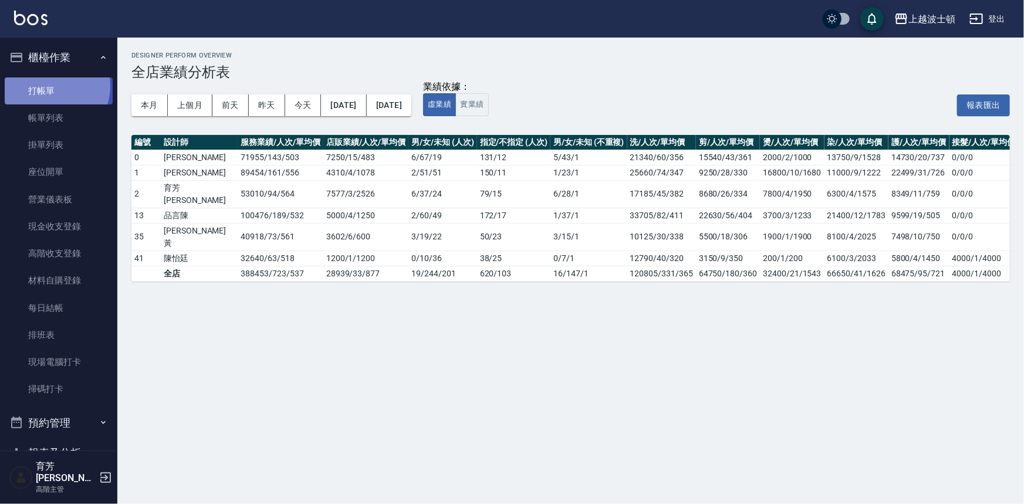
click at [47, 86] on link "打帳單" at bounding box center [59, 90] width 108 height 27
